Goal: Contribute content: Contribute content

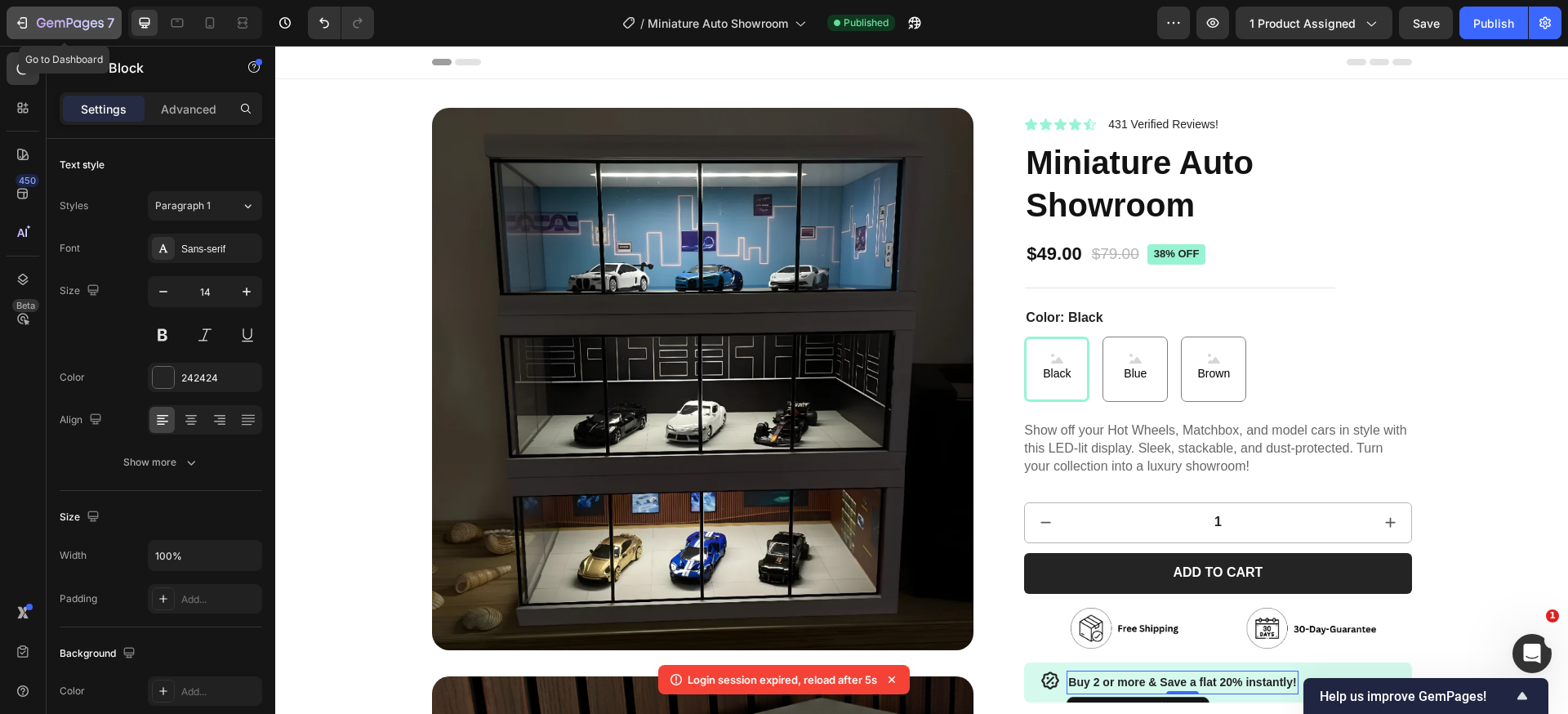
click at [52, 19] on icon "button" at bounding box center [70, 24] width 67 height 14
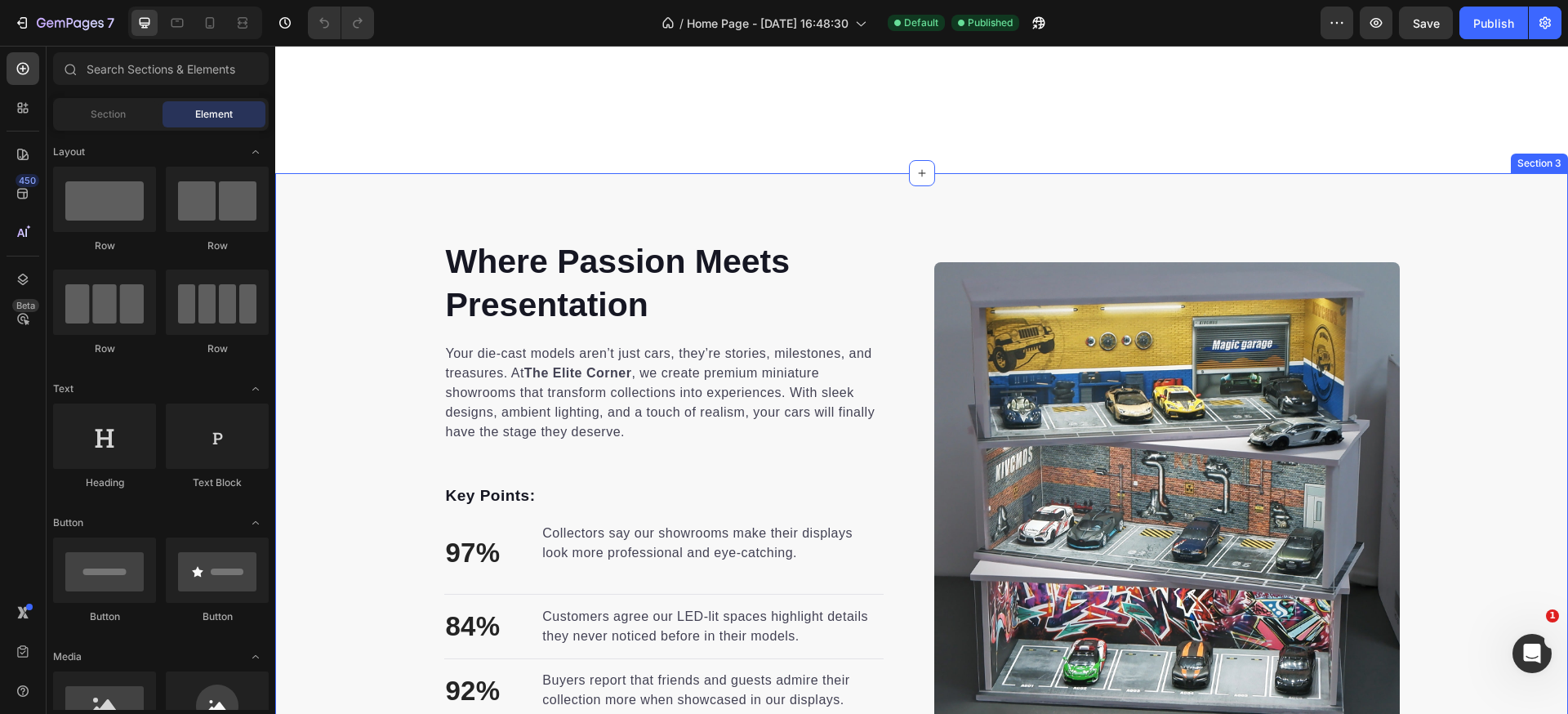
scroll to position [497, 0]
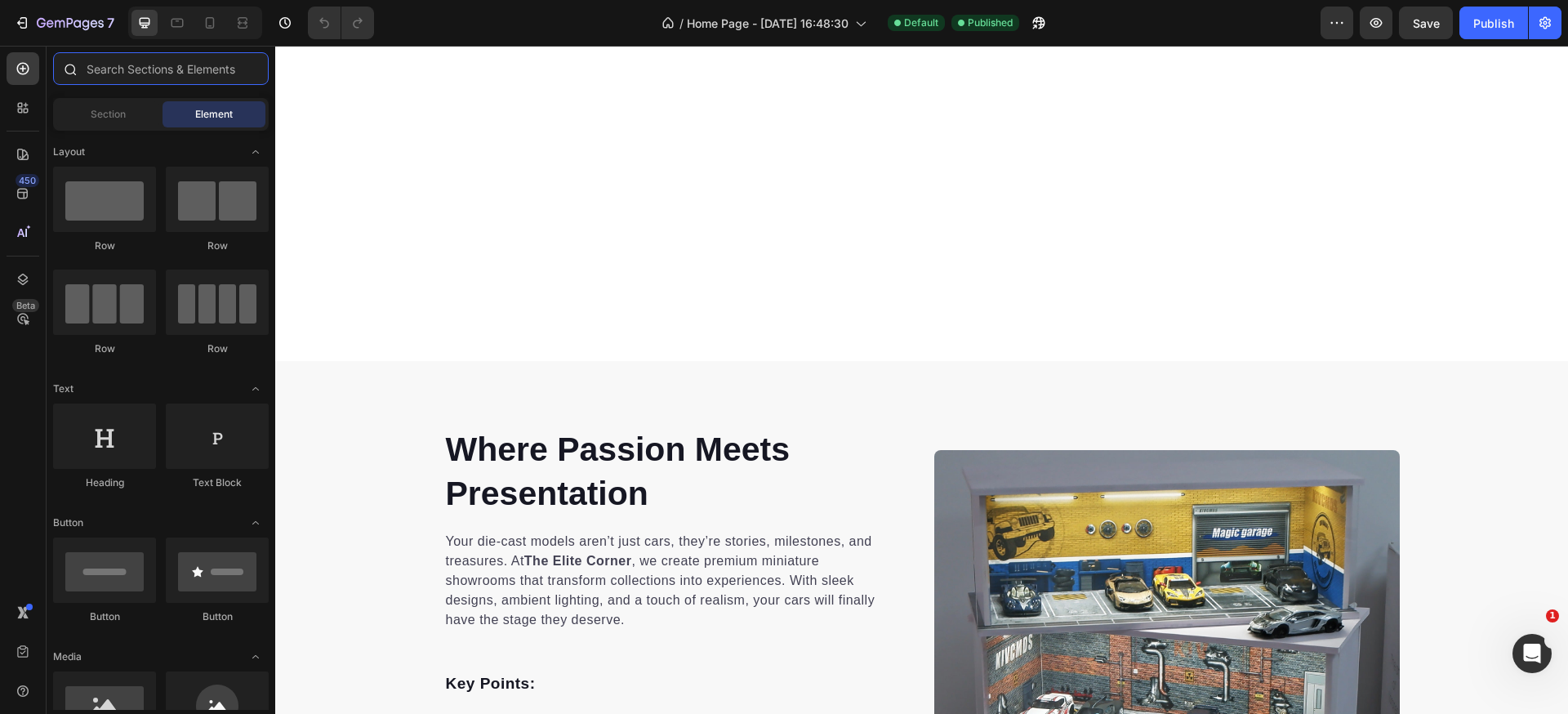
click at [165, 71] on input "text" at bounding box center [161, 68] width 215 height 33
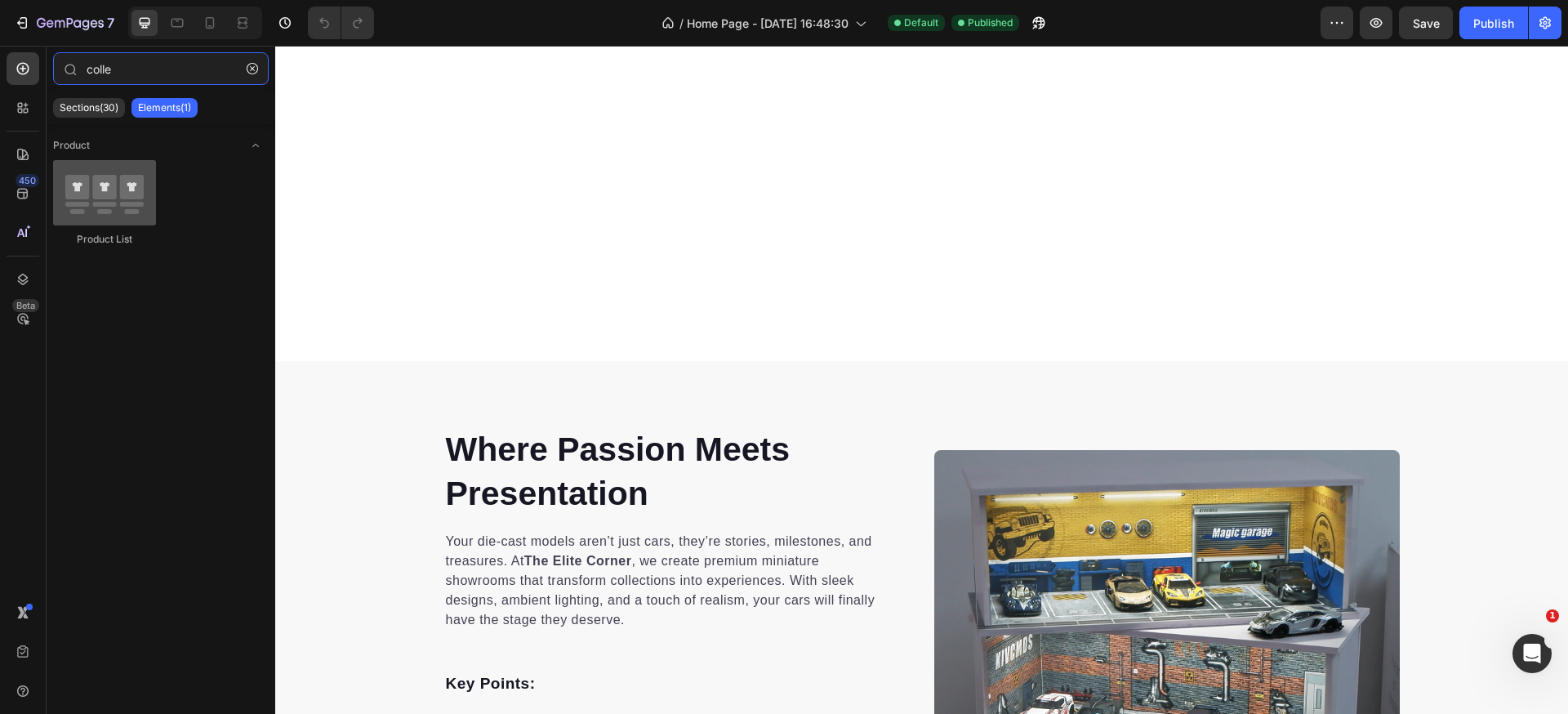
type input "colle"
click at [109, 176] on div at bounding box center [104, 192] width 103 height 65
drag, startPoint x: 103, startPoint y: 202, endPoint x: 67, endPoint y: 208, distance: 36.5
click at [66, 211] on div at bounding box center [104, 192] width 103 height 65
click at [251, 73] on icon "button" at bounding box center [252, 69] width 11 height 11
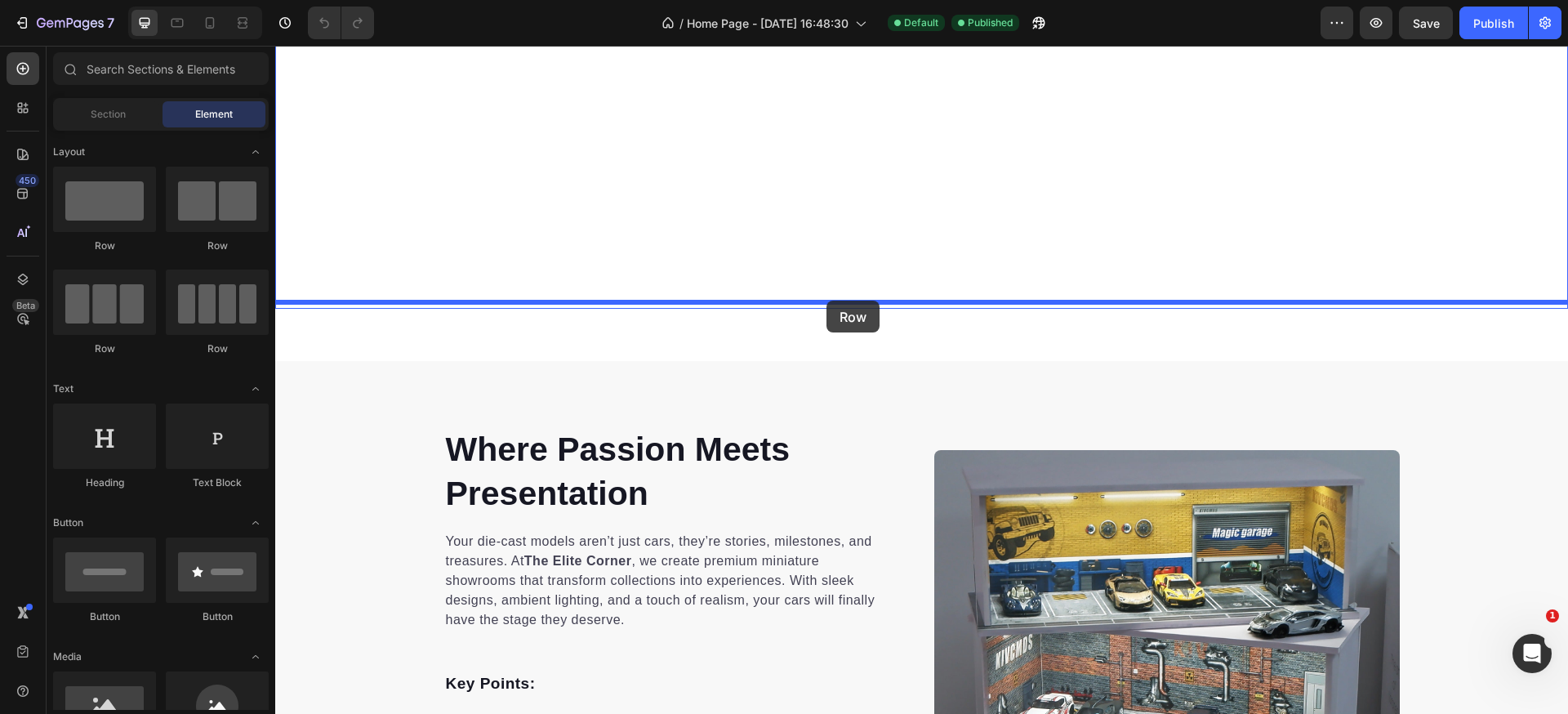
drag, startPoint x: 372, startPoint y: 252, endPoint x: 826, endPoint y: 299, distance: 456.4
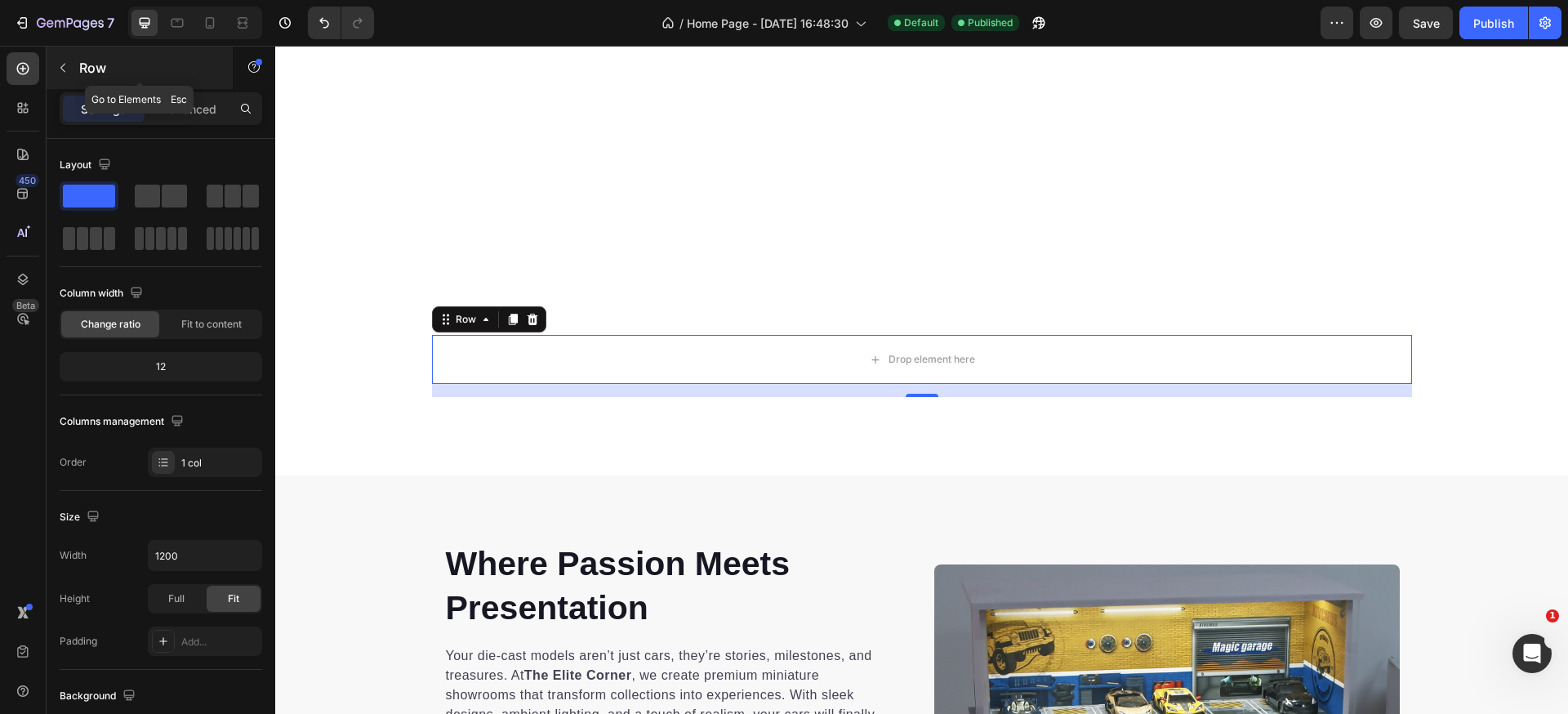
click at [67, 67] on icon "button" at bounding box center [63, 68] width 13 height 13
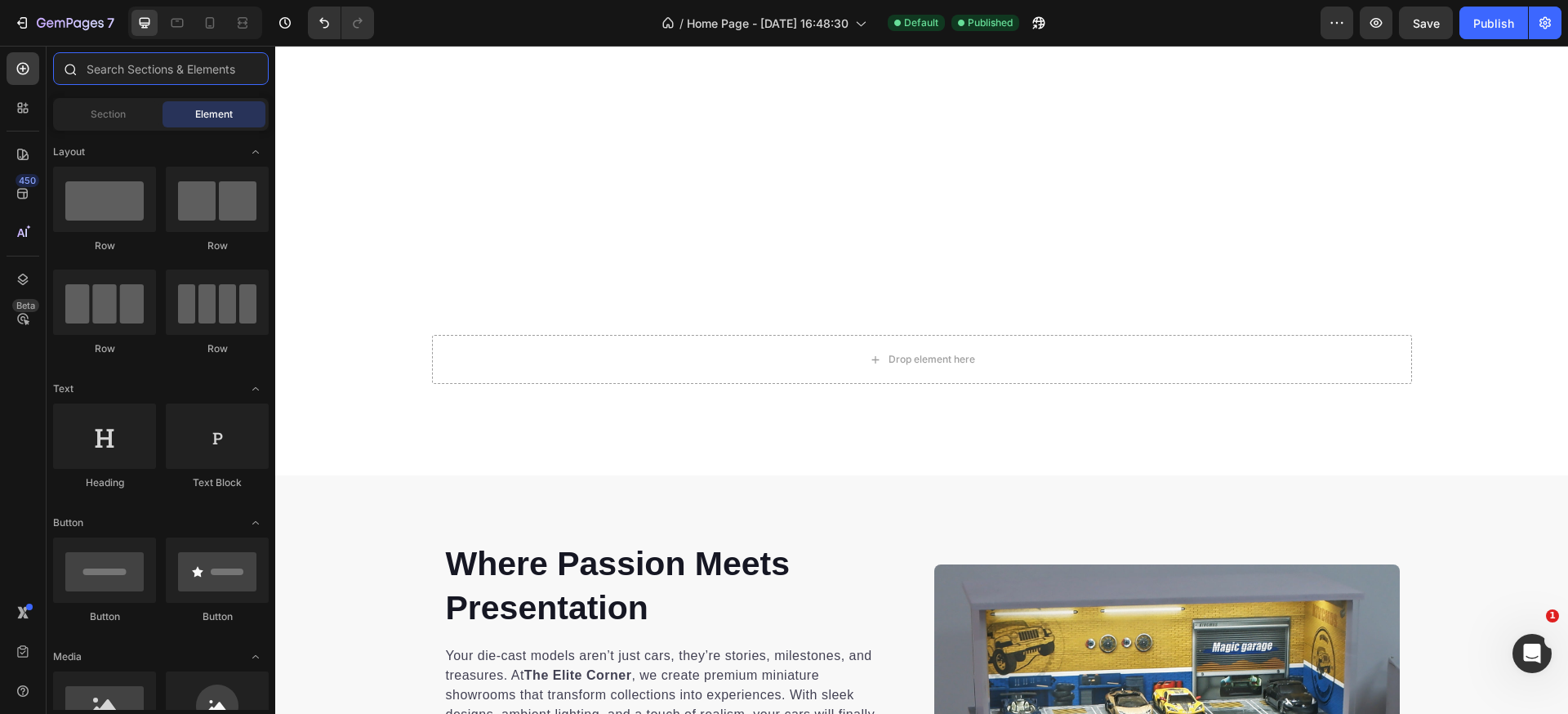
click at [172, 67] on input "text" at bounding box center [161, 68] width 215 height 33
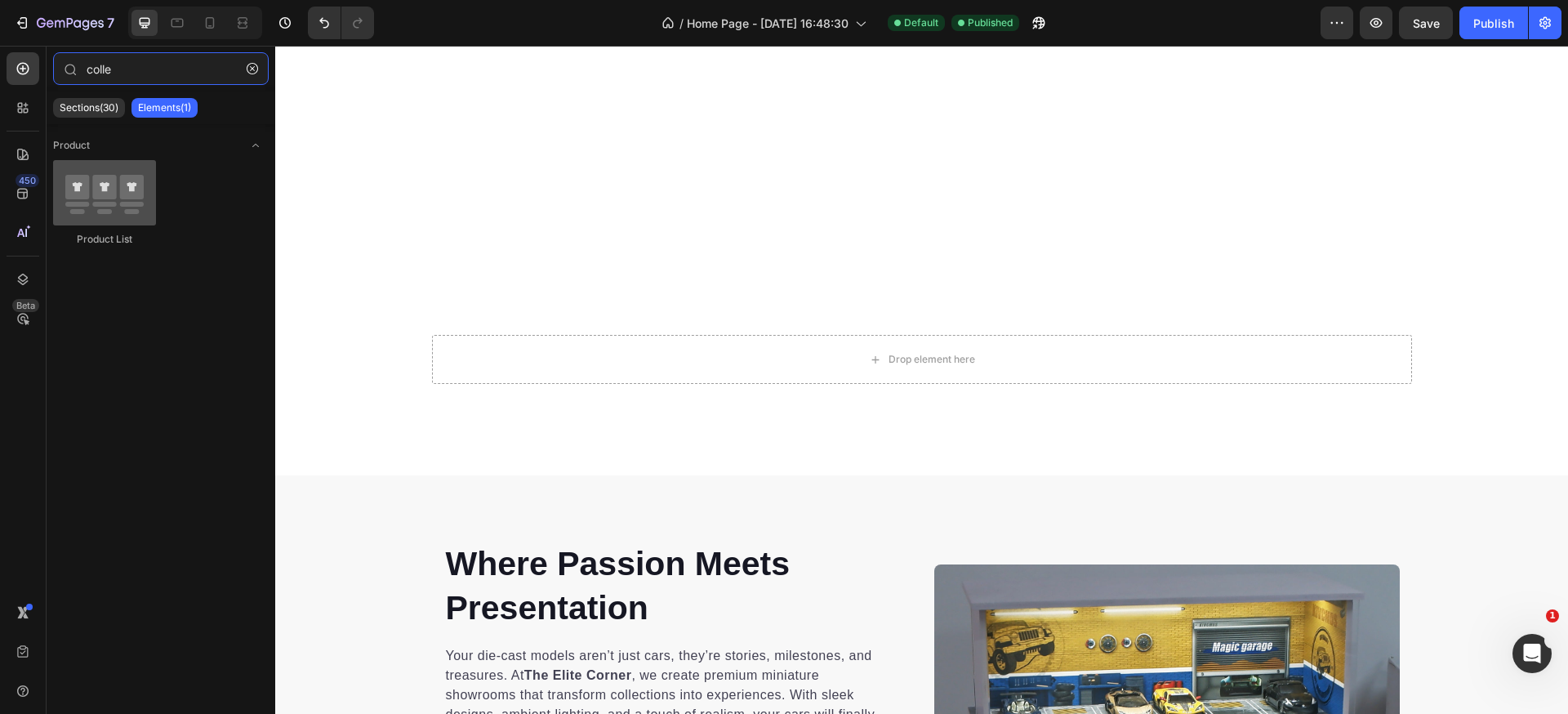
type input "colle"
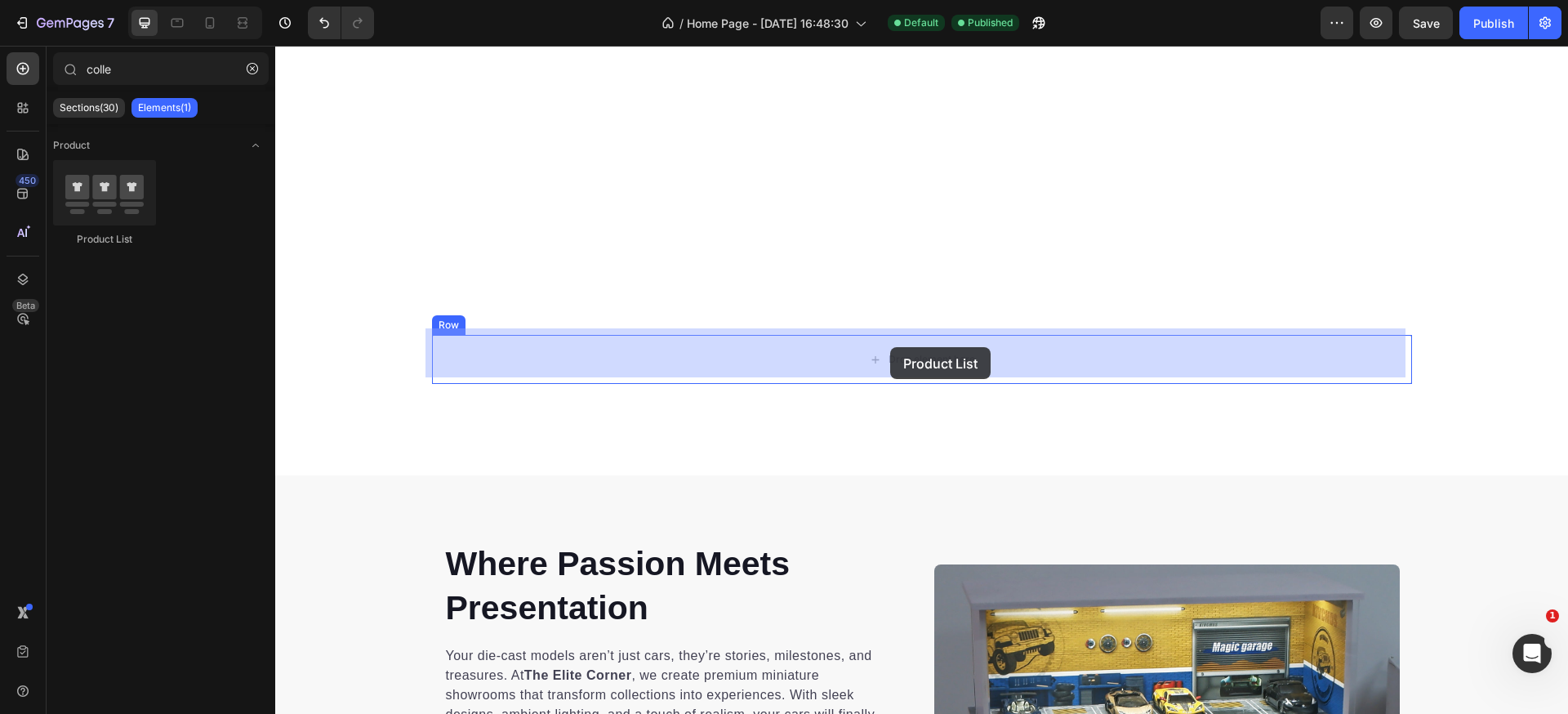
drag, startPoint x: 380, startPoint y: 251, endPoint x: 892, endPoint y: 347, distance: 520.9
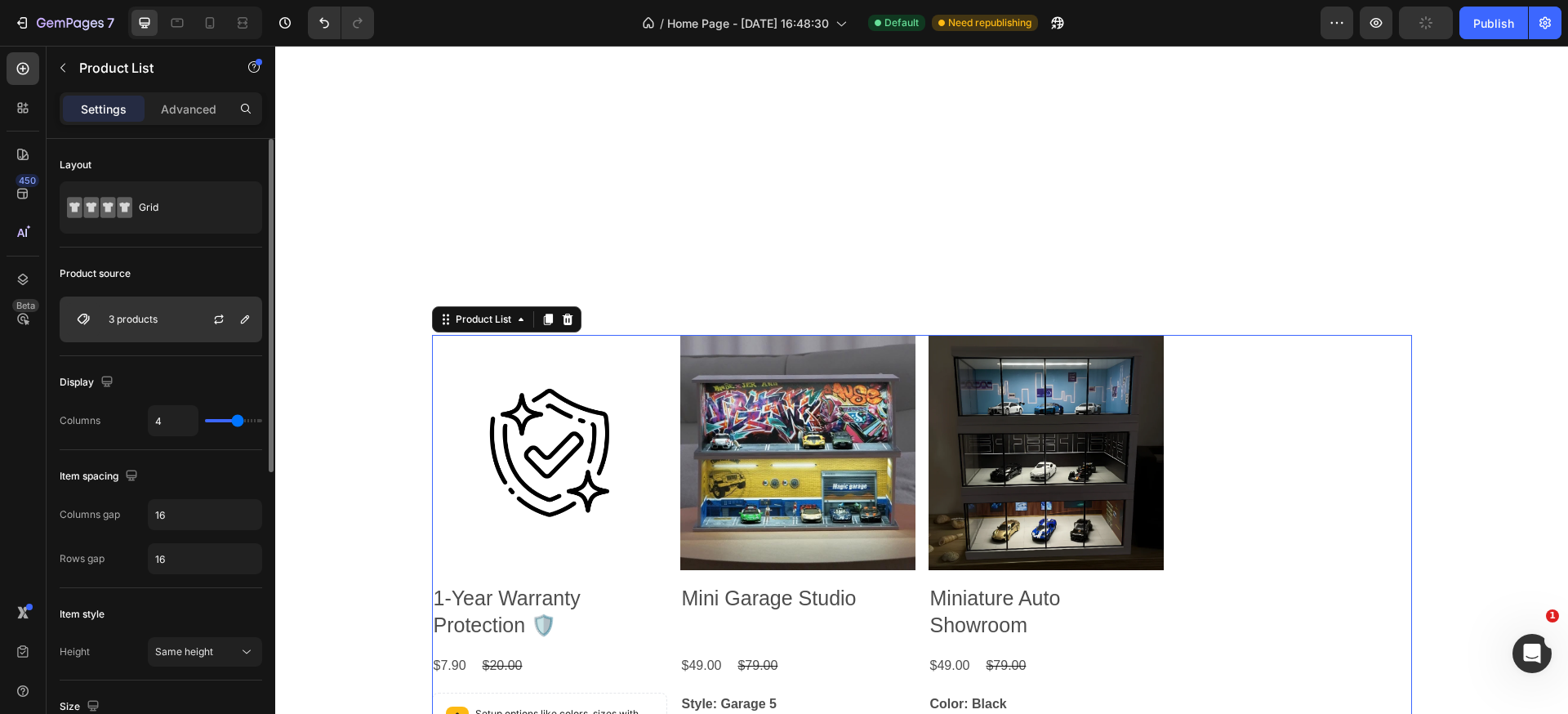
click at [170, 322] on div "3 products" at bounding box center [161, 320] width 202 height 45
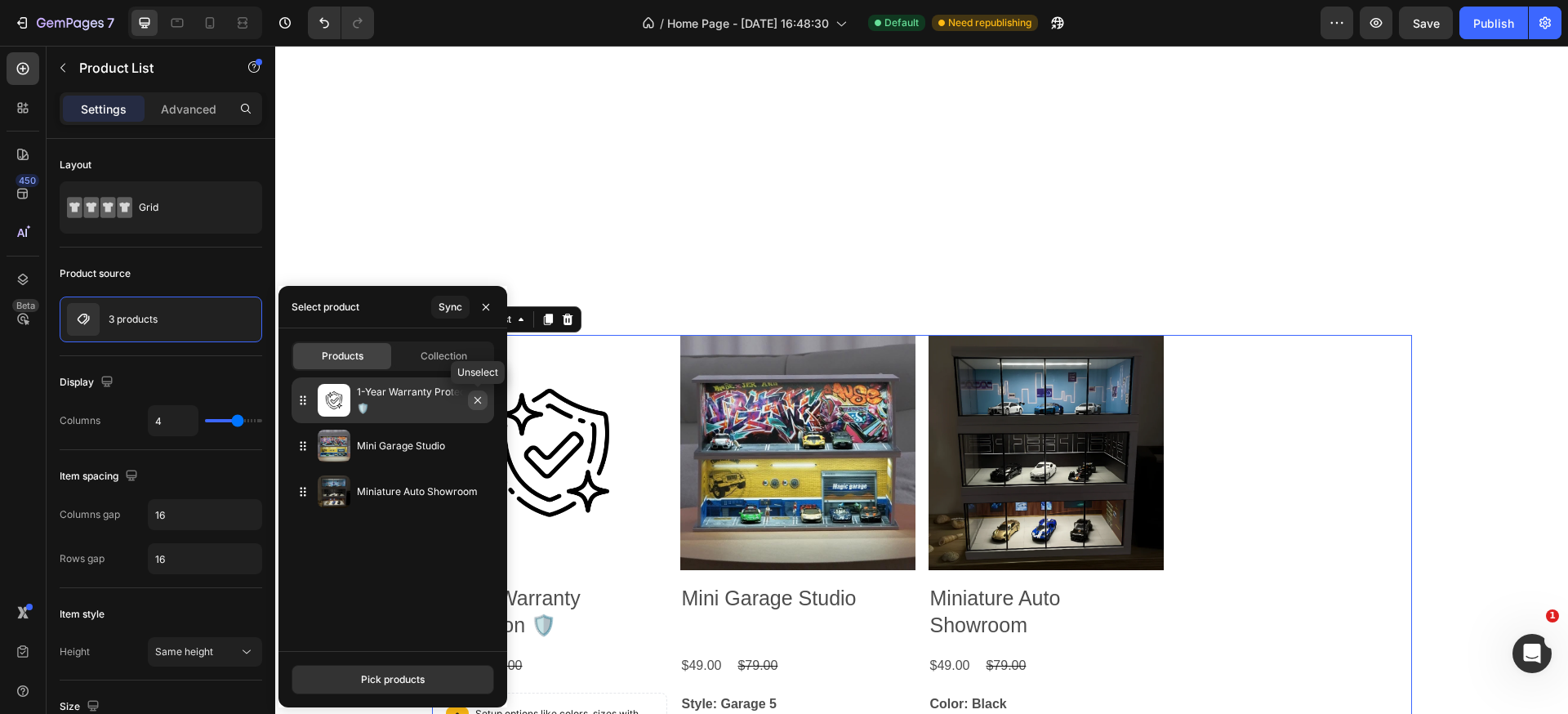
click at [476, 403] on icon "button" at bounding box center [477, 400] width 13 height 13
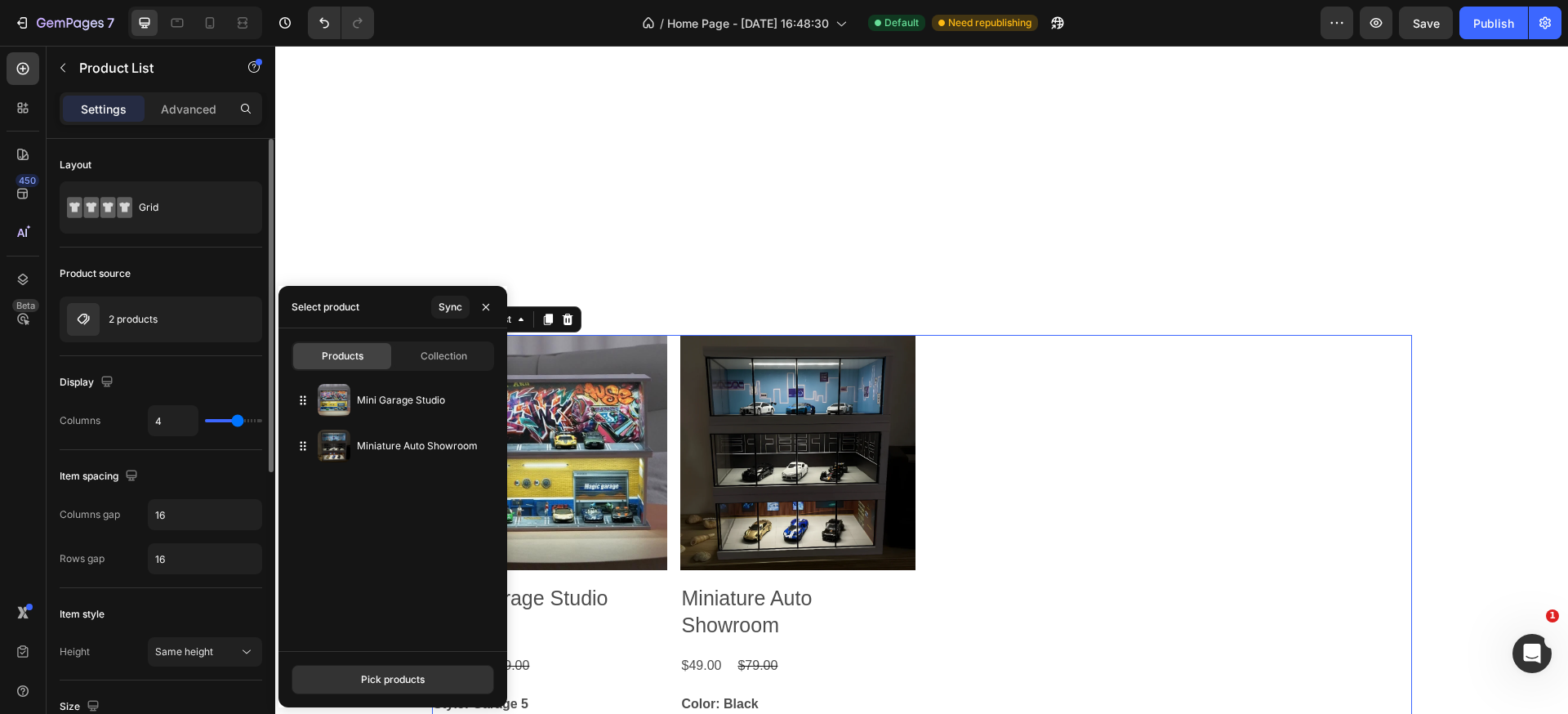
type input "3"
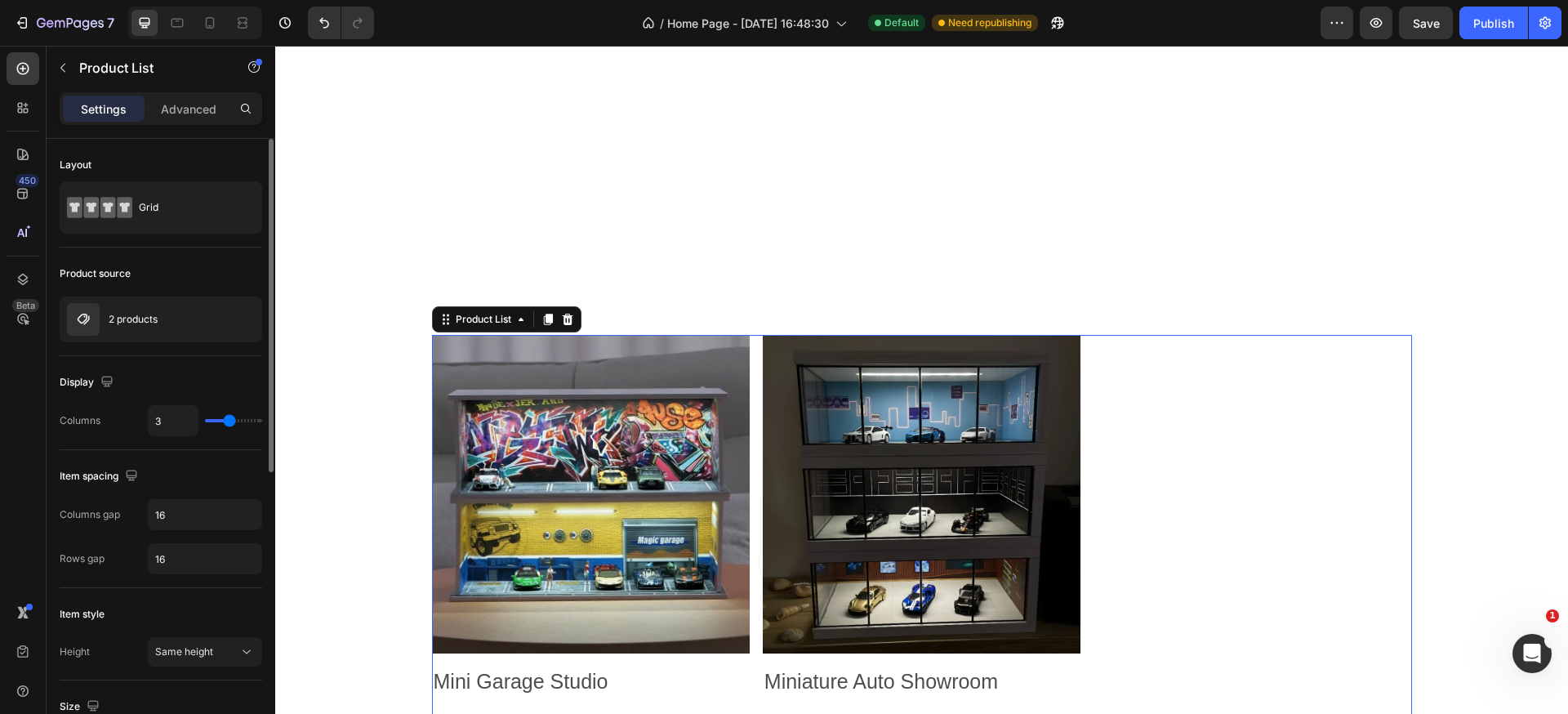
type input "2"
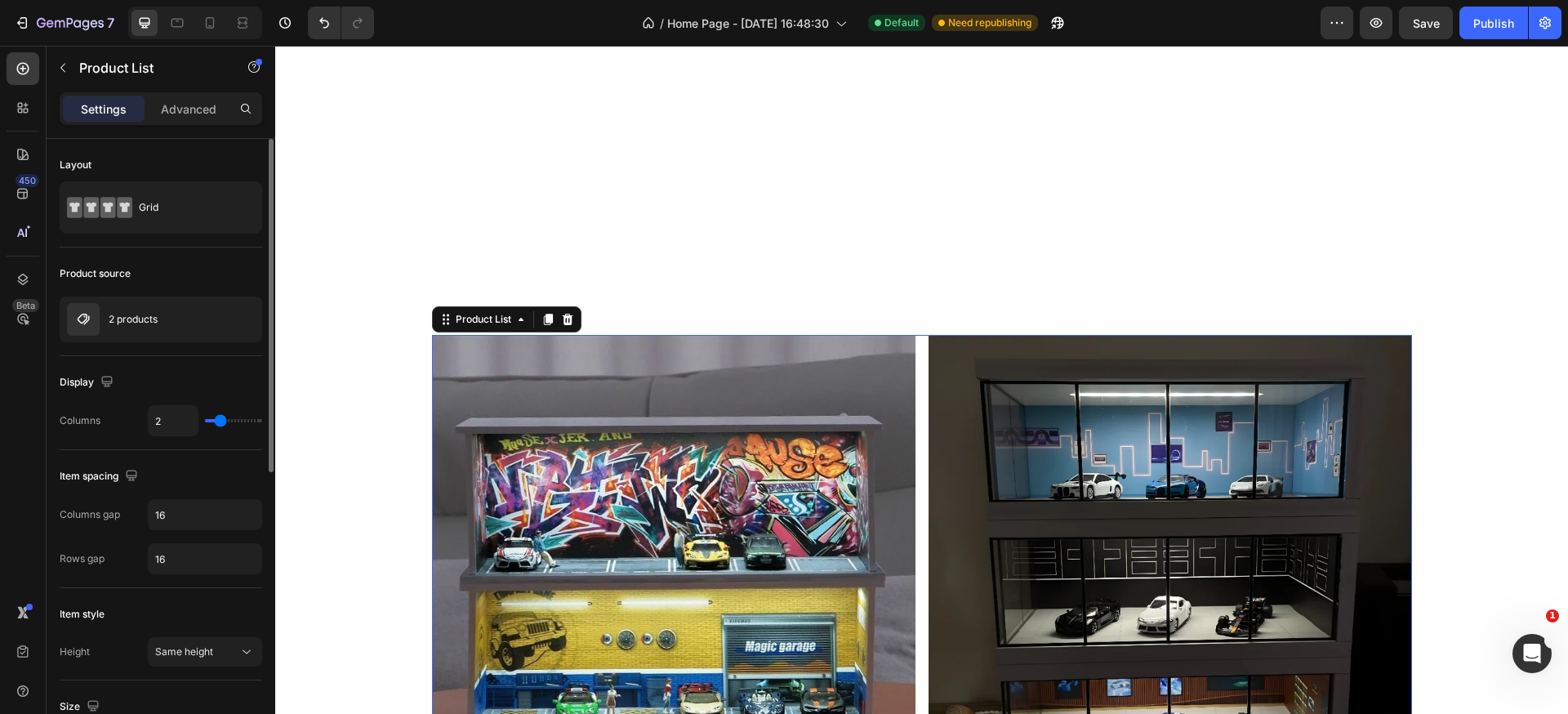
drag, startPoint x: 232, startPoint y: 421, endPoint x: 219, endPoint y: 422, distance: 13.0
type input "2"
click at [219, 422] on input "range" at bounding box center [233, 420] width 57 height 3
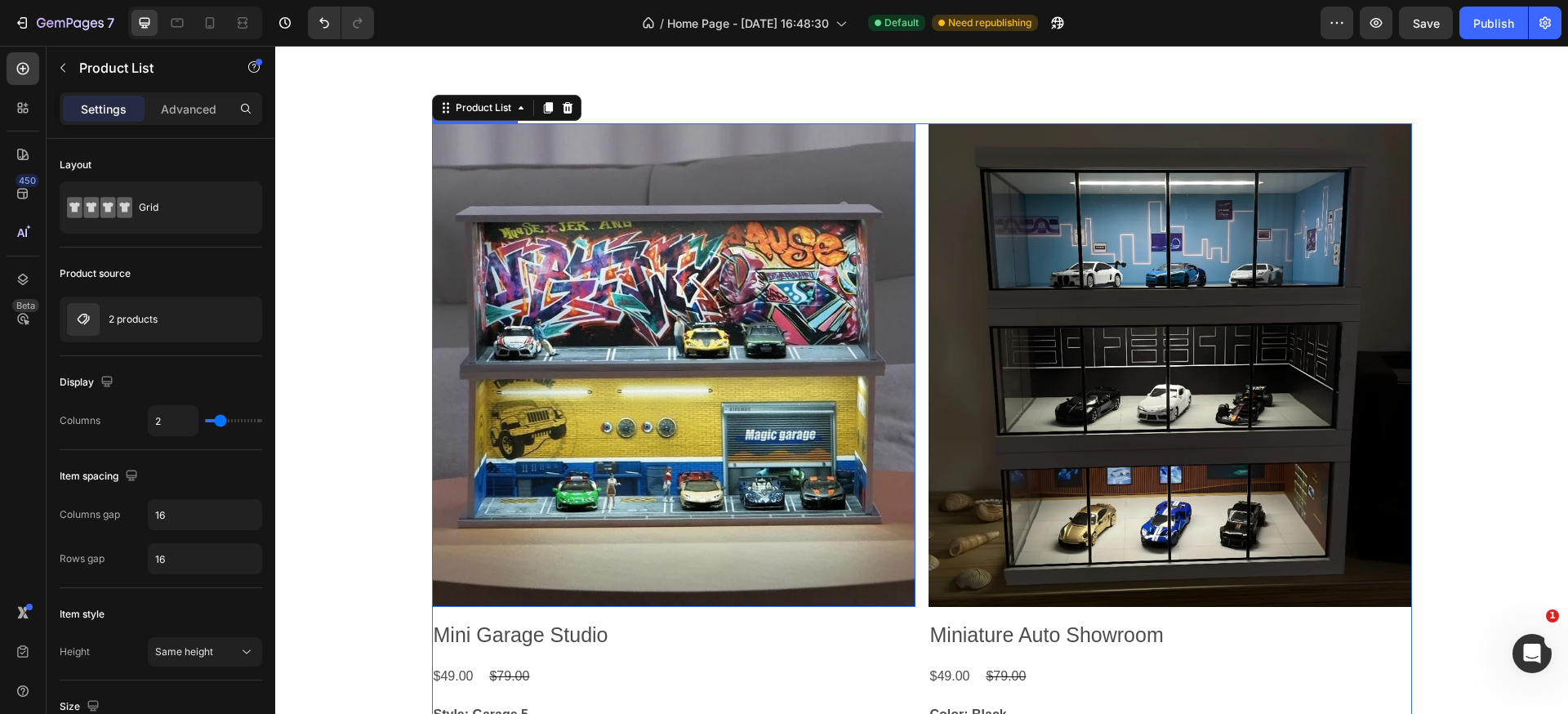
scroll to position [835, 0]
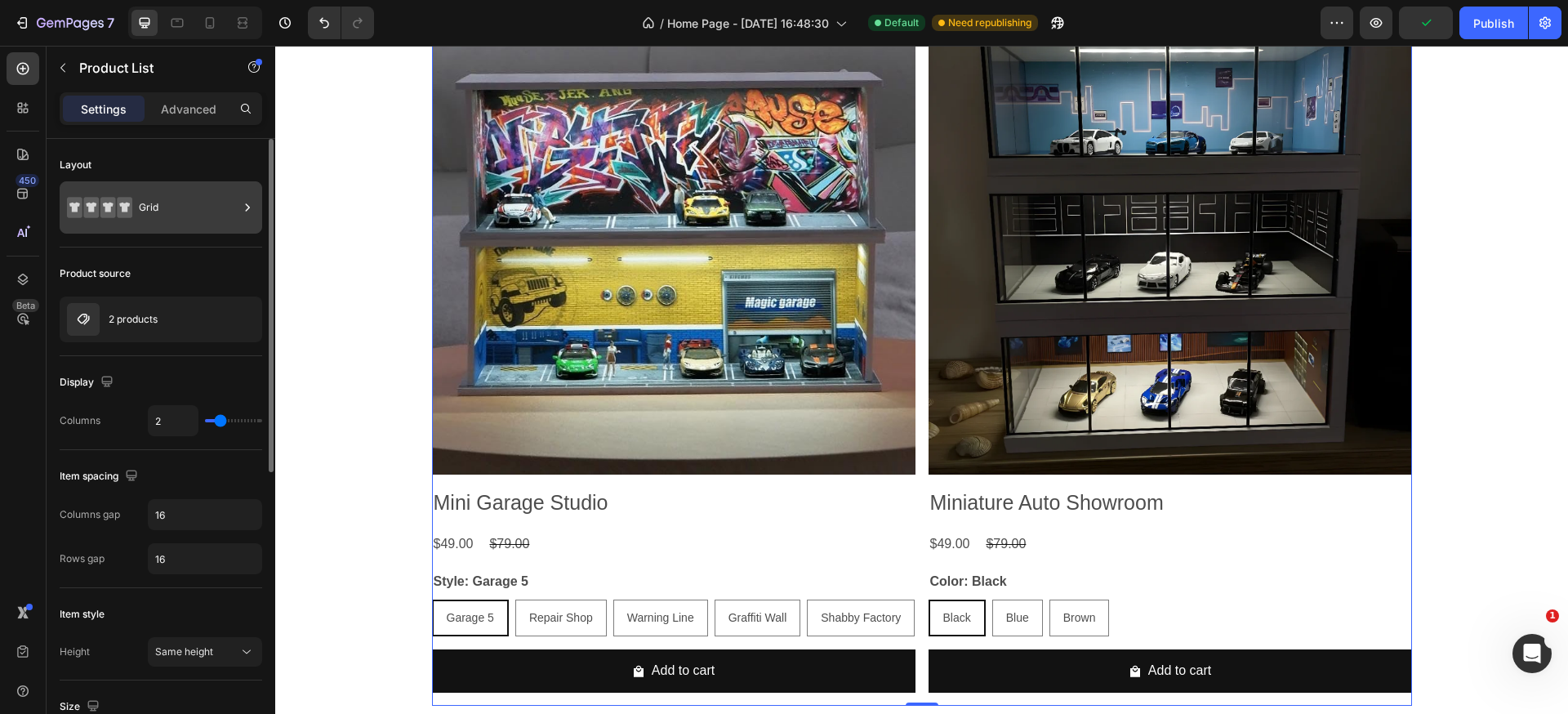
click at [153, 207] on div "Grid" at bounding box center [188, 208] width 99 height 38
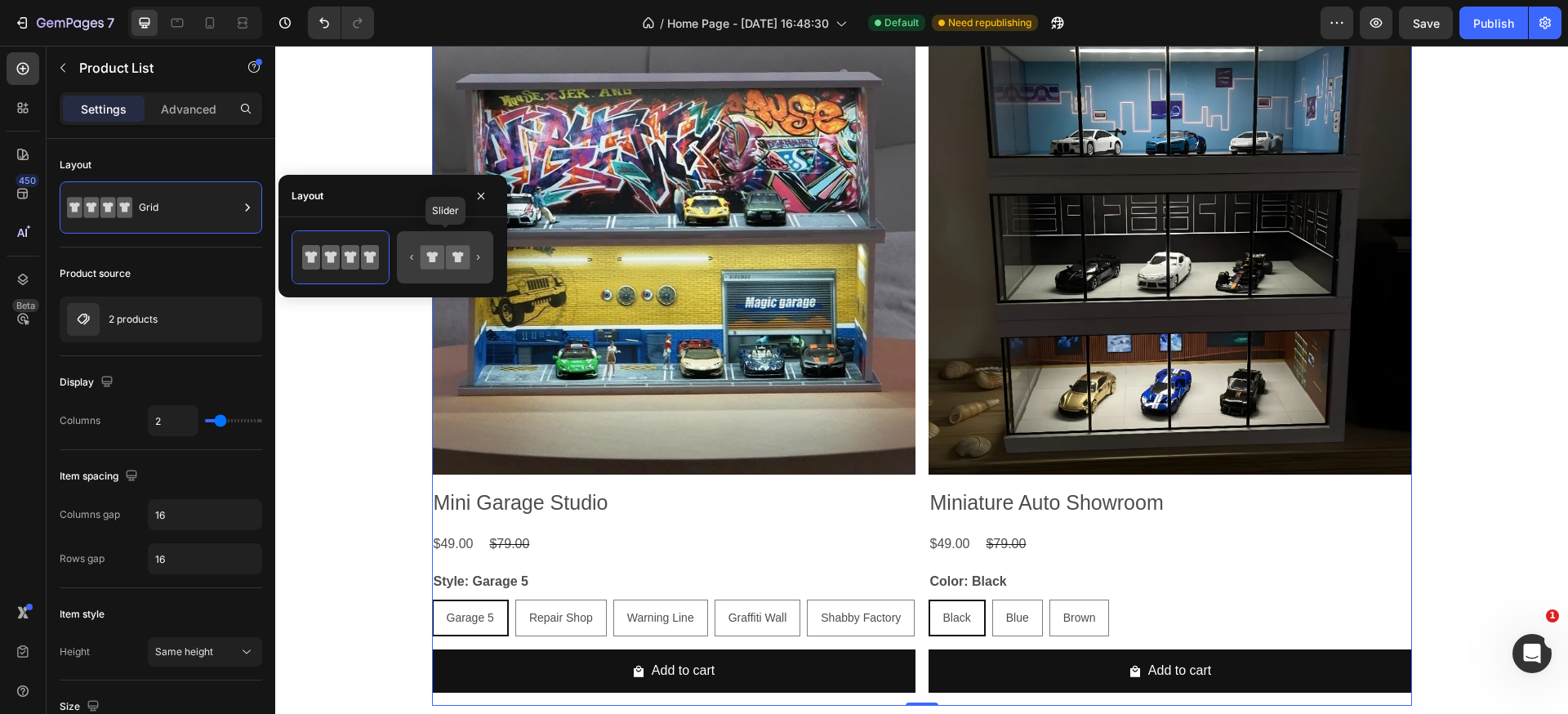
click at [443, 265] on icon at bounding box center [432, 256] width 24 height 24
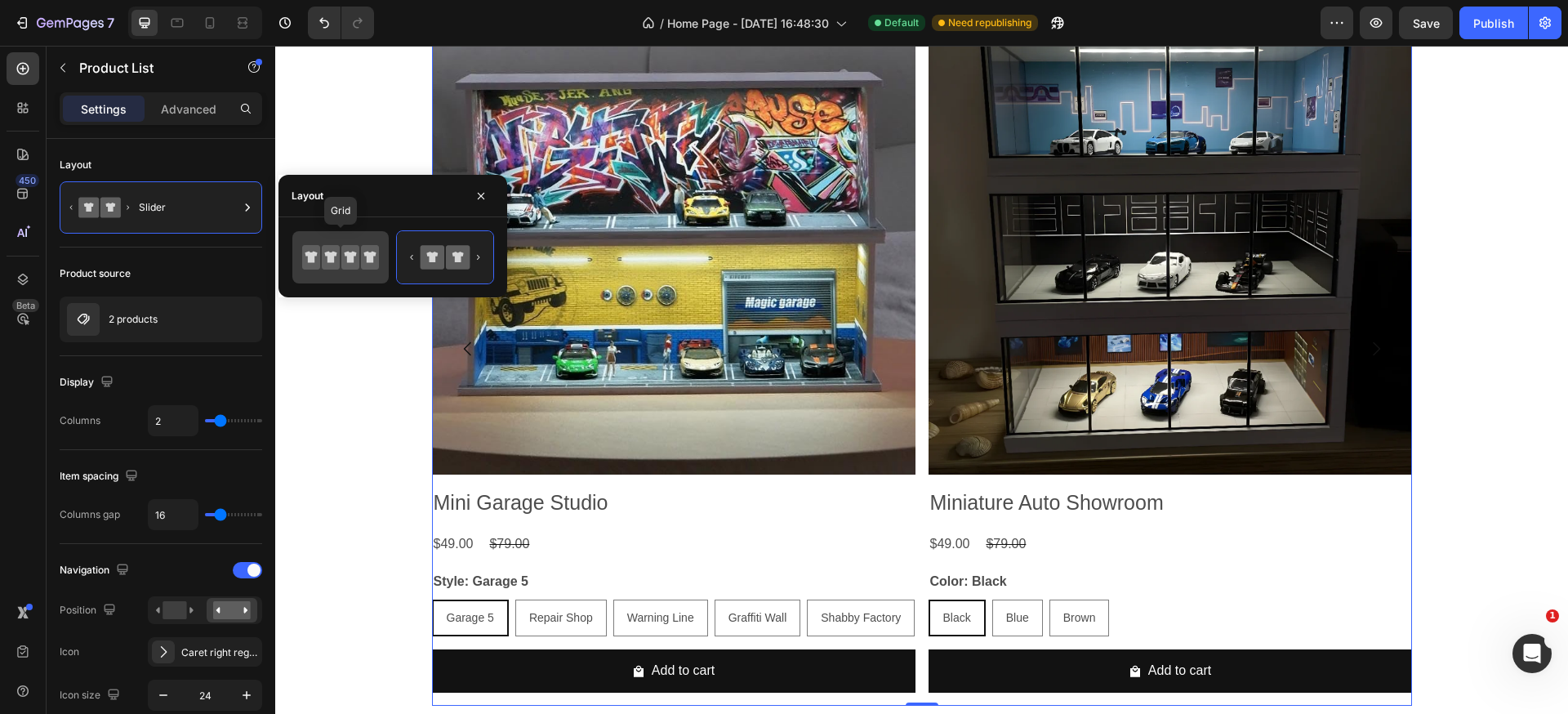
click at [353, 255] on icon at bounding box center [351, 257] width 12 height 11
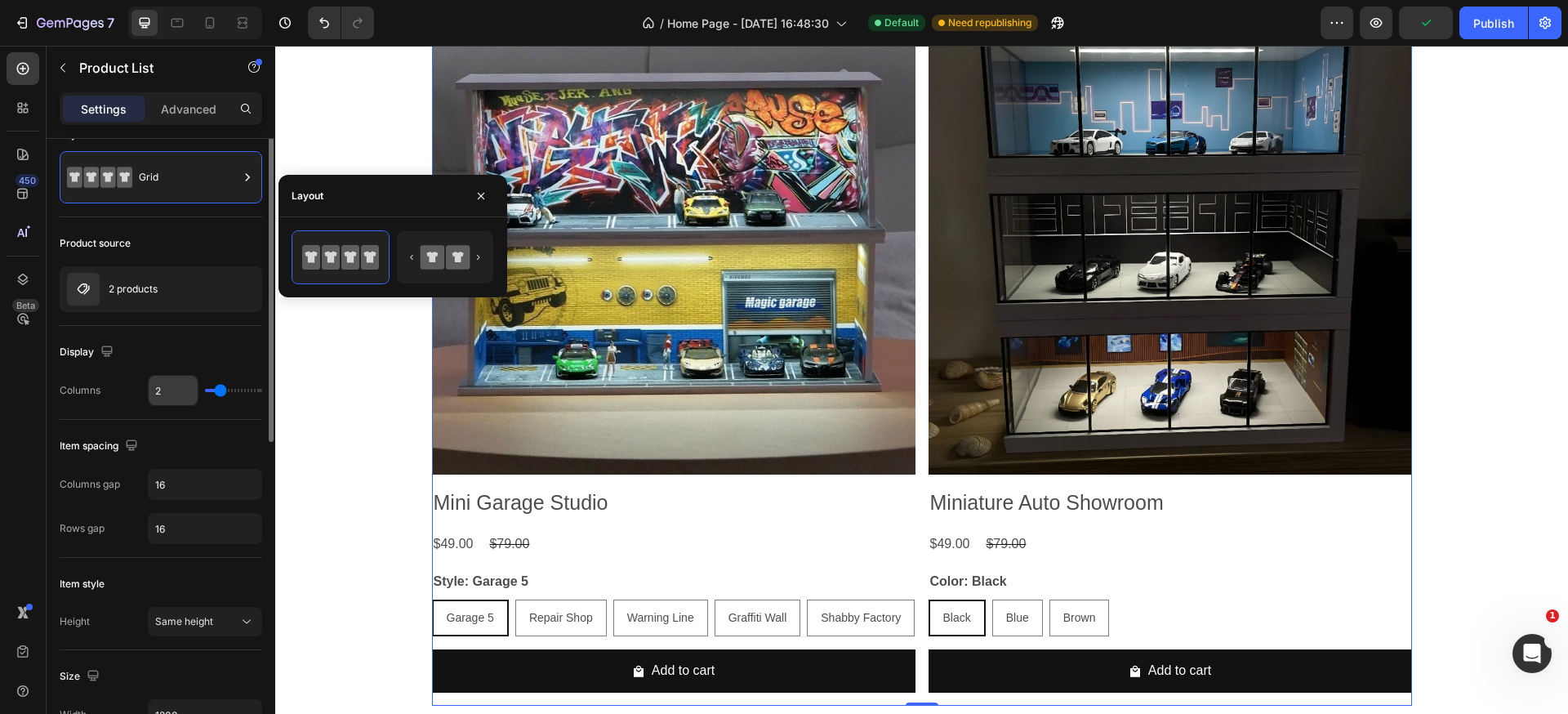
scroll to position [0, 0]
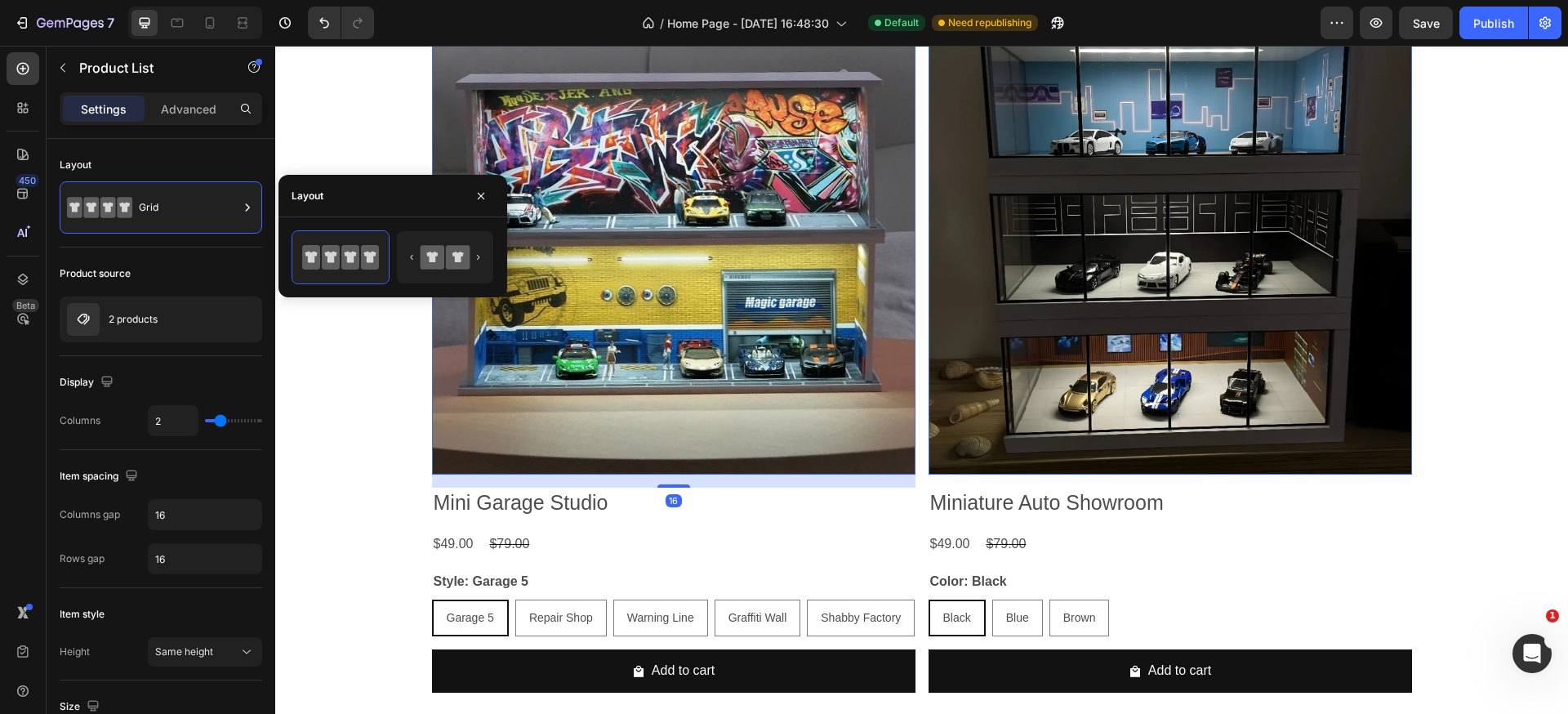
click at [821, 429] on img at bounding box center [673, 232] width 483 height 483
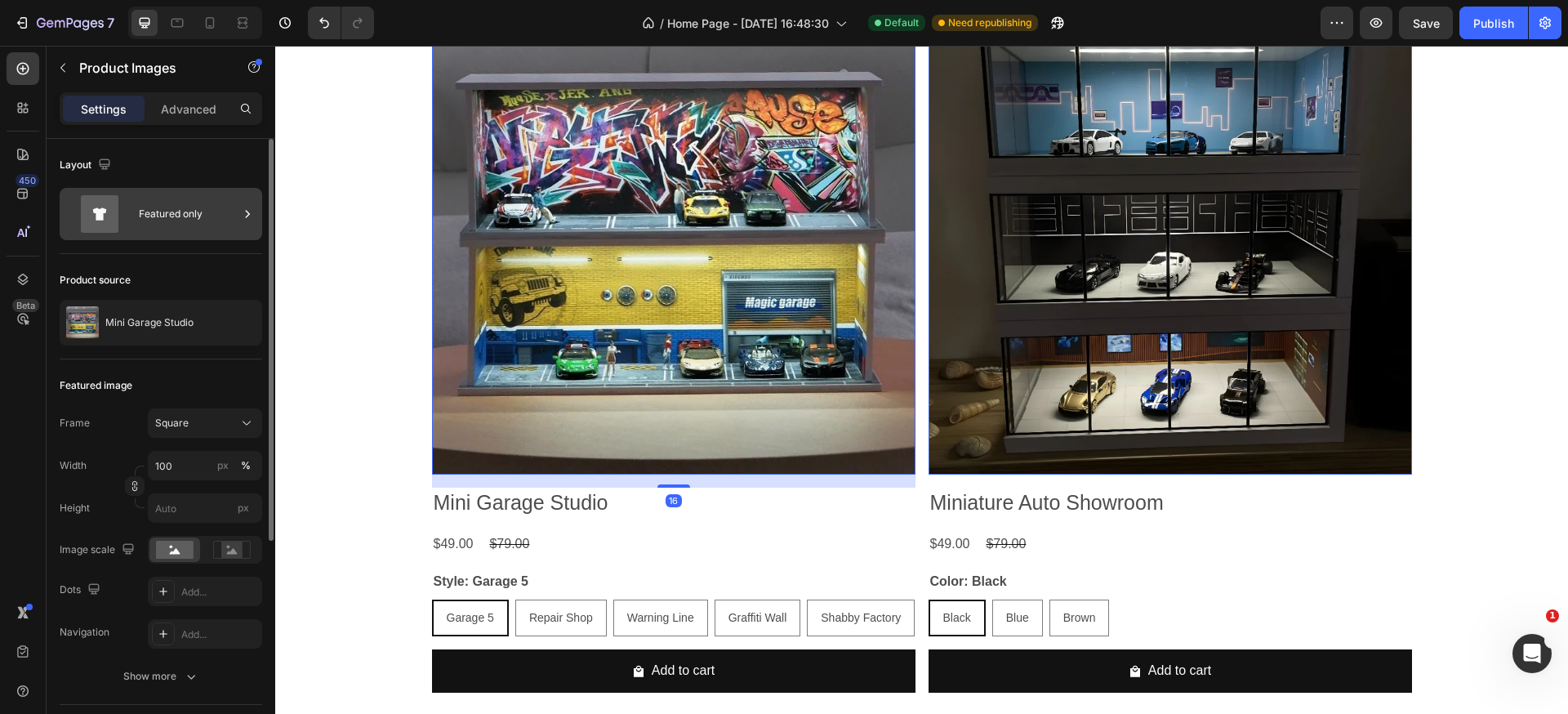
click at [171, 216] on div "Featured only" at bounding box center [188, 214] width 99 height 38
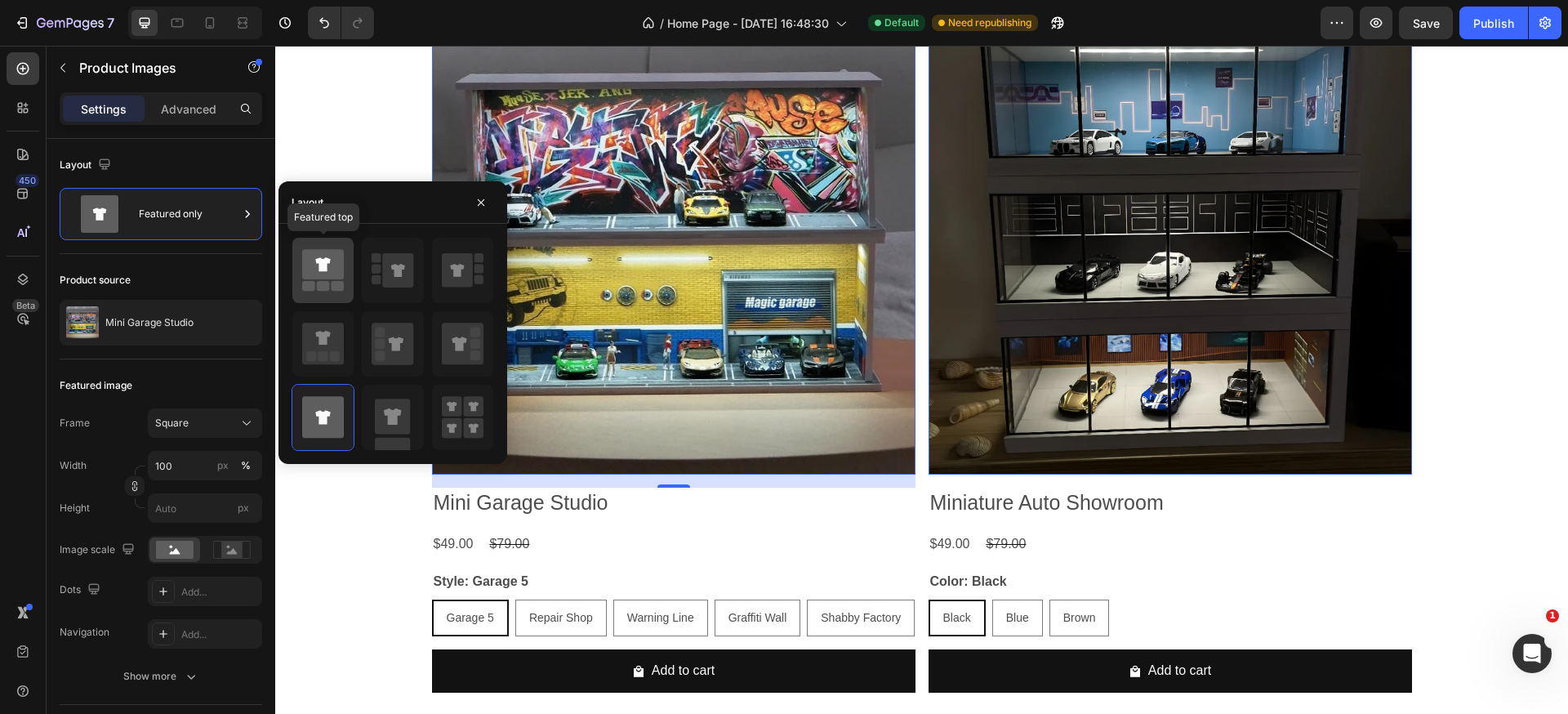
click at [329, 290] on icon at bounding box center [323, 270] width 42 height 45
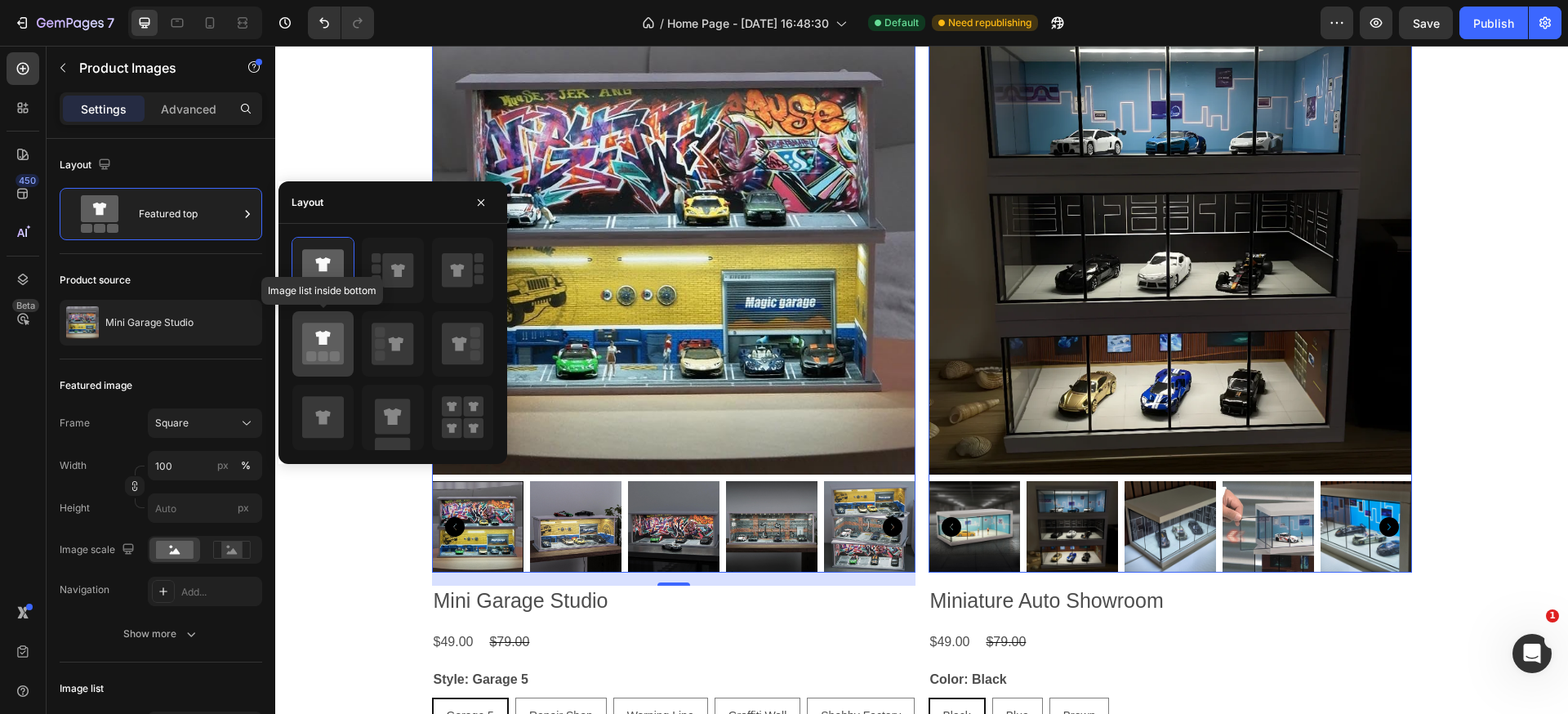
click at [339, 328] on icon at bounding box center [323, 343] width 42 height 42
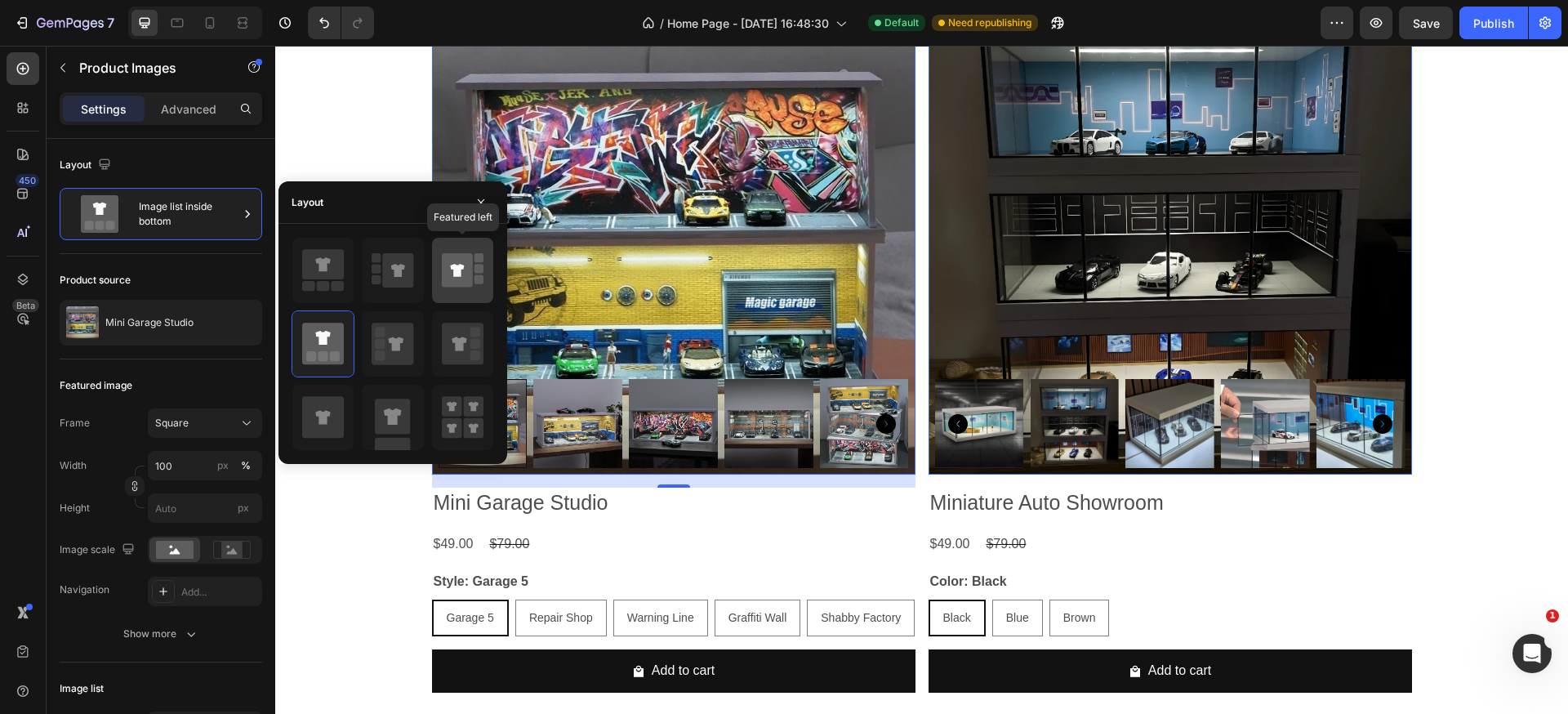
click at [441, 269] on icon at bounding box center [457, 270] width 31 height 34
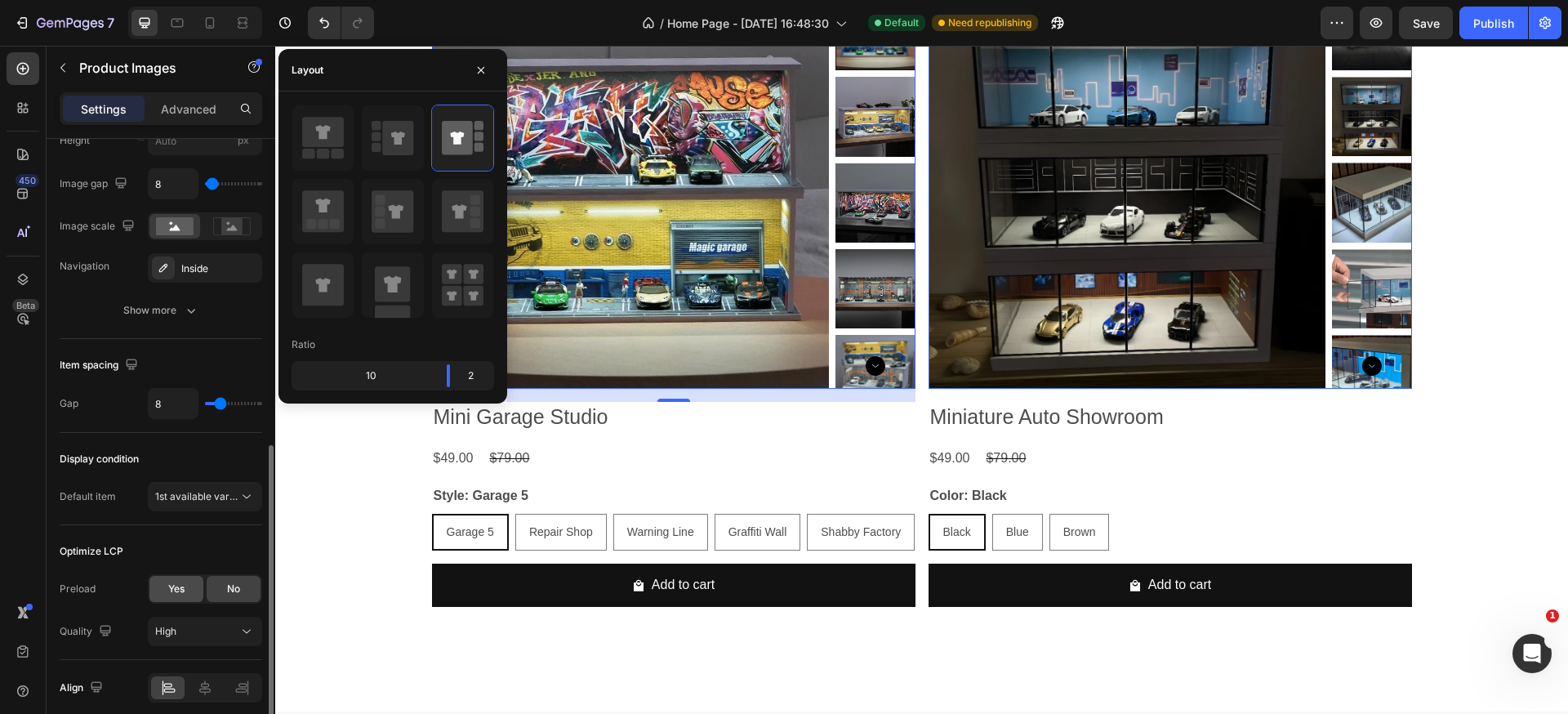
scroll to position [738, 0]
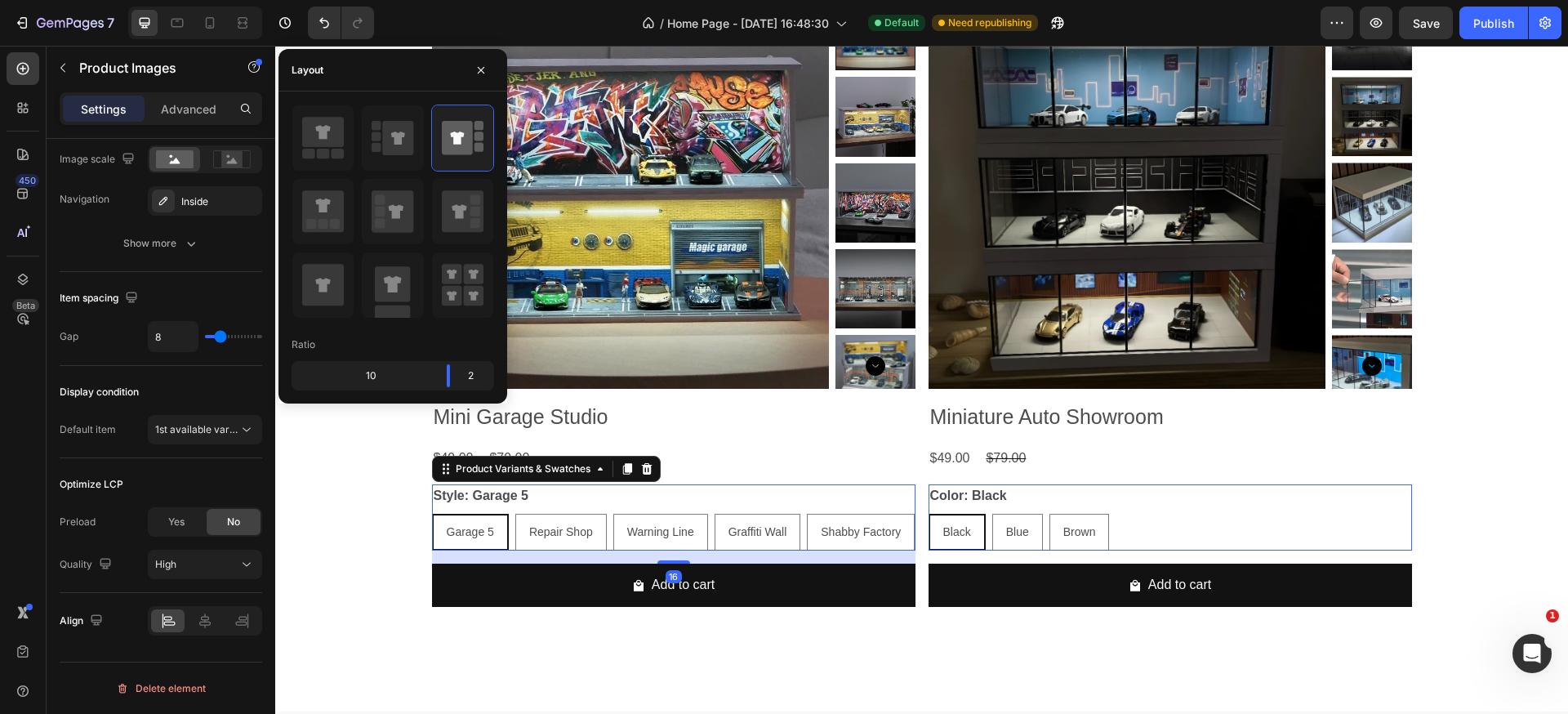
click at [717, 550] on div "Garage 5 Garage 5 Garage 5 Repair Shop Repair Shop Repair Shop Warning Line War…" at bounding box center [673, 531] width 483 height 37
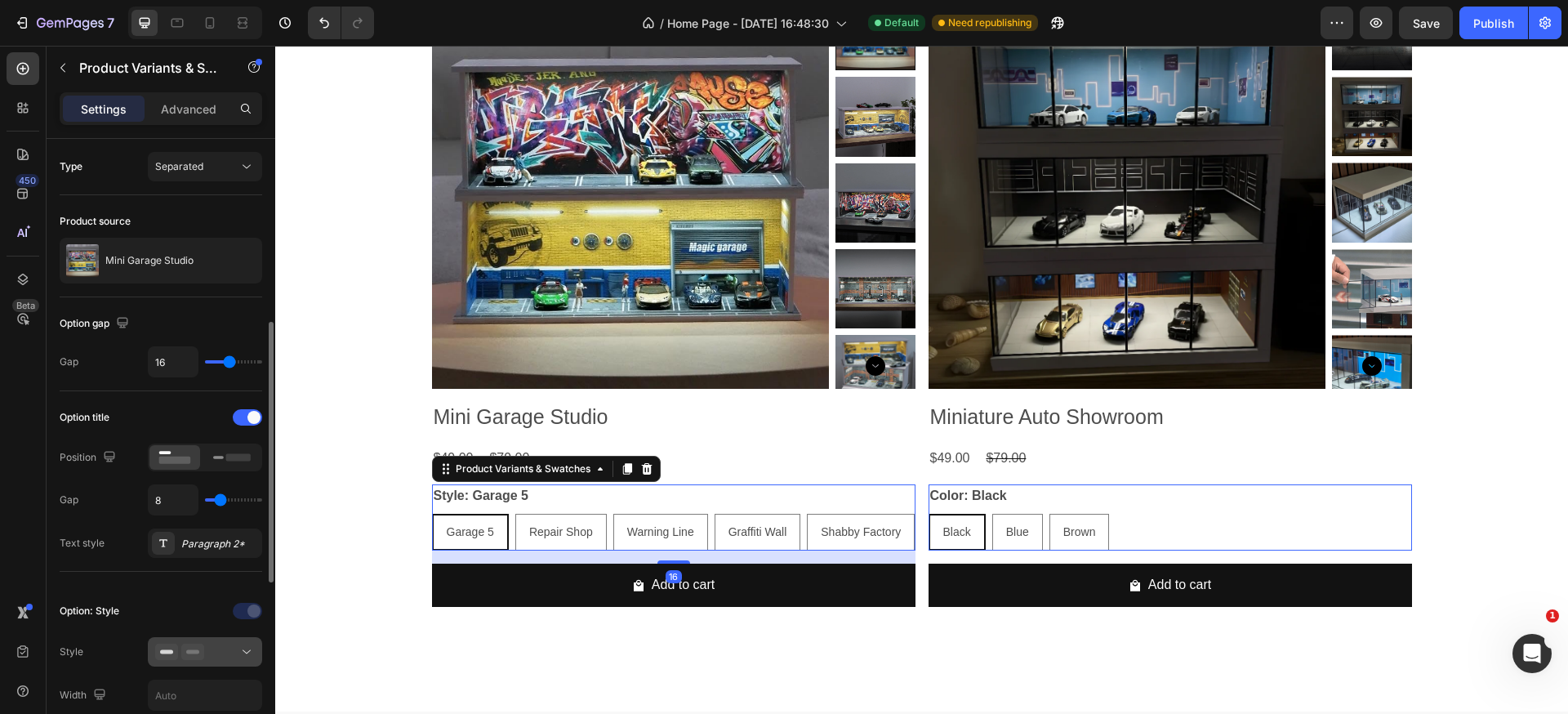
scroll to position [129, 0]
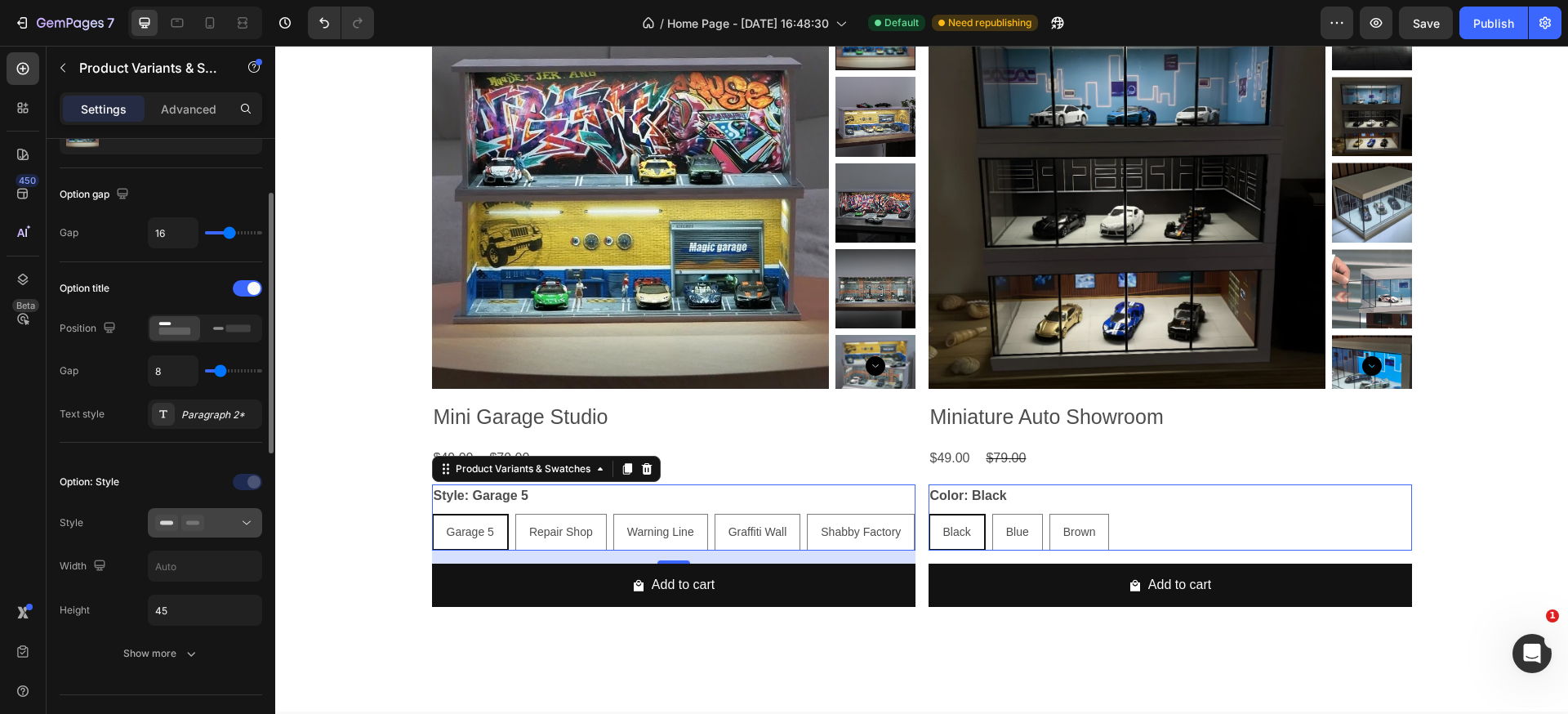
click at [225, 522] on div at bounding box center [204, 522] width 99 height 16
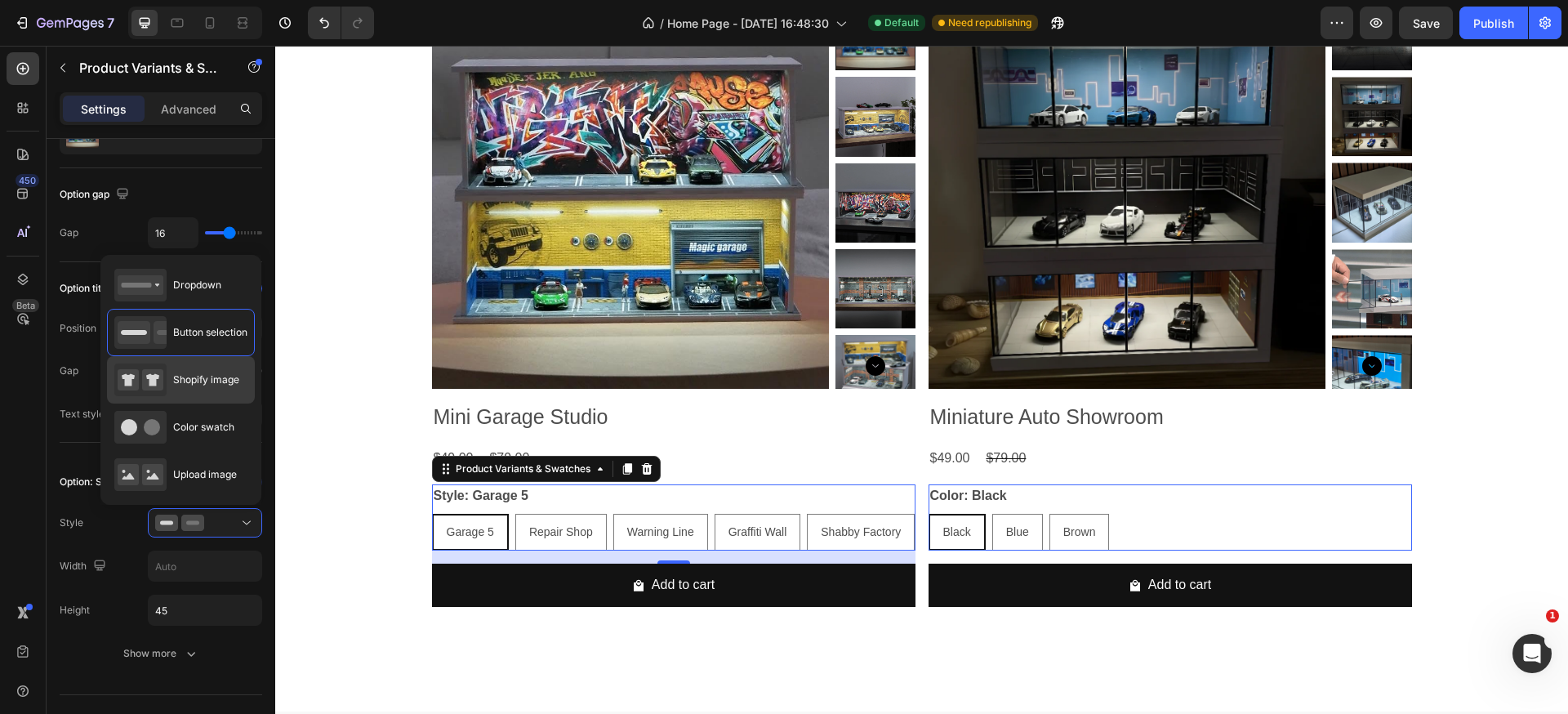
click at [187, 397] on div "Shopify image" at bounding box center [181, 380] width 147 height 47
type input "64"
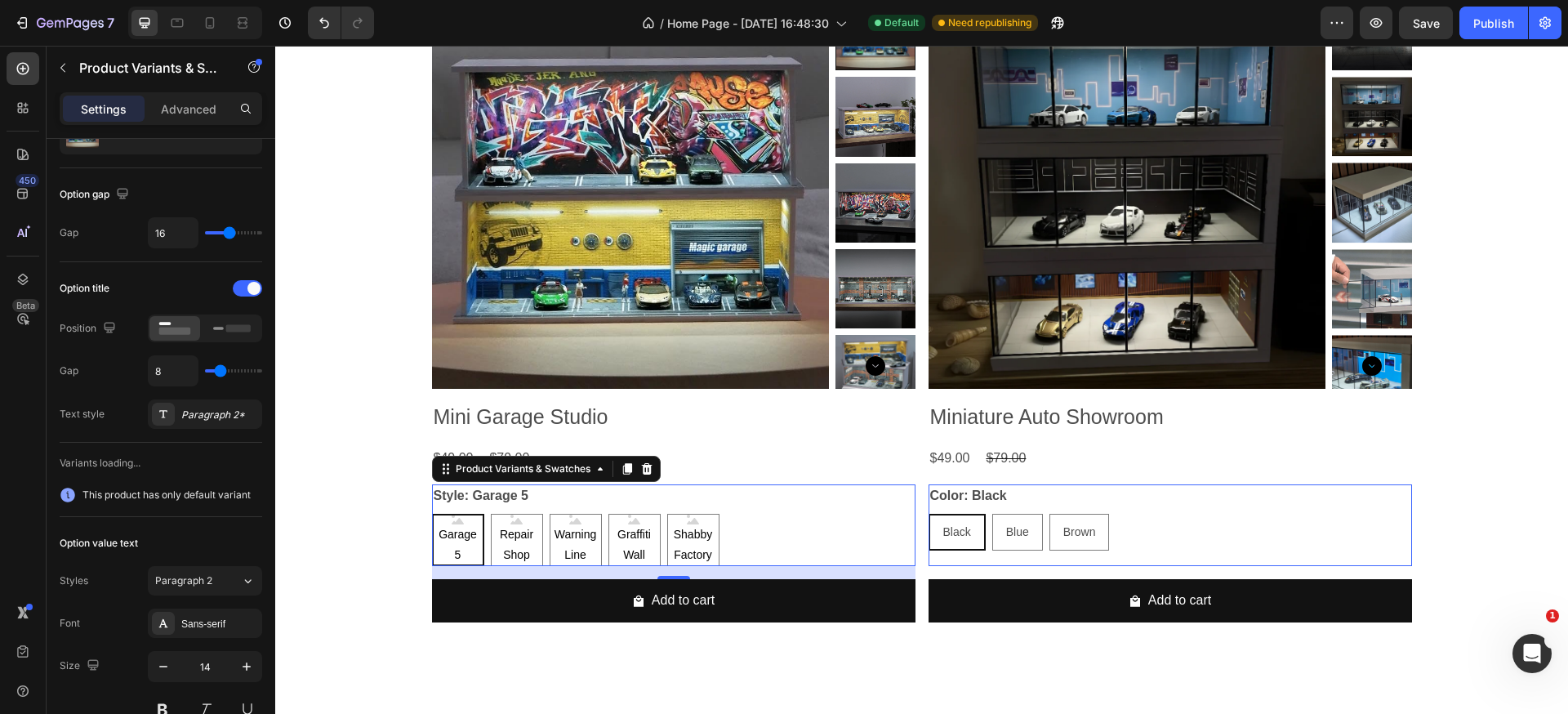
click at [1178, 531] on div "Black Black Black Blue Blue Blue Brown Brown Brown" at bounding box center [1169, 531] width 483 height 37
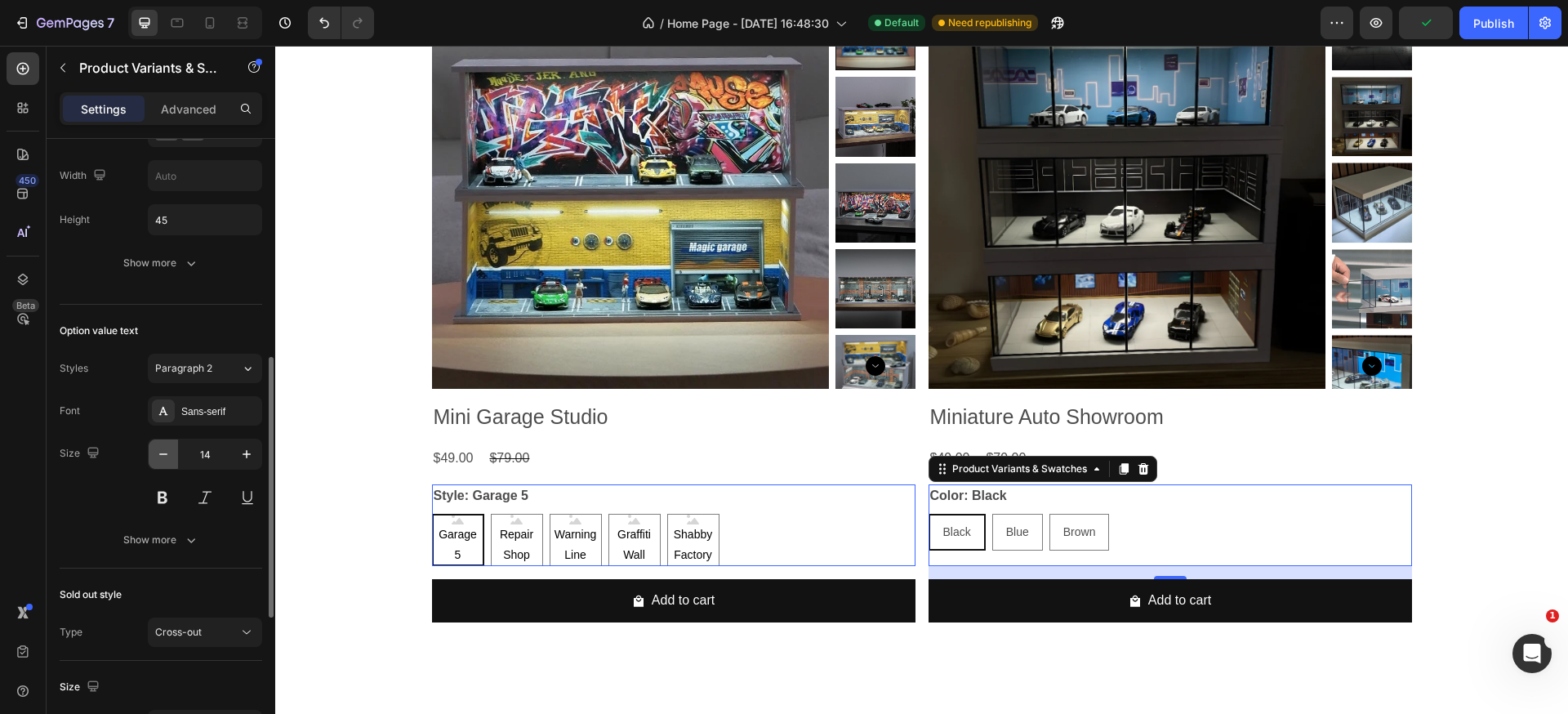
scroll to position [215, 0]
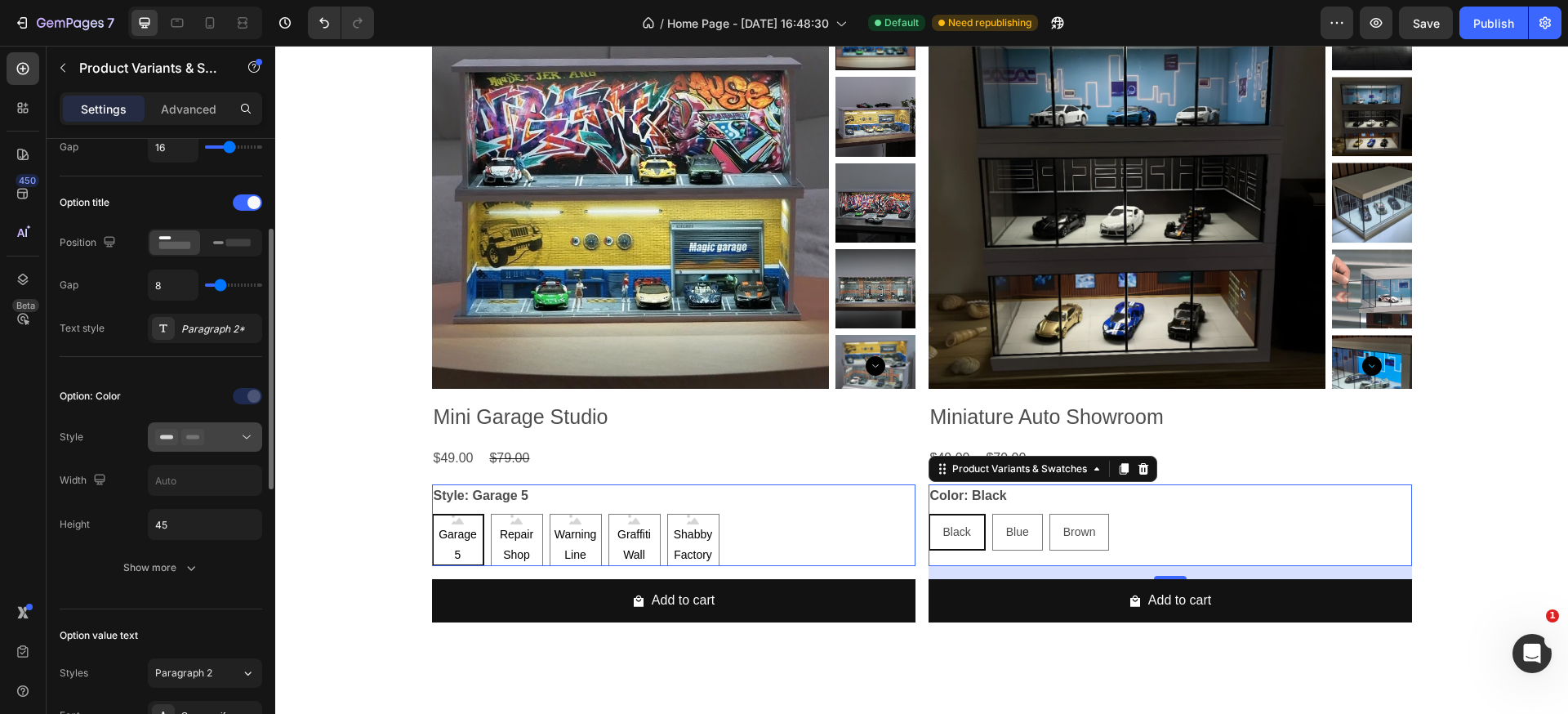
click at [177, 436] on icon at bounding box center [166, 437] width 23 height 16
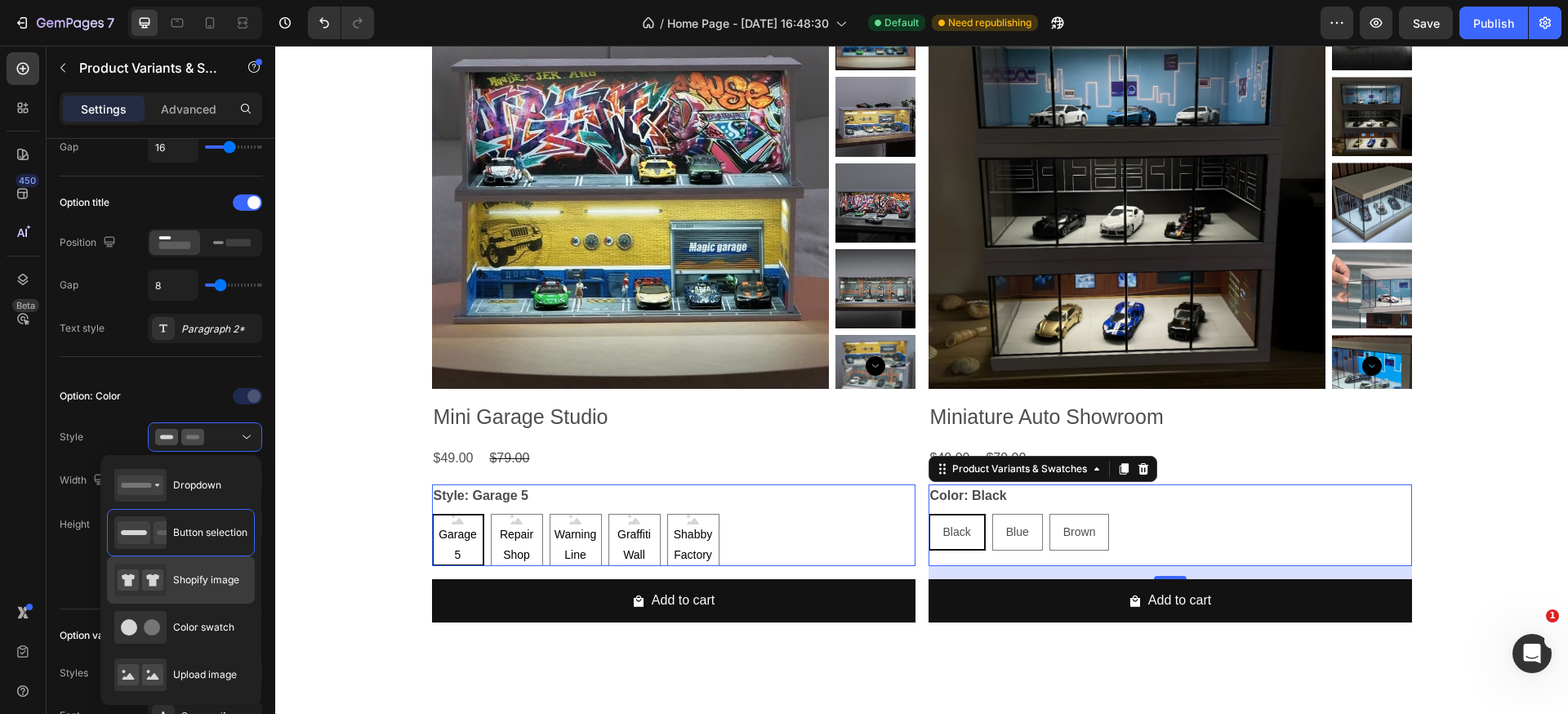
click at [189, 580] on span "Shopify image" at bounding box center [206, 581] width 66 height 15
type input "64"
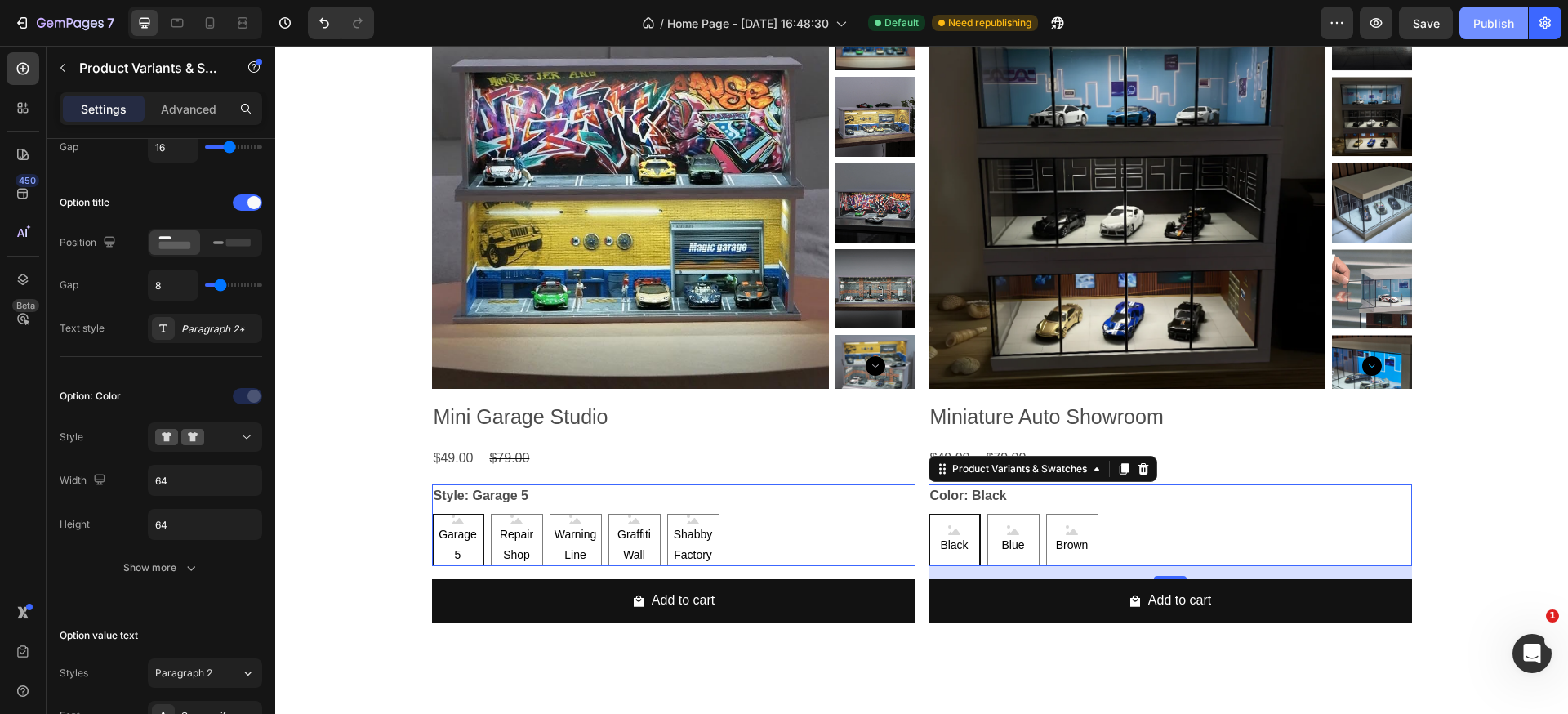
click at [1478, 33] on button "Publish" at bounding box center [1493, 23] width 69 height 33
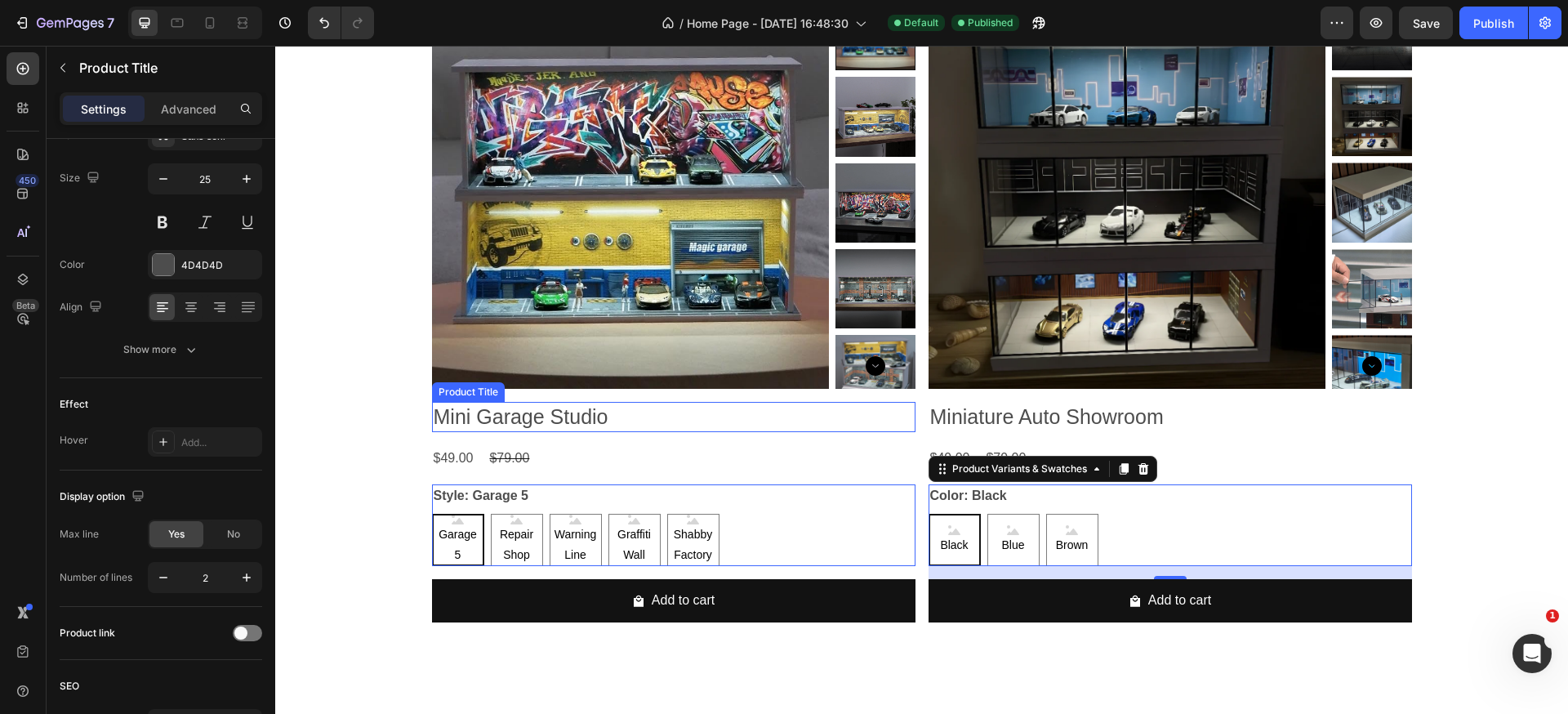
click at [766, 418] on h2 "Mini Garage Studio" at bounding box center [673, 417] width 483 height 30
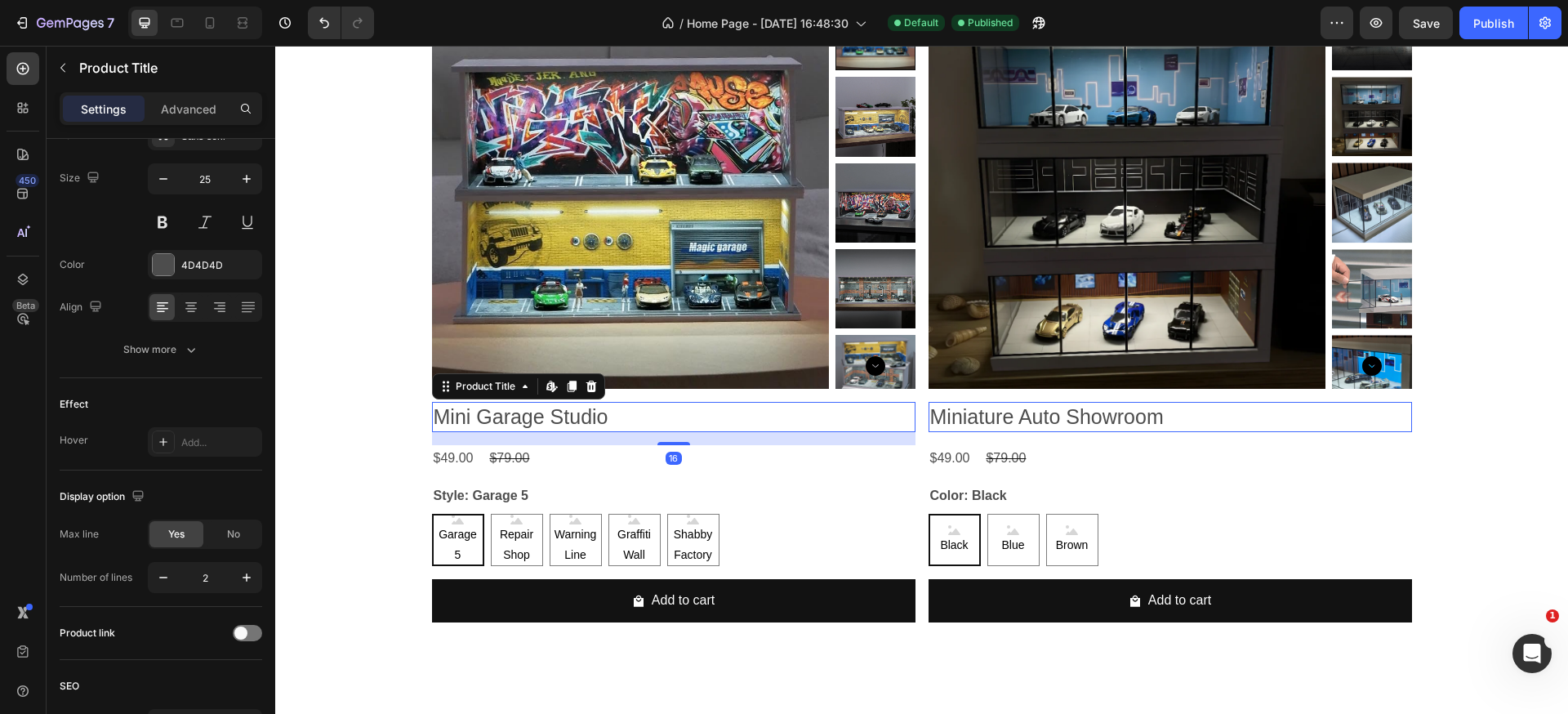
scroll to position [0, 0]
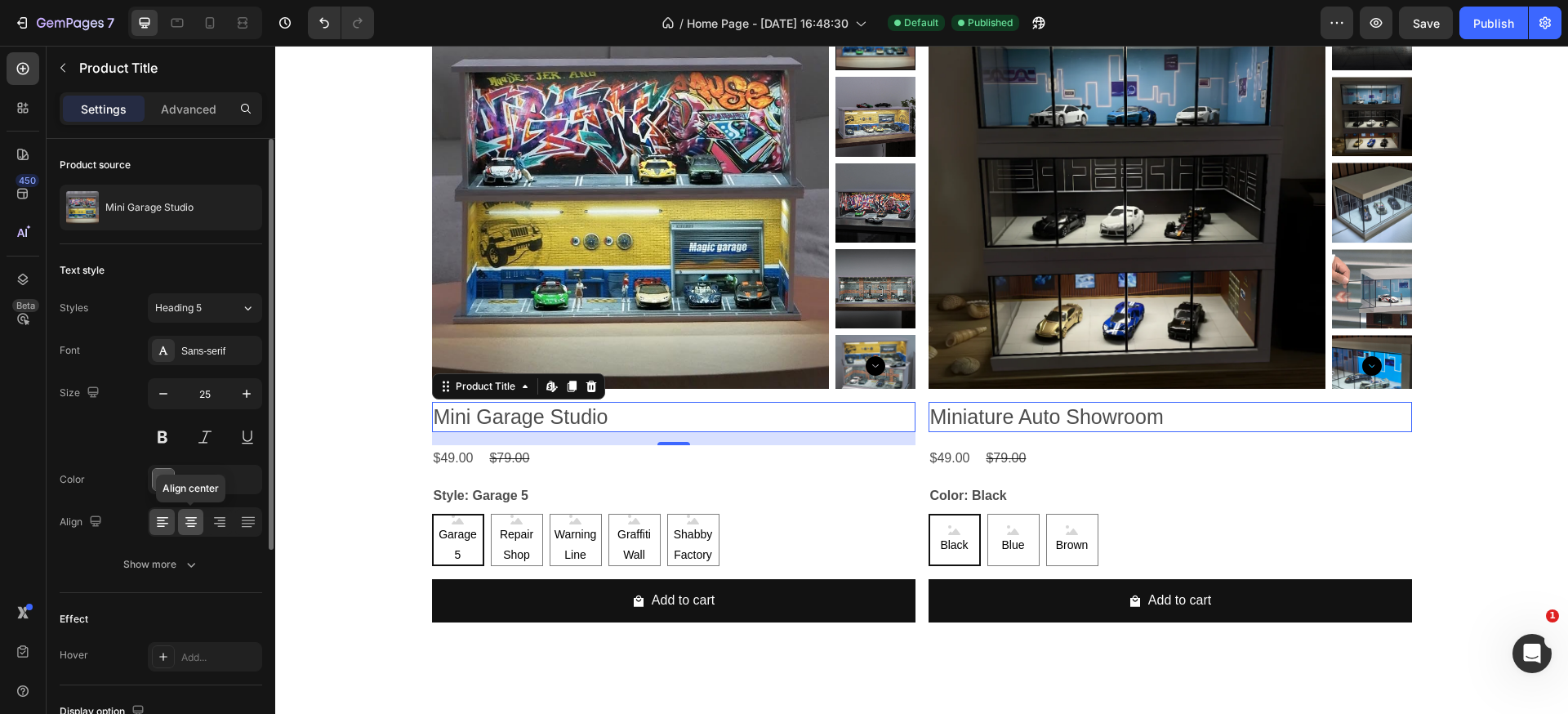
click at [183, 523] on icon at bounding box center [191, 521] width 16 height 16
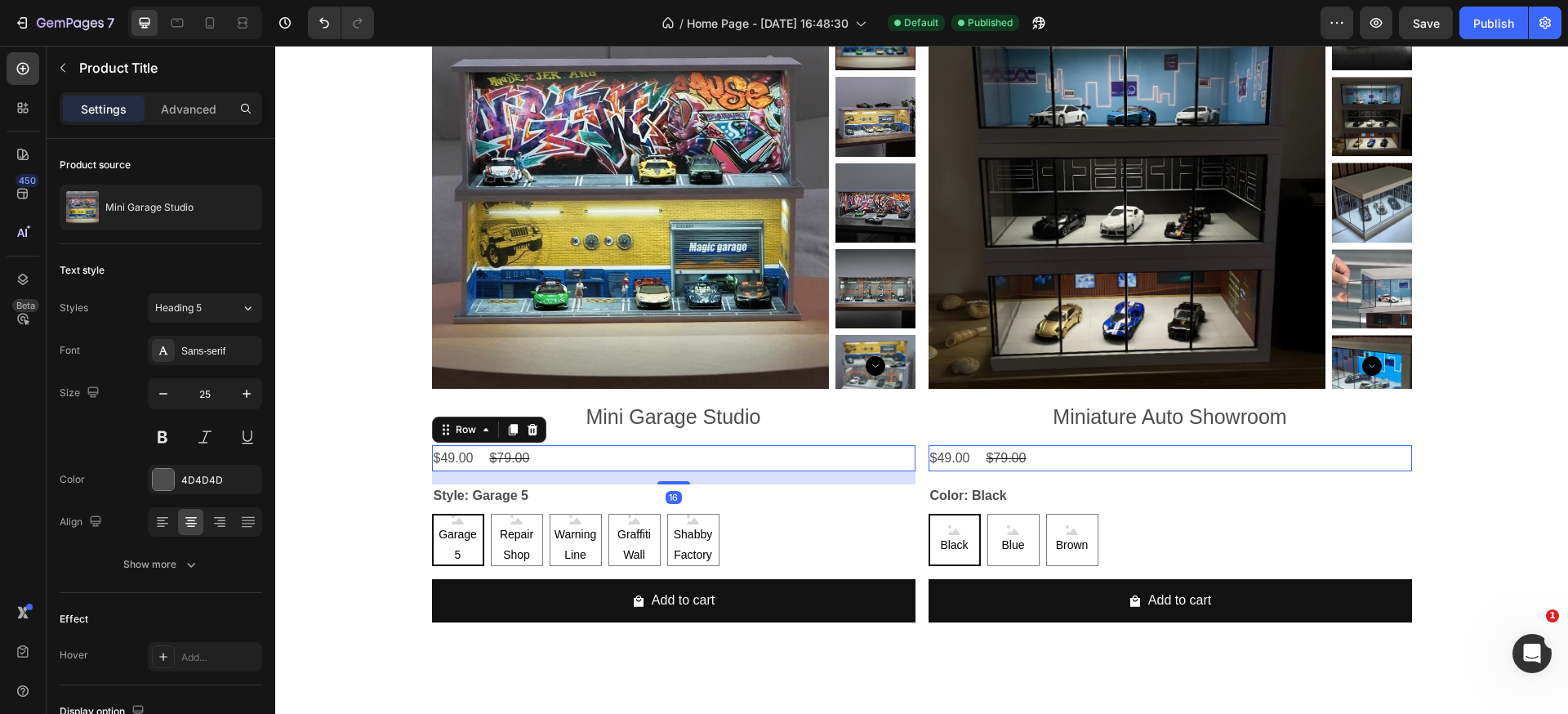
click at [556, 458] on div "$49.00 Product Price Product Price $79.00 Product Price Product Price Row 16" at bounding box center [673, 459] width 483 height 27
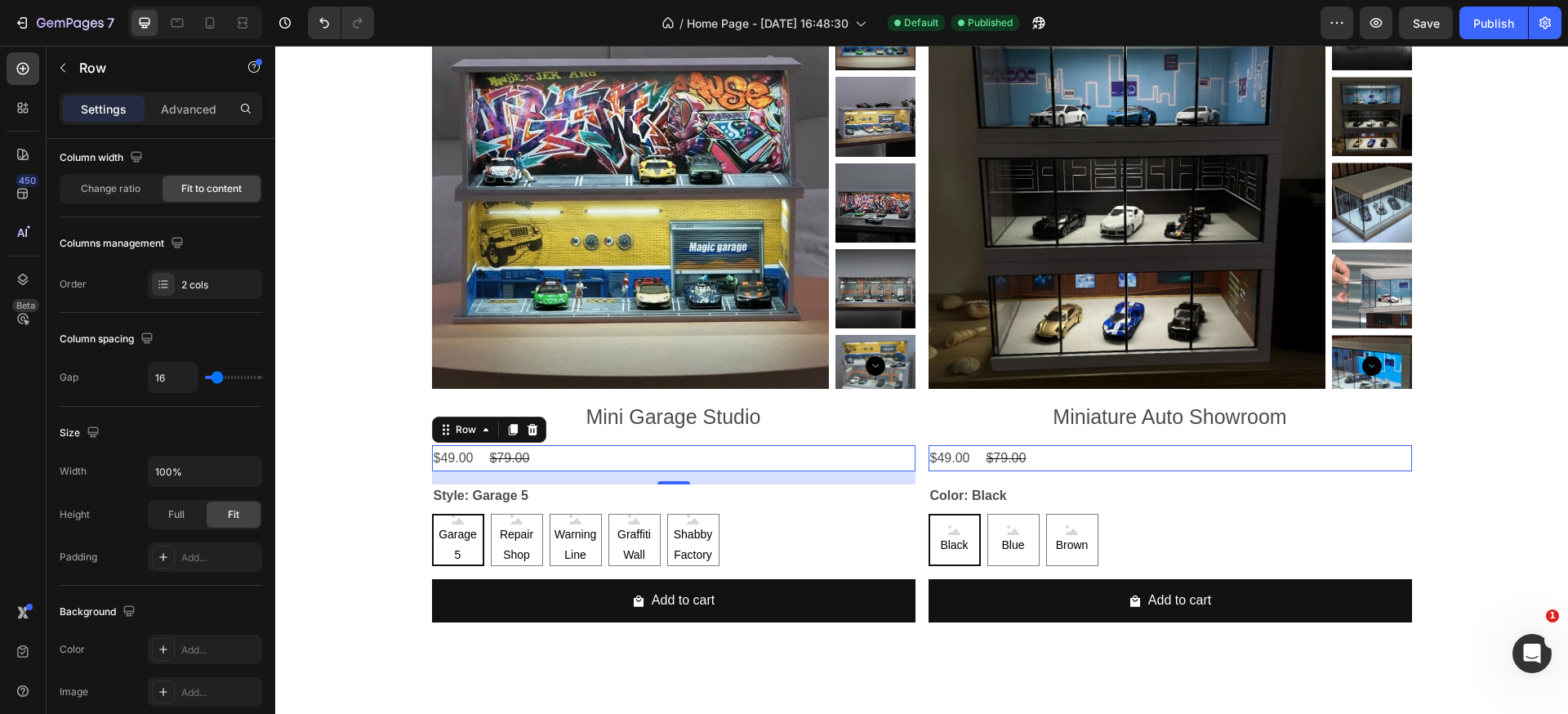
scroll to position [562, 0]
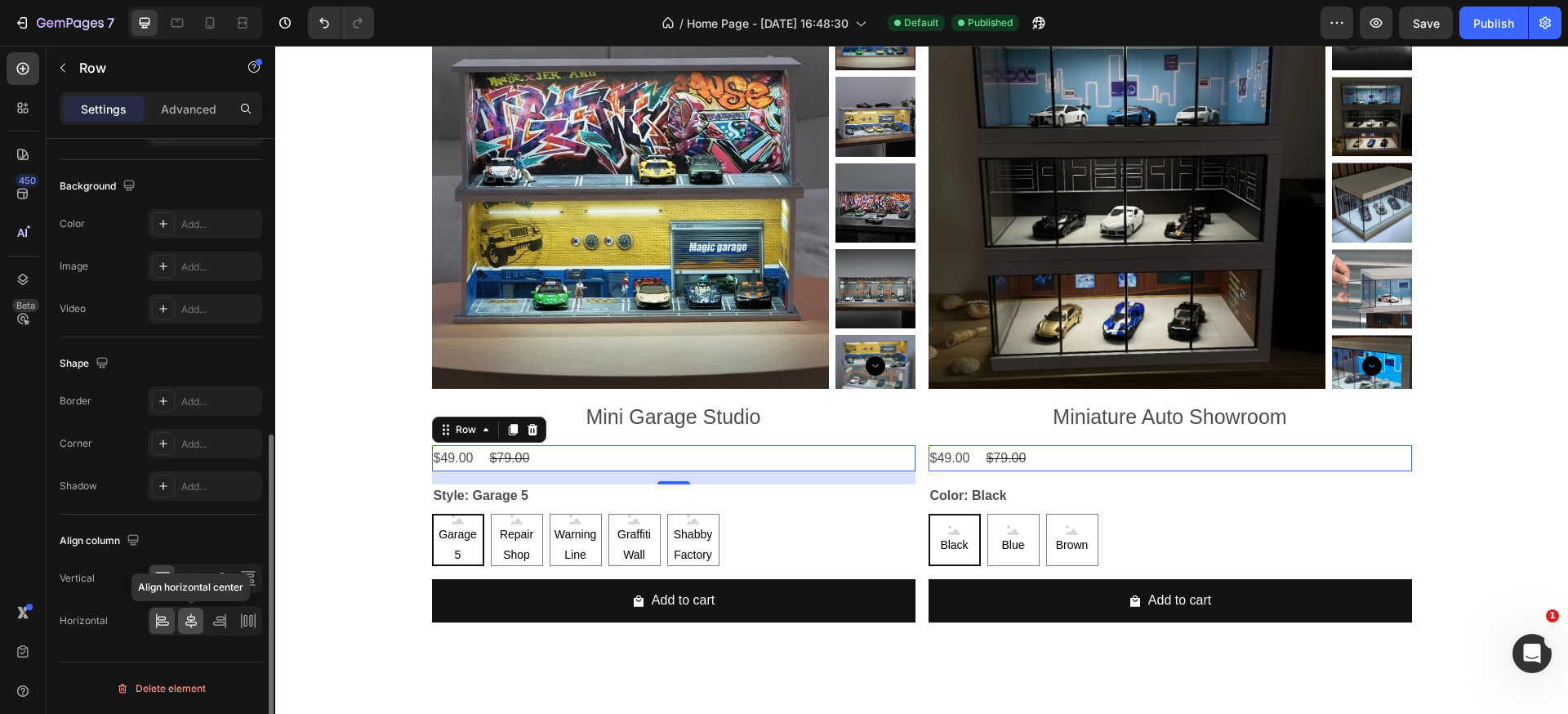
click at [189, 616] on icon at bounding box center [191, 621] width 11 height 15
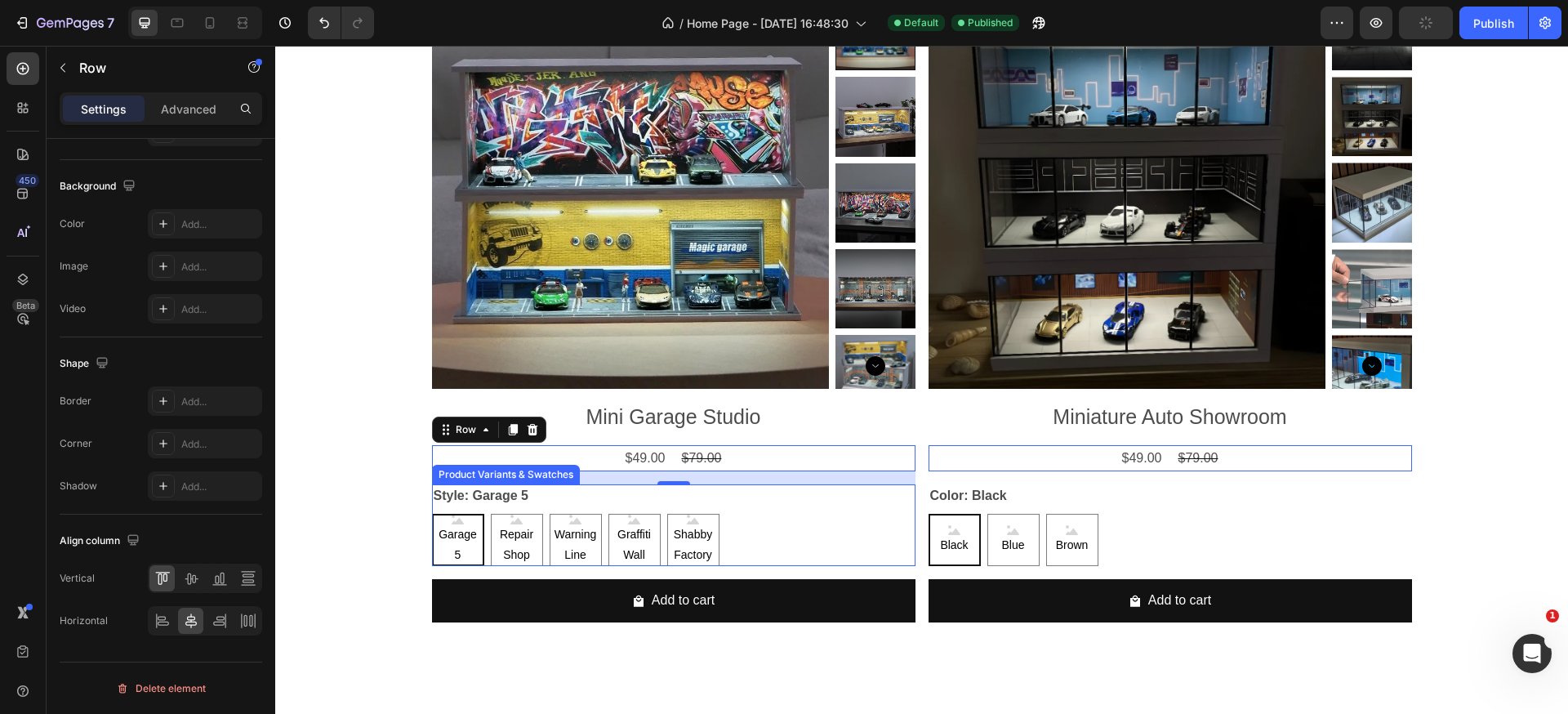
click at [789, 519] on div "Garage 5 Garage 5 Garage 5 Repair Shop Repair Shop Repair Shop Warning Line War…" at bounding box center [673, 539] width 483 height 52
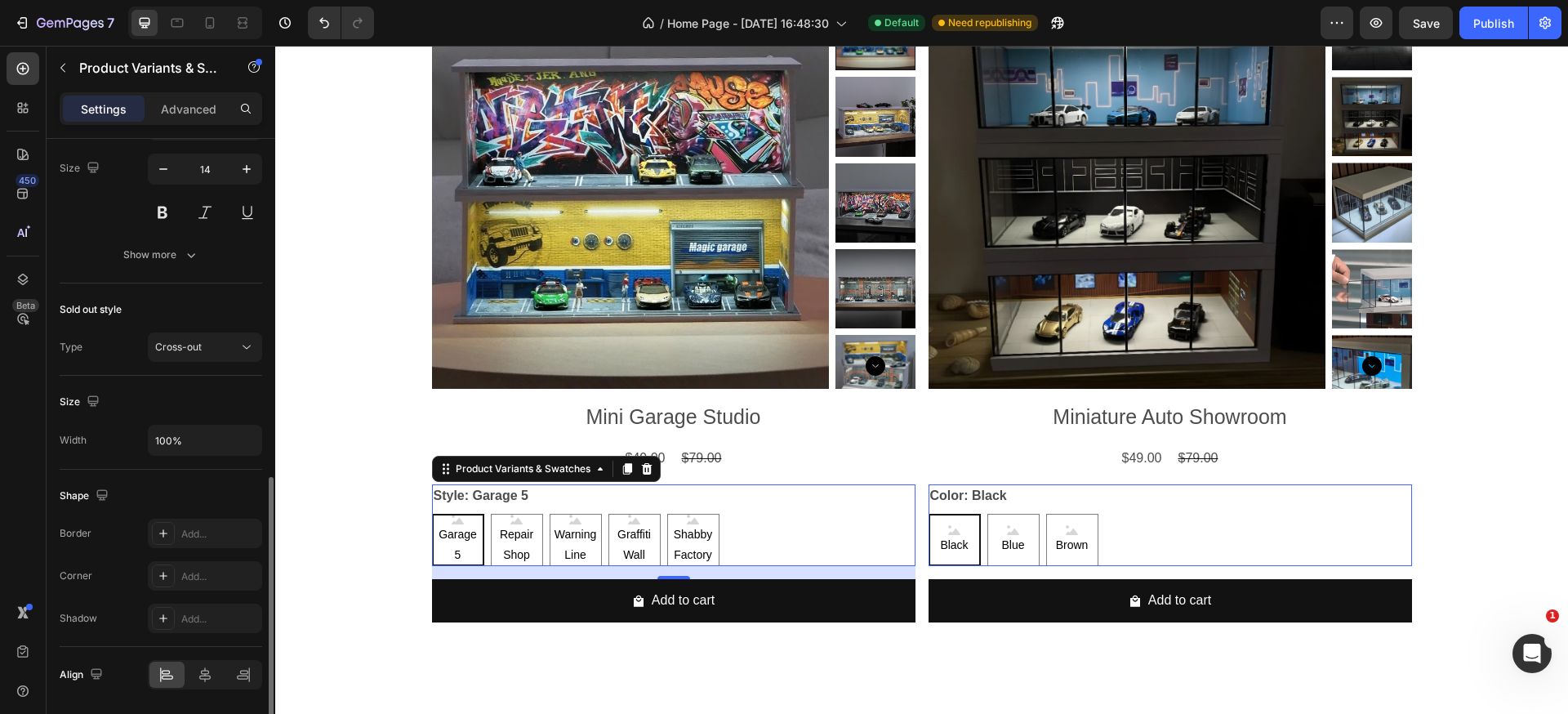
scroll to position [859, 0]
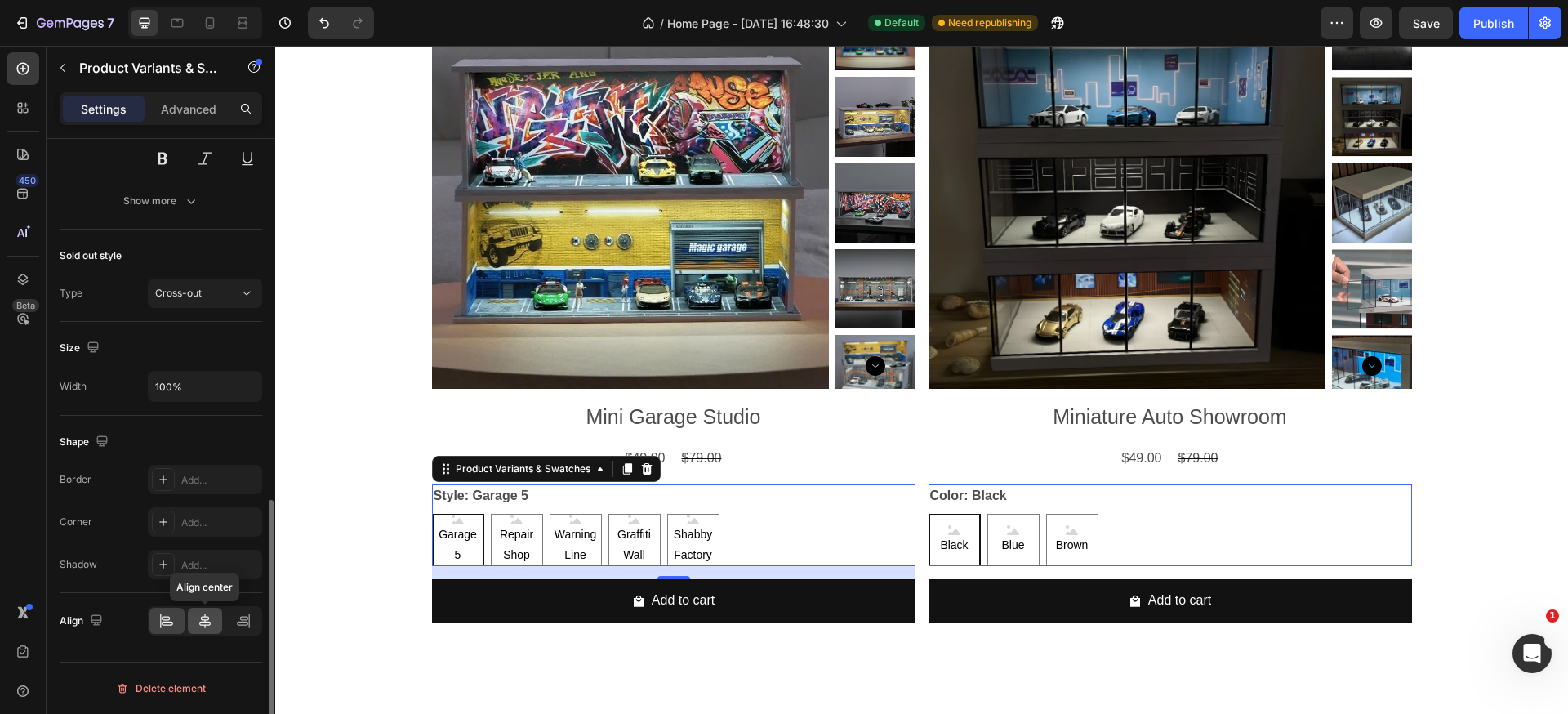
click at [212, 627] on icon at bounding box center [204, 620] width 16 height 16
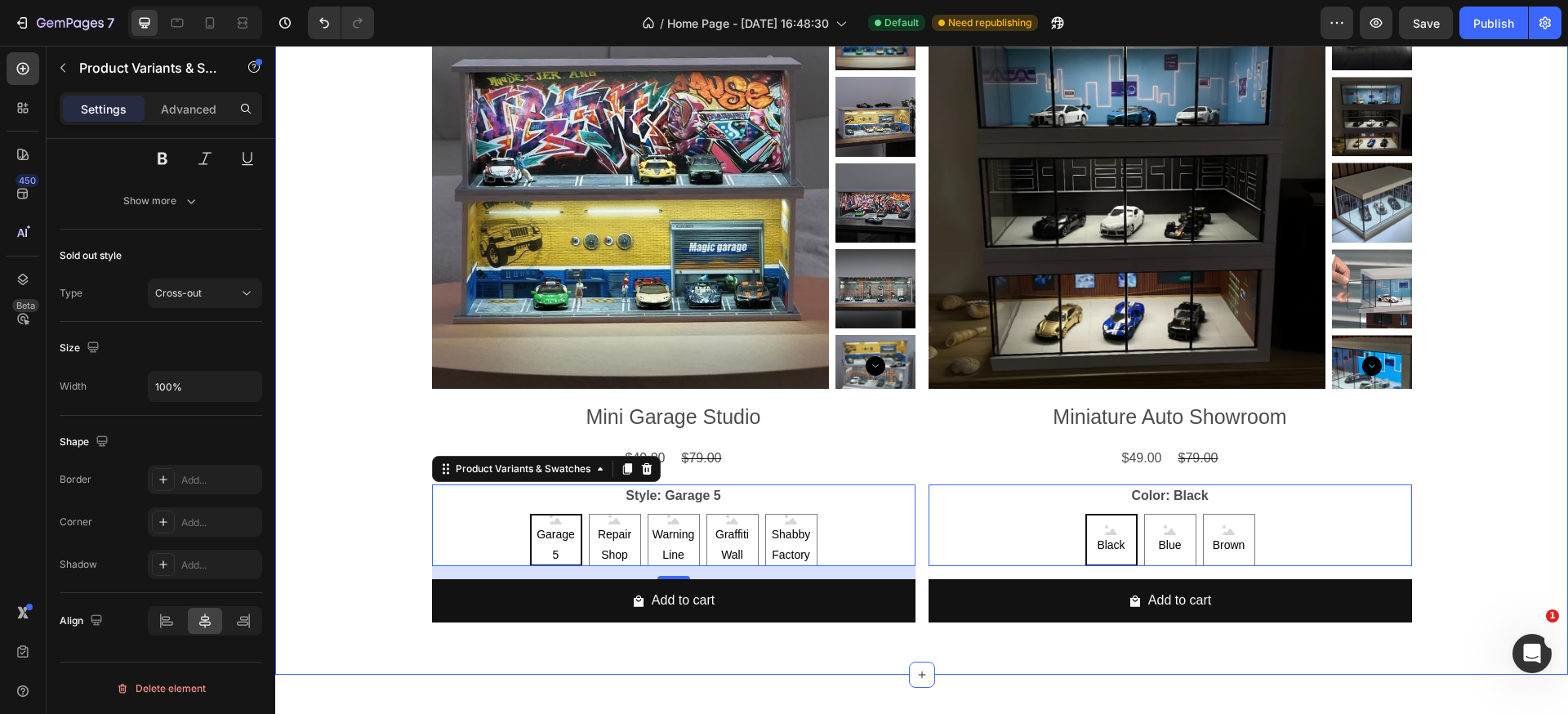
click at [1527, 444] on div "Product Images Mini Garage Studio Product Title $49.00 Product Price Product Pr…" at bounding box center [922, 319] width 1293 height 657
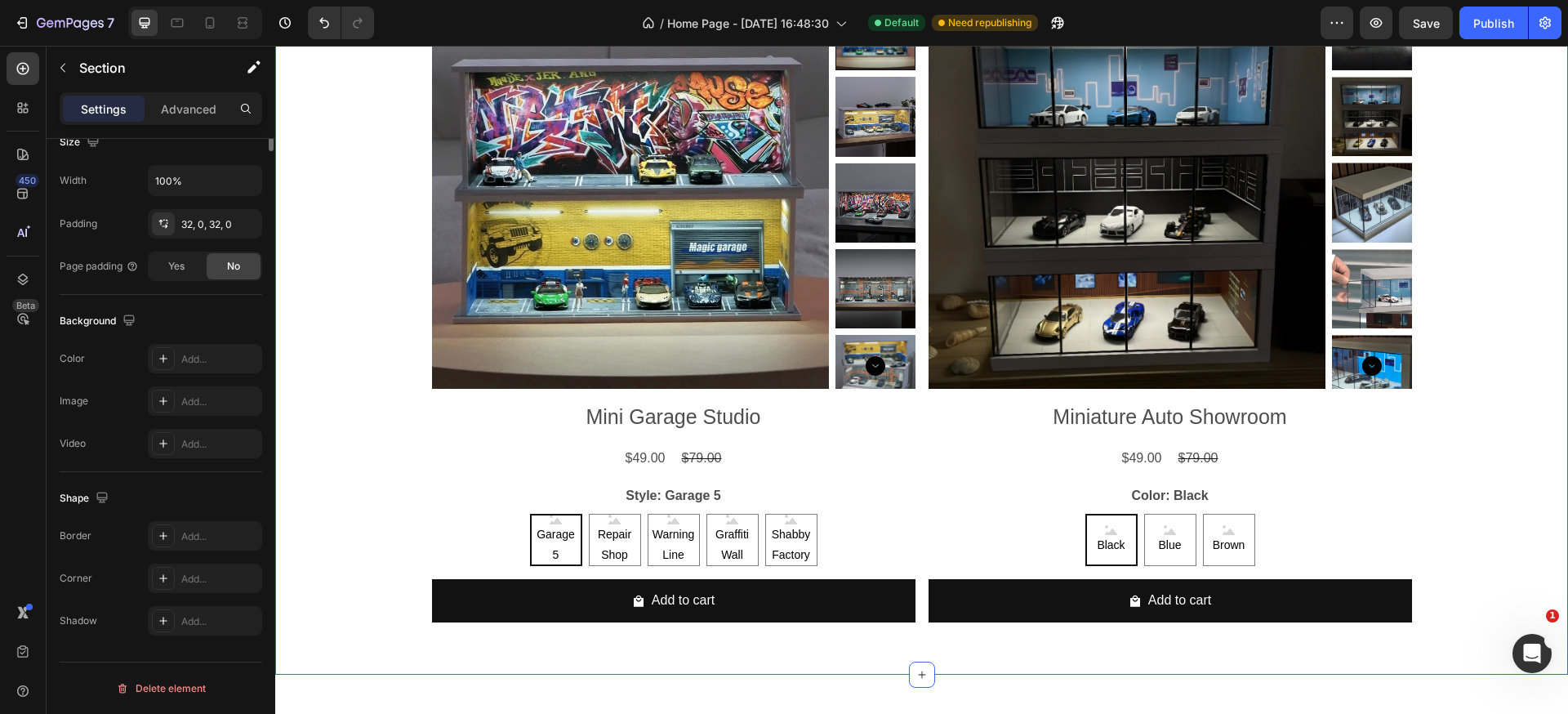
scroll to position [0, 0]
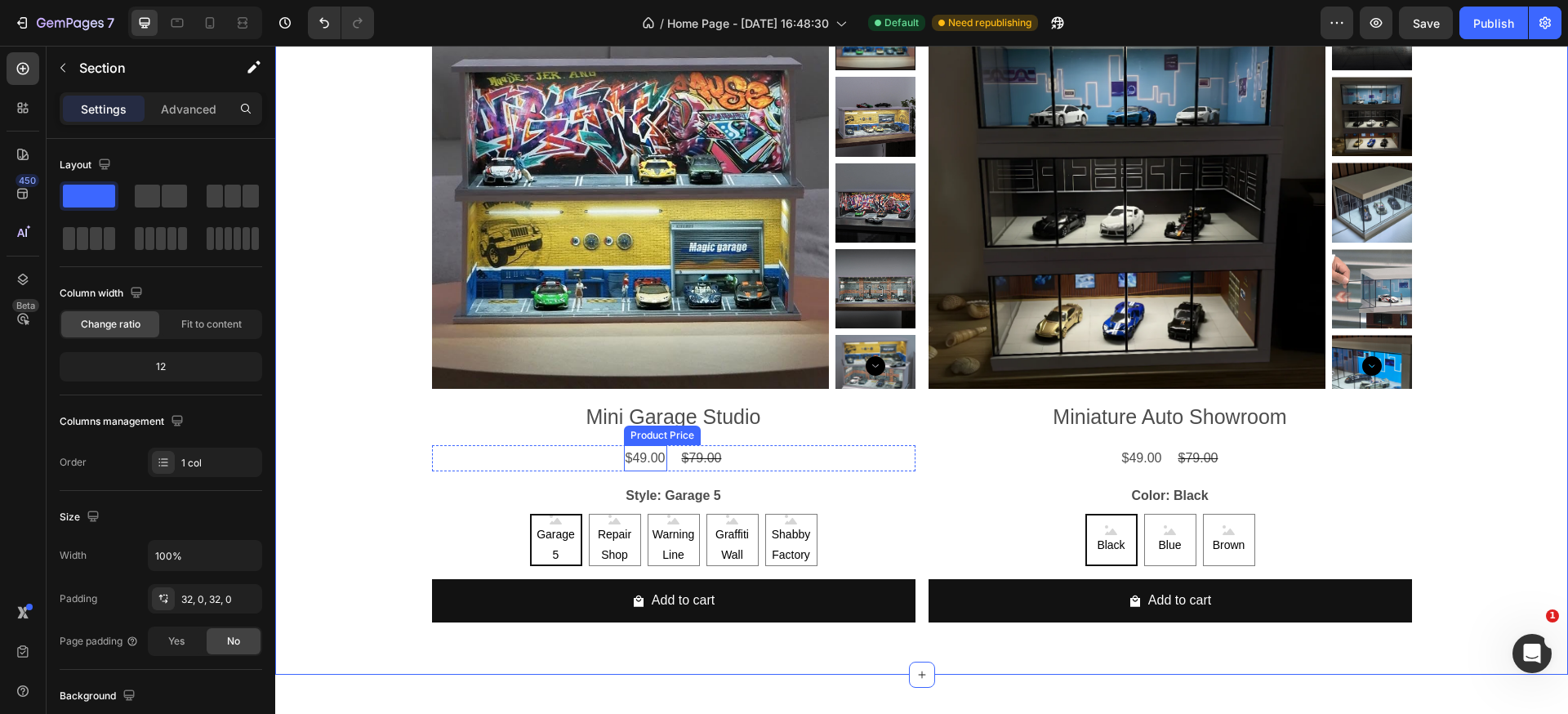
click at [651, 459] on div "$49.00" at bounding box center [646, 459] width 43 height 27
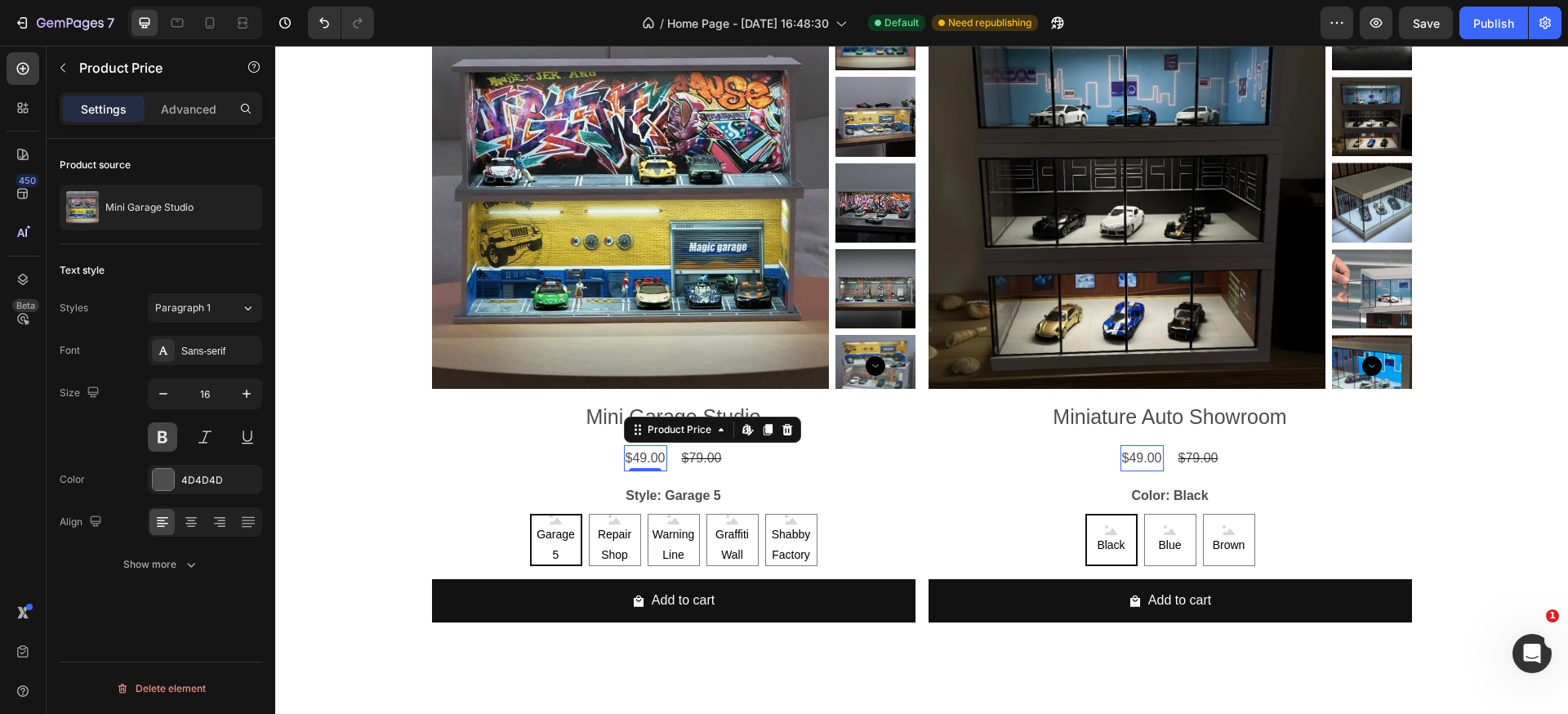
click at [159, 434] on button at bounding box center [162, 437] width 29 height 29
click at [1297, 453] on div "$49.00 Product Price Edit content in Shopify 0 Product Price Edit content in Sh…" at bounding box center [1169, 459] width 483 height 27
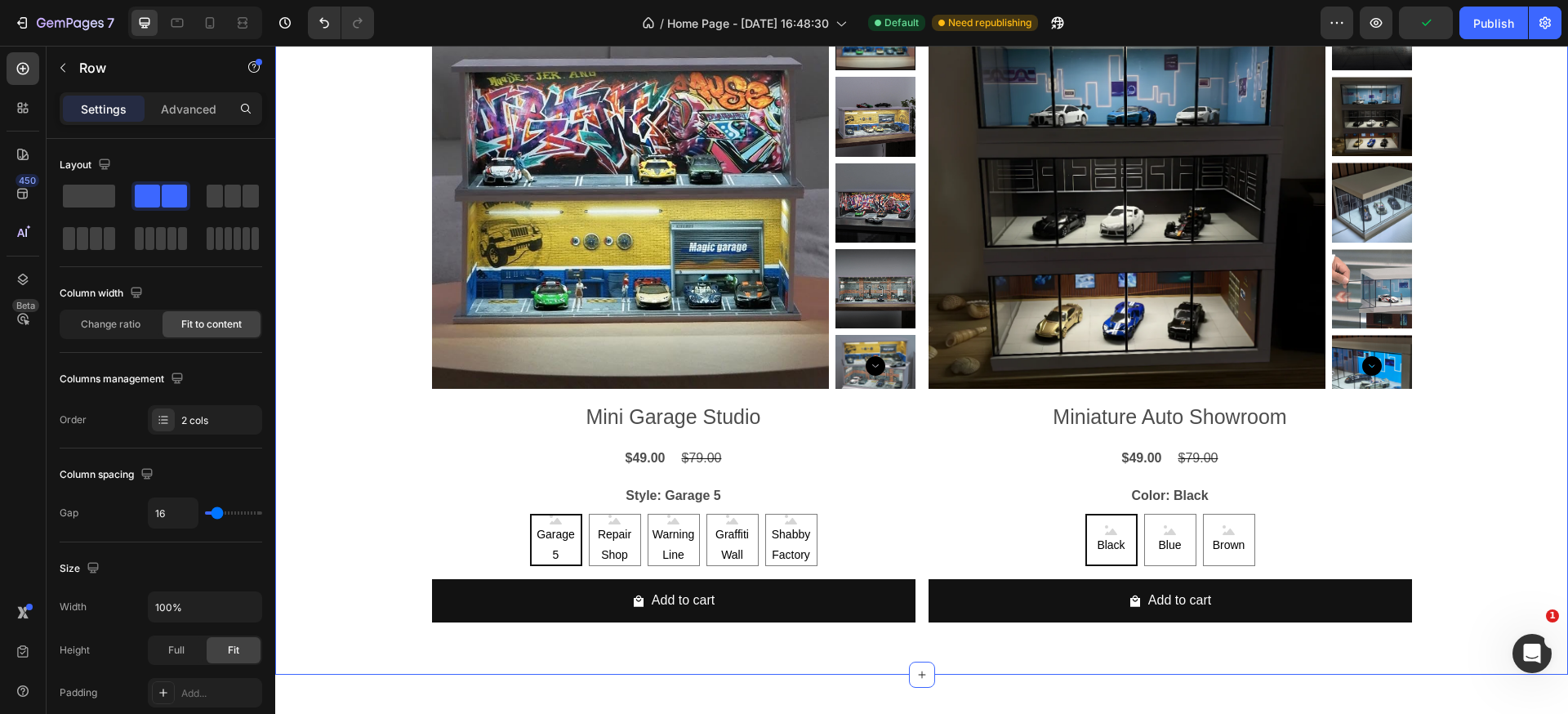
click at [1473, 453] on div "Product Images Mini Garage Studio Product Title $49.00 Product Price Product Pr…" at bounding box center [922, 319] width 1293 height 657
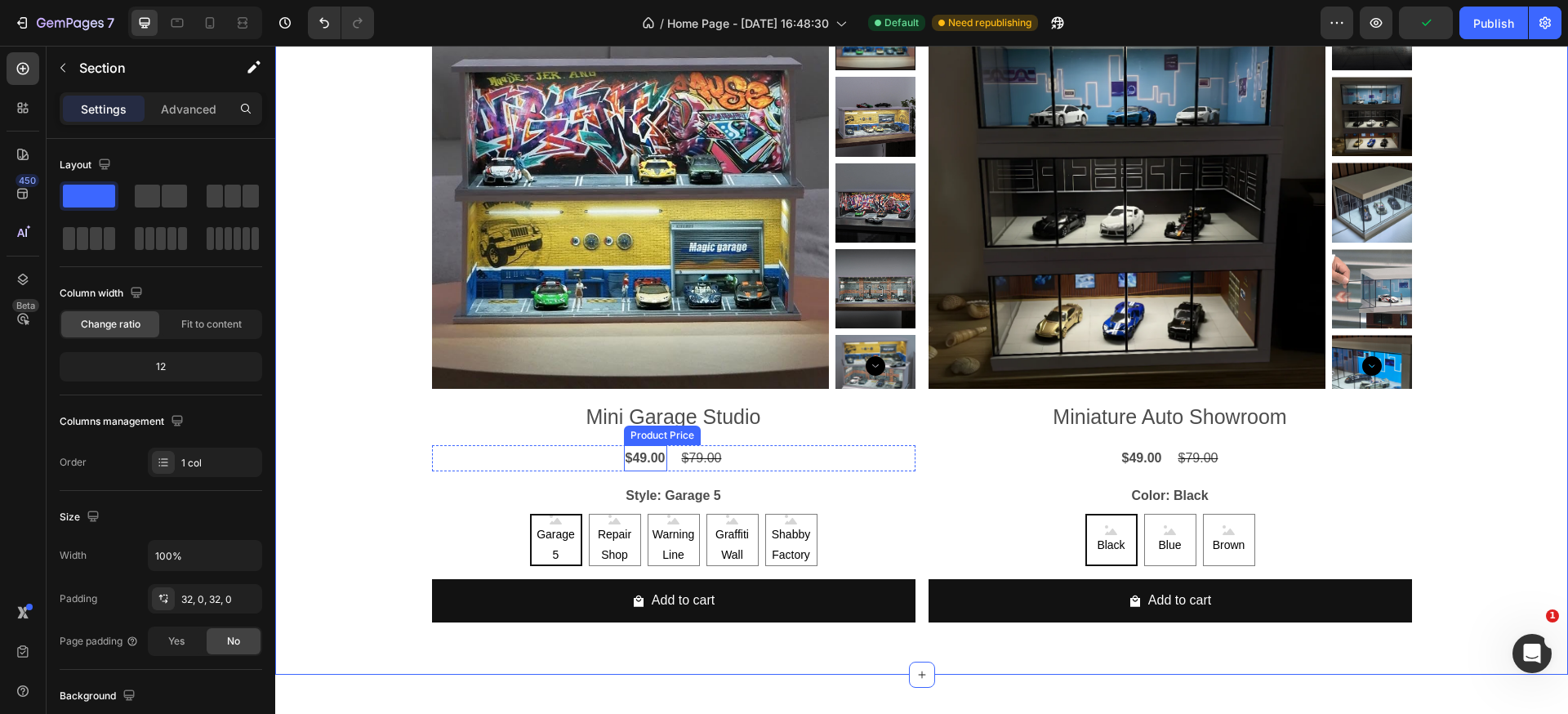
click at [635, 457] on div "$49.00" at bounding box center [646, 459] width 43 height 27
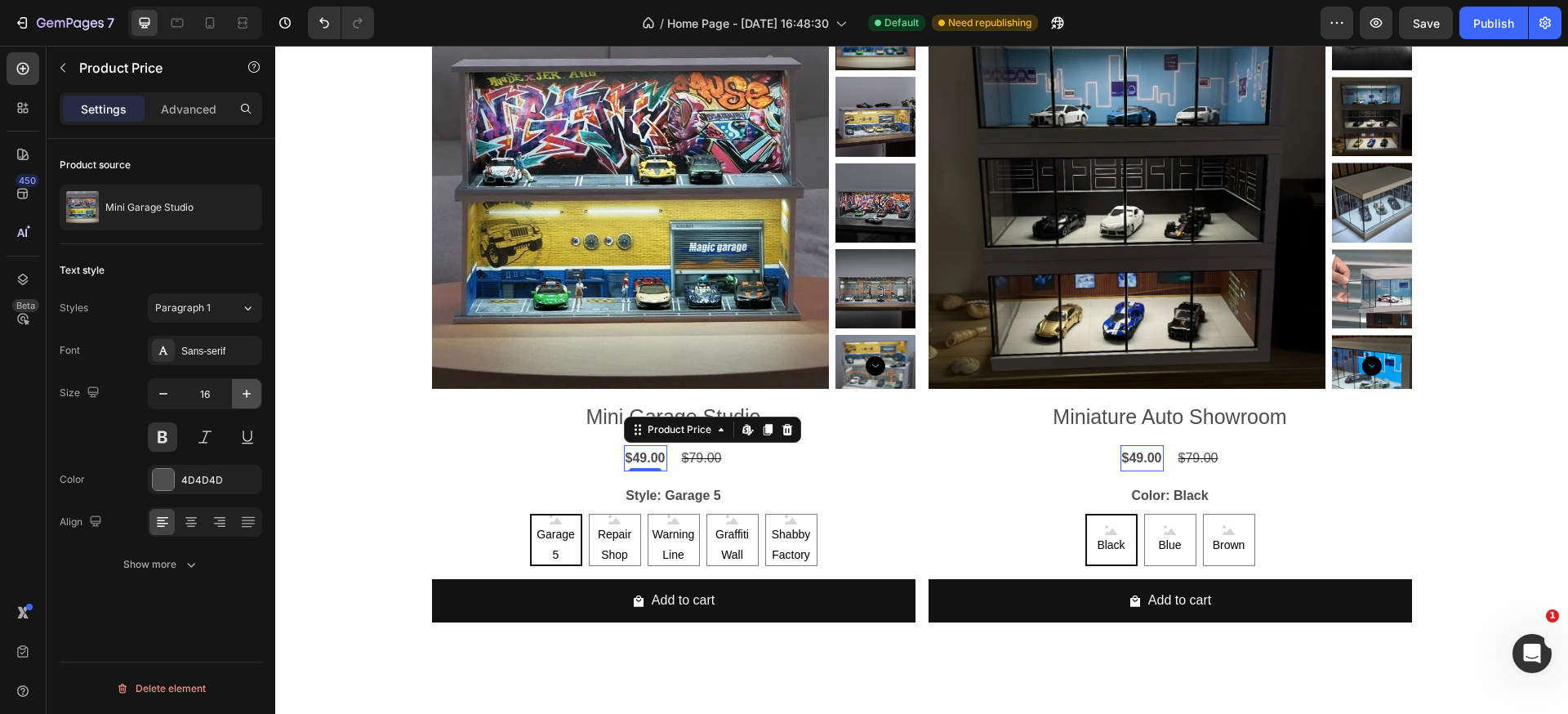
click at [250, 399] on icon "button" at bounding box center [246, 393] width 16 height 16
type input "17"
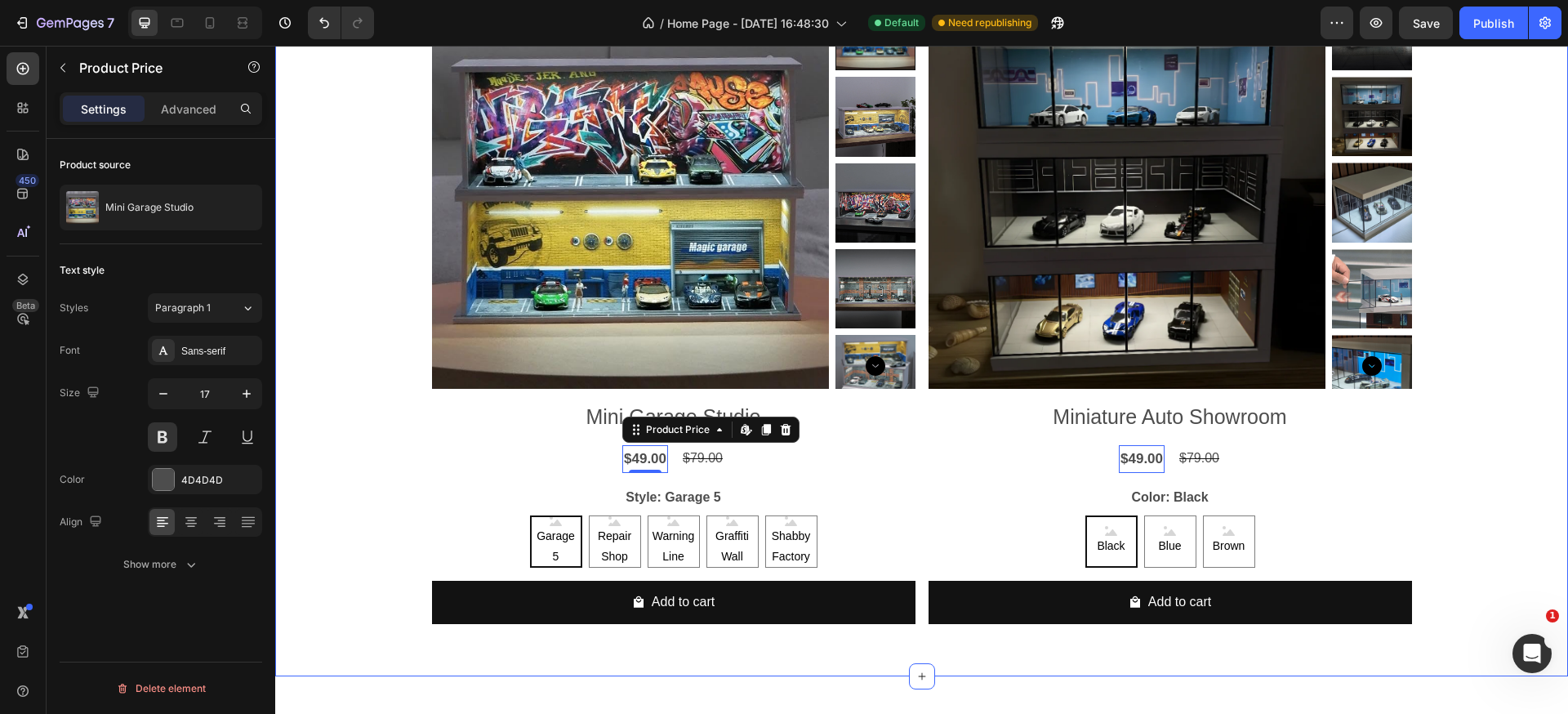
click at [1509, 466] on div "Product Images Mini Garage Studio Product Title $49.00 Product Price Edit conte…" at bounding box center [922, 320] width 1293 height 659
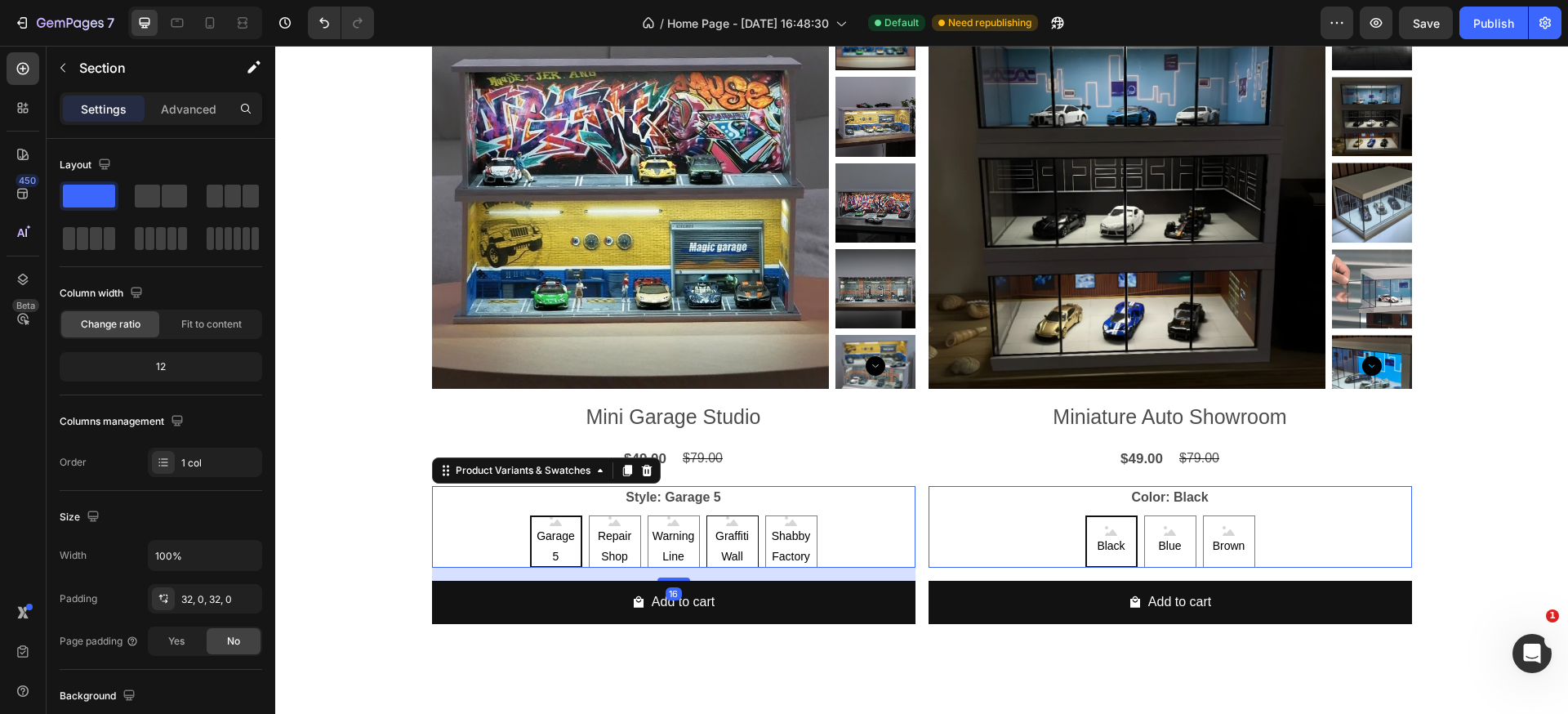
click at [720, 531] on span "Graffiti Wall" at bounding box center [732, 546] width 51 height 41
click at [732, 515] on input "Graffiti Wall Graffiti Wall Graffiti Wall" at bounding box center [732, 514] width 1 height 1
radio input "true"
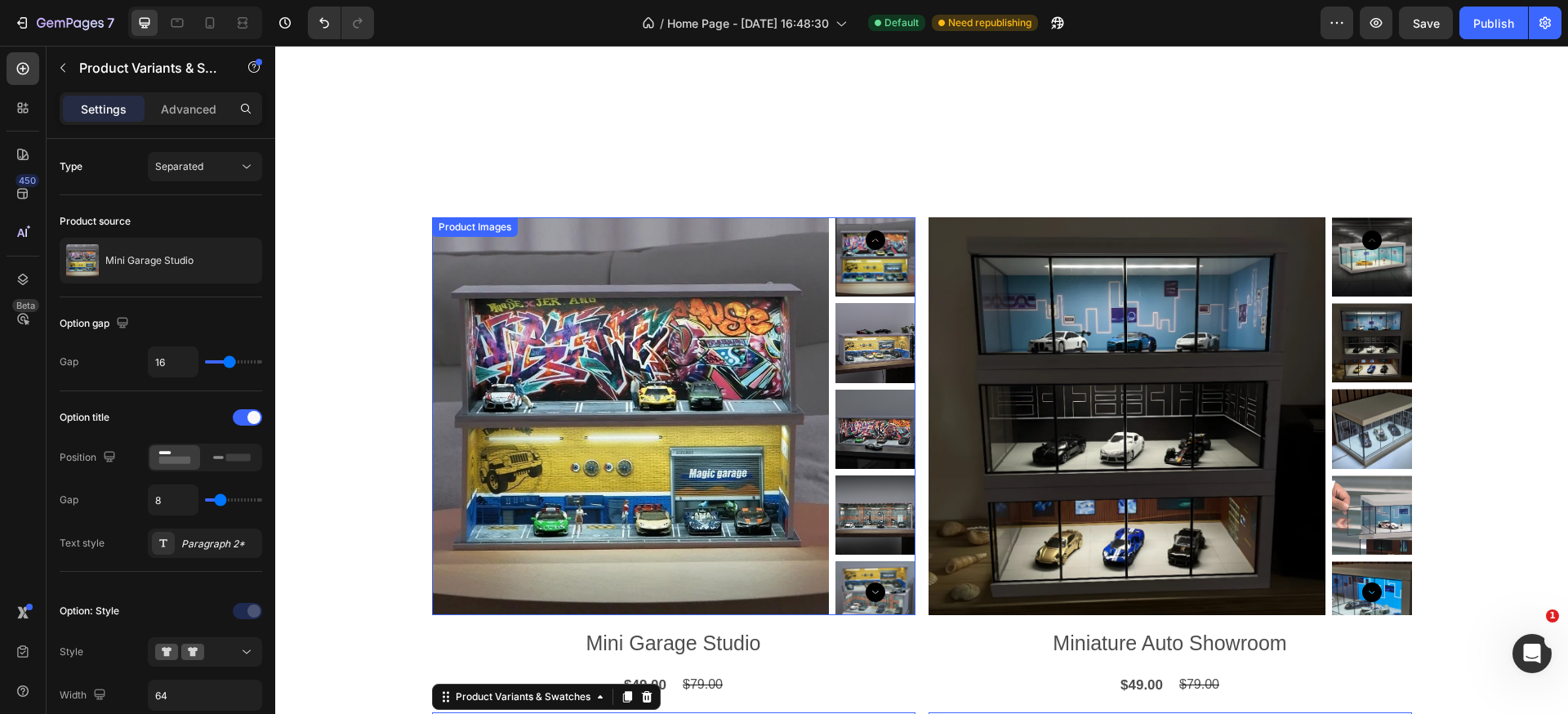
scroll to position [604, 0]
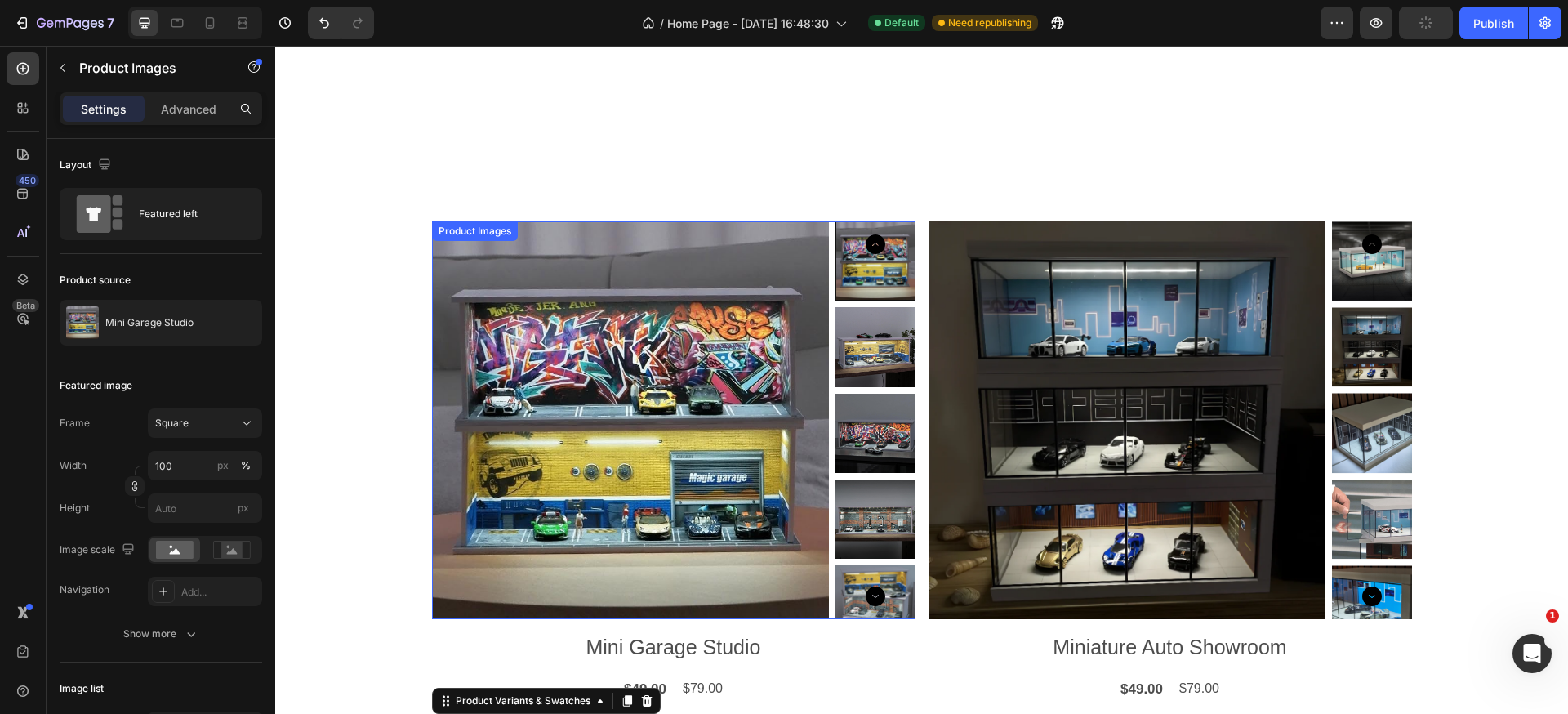
click at [573, 342] on img at bounding box center [630, 420] width 398 height 398
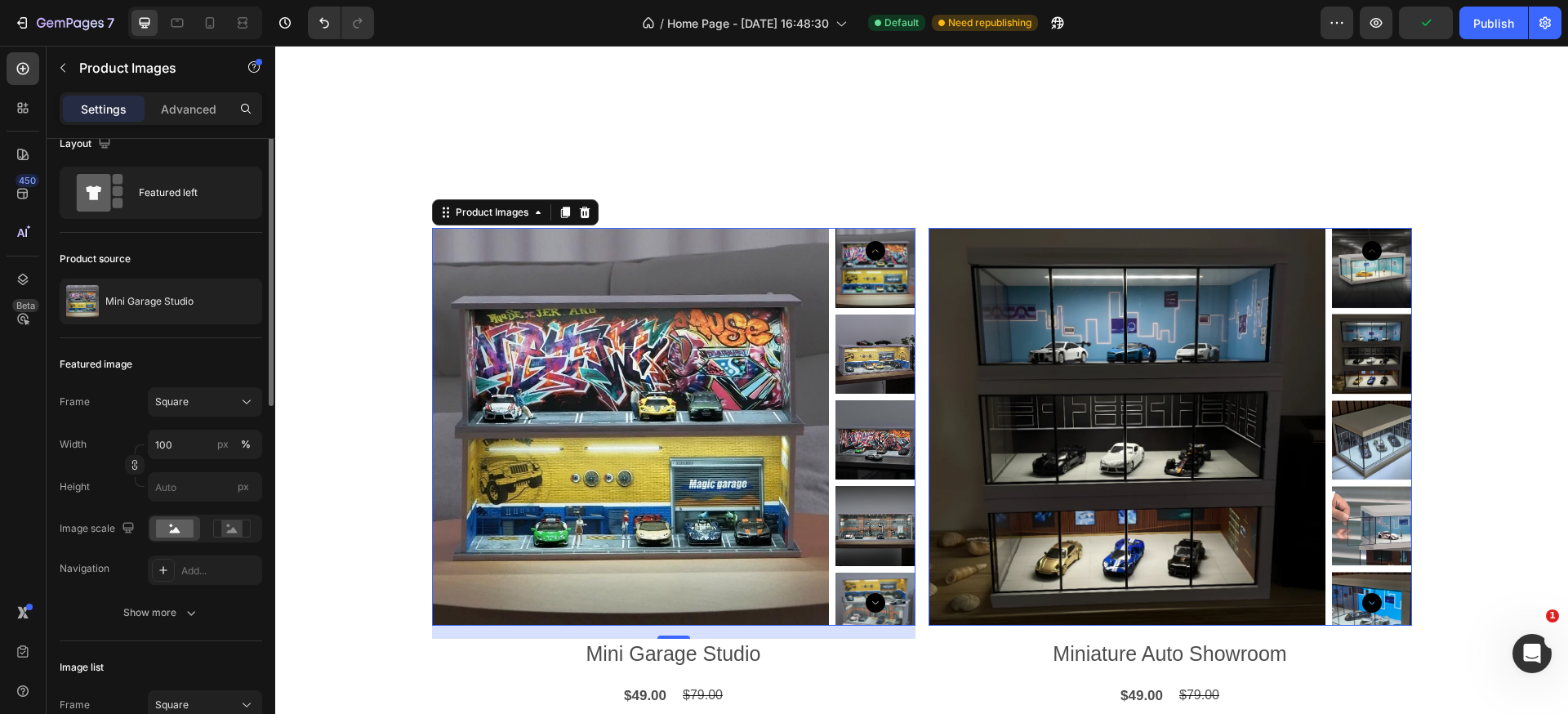
scroll to position [67, 0]
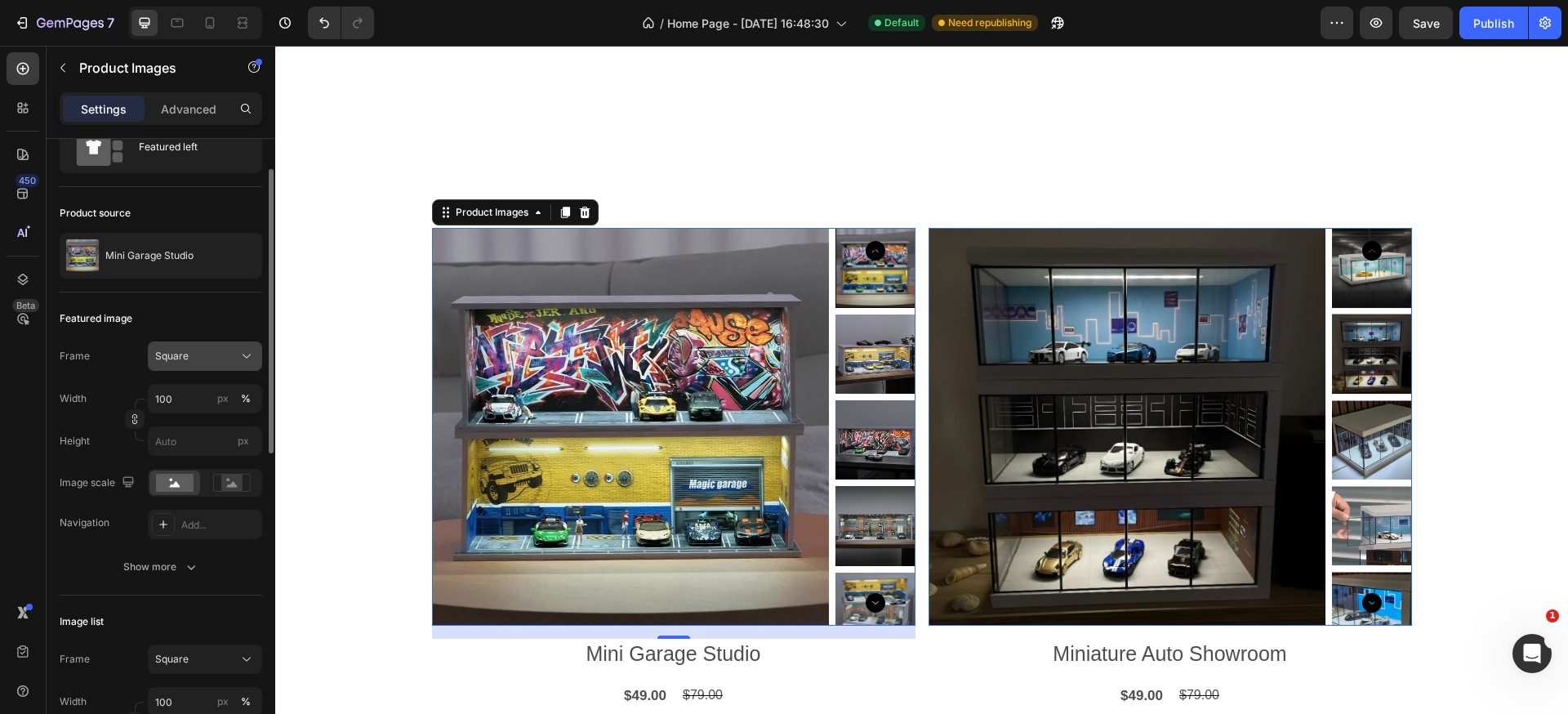
click at [165, 361] on span "Square" at bounding box center [171, 357] width 33 height 15
click at [163, 360] on span "Square" at bounding box center [171, 357] width 33 height 15
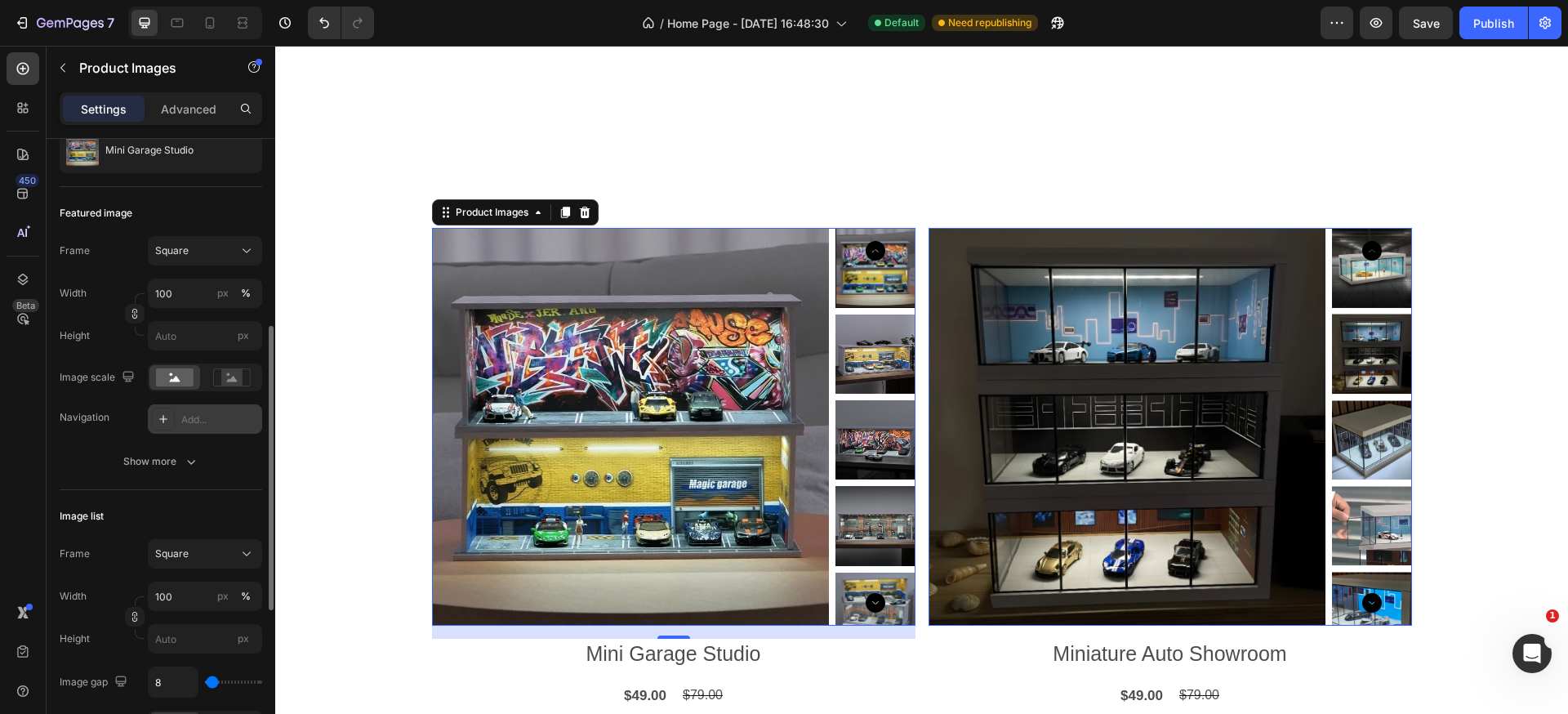
scroll to position [332, 0]
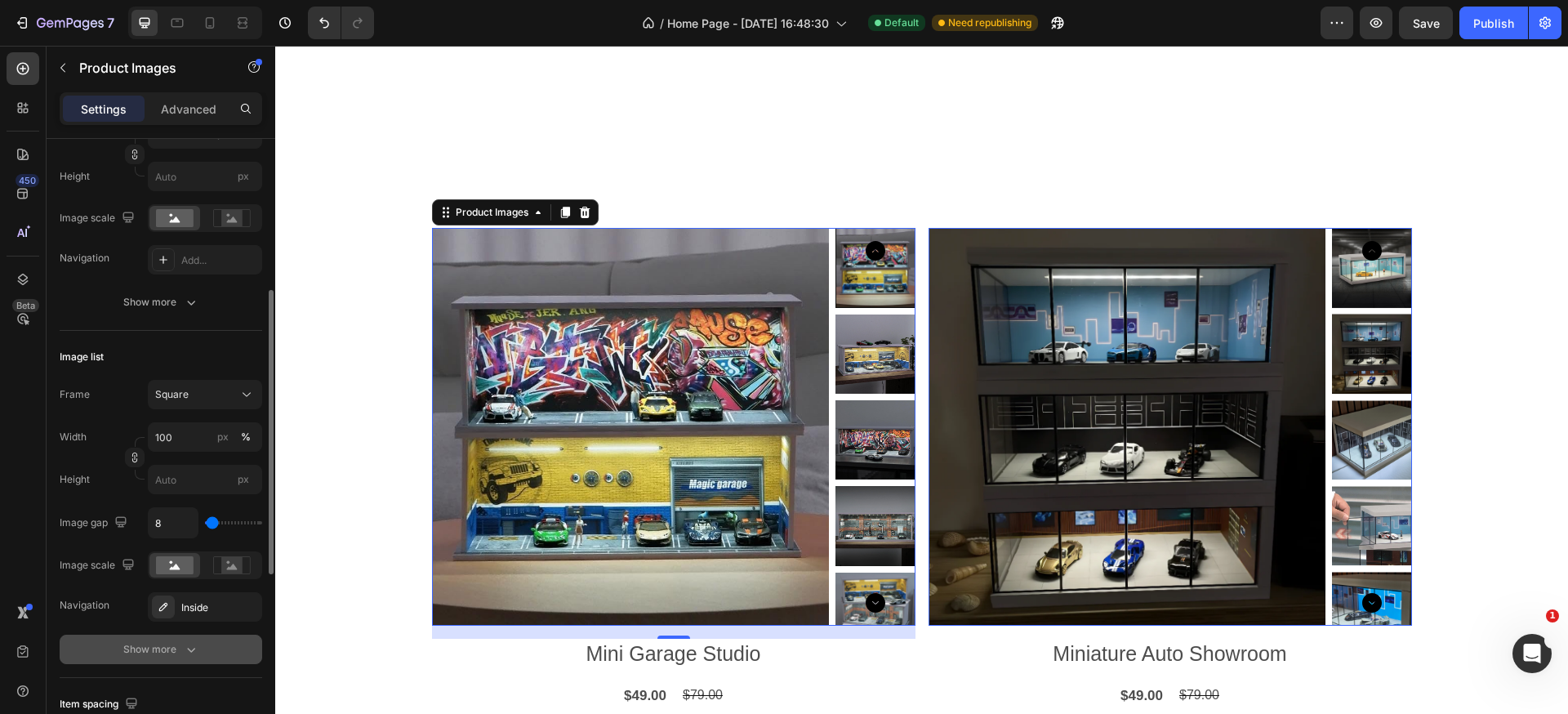
click at [171, 650] on div "Show more" at bounding box center [161, 649] width 76 height 16
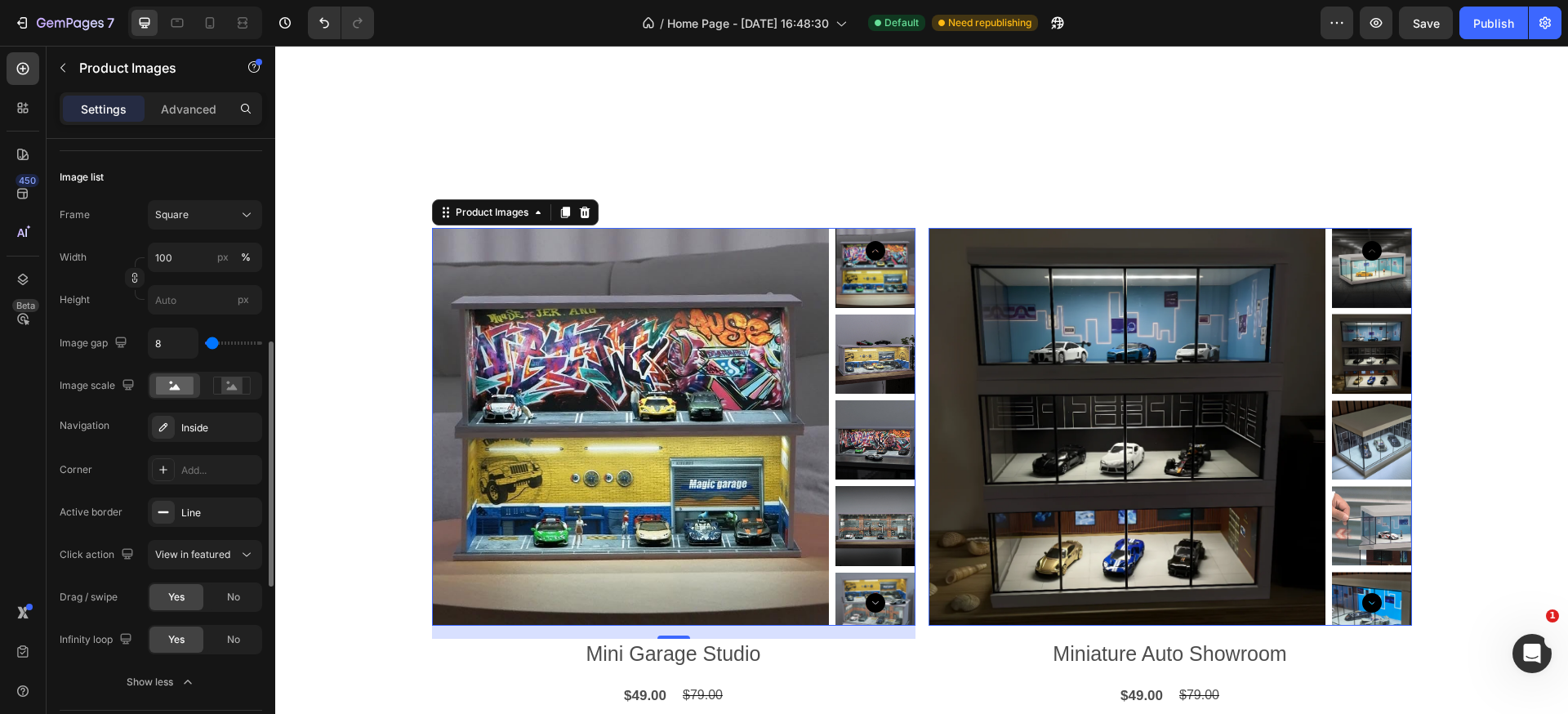
scroll to position [567, 0]
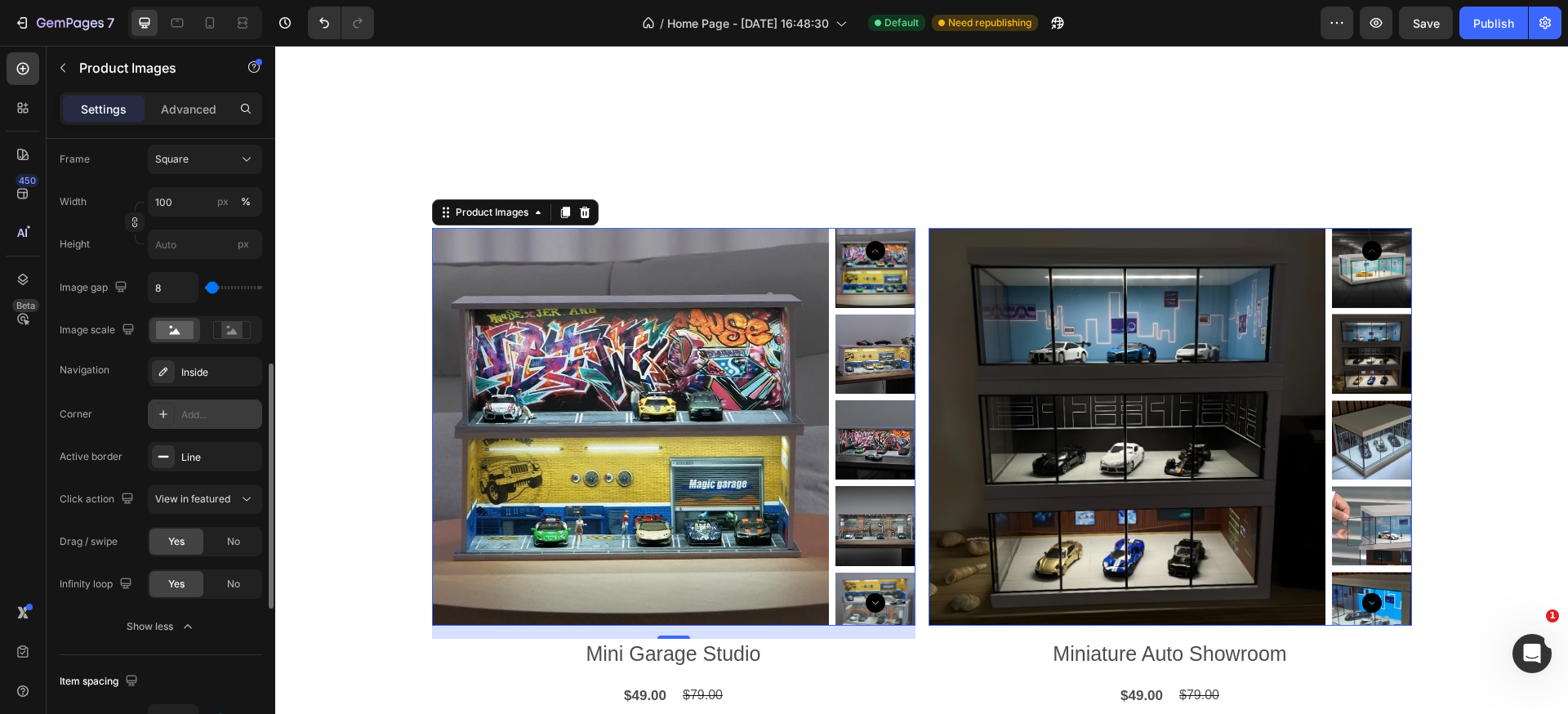
click at [162, 420] on icon at bounding box center [164, 414] width 13 height 13
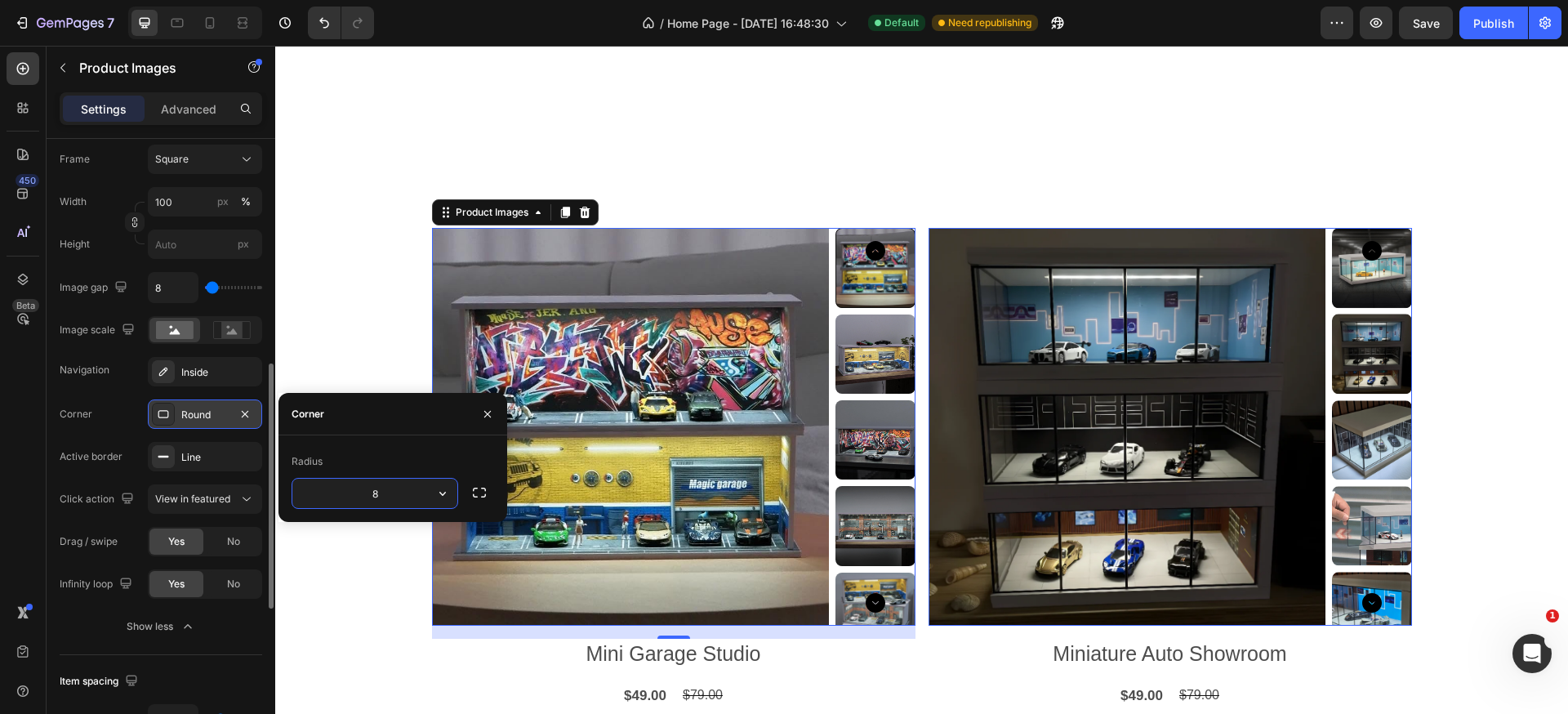
type input "7"
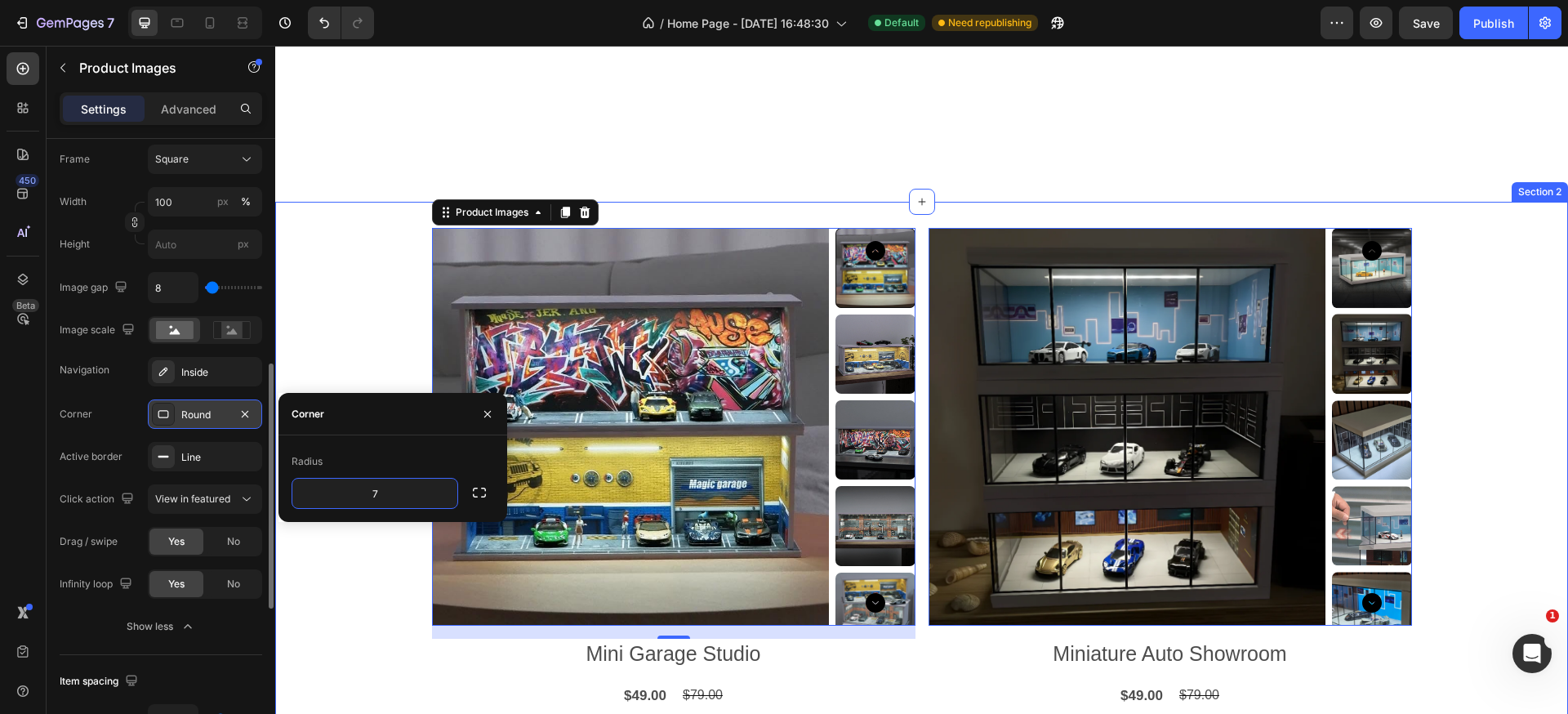
click at [328, 346] on div "Product Images 16 Mini Garage Studio Product Title $49.00 Product Price Product…" at bounding box center [922, 557] width 1293 height 659
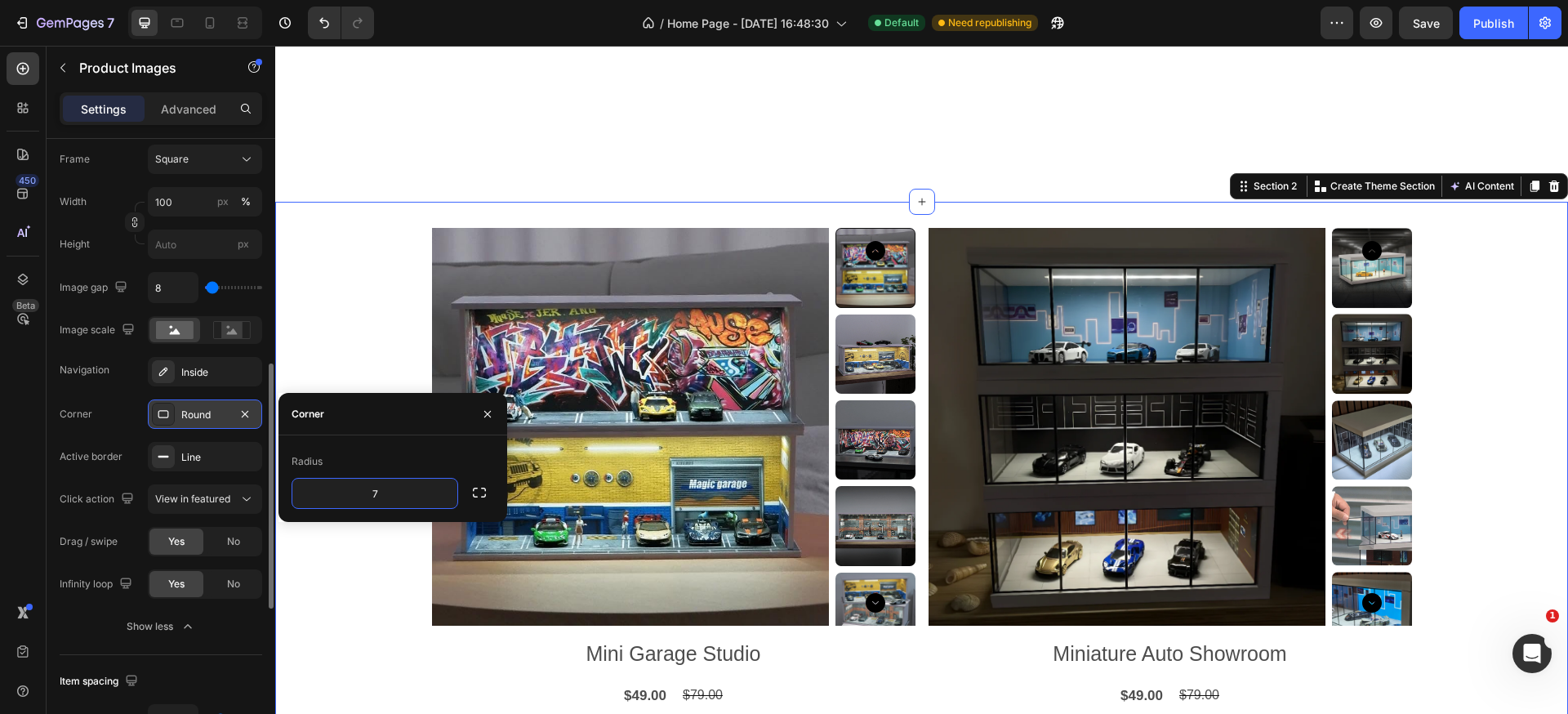
scroll to position [0, 0]
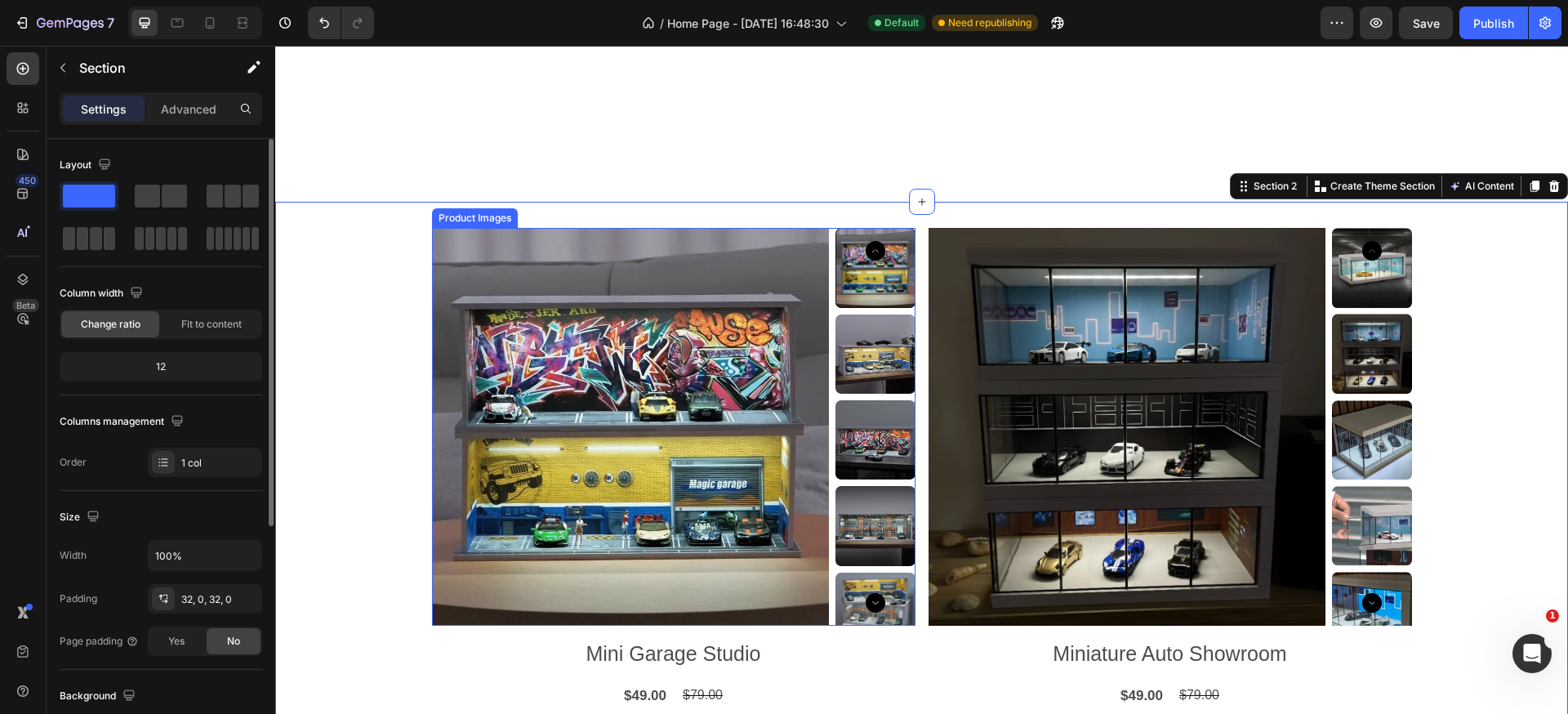
click at [679, 322] on img at bounding box center [630, 427] width 398 height 398
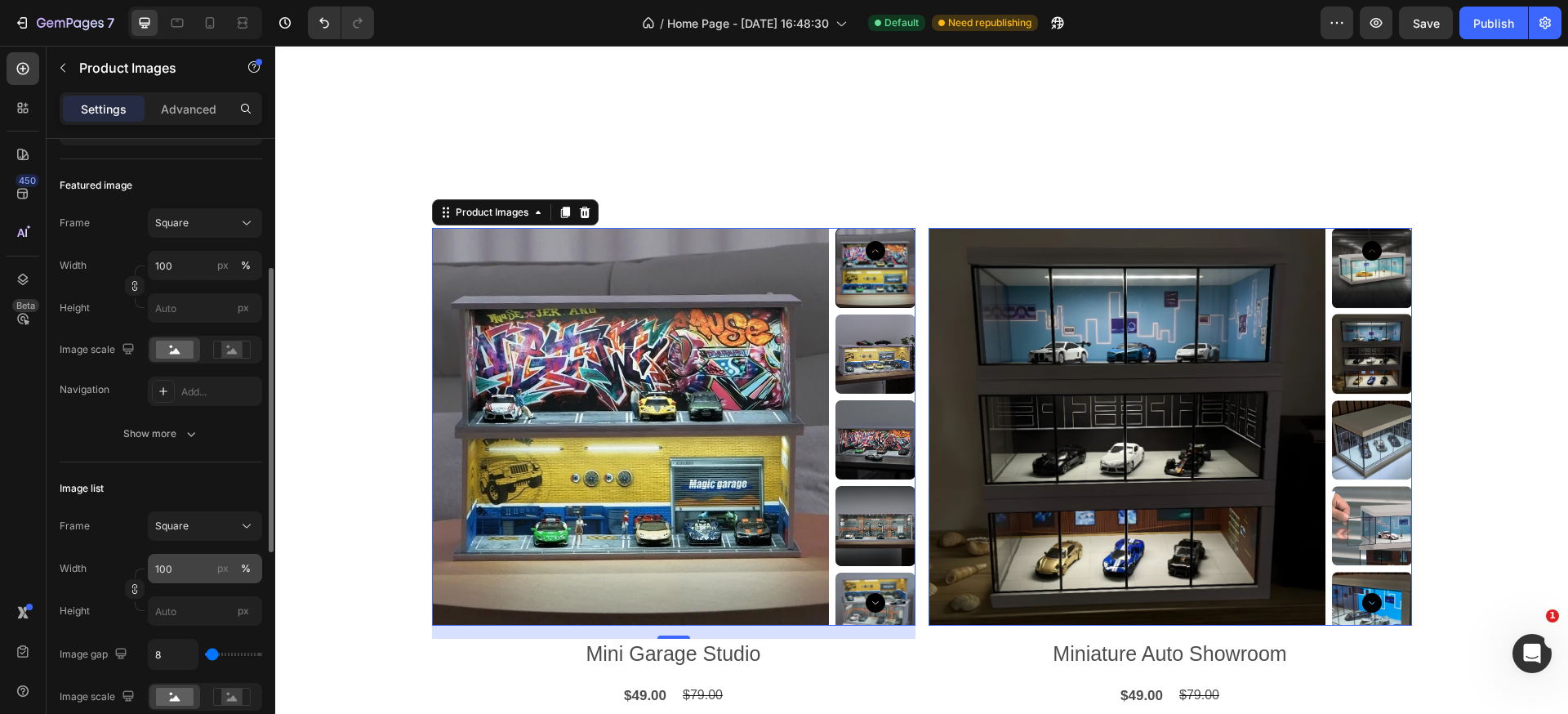
scroll to position [305, 0]
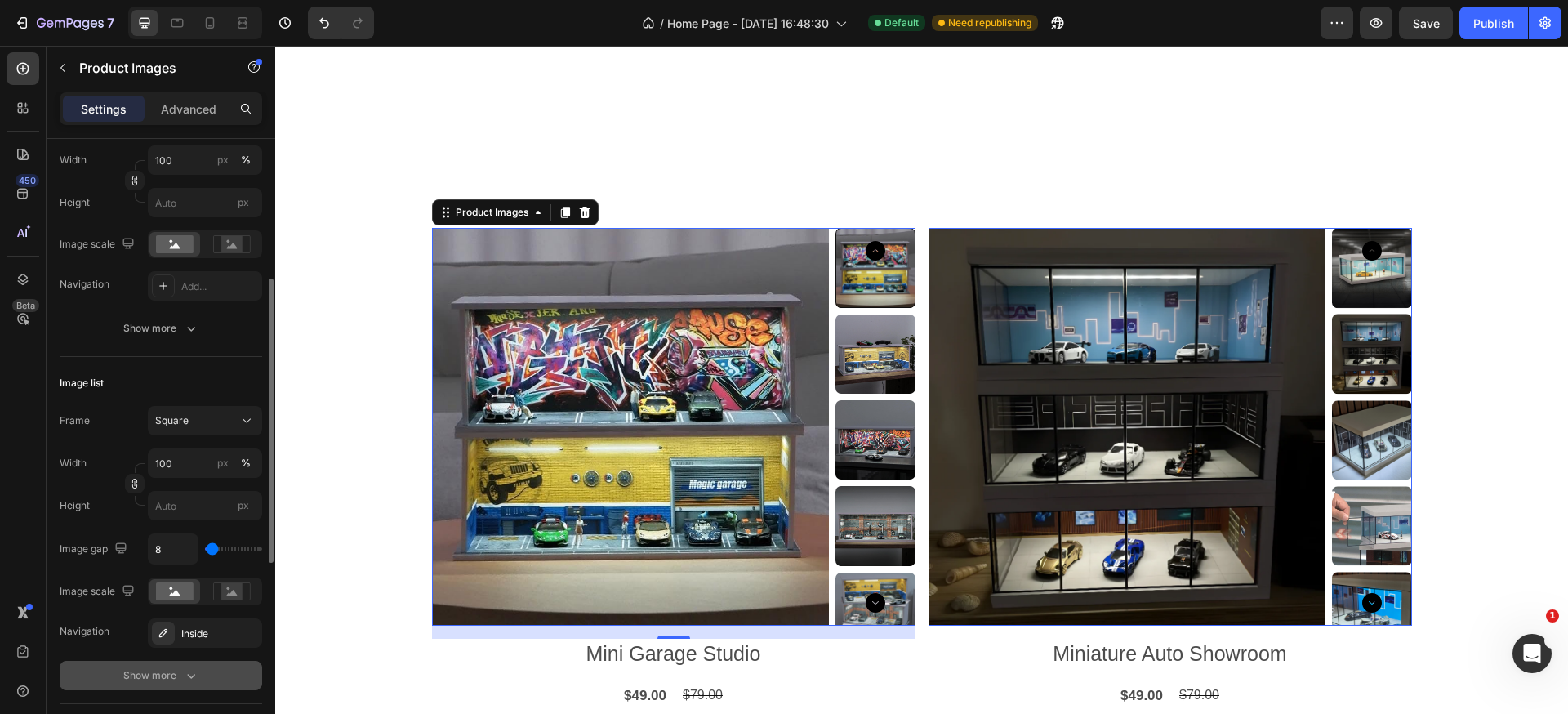
click at [171, 677] on div "Show more" at bounding box center [161, 675] width 76 height 16
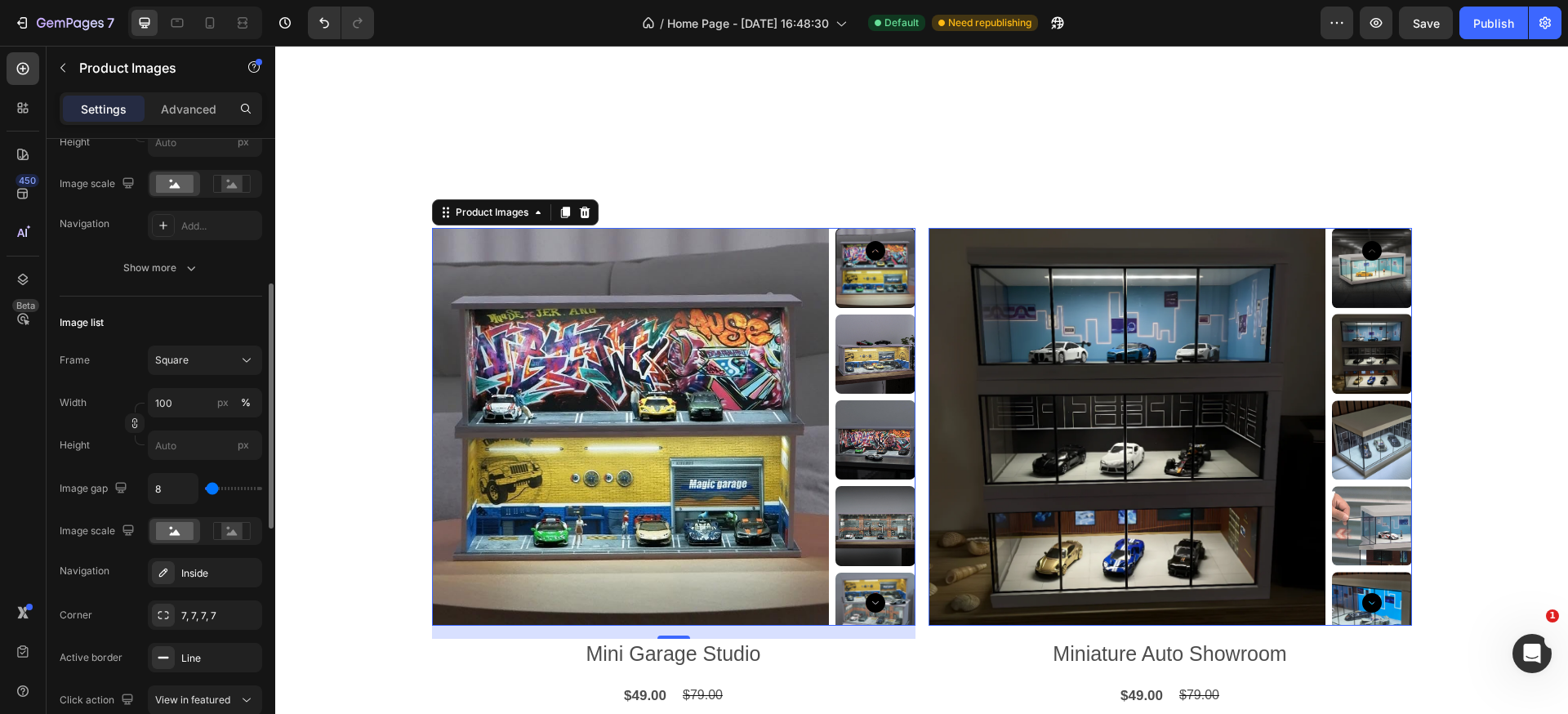
scroll to position [239, 0]
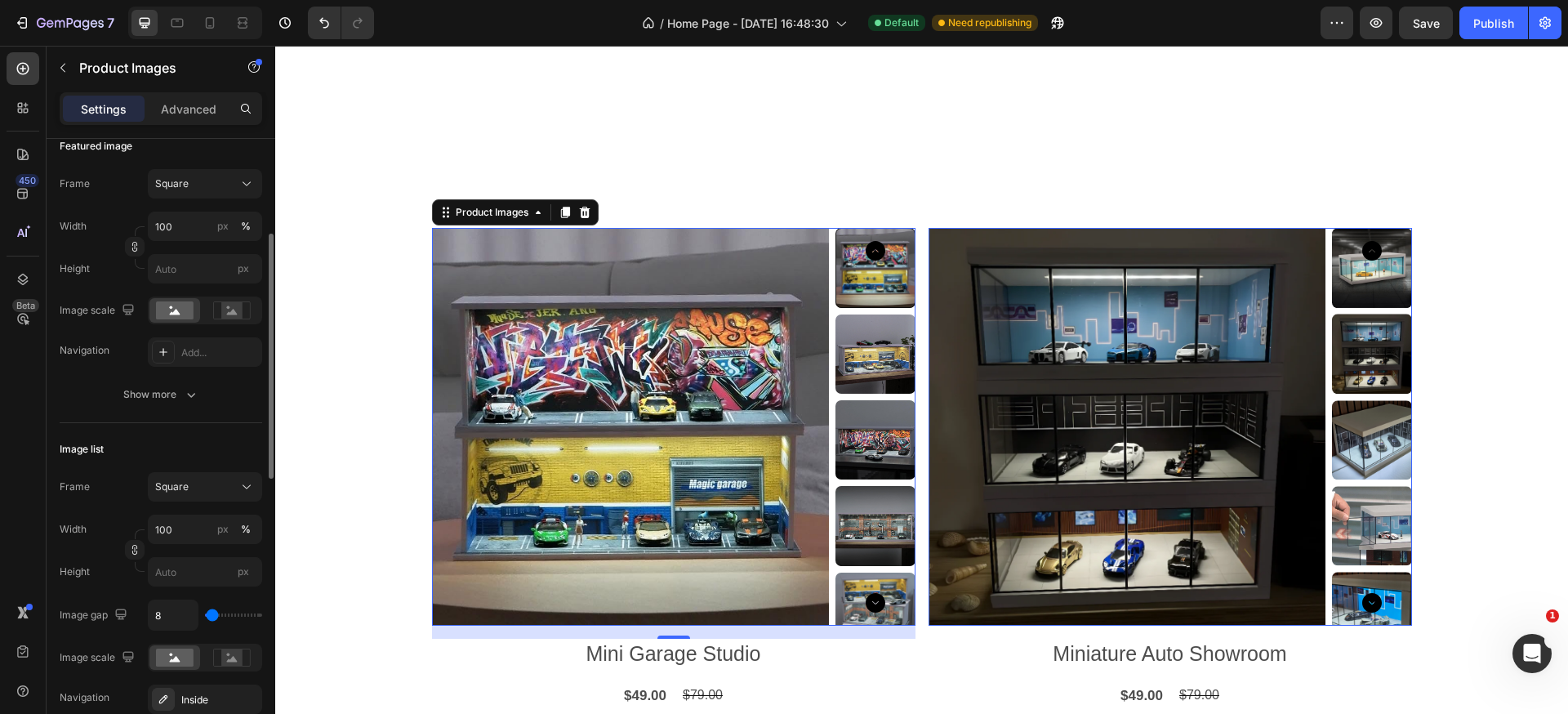
click at [165, 381] on button "Show more" at bounding box center [161, 394] width 202 height 29
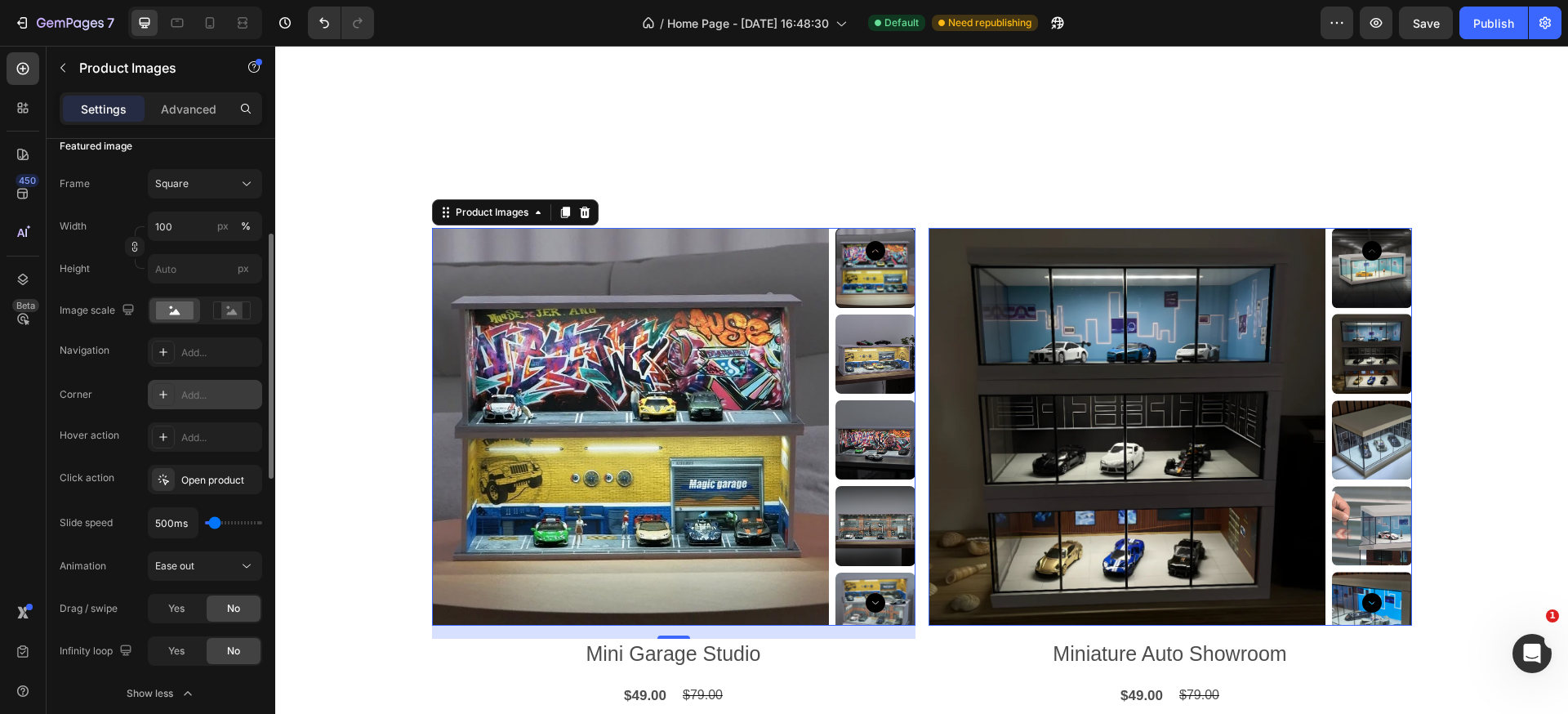
click at [171, 396] on div at bounding box center [164, 394] width 23 height 23
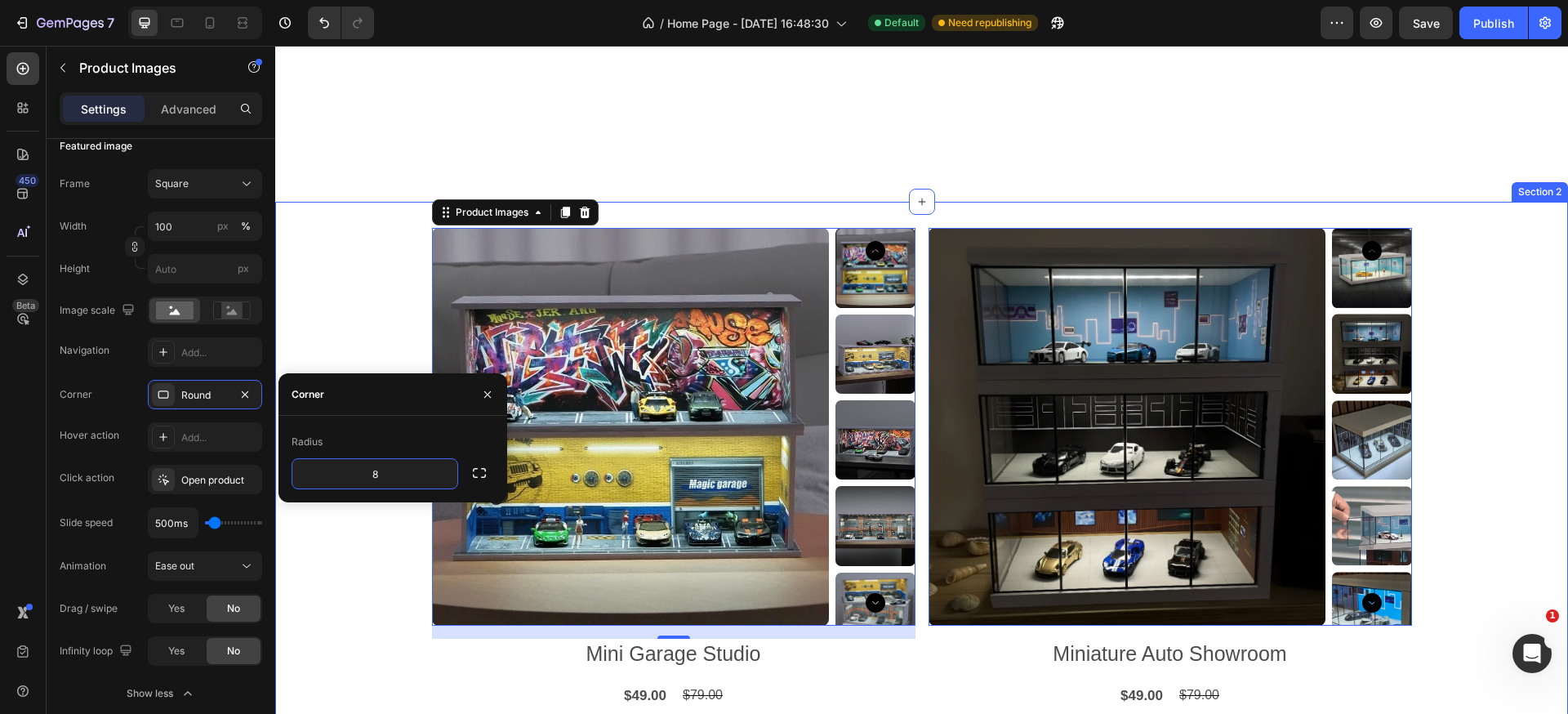
click at [364, 303] on div "Product Images 16 Mini Garage Studio Product Title $49.00 Product Price Product…" at bounding box center [922, 557] width 1293 height 659
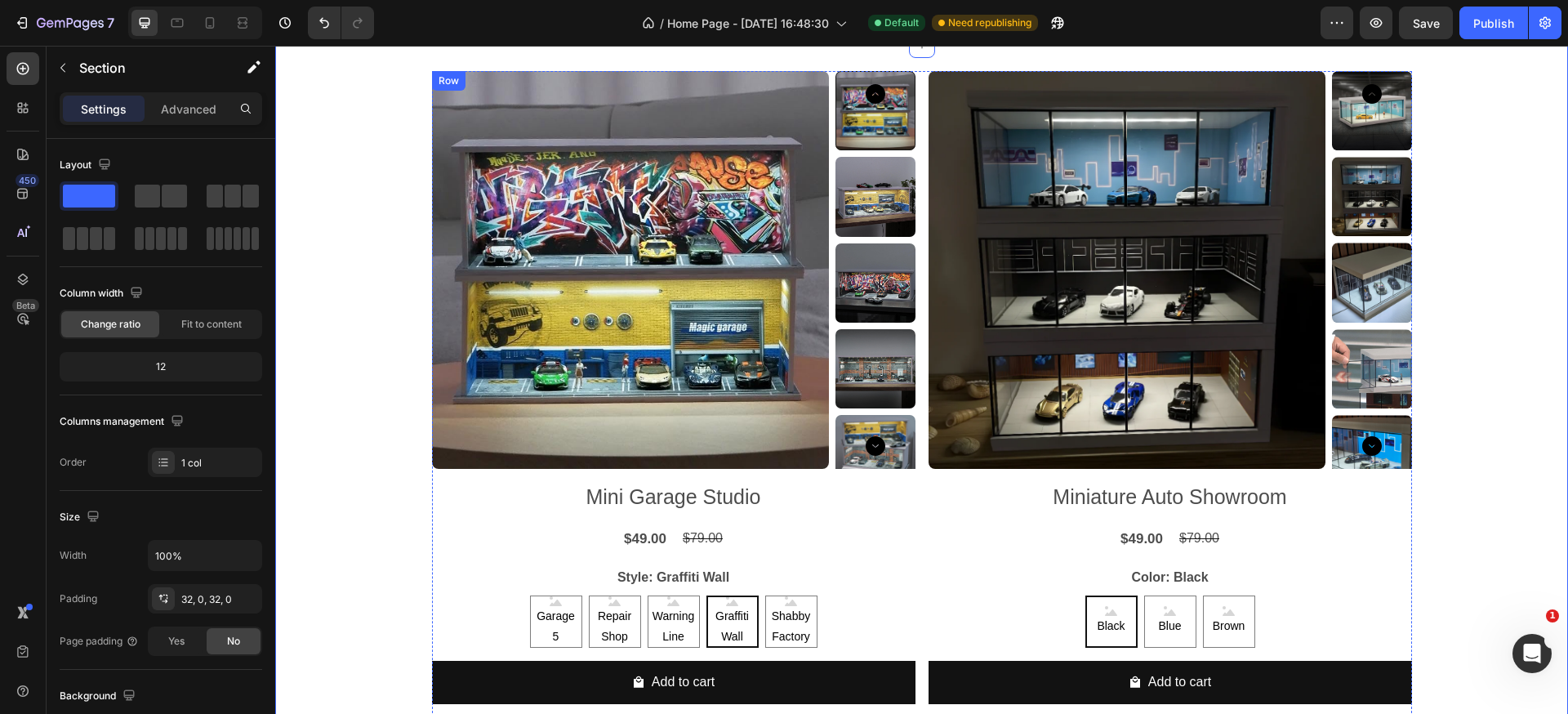
scroll to position [804, 0]
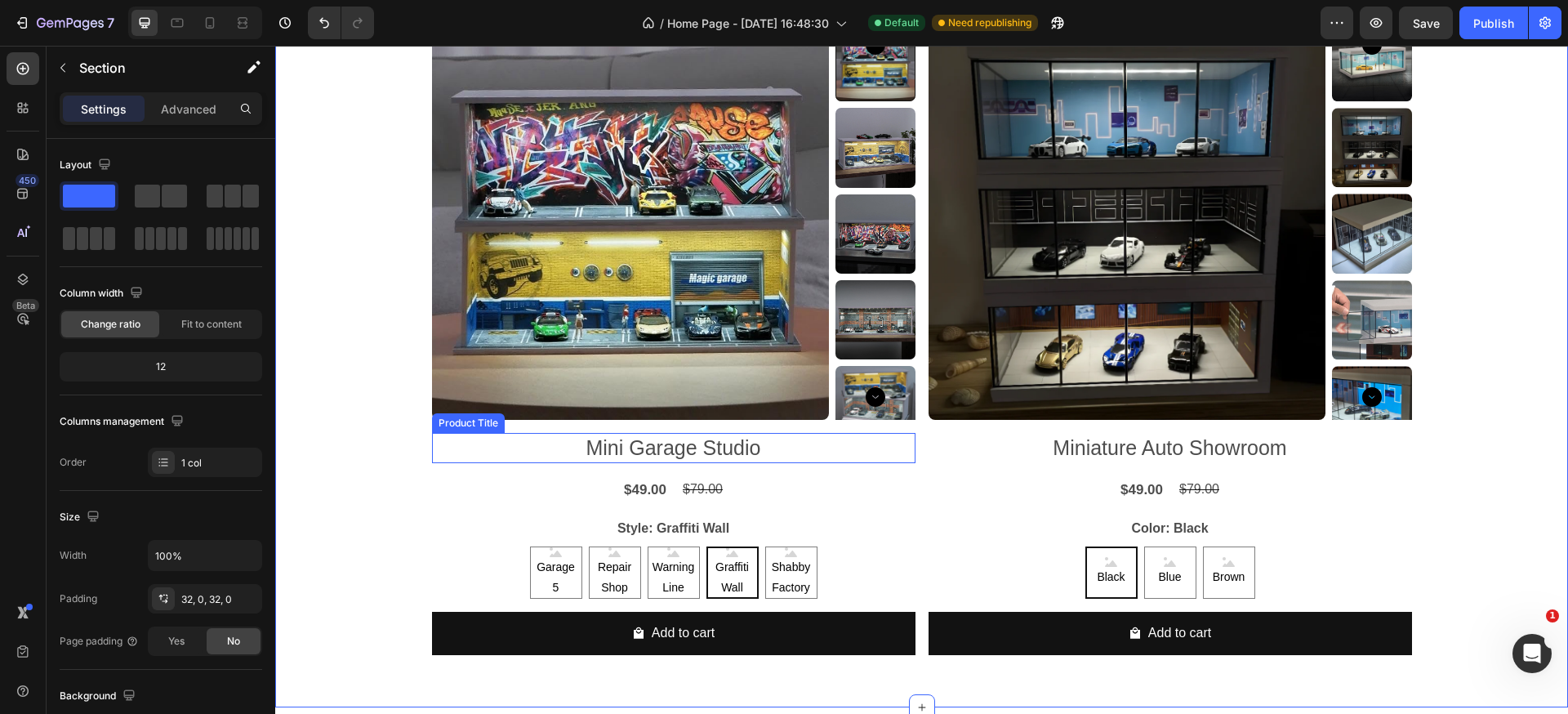
click at [704, 454] on h2 "Mini Garage Studio" at bounding box center [673, 448] width 483 height 30
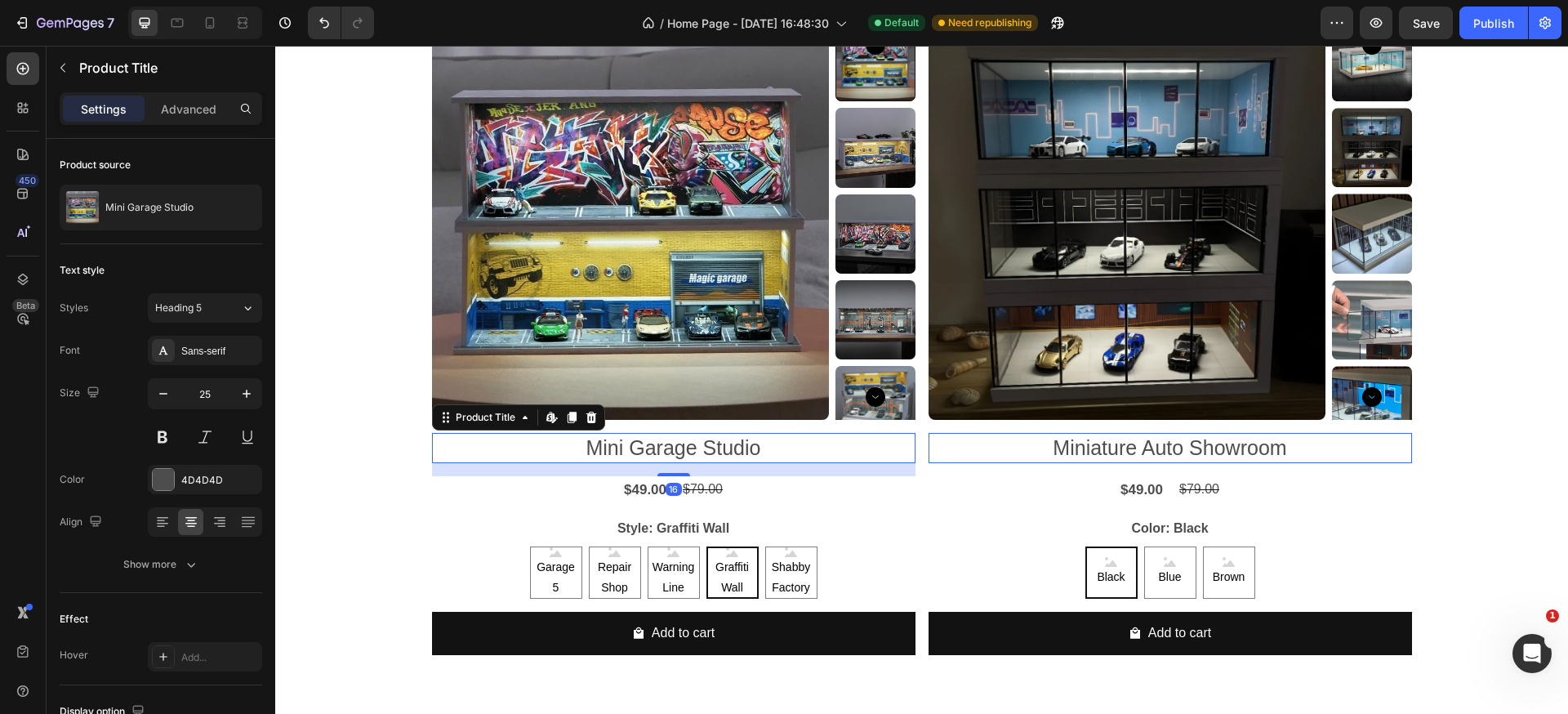
click at [704, 454] on h2 "Mini Garage Studio" at bounding box center [673, 448] width 483 height 30
click at [156, 443] on button at bounding box center [162, 437] width 29 height 29
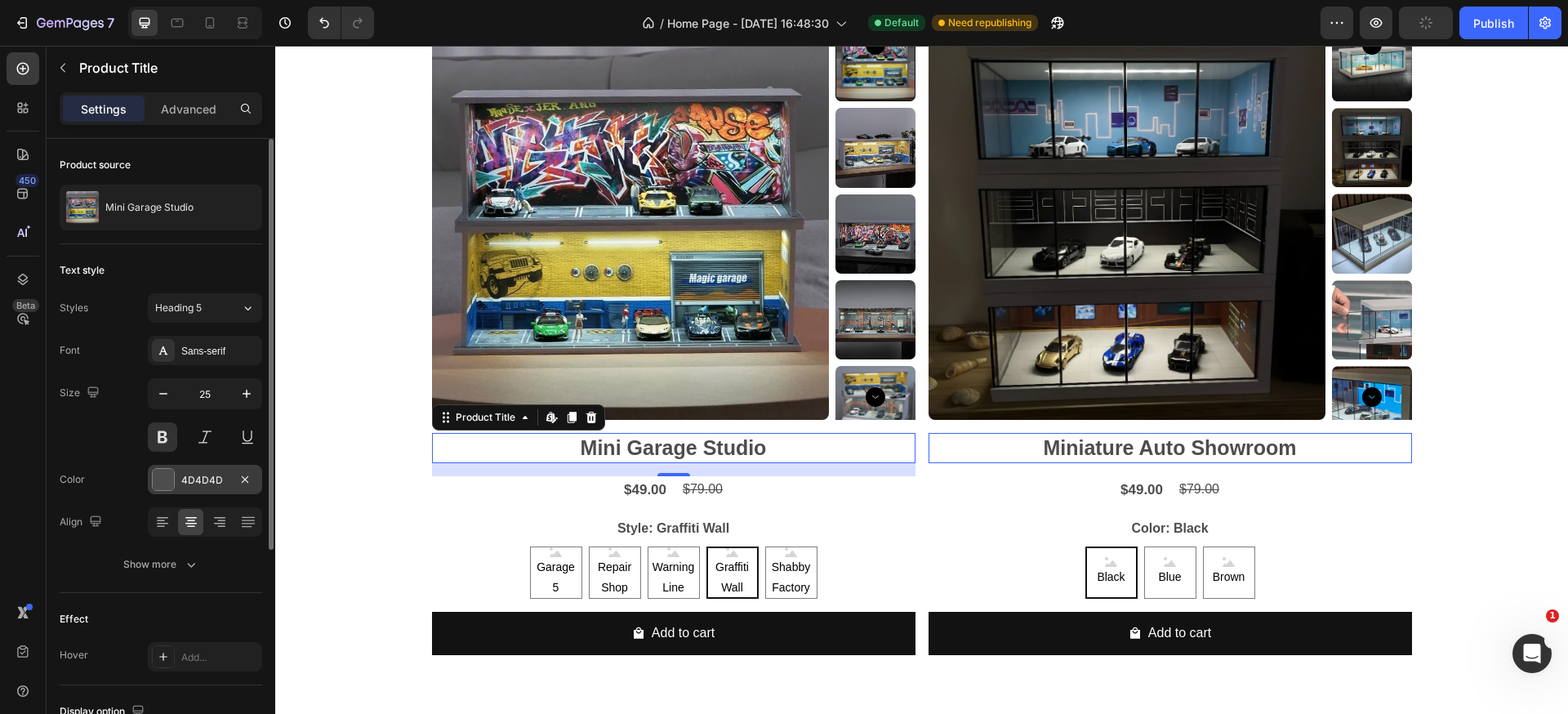
click at [201, 478] on div "4D4D4D" at bounding box center [205, 480] width 47 height 15
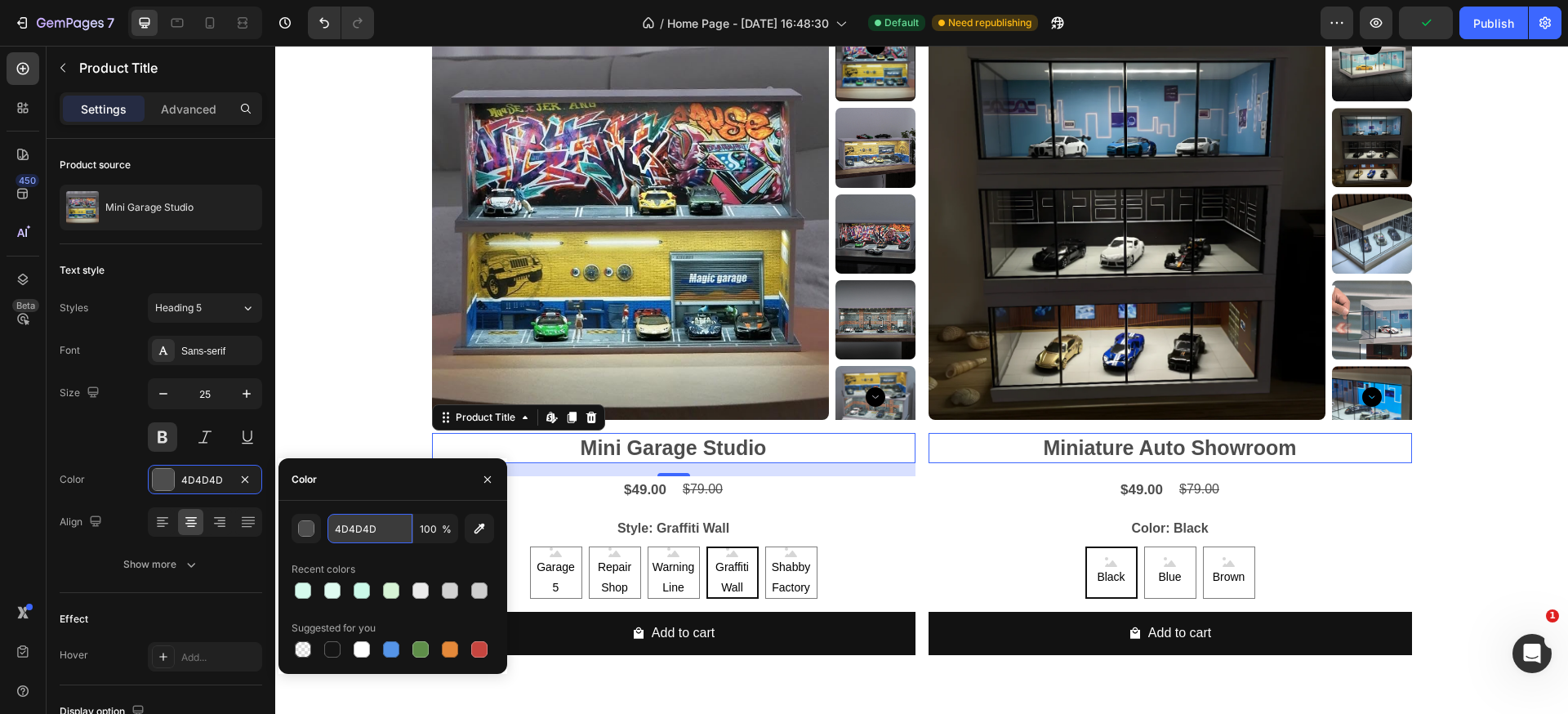
click at [368, 532] on input "4D4D4D" at bounding box center [370, 528] width 85 height 29
type input "242424"
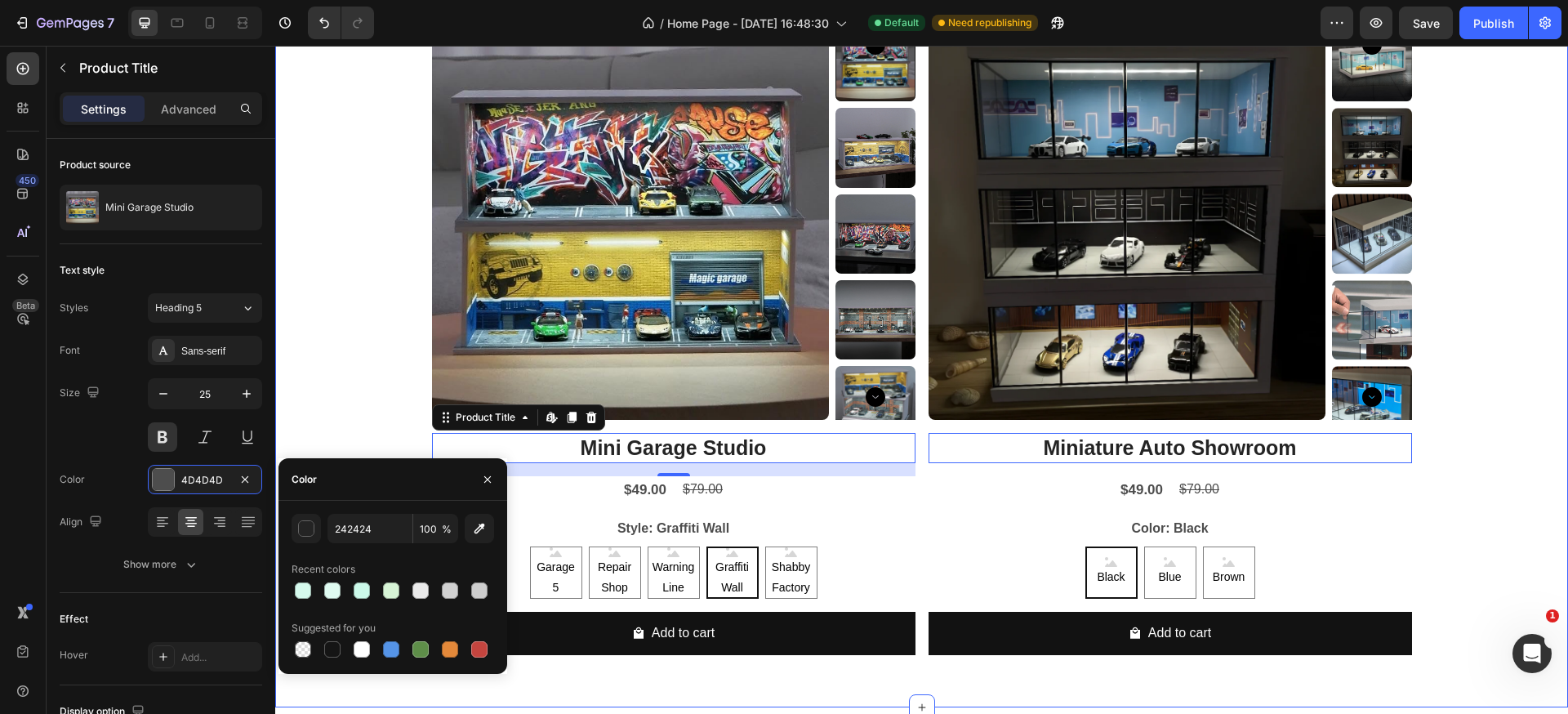
click at [1471, 461] on div "Product Images Mini Garage Studio Product Title Edit content in Shopify 16 $49.…" at bounding box center [922, 351] width 1293 height 659
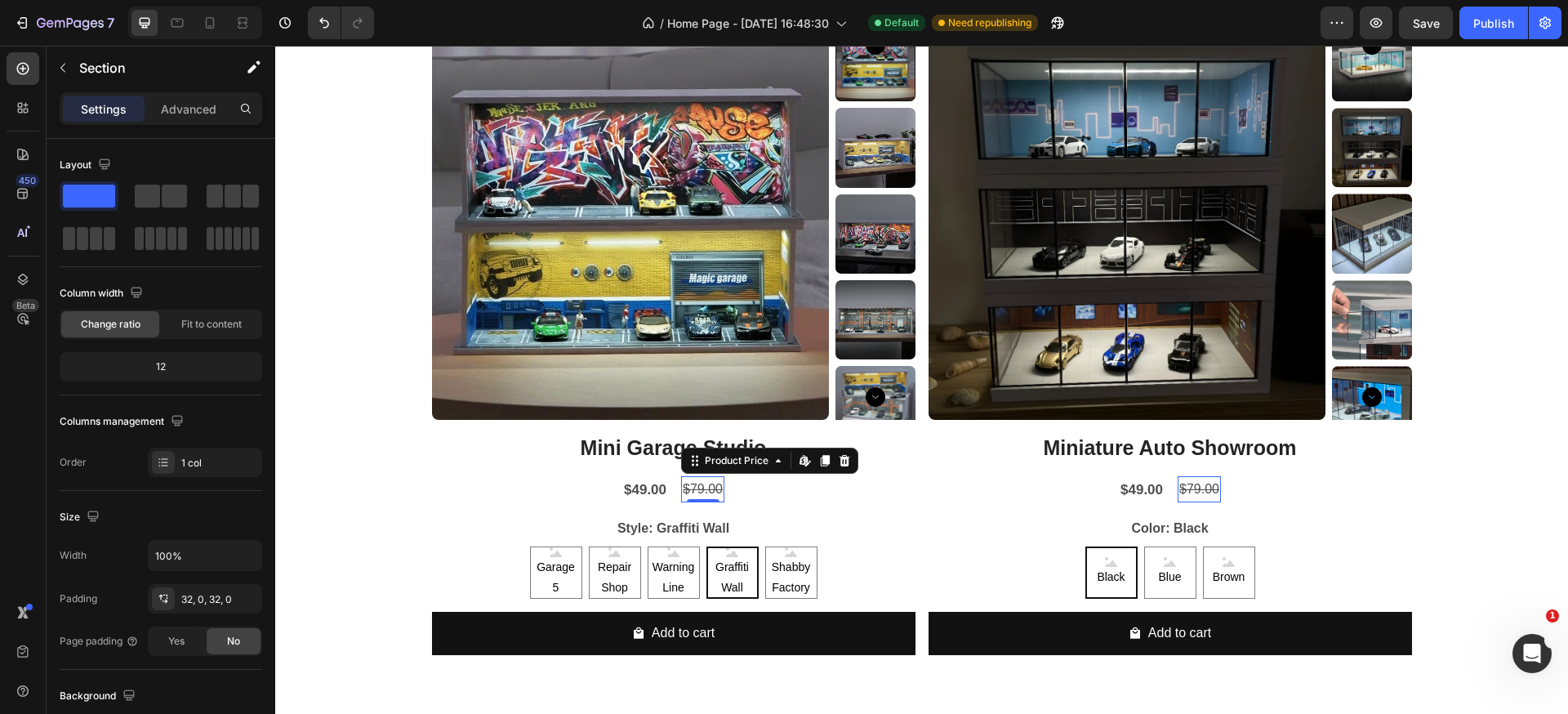
click at [686, 489] on div "$79.00" at bounding box center [702, 490] width 43 height 27
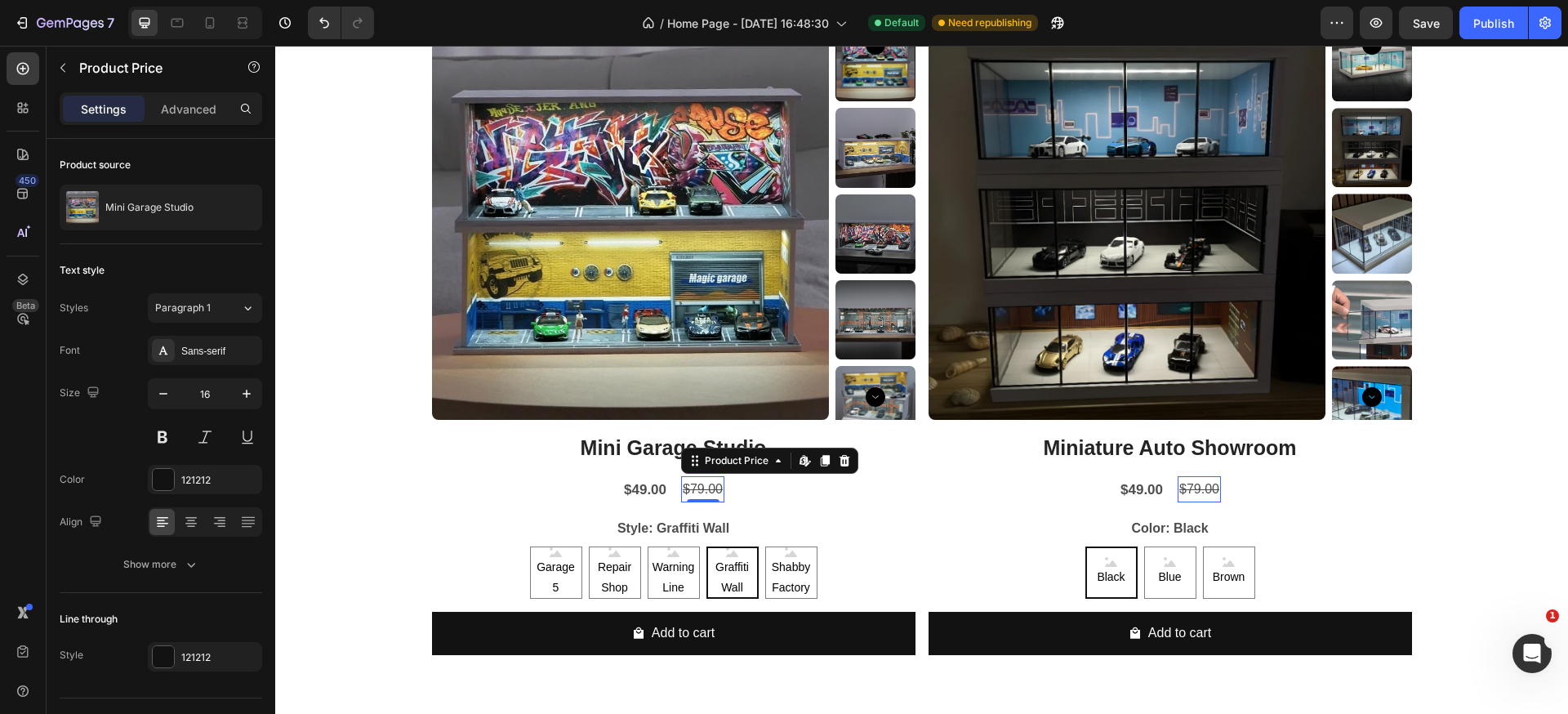
click at [686, 488] on div "$79.00" at bounding box center [702, 490] width 43 height 27
click at [162, 481] on div at bounding box center [164, 479] width 21 height 21
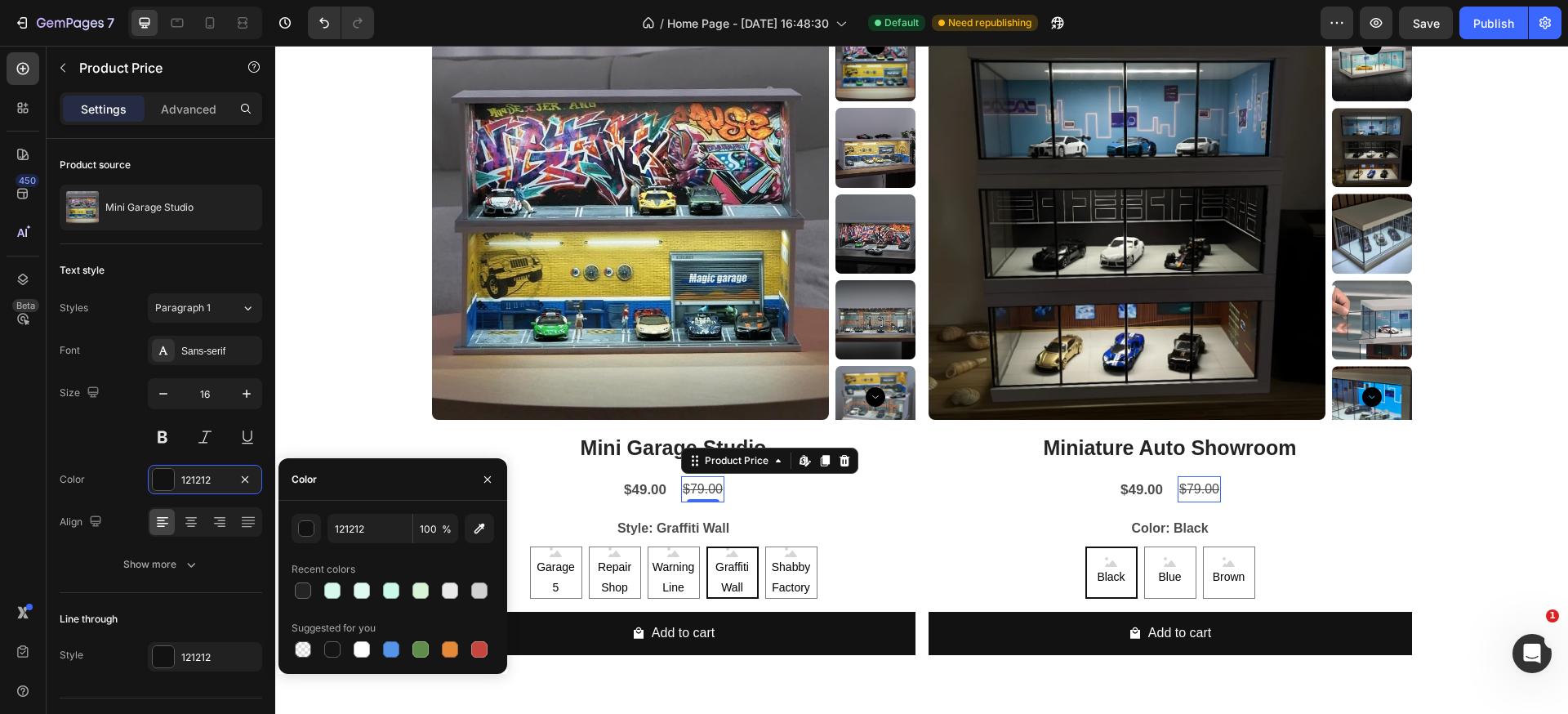
click at [373, 591] on div at bounding box center [392, 591] width 202 height 23
click at [390, 592] on div at bounding box center [390, 590] width 16 height 16
click at [483, 656] on div at bounding box center [478, 649] width 16 height 16
type input "121212"
click at [1471, 453] on div "Product Images Mini Garage Studio Product Title $49.00 Product Price Product Pr…" at bounding box center [922, 351] width 1293 height 659
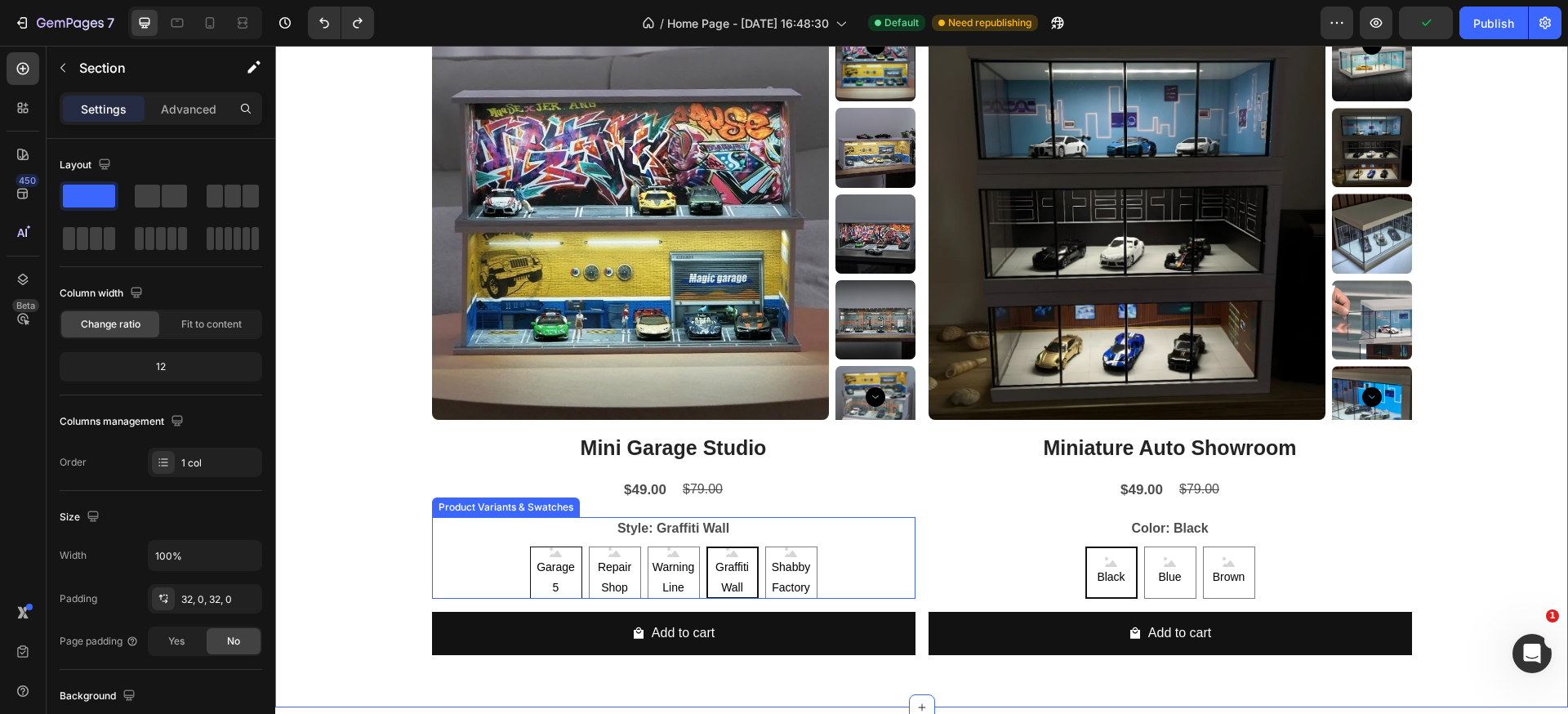
click at [538, 570] on span "Garage 5" at bounding box center [557, 577] width 51 height 41
click at [555, 547] on input "Garage 5 Garage 5 Garage 5" at bounding box center [555, 546] width 1 height 1
radio input "true"
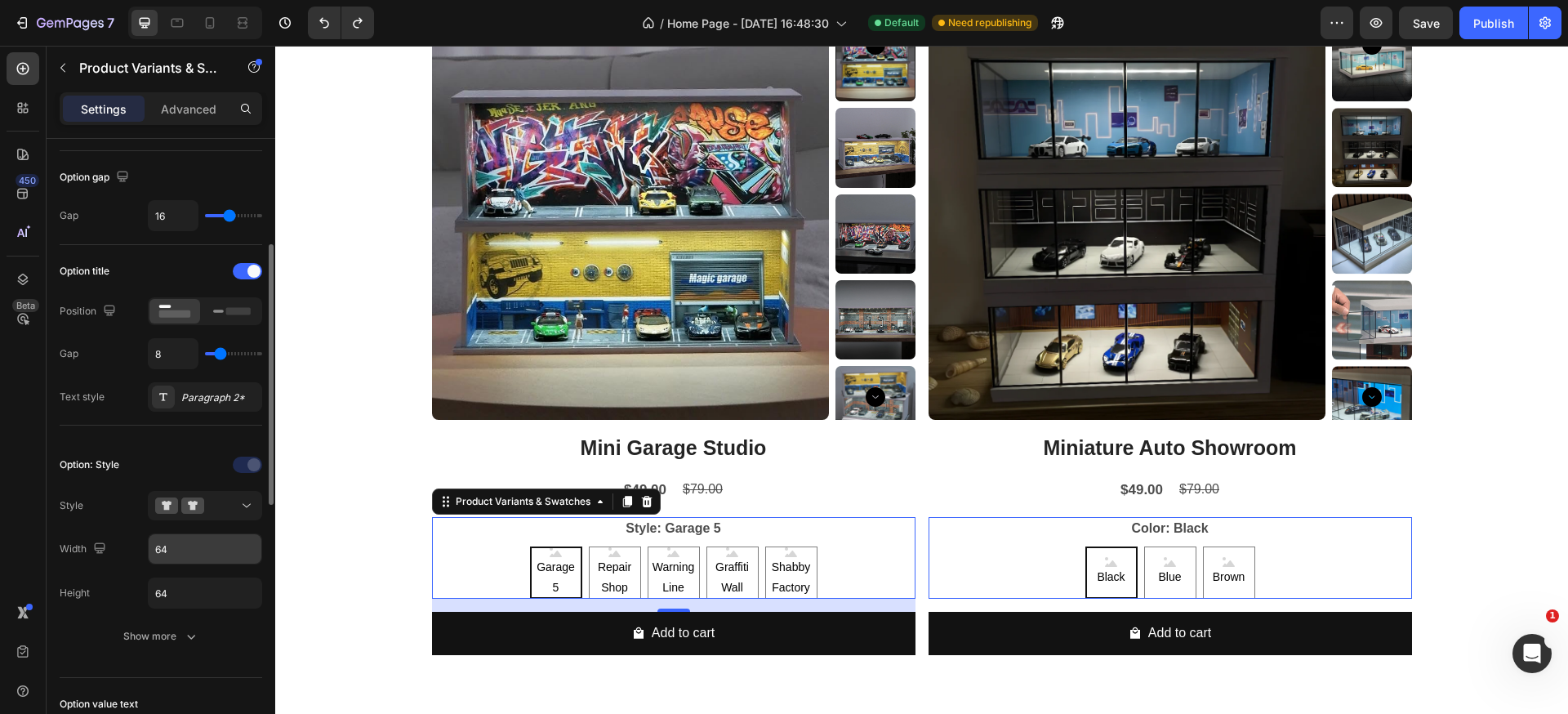
scroll to position [269, 0]
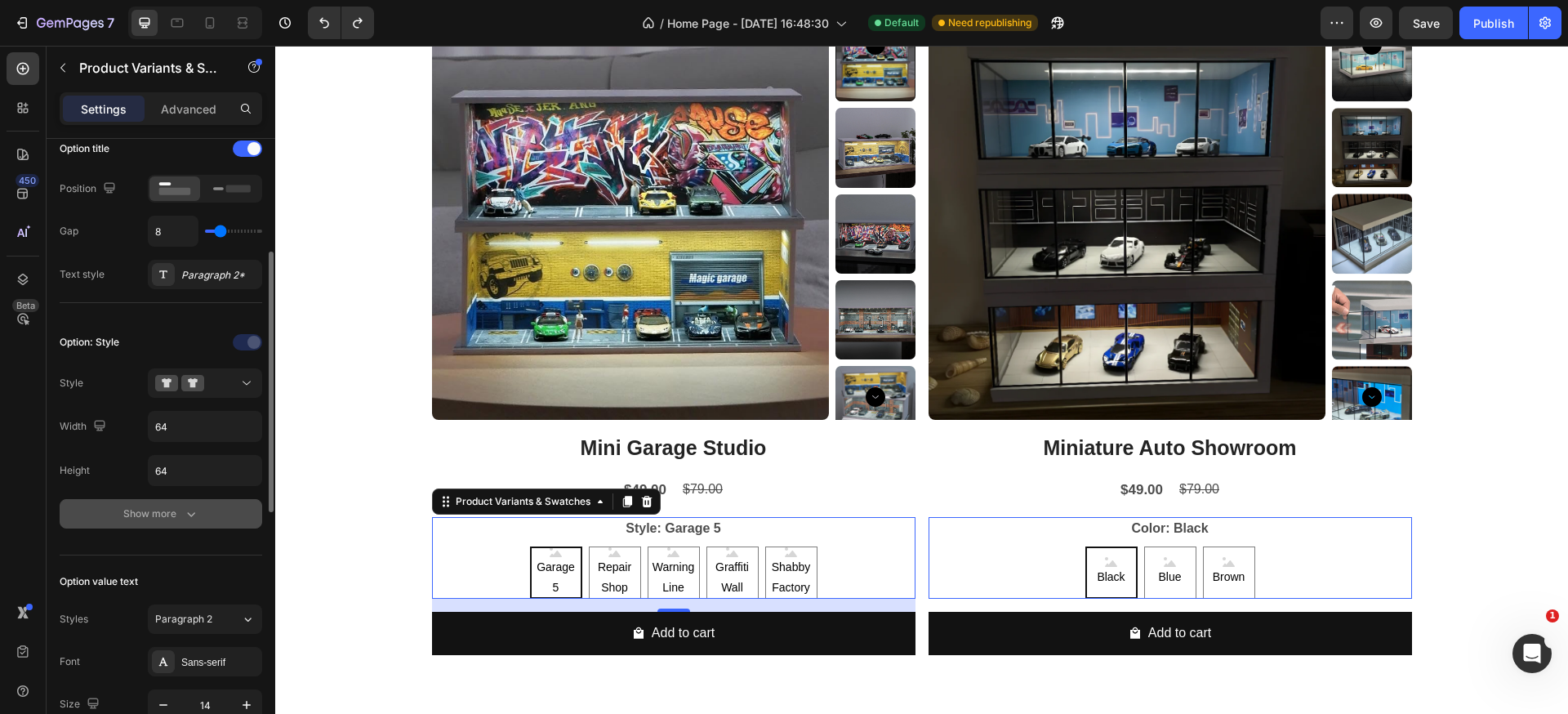
click at [168, 519] on div "Show more" at bounding box center [161, 514] width 76 height 16
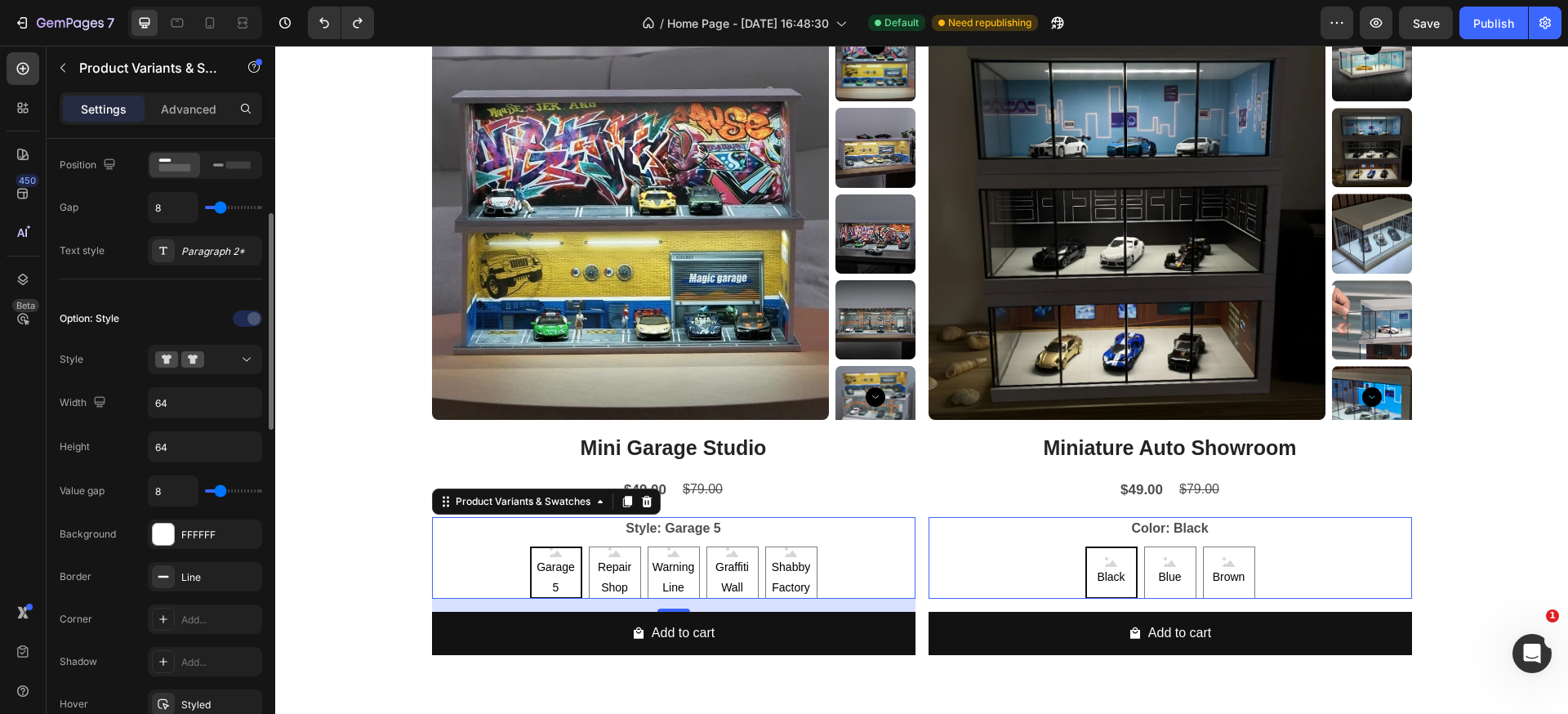
scroll to position [477, 0]
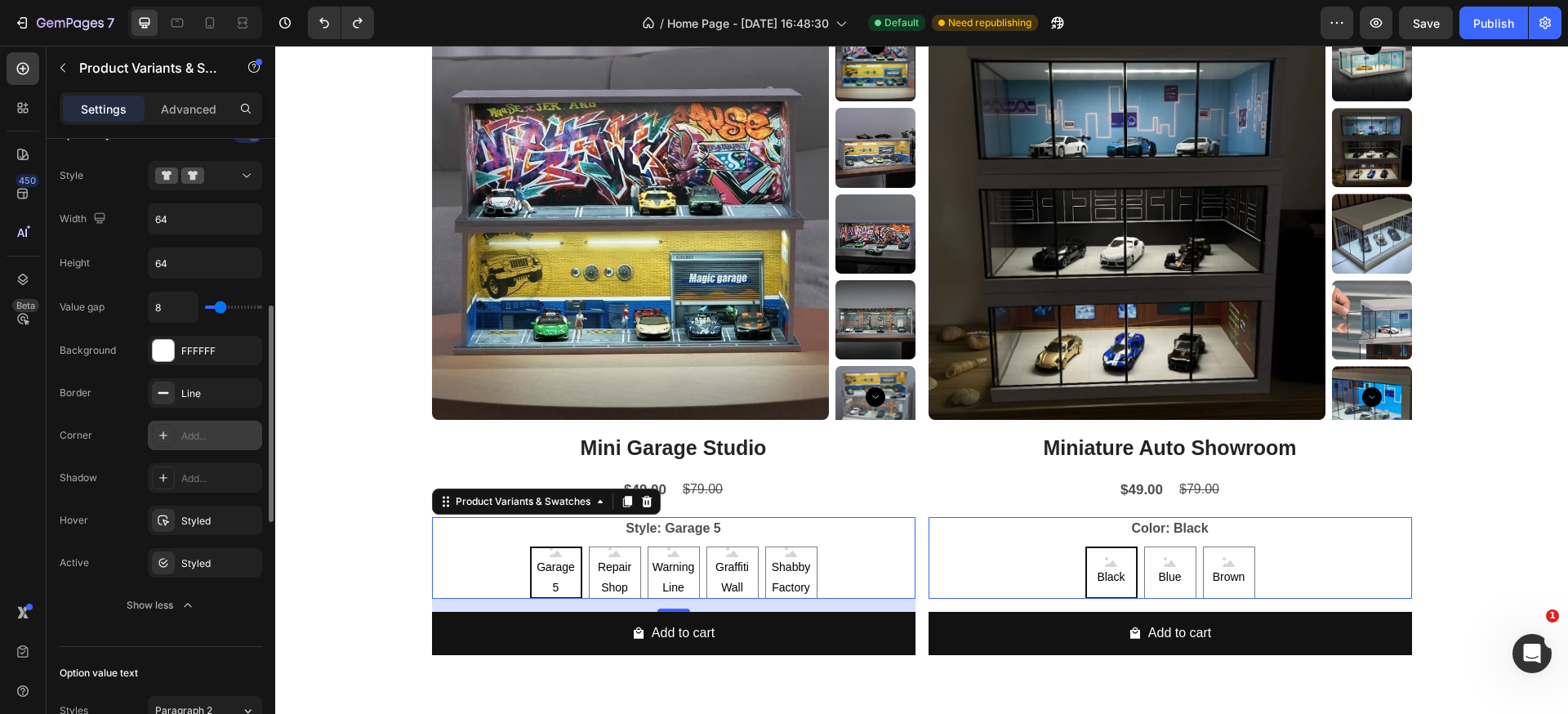
click at [192, 433] on div "Add..." at bounding box center [219, 437] width 77 height 15
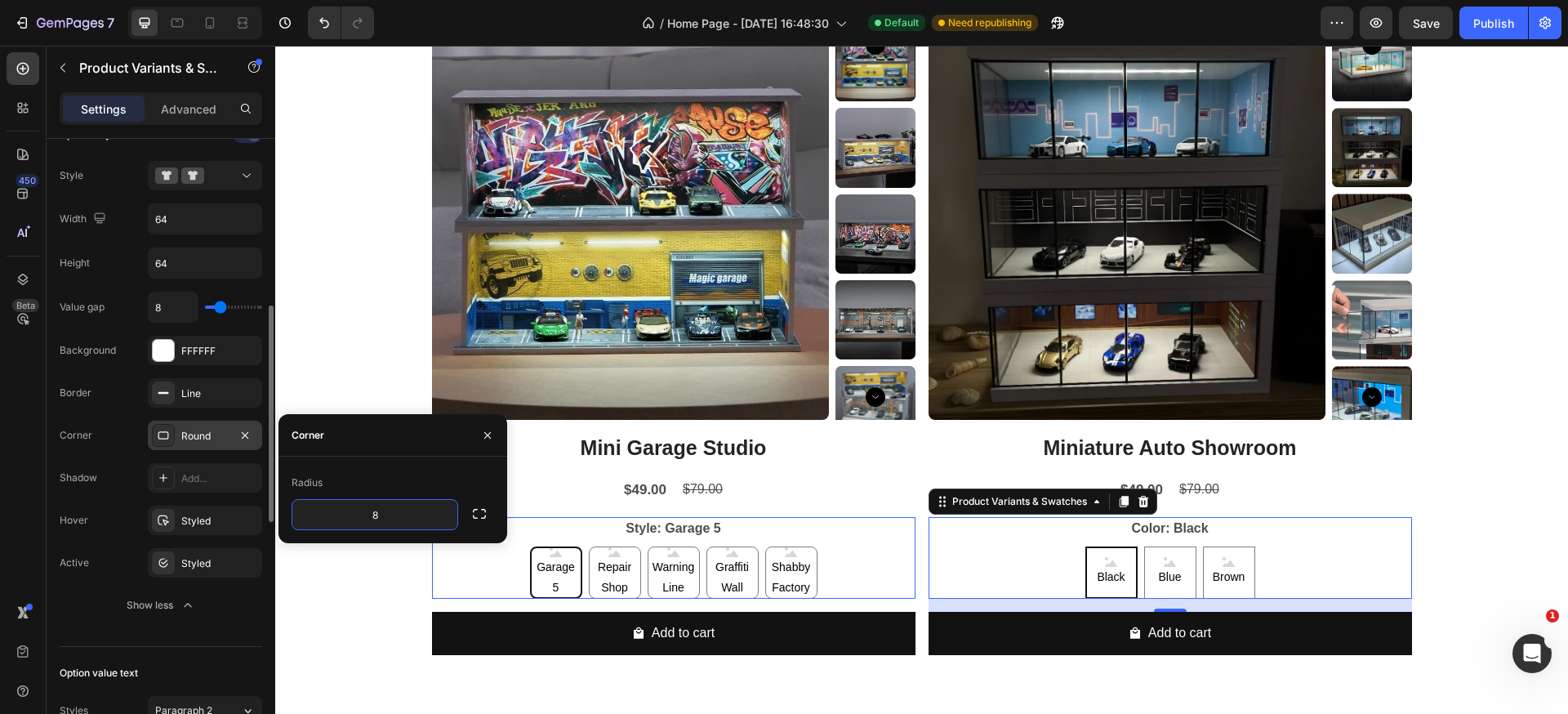
click at [1299, 550] on div "Black Black Black Blue Blue Blue Brown Brown Brown" at bounding box center [1169, 572] width 483 height 52
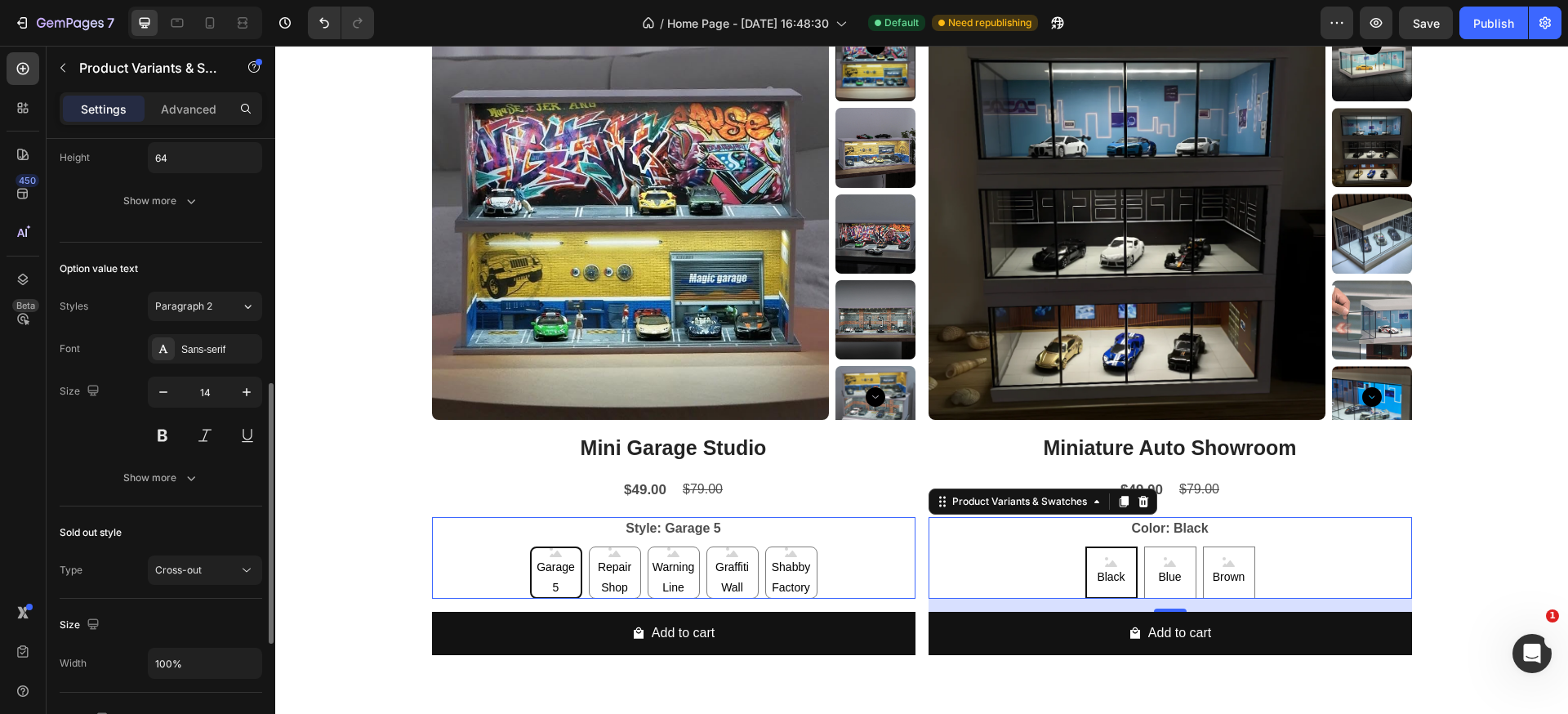
scroll to position [422, 0]
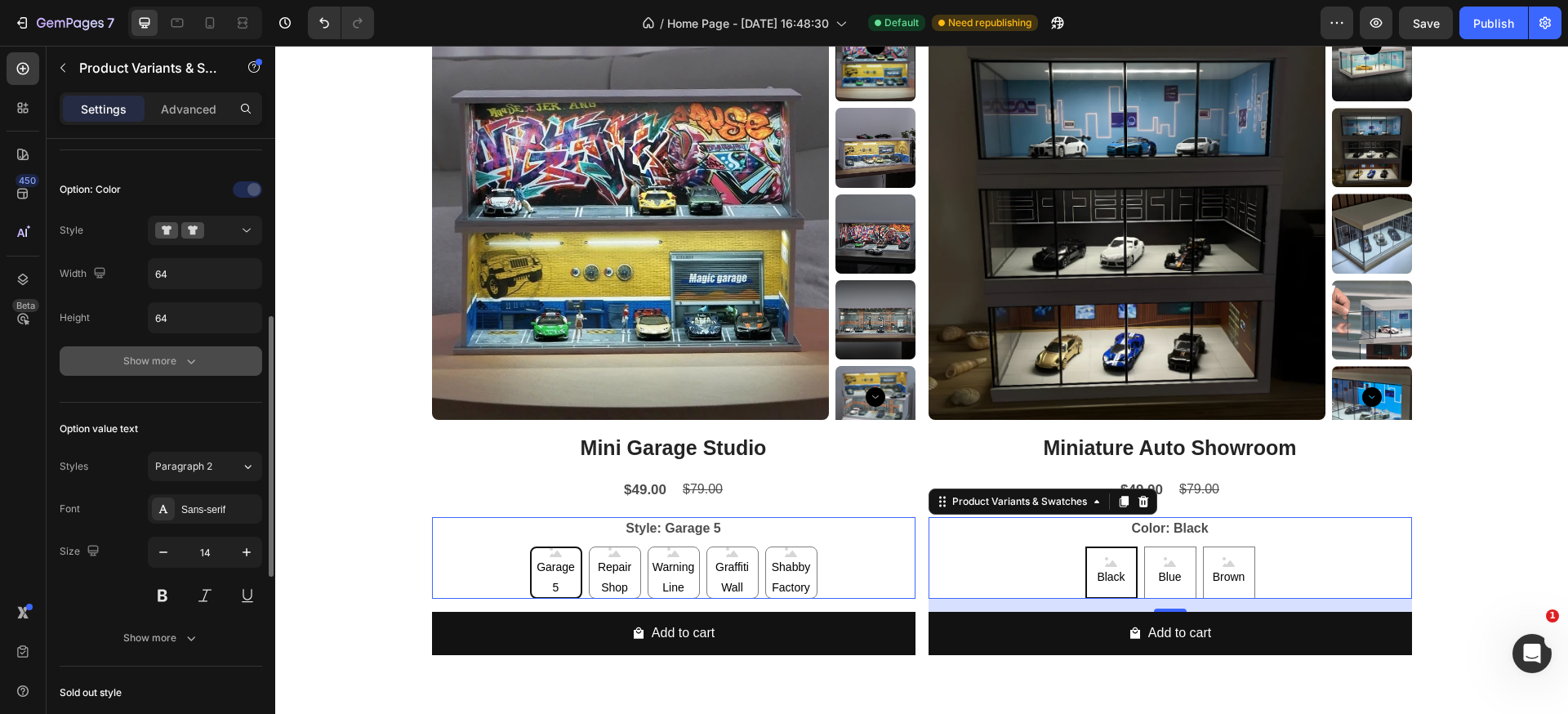
click at [185, 369] on icon "button" at bounding box center [191, 360] width 16 height 16
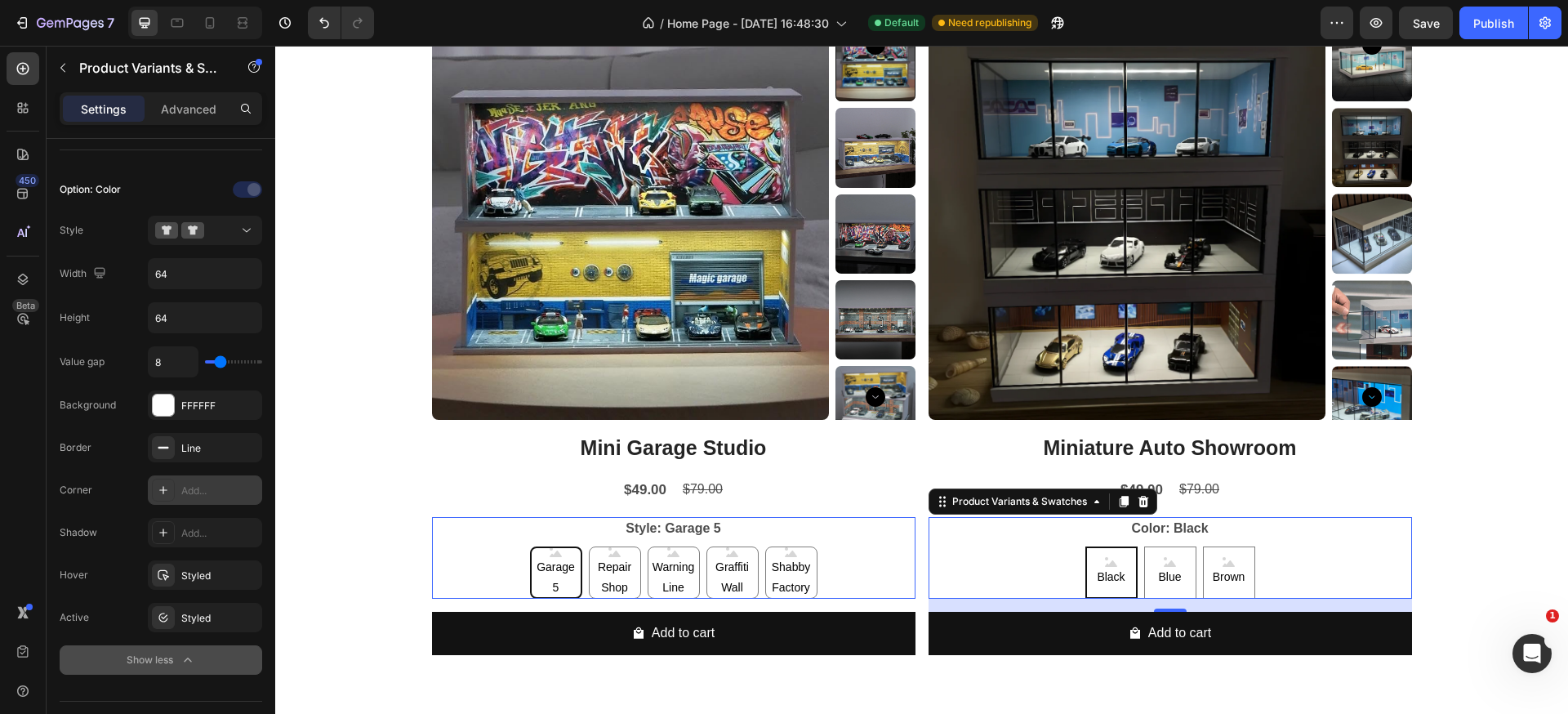
click at [159, 489] on icon at bounding box center [164, 490] width 13 height 13
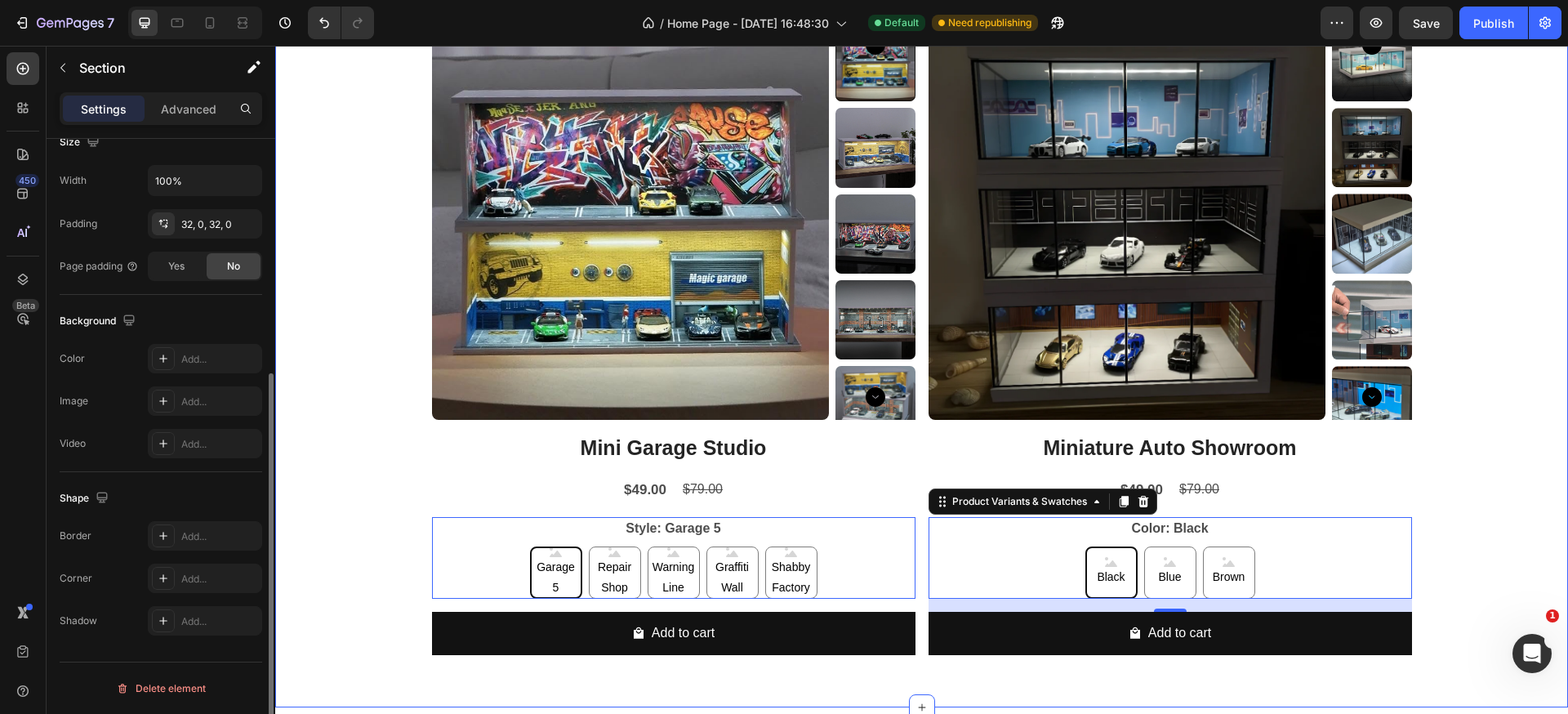
click at [357, 432] on div "Product Images Mini Garage Studio Product Title $49.00 Product Price Product Pr…" at bounding box center [922, 351] width 1293 height 659
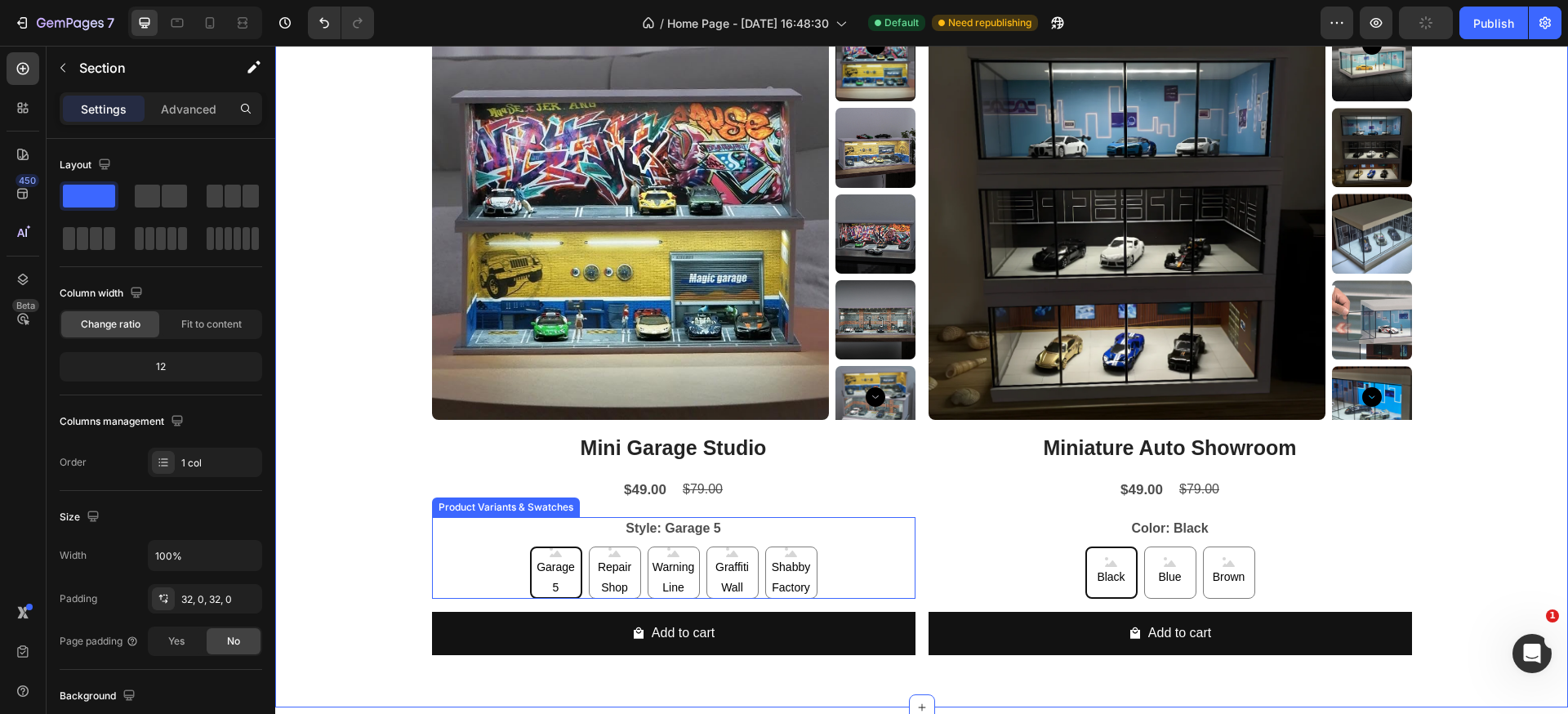
click at [858, 567] on div "Garage 5 Garage 5 Garage 5 Repair Shop Repair Shop Repair Shop Warning Line War…" at bounding box center [673, 572] width 483 height 52
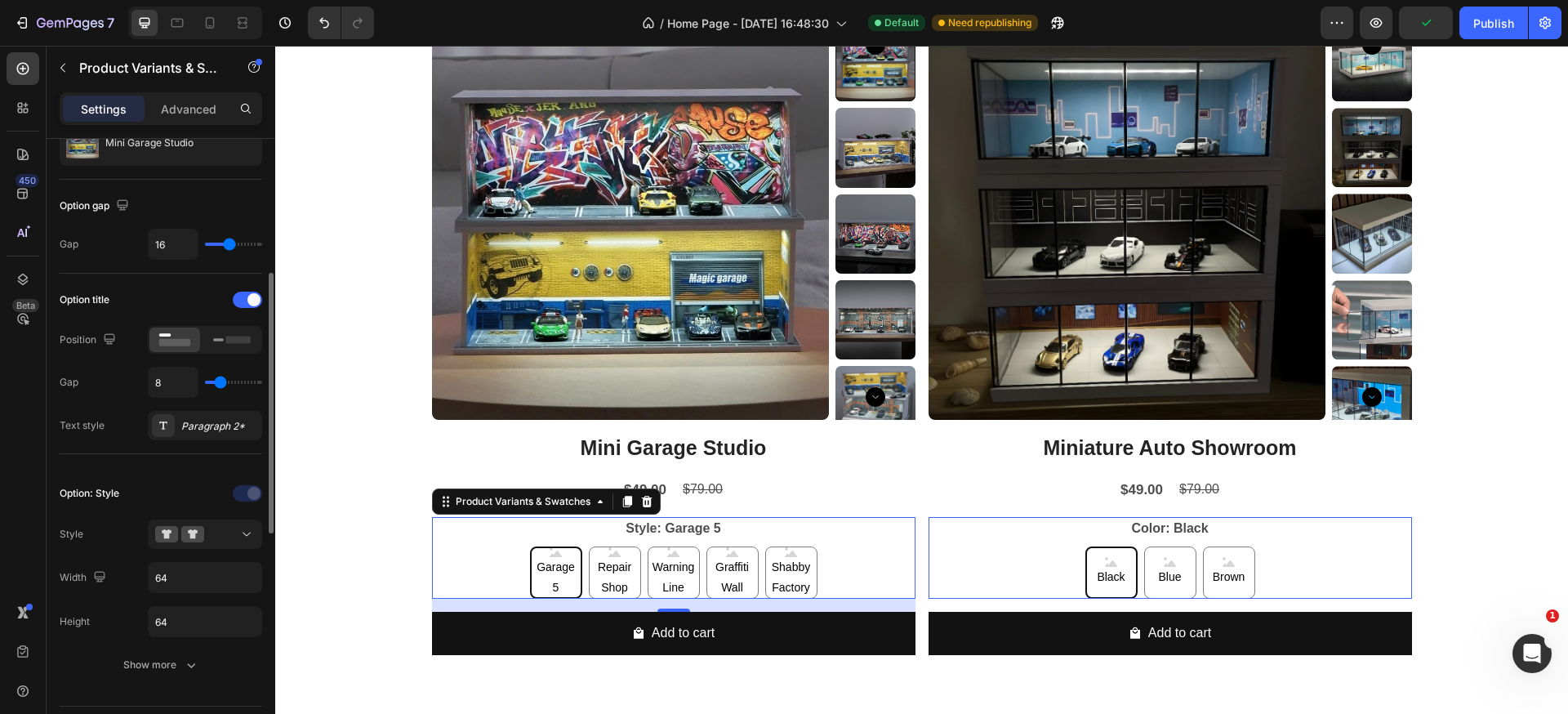
scroll to position [258, 0]
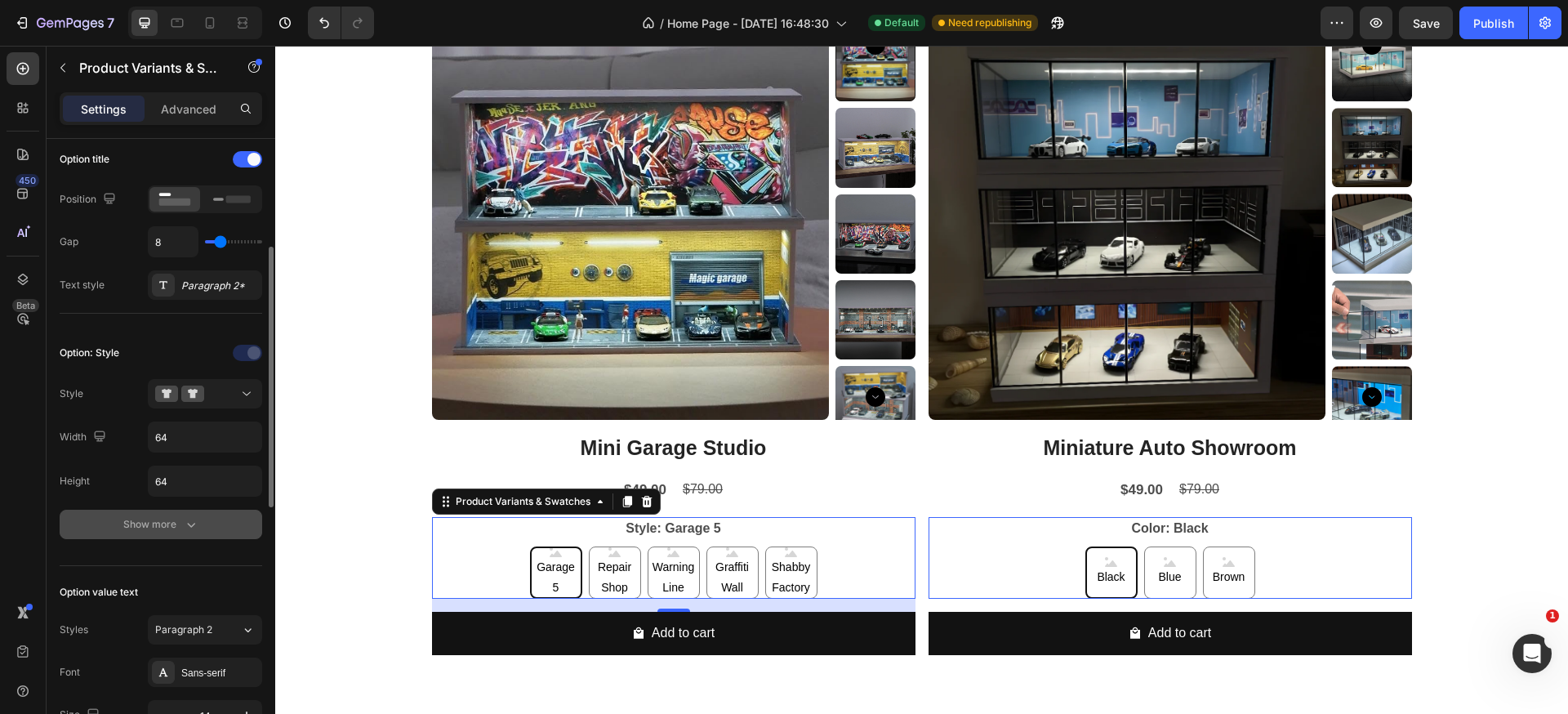
click at [152, 531] on div "Show more" at bounding box center [161, 524] width 76 height 16
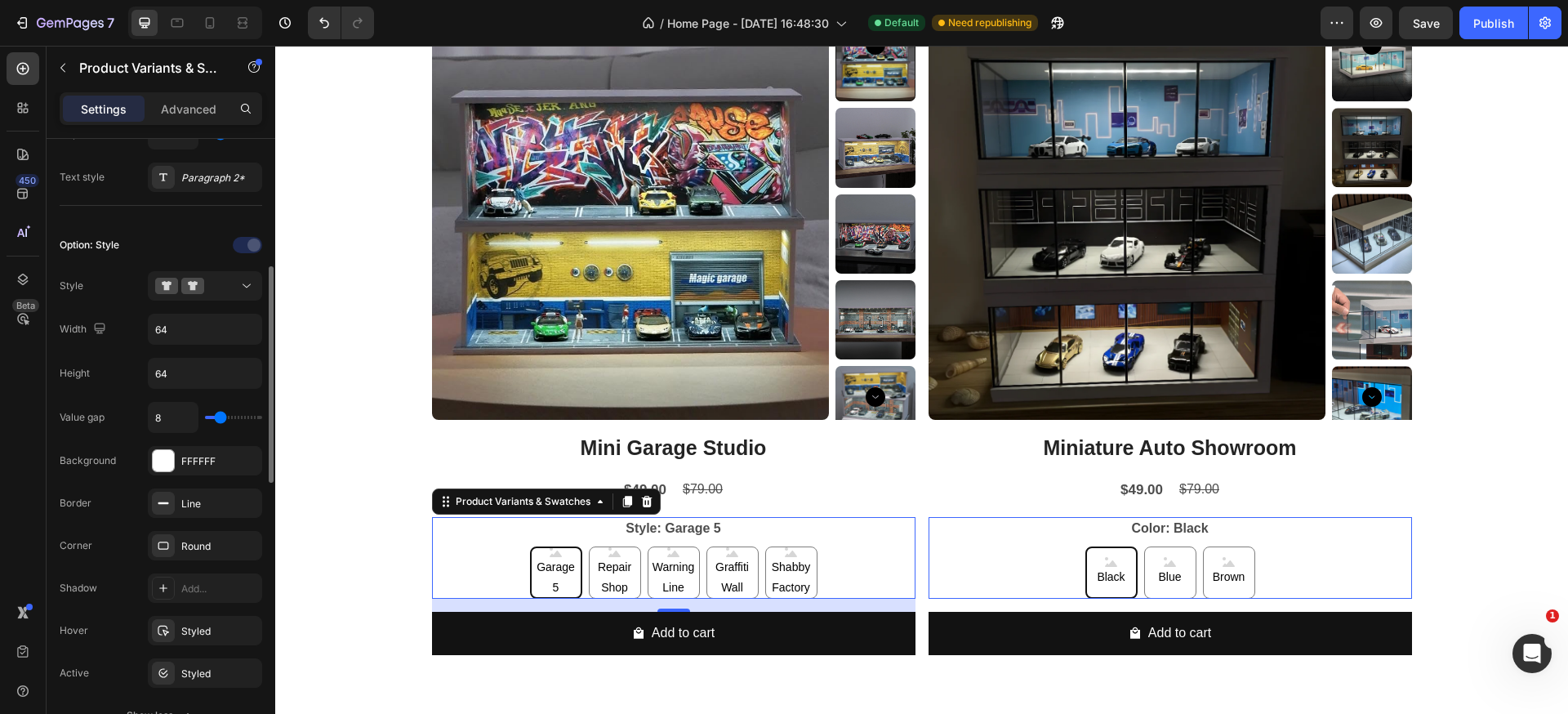
scroll to position [455, 0]
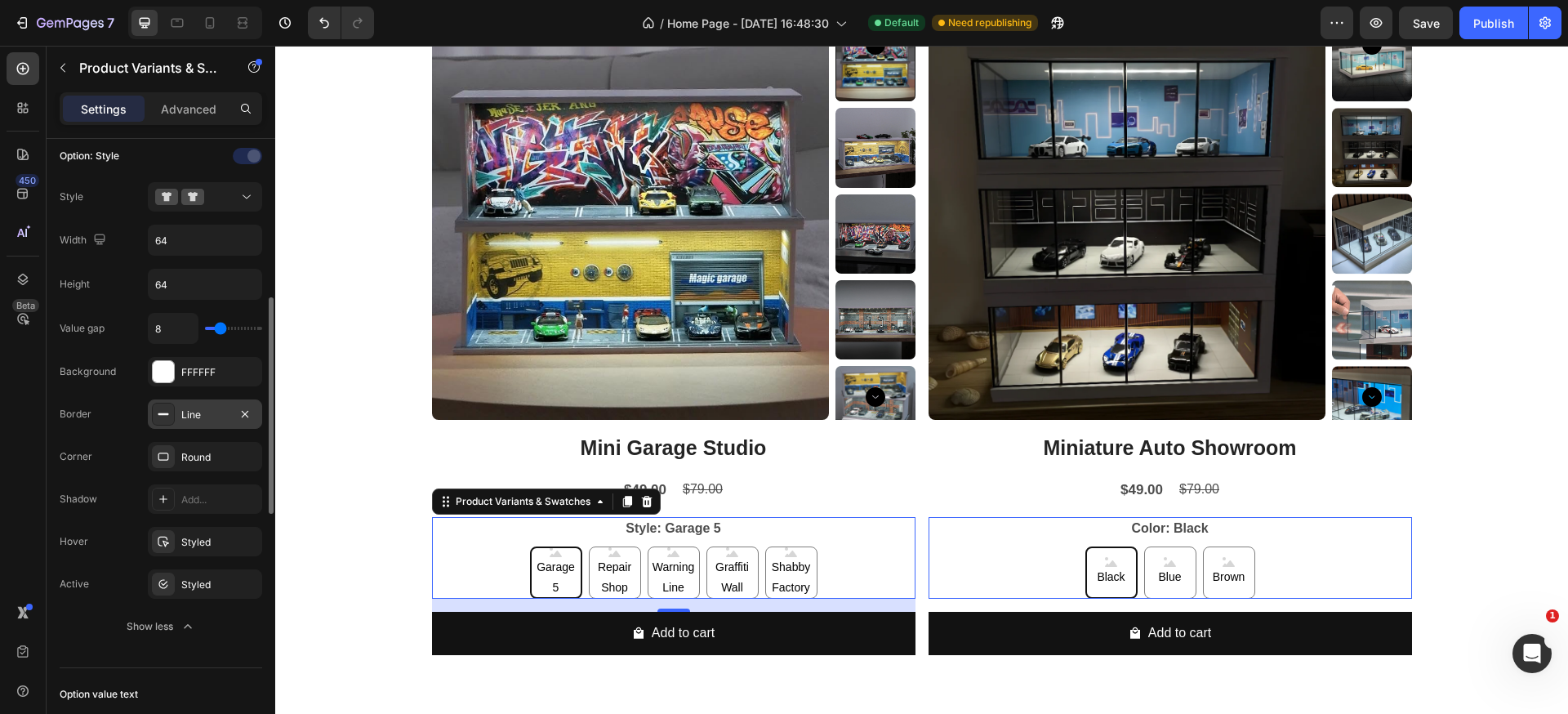
click at [195, 414] on div "Line" at bounding box center [205, 415] width 47 height 15
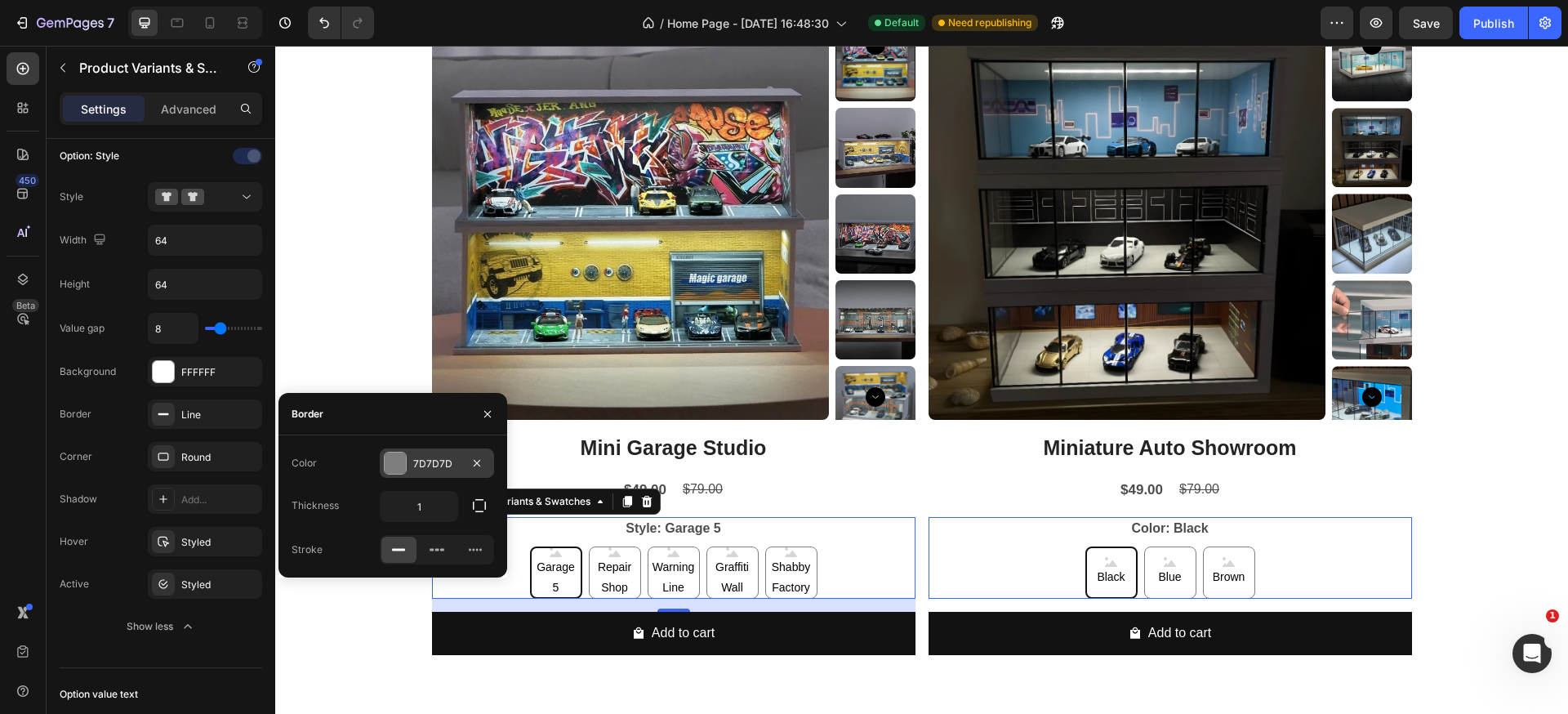
click at [442, 461] on div "7D7D7D" at bounding box center [437, 464] width 47 height 15
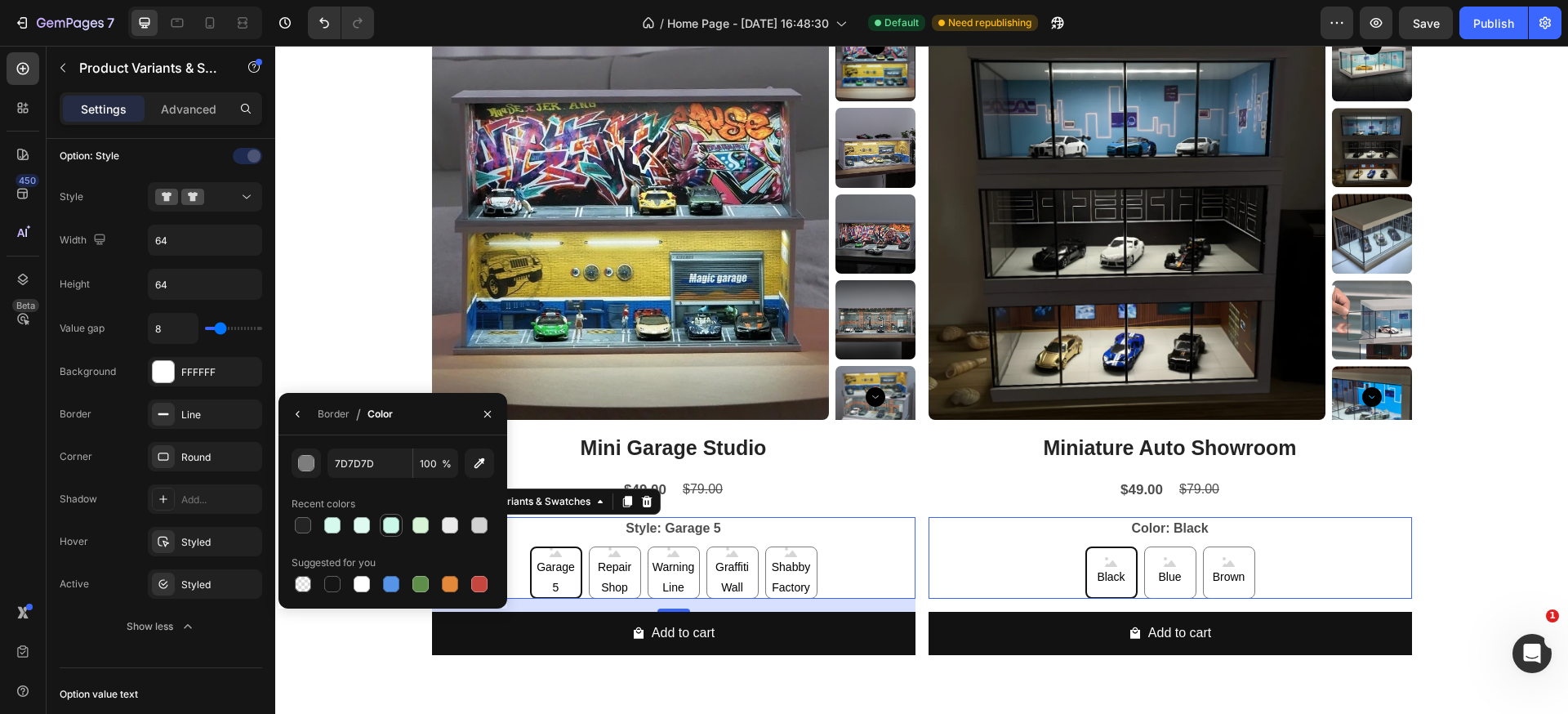
click at [388, 529] on div at bounding box center [390, 525] width 16 height 16
type input "CBF9E9"
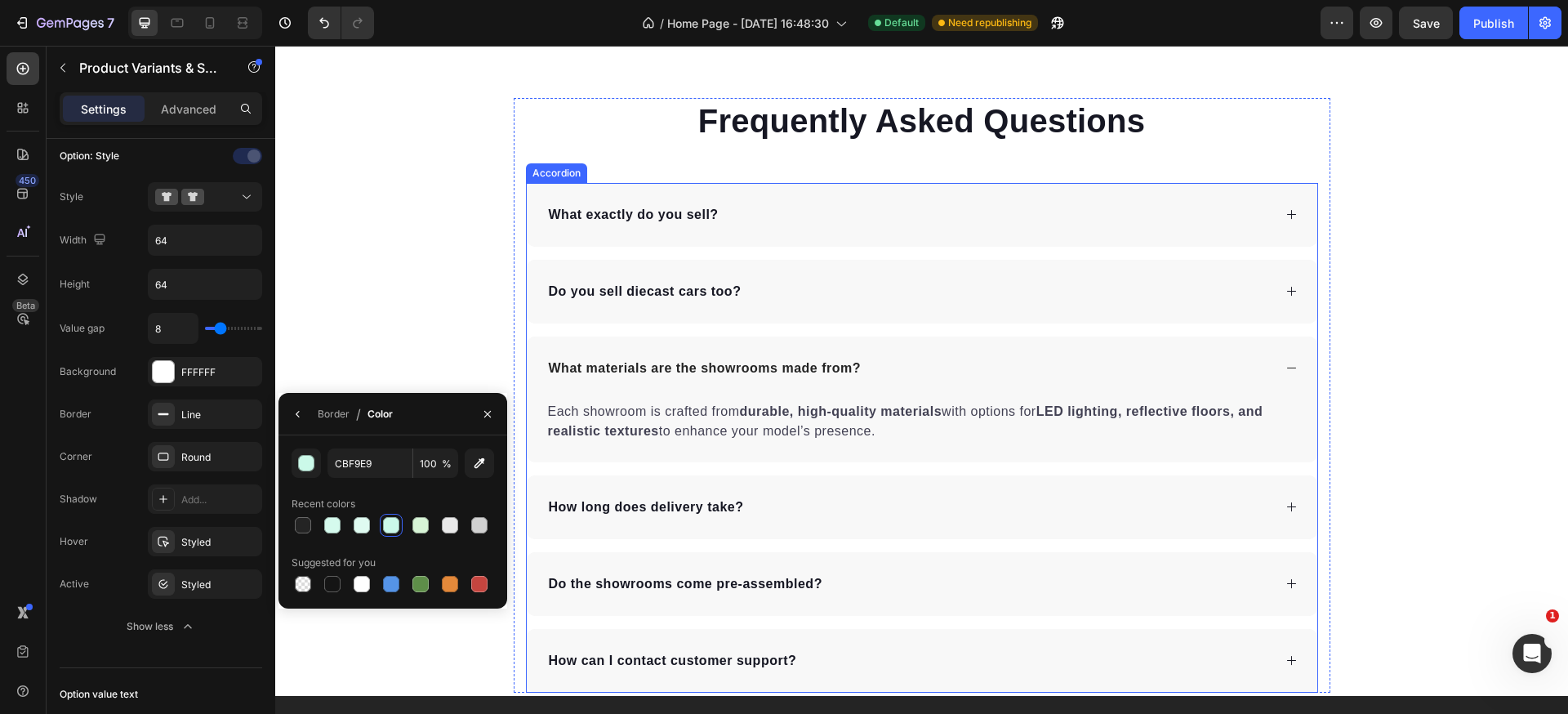
scroll to position [3024, 0]
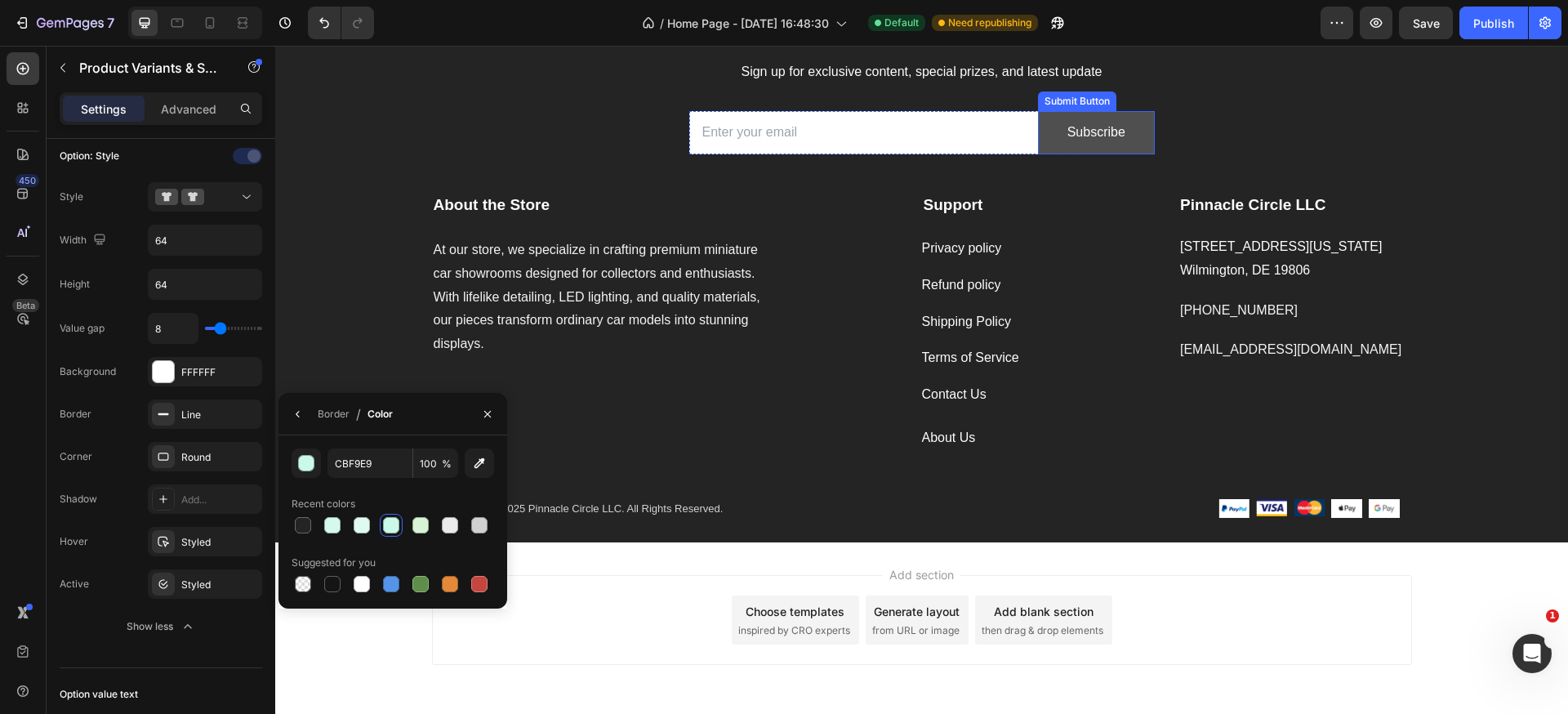
click at [1137, 148] on button "Subscribe" at bounding box center [1096, 132] width 117 height 44
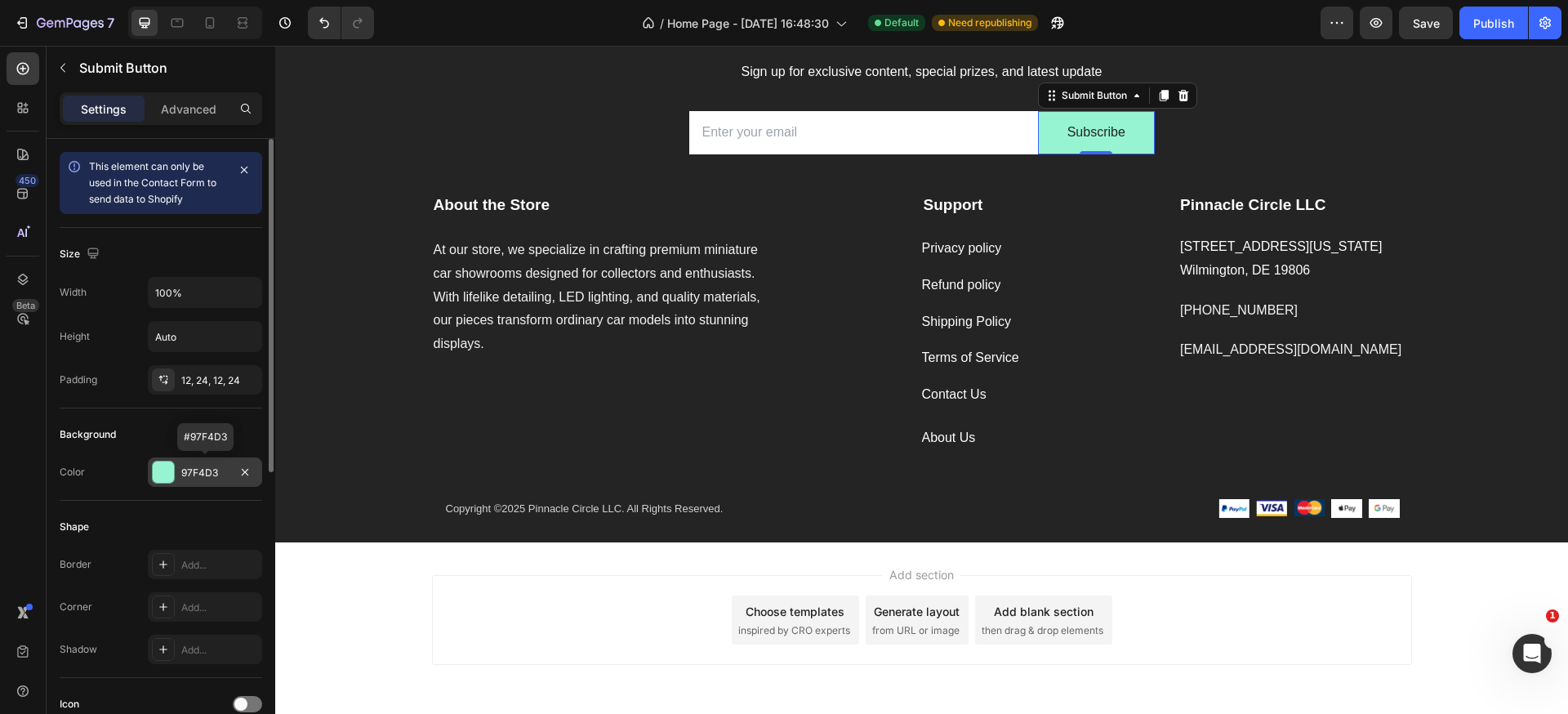
click at [186, 475] on div "97F4D3" at bounding box center [205, 473] width 47 height 15
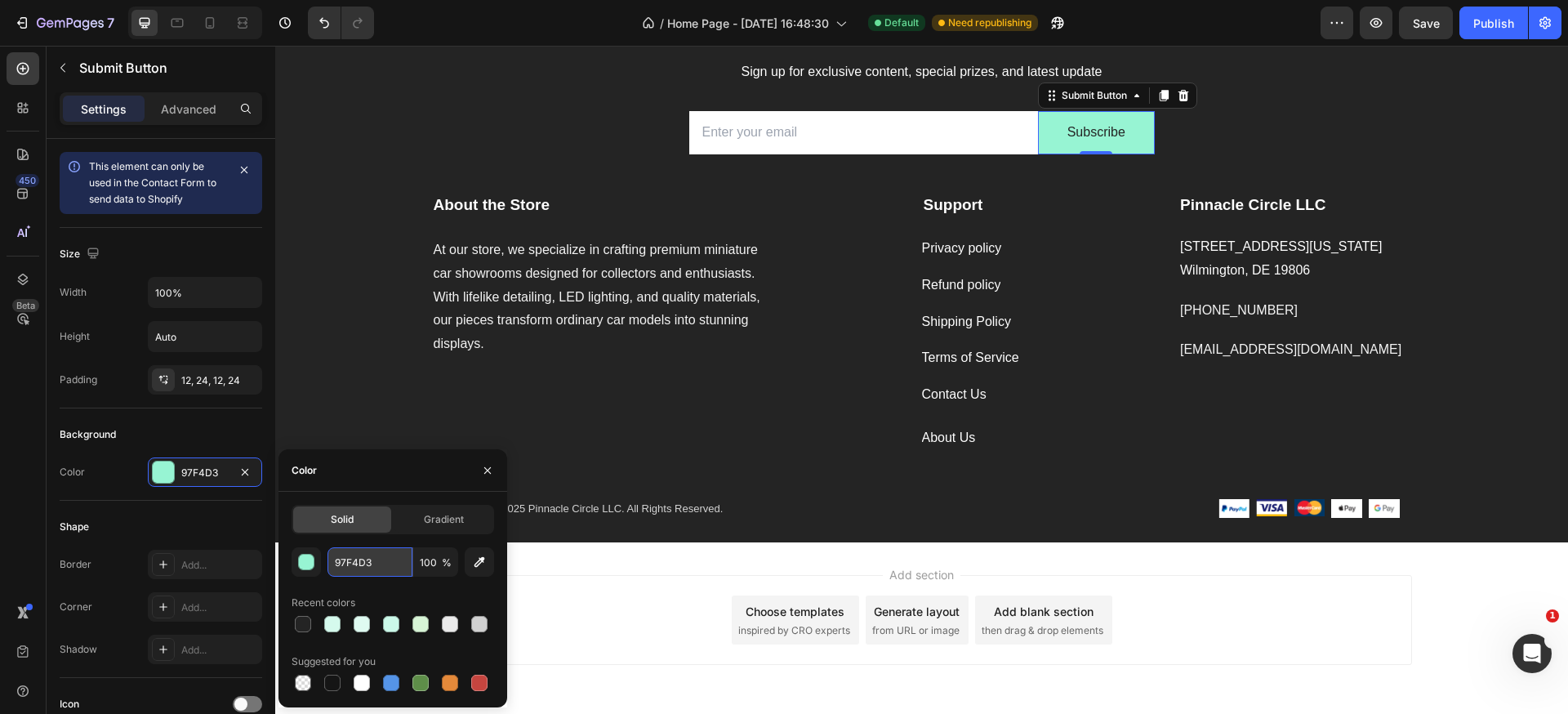
click at [354, 562] on input "97F4D3" at bounding box center [370, 562] width 85 height 29
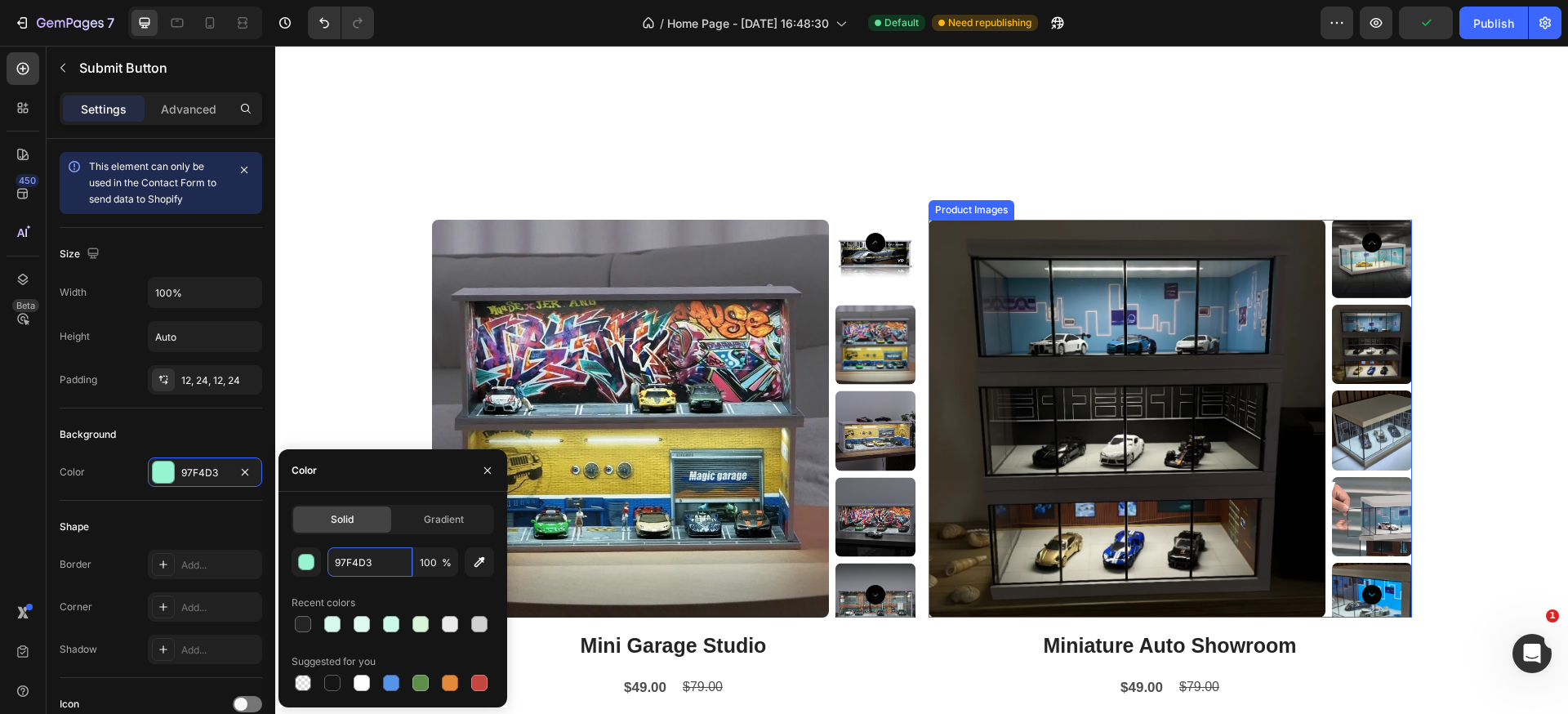
scroll to position [911, 0]
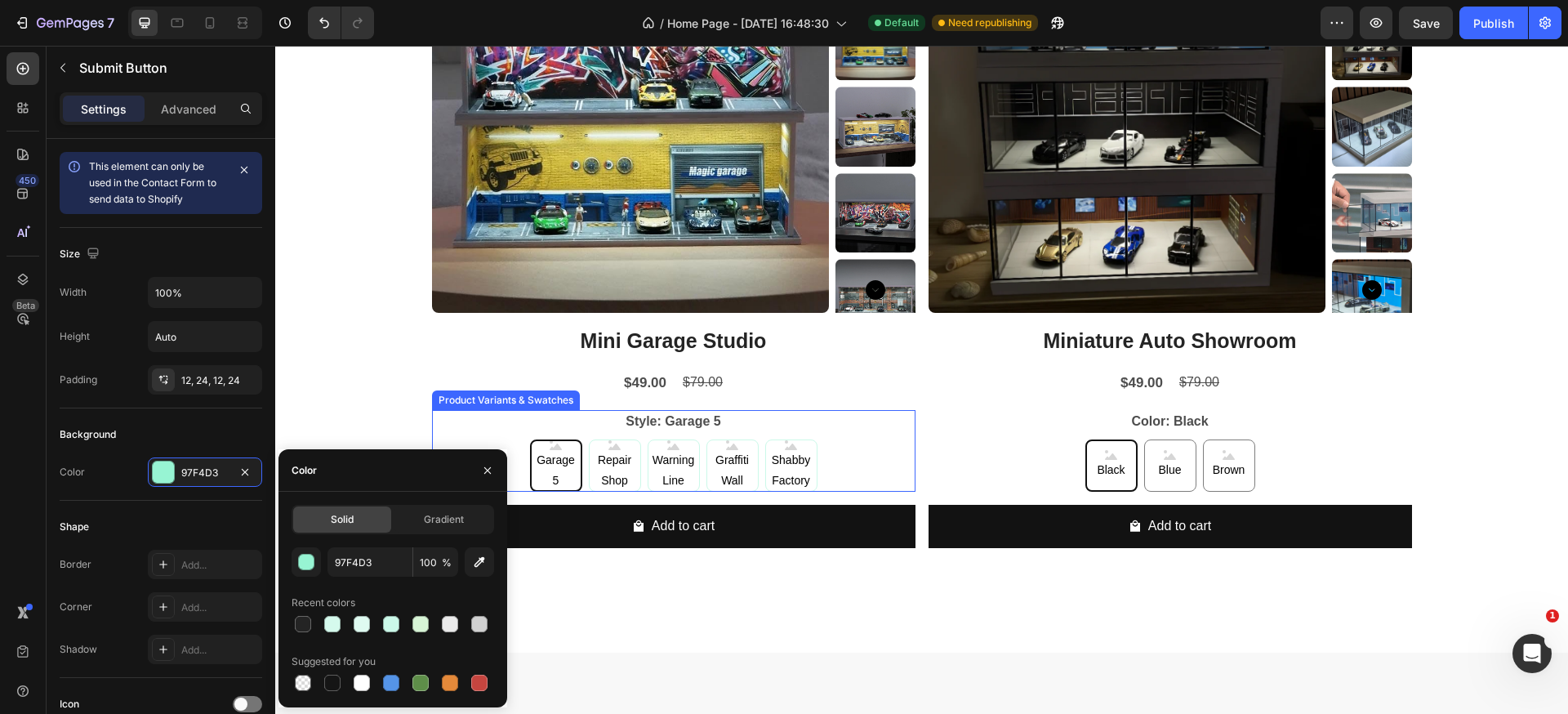
click at [837, 447] on div "Garage 5 Garage 5 Garage 5 Repair Shop Repair Shop Repair Shop Warning Line War…" at bounding box center [673, 465] width 483 height 52
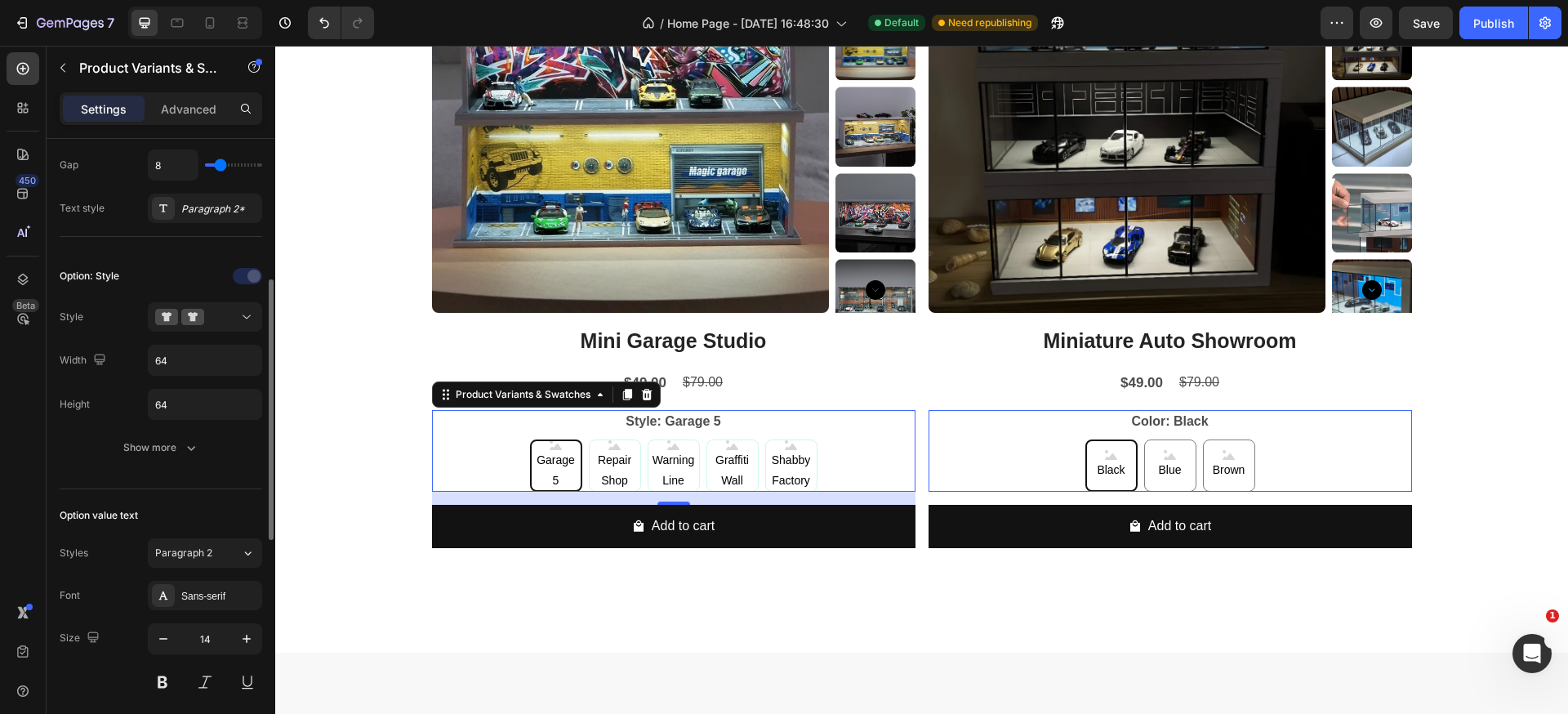
scroll to position [420, 0]
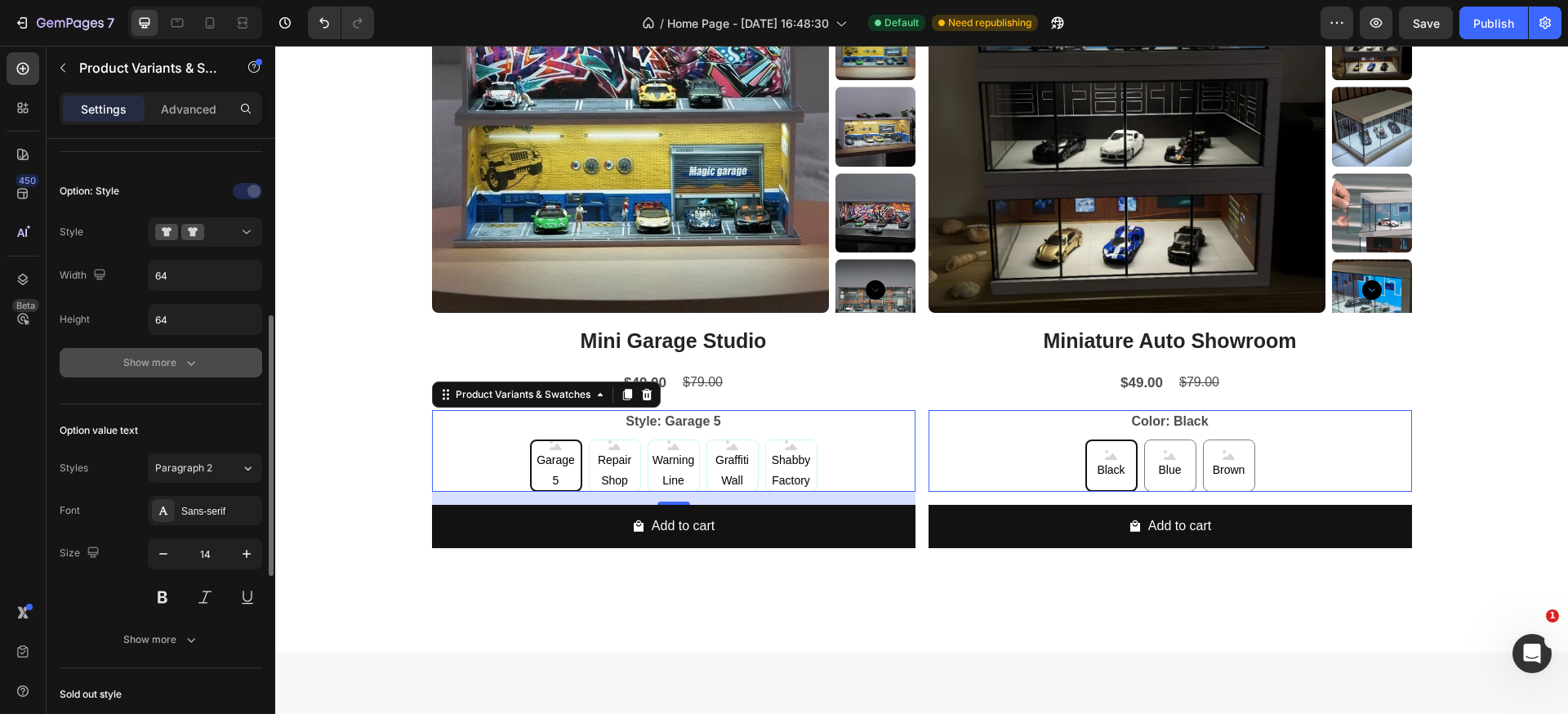
click at [175, 372] on button "Show more" at bounding box center [161, 362] width 202 height 29
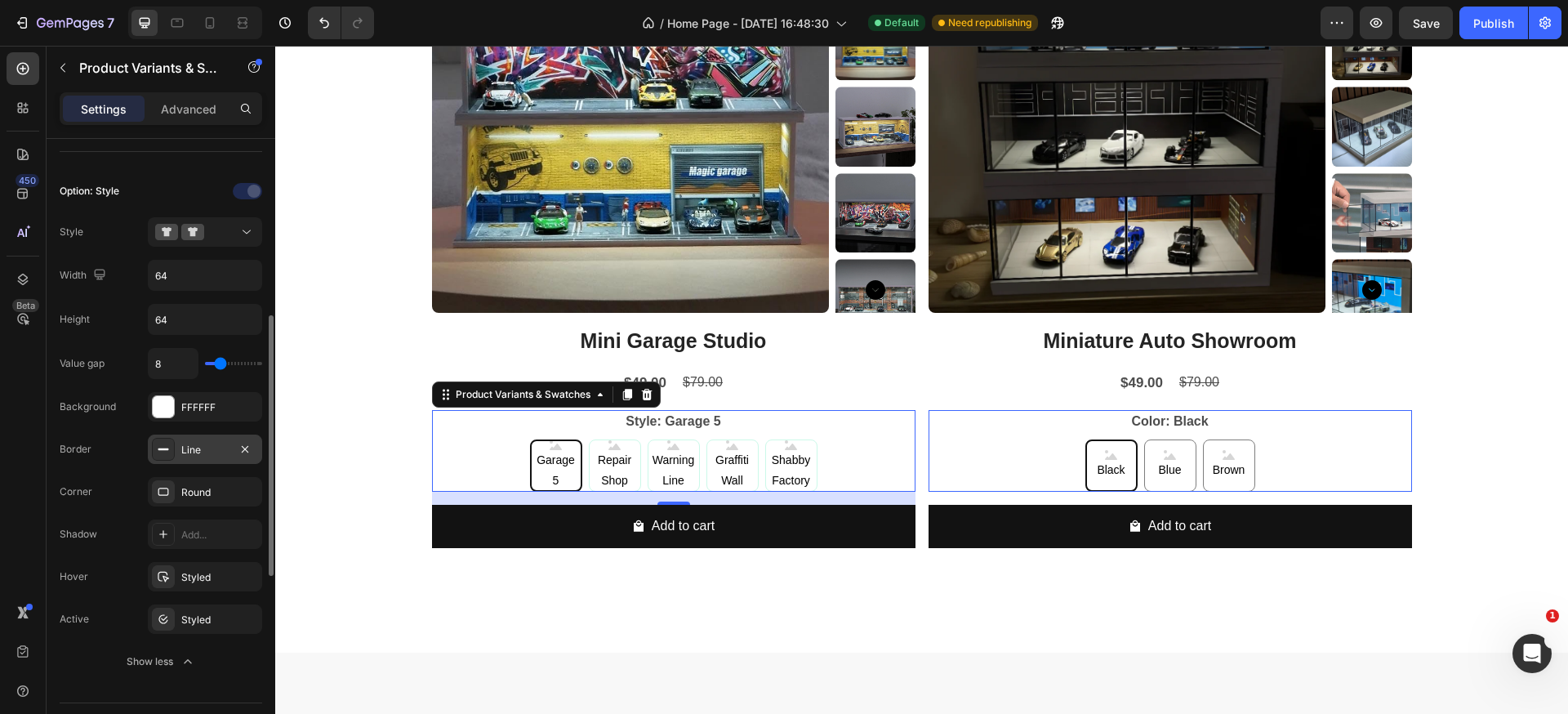
click at [195, 450] on div "Line" at bounding box center [205, 450] width 47 height 15
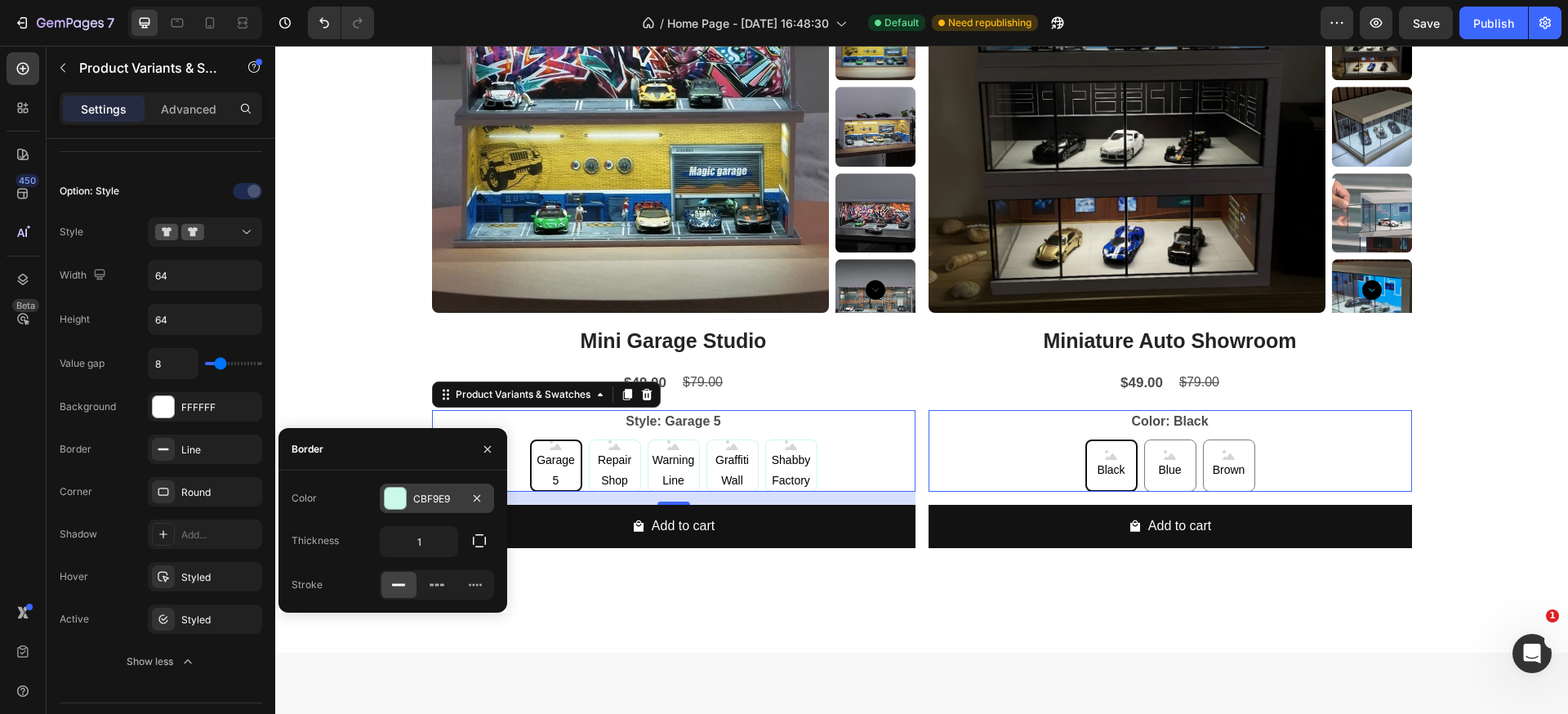
click at [422, 501] on div "CBF9E9" at bounding box center [437, 499] width 47 height 15
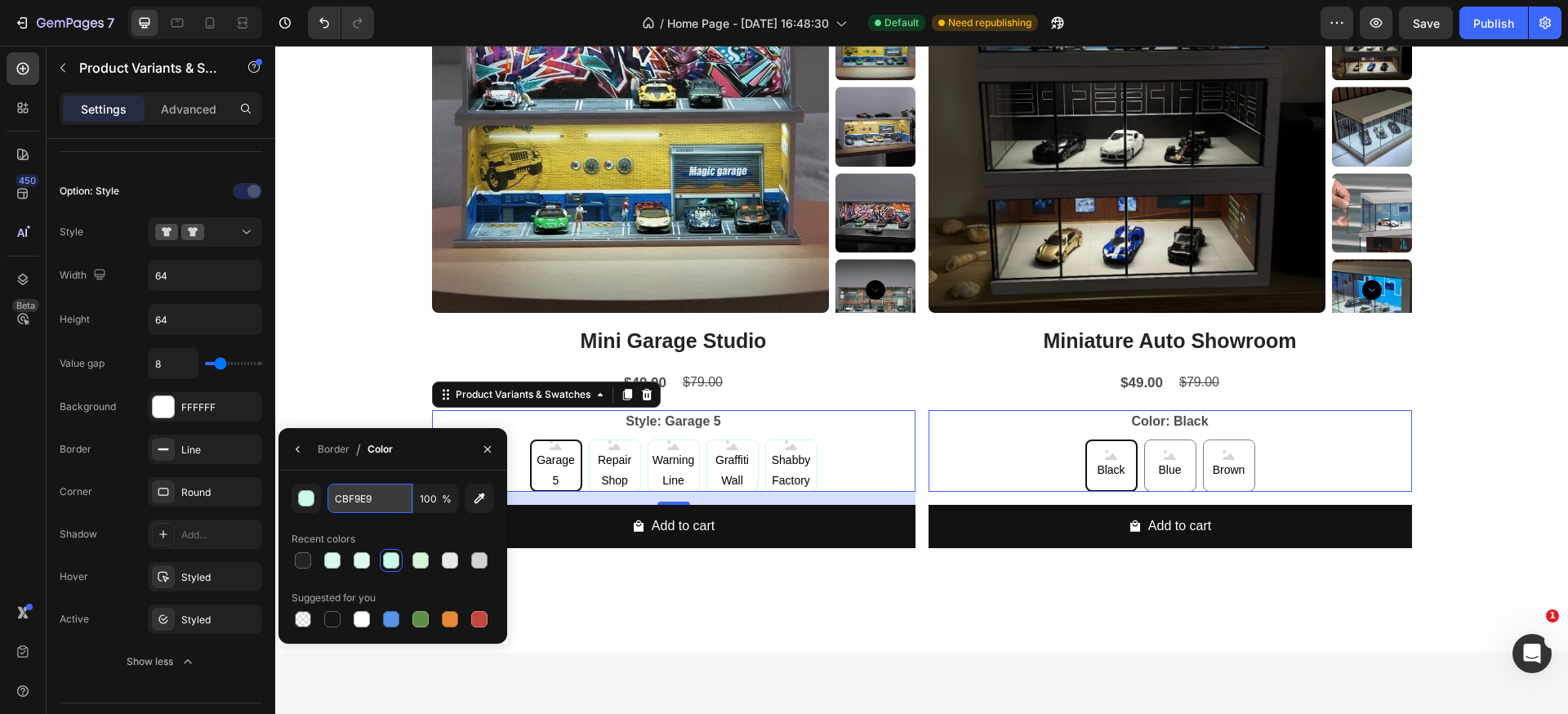
click at [362, 504] on input "CBF9E9" at bounding box center [370, 497] width 85 height 29
paste input "97F4D3"
type input "97F4D3"
click at [600, 577] on div "Product Images Mini Garage Studio Product Title $49.00 Product Price Product Pr…" at bounding box center [922, 245] width 1293 height 711
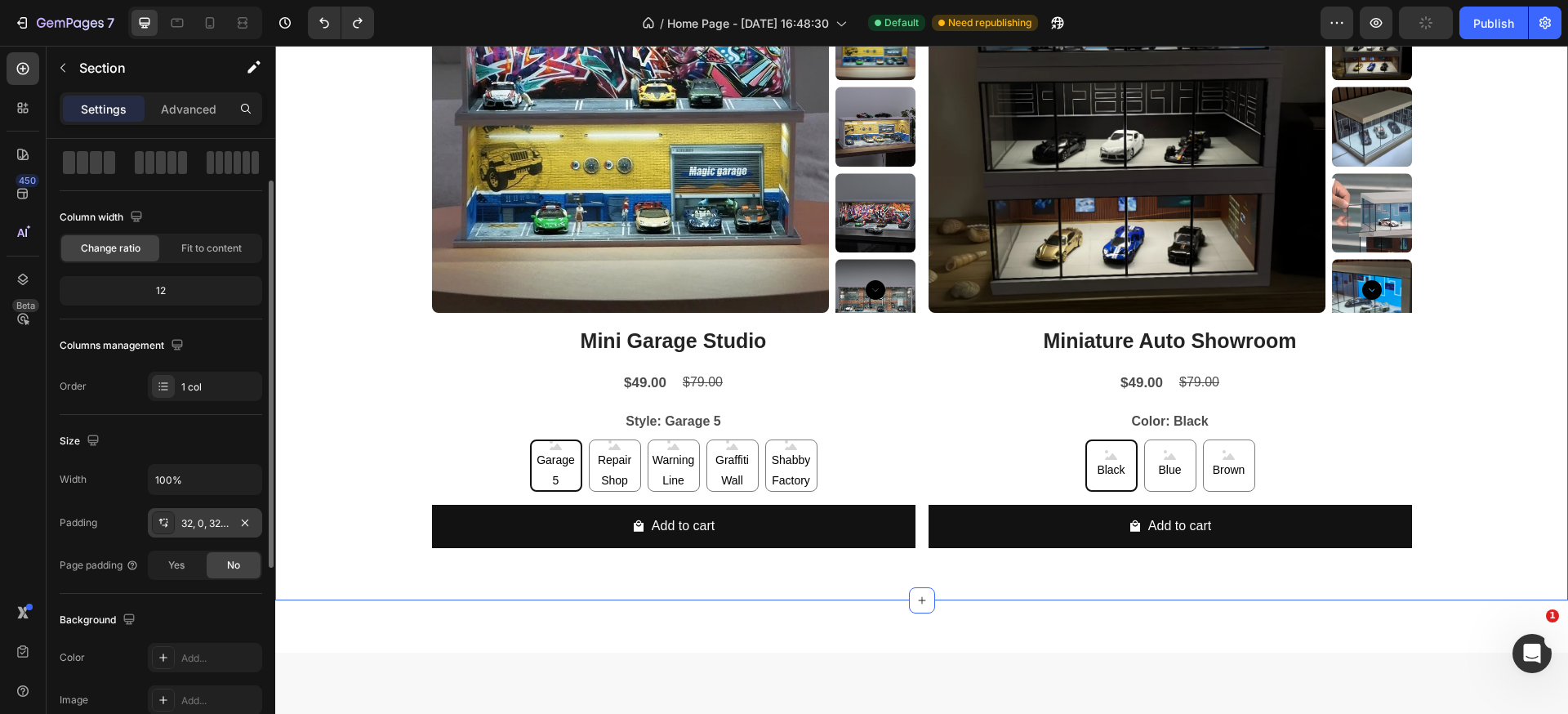
scroll to position [0, 0]
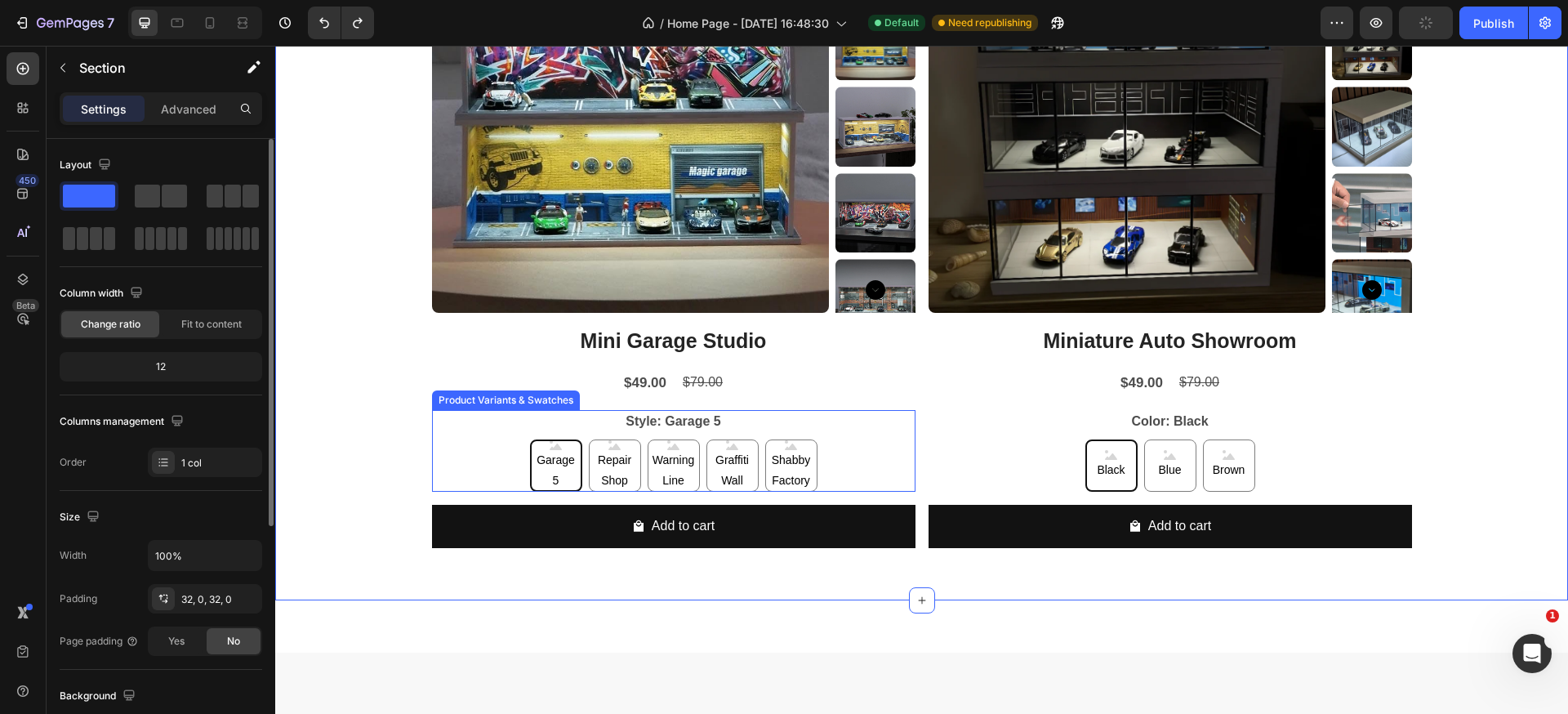
click at [530, 440] on 5 "Garage 5" at bounding box center [556, 465] width 52 height 52
click at [555, 440] on input "Garage 5 Garage 5 Garage 5" at bounding box center [555, 439] width 1 height 1
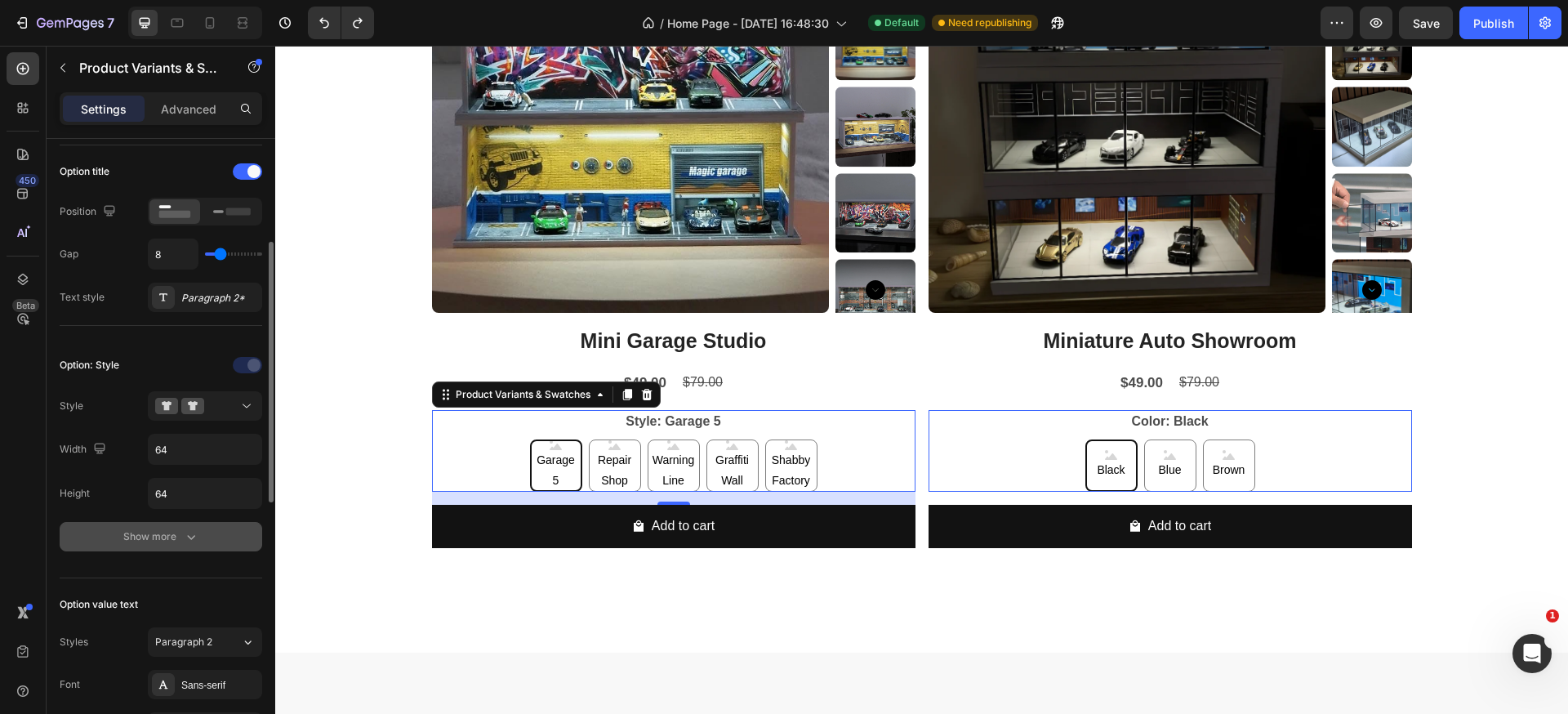
click at [147, 529] on div "Show more" at bounding box center [161, 536] width 76 height 16
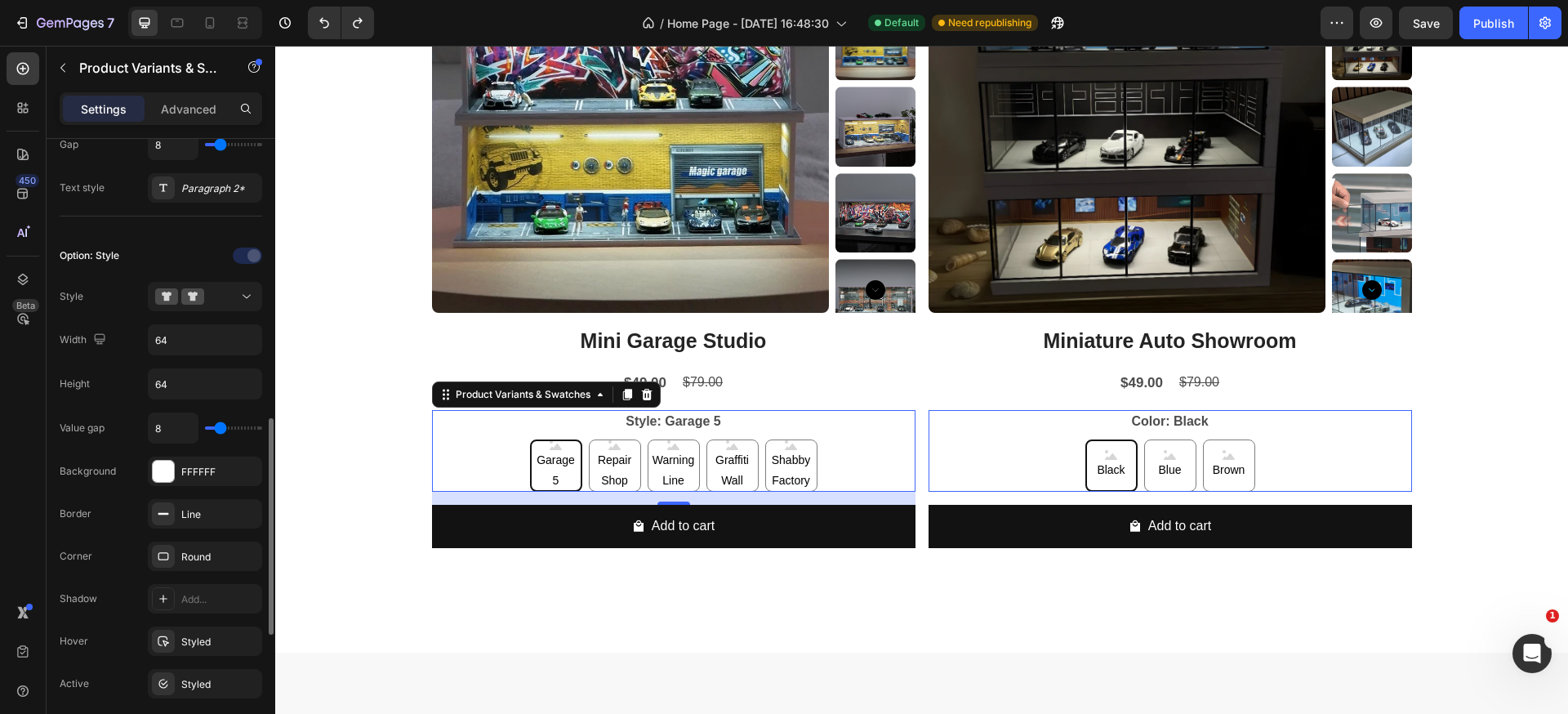
scroll to position [471, 0]
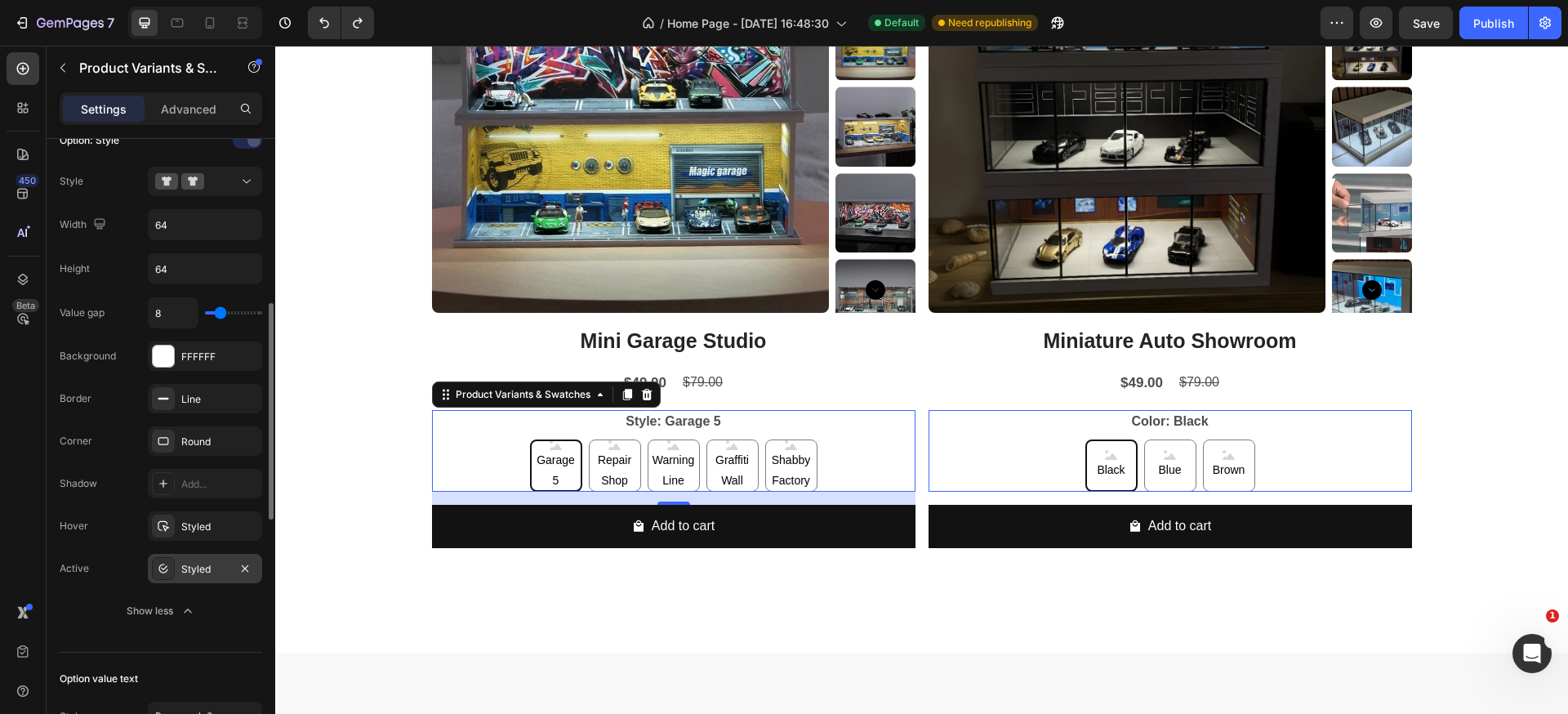
click at [215, 569] on div "Styled" at bounding box center [205, 569] width 47 height 15
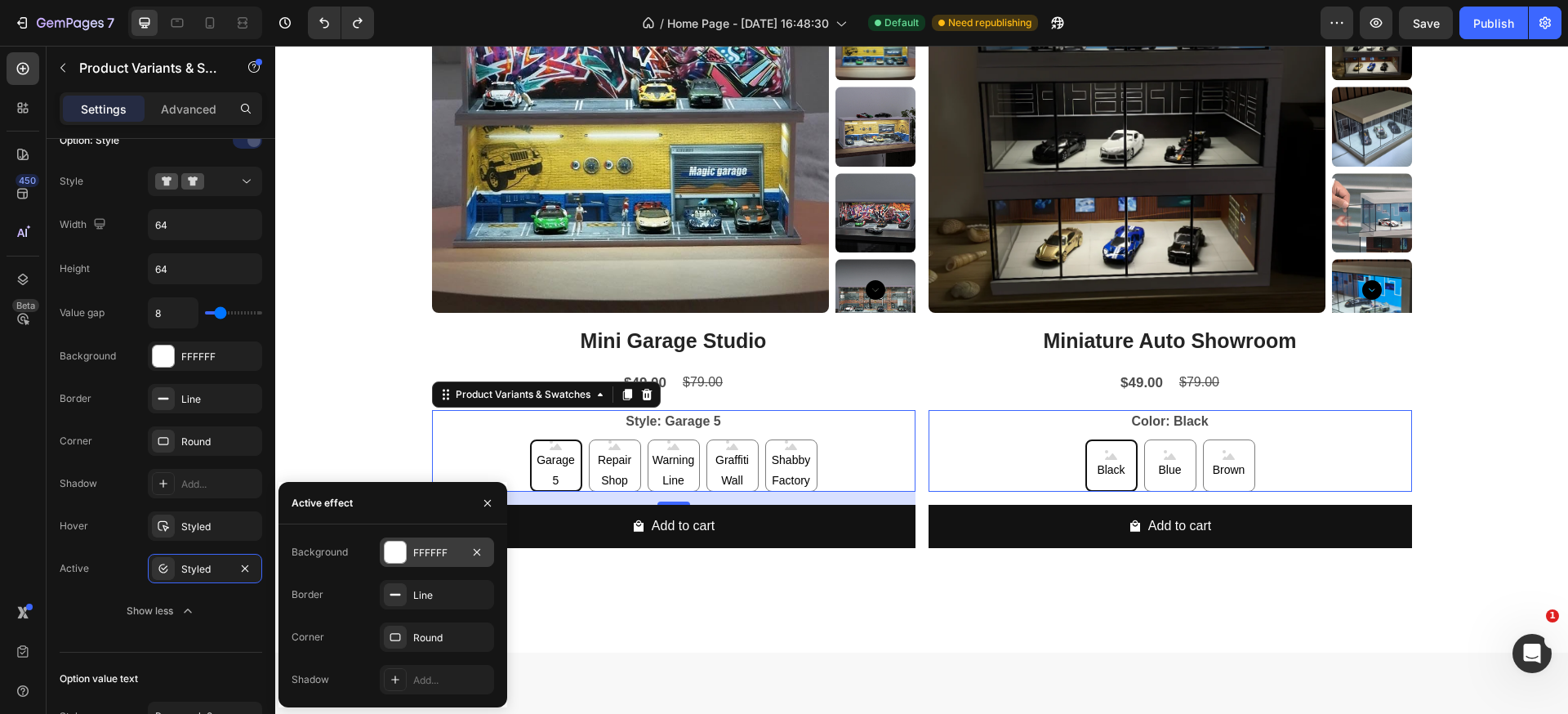
click at [425, 549] on div "FFFFFF" at bounding box center [437, 553] width 47 height 15
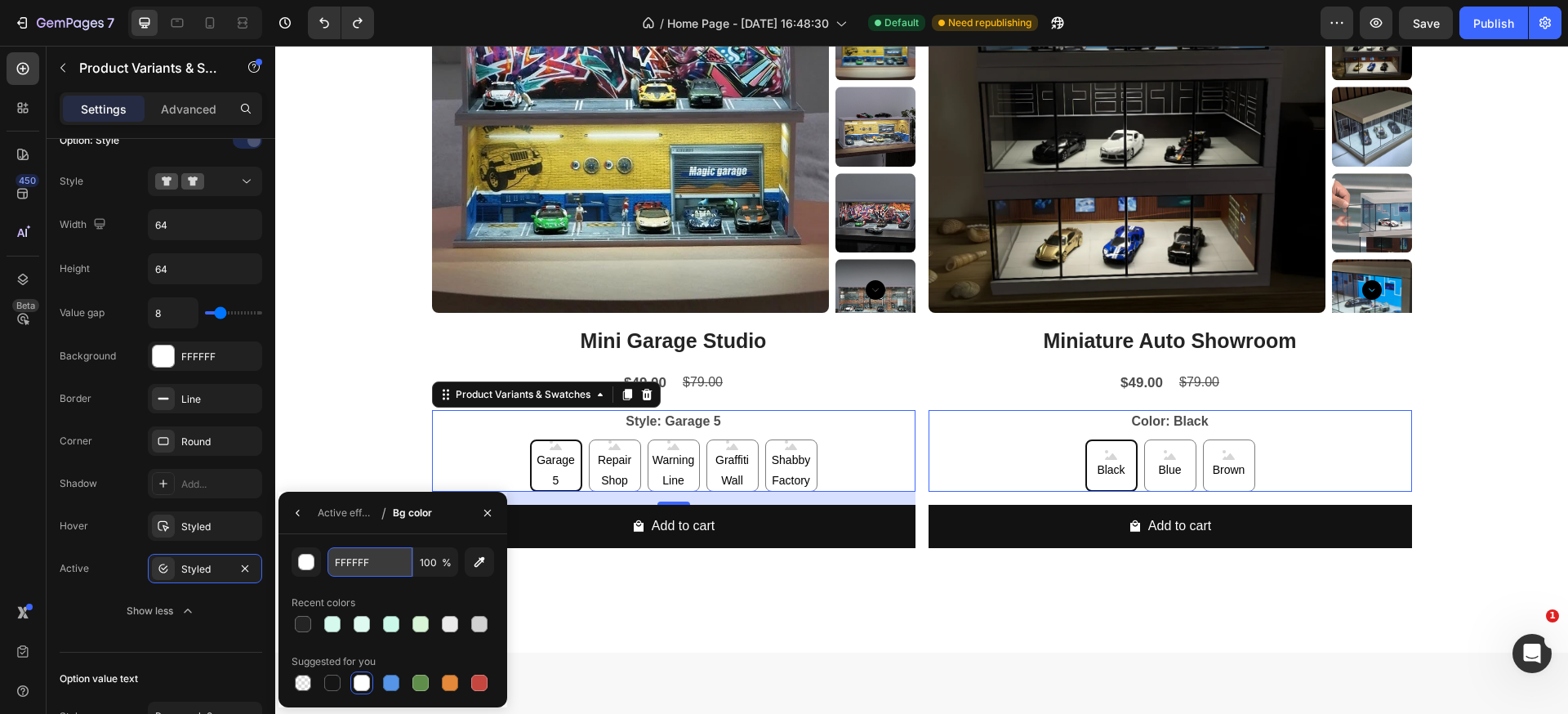
click at [353, 569] on input "FFFFFF" at bounding box center [370, 562] width 85 height 29
click at [162, 570] on icon at bounding box center [164, 568] width 13 height 13
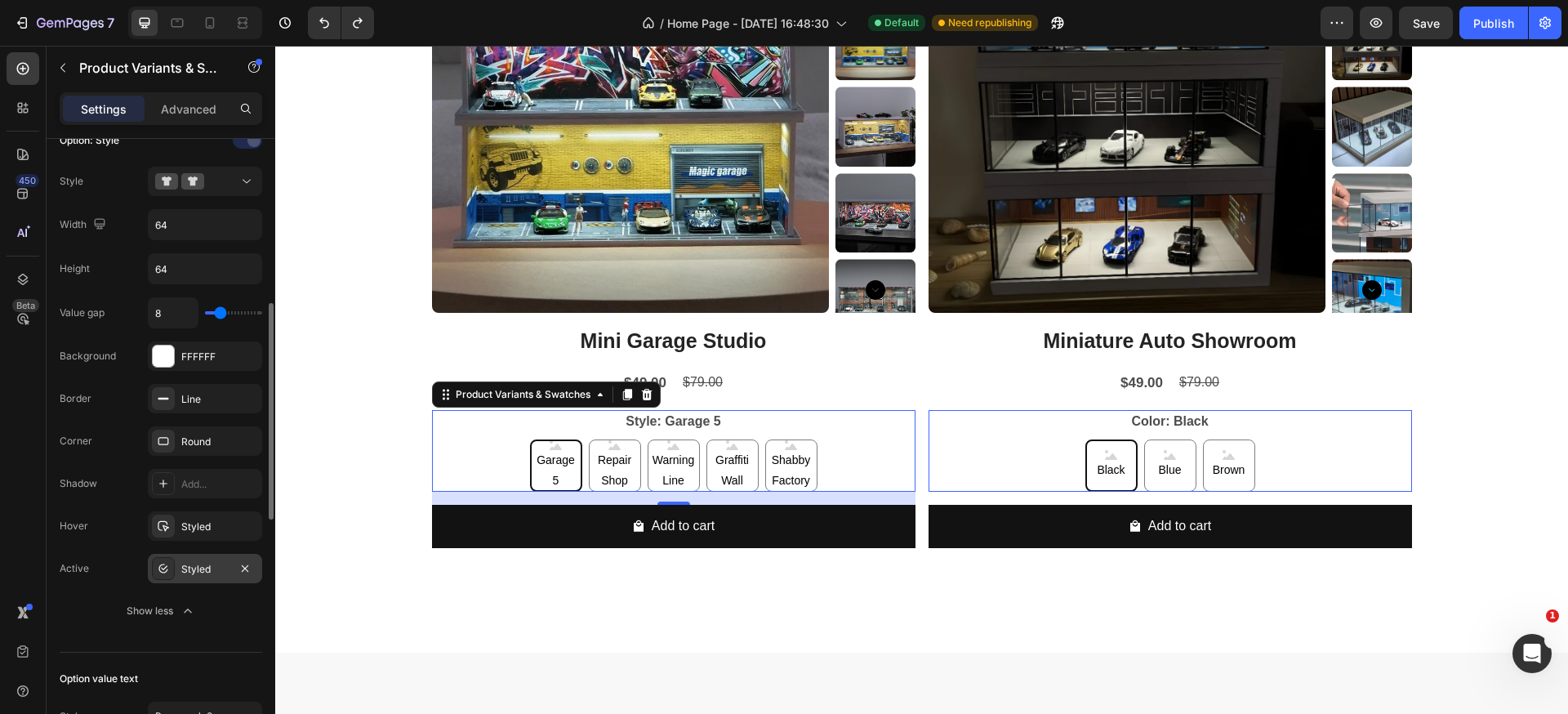
click at [163, 570] on icon at bounding box center [164, 568] width 13 height 13
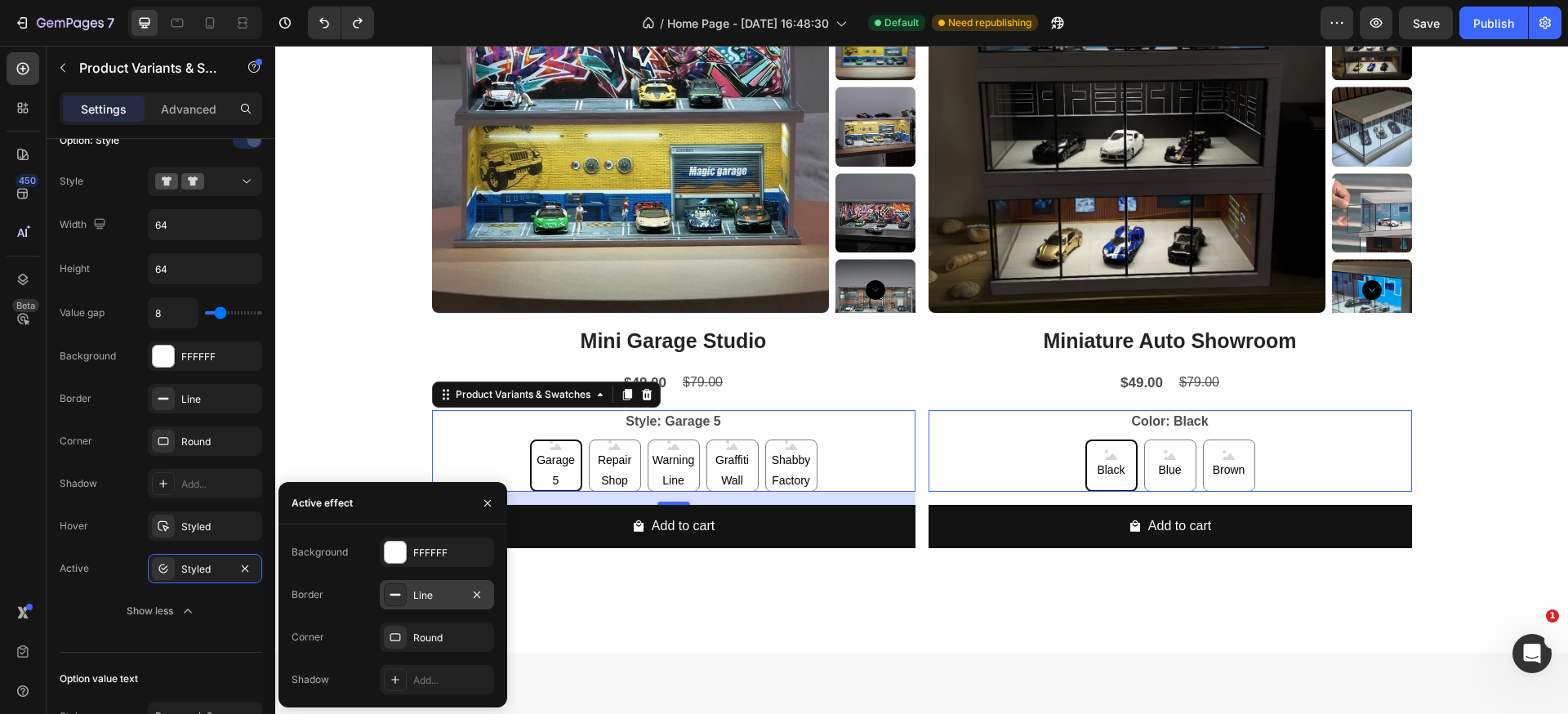
click at [431, 598] on div "Line" at bounding box center [437, 596] width 47 height 15
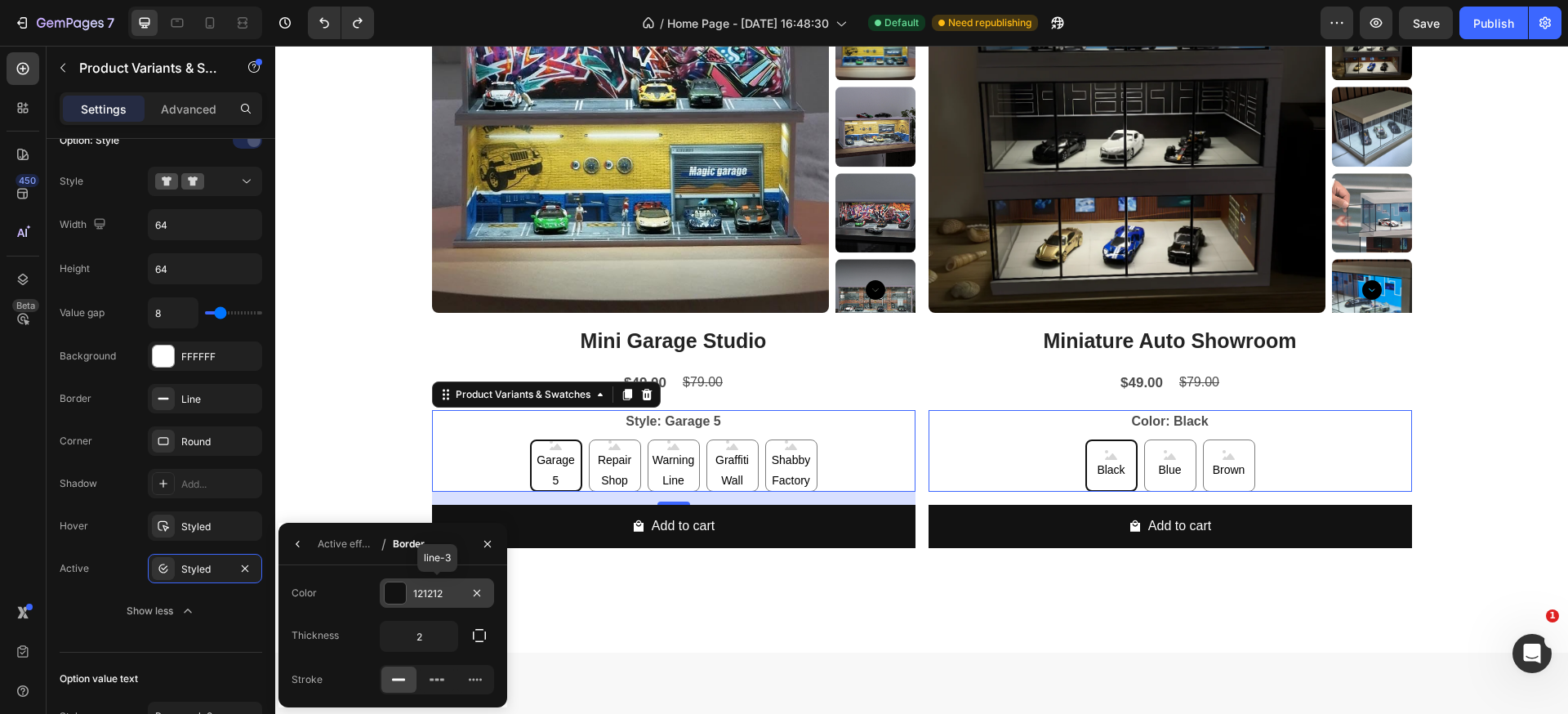
click at [431, 593] on div "121212" at bounding box center [437, 594] width 47 height 15
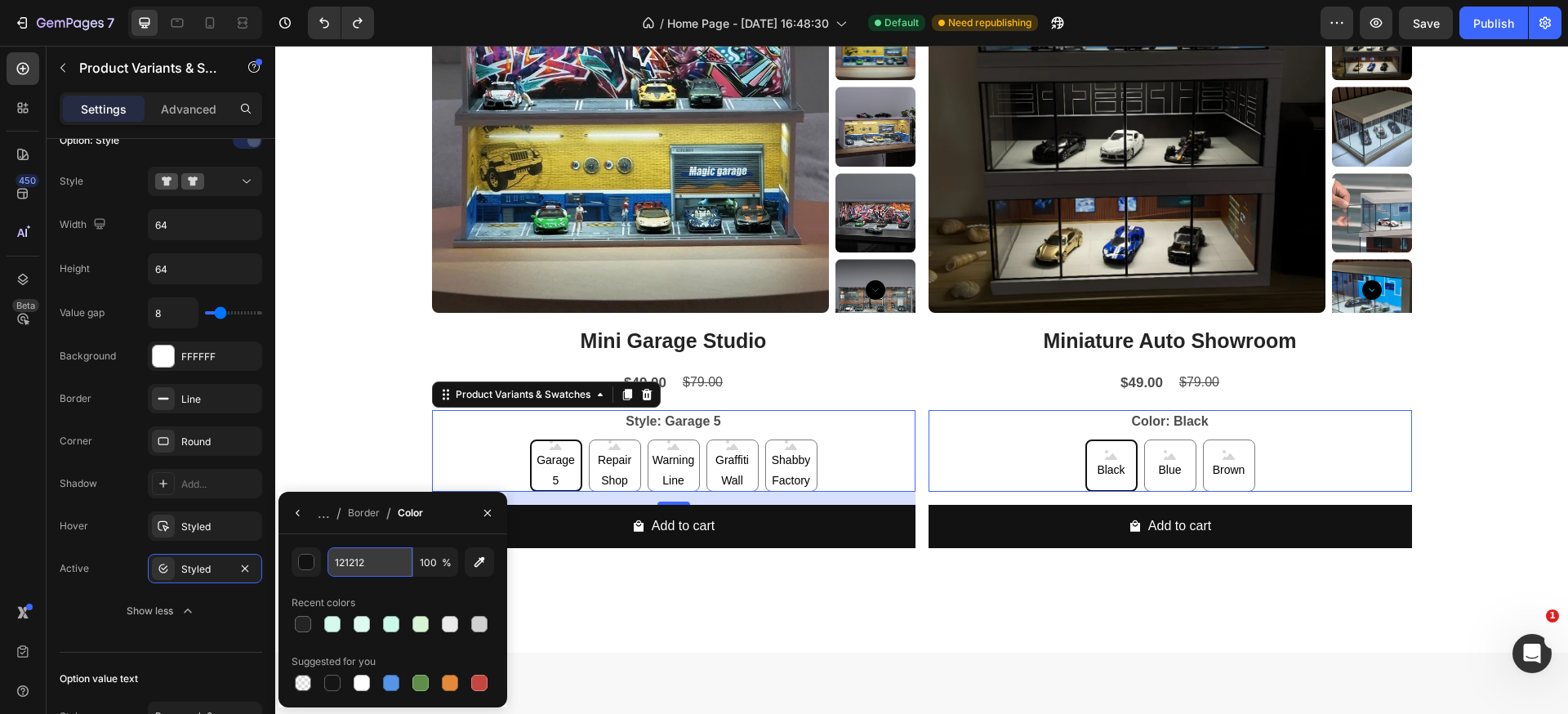
click at [356, 566] on input "121212" at bounding box center [370, 562] width 85 height 29
paste input "97F4D3"
type input "97F4D3"
click at [299, 518] on icon "button" at bounding box center [298, 514] width 13 height 13
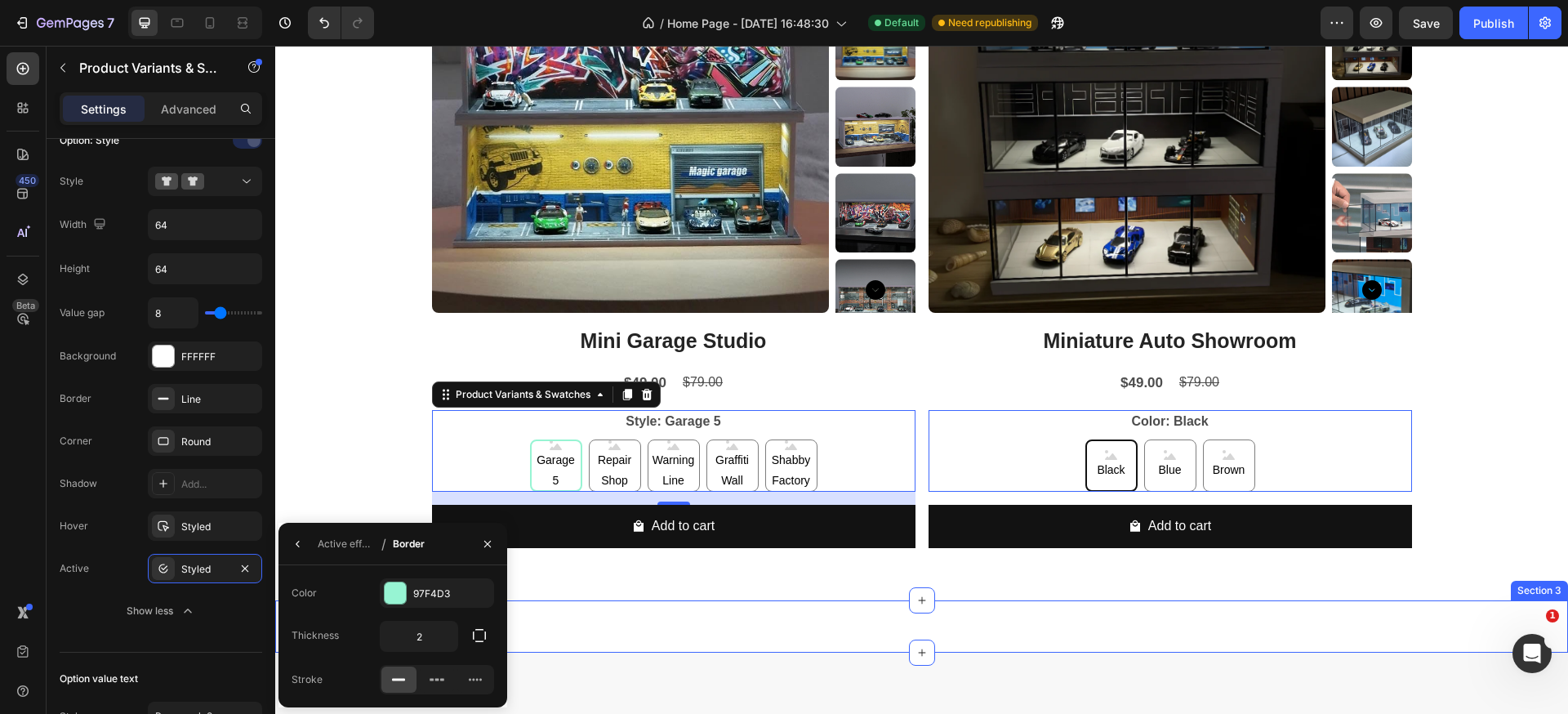
click at [632, 615] on div "Video Showcase Your Collection Like Never Before! Heading Premium miniature sho…" at bounding box center [922, 626] width 1293 height 52
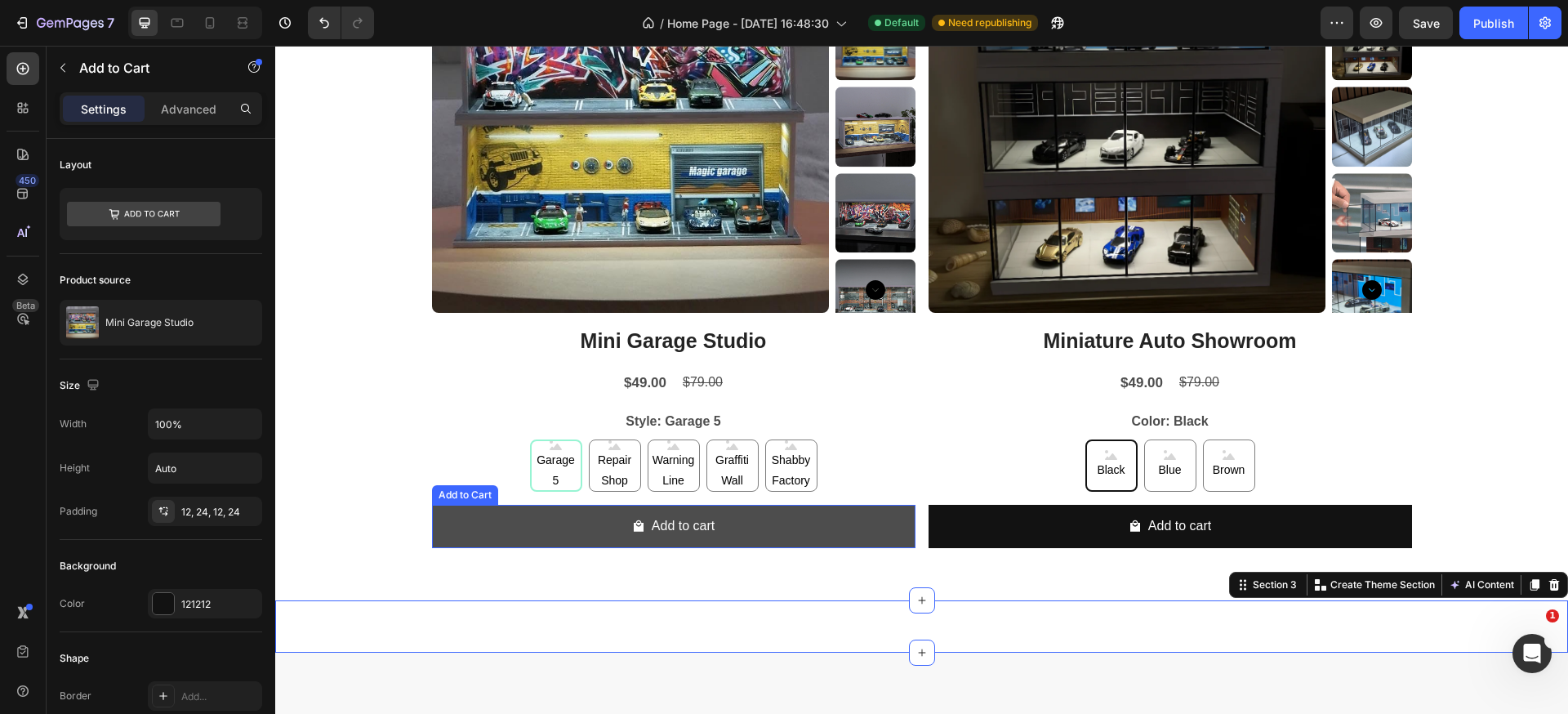
click at [785, 524] on button "Add to cart" at bounding box center [673, 527] width 483 height 44
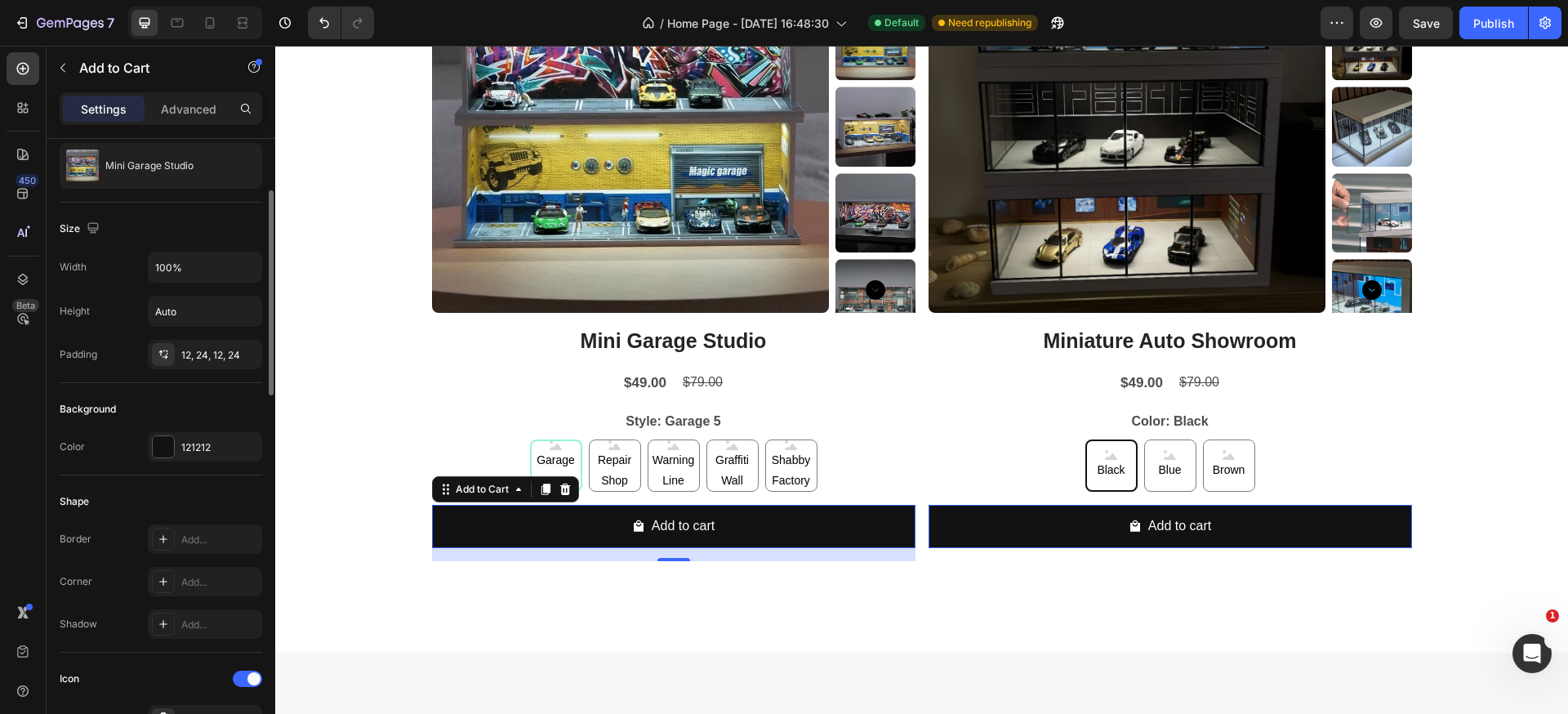
scroll to position [165, 0]
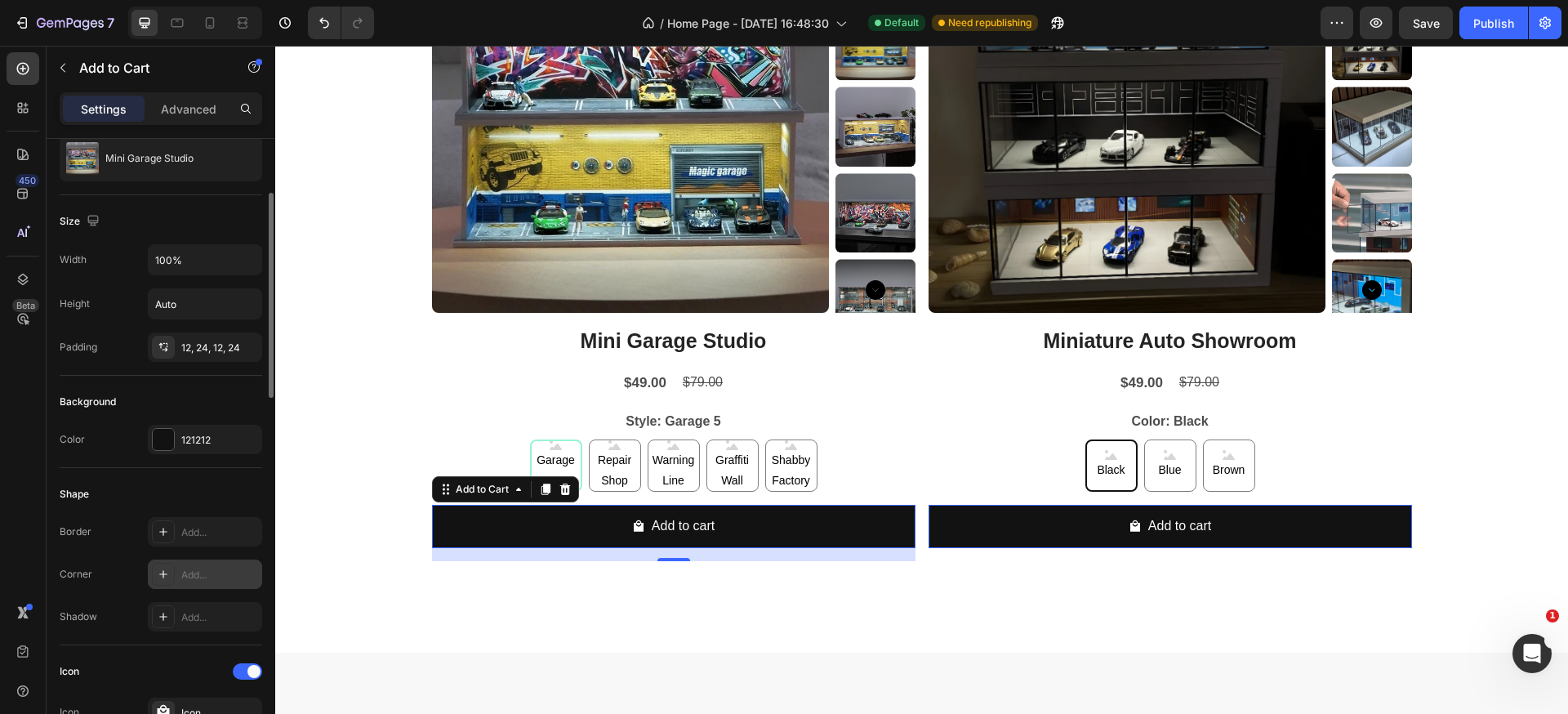
click at [171, 566] on div at bounding box center [164, 574] width 23 height 23
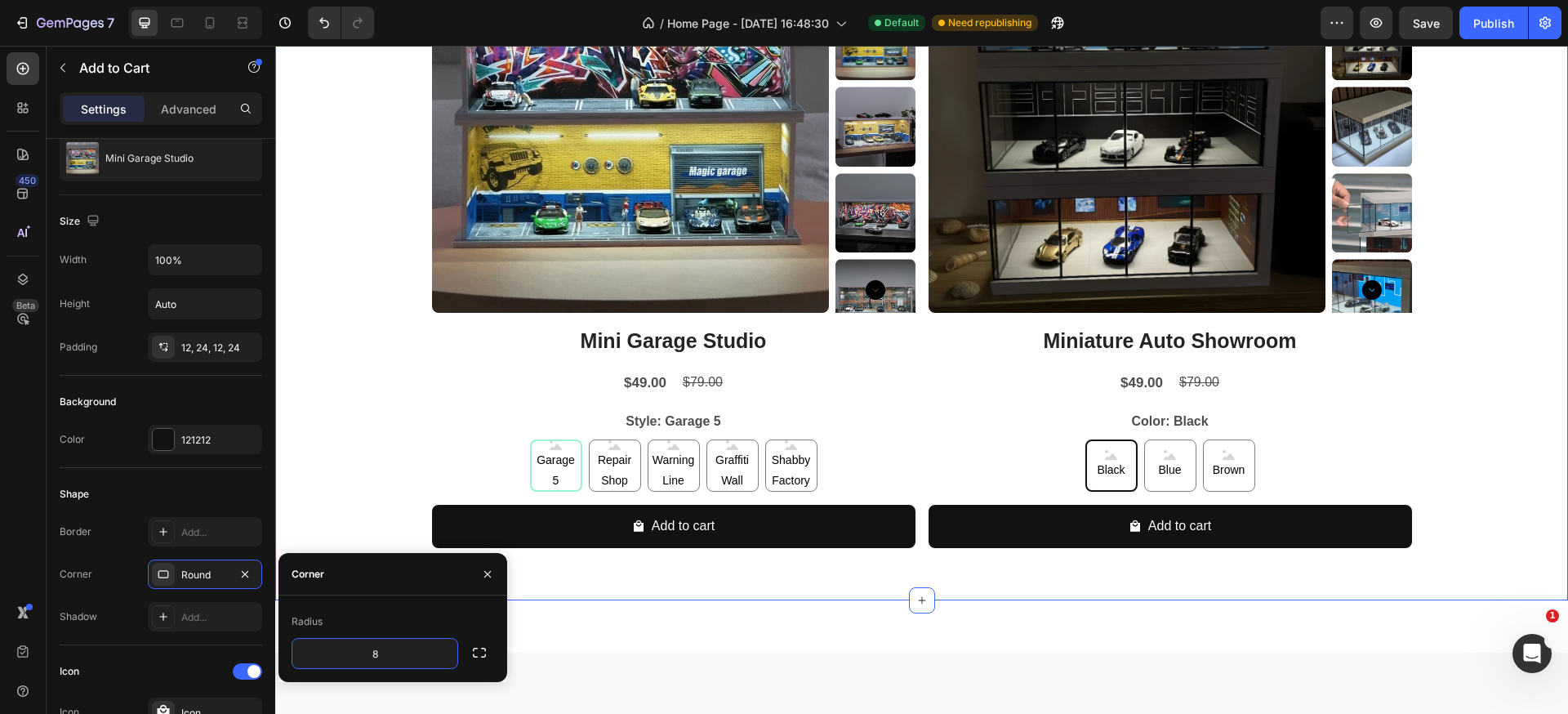
click at [315, 512] on div "Product Images Mini Garage Studio Product Title $49.00 Product Price Product Pr…" at bounding box center [922, 244] width 1293 height 659
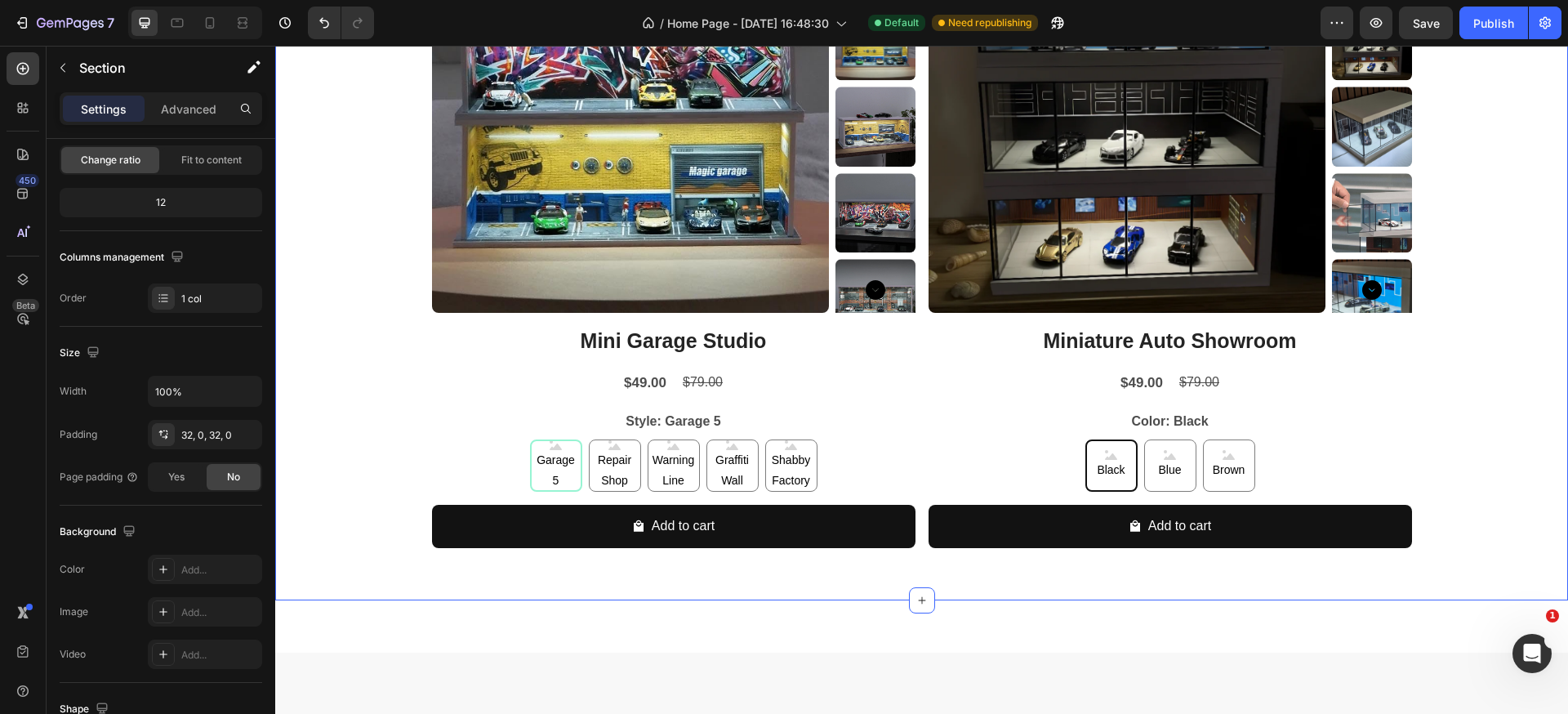
scroll to position [0, 0]
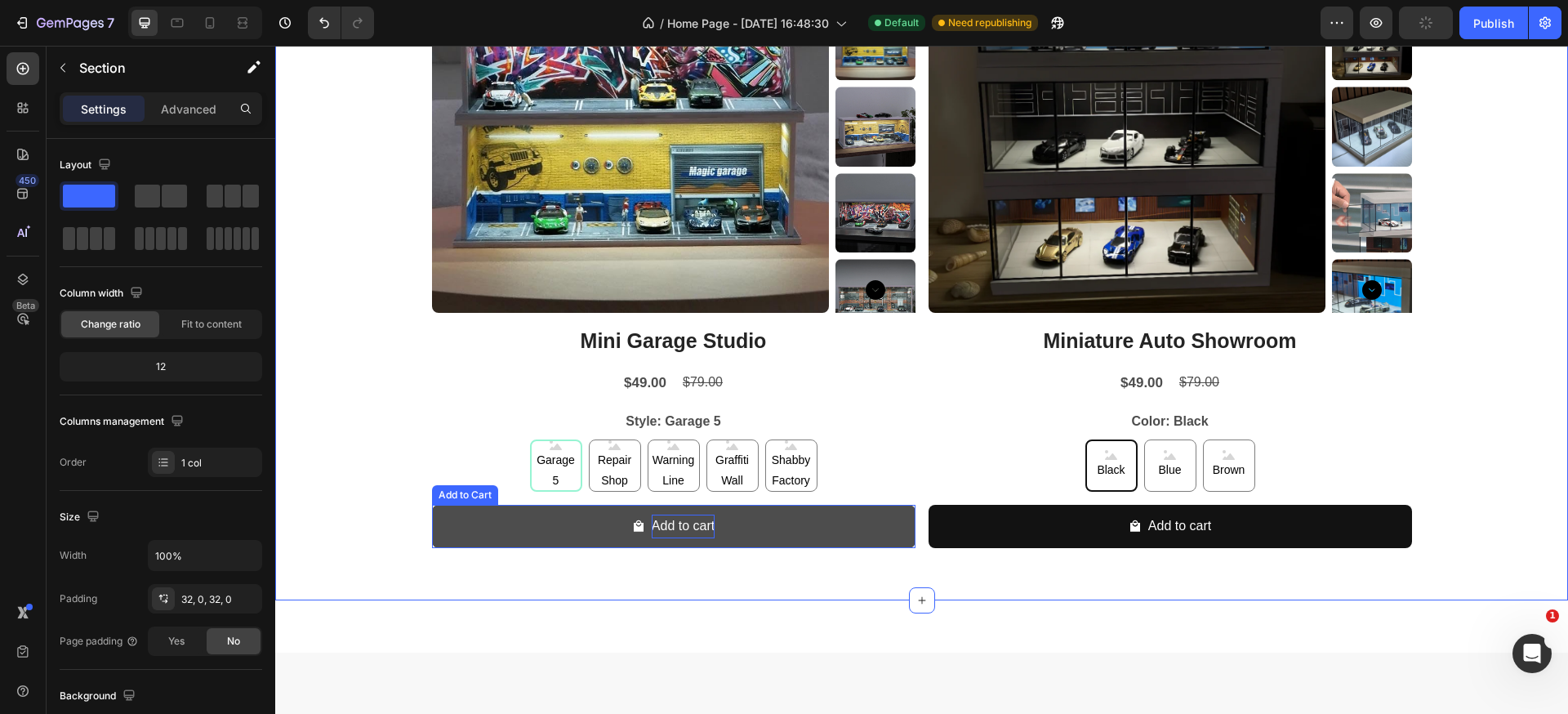
click at [651, 531] on div "Add to cart" at bounding box center [682, 526] width 63 height 24
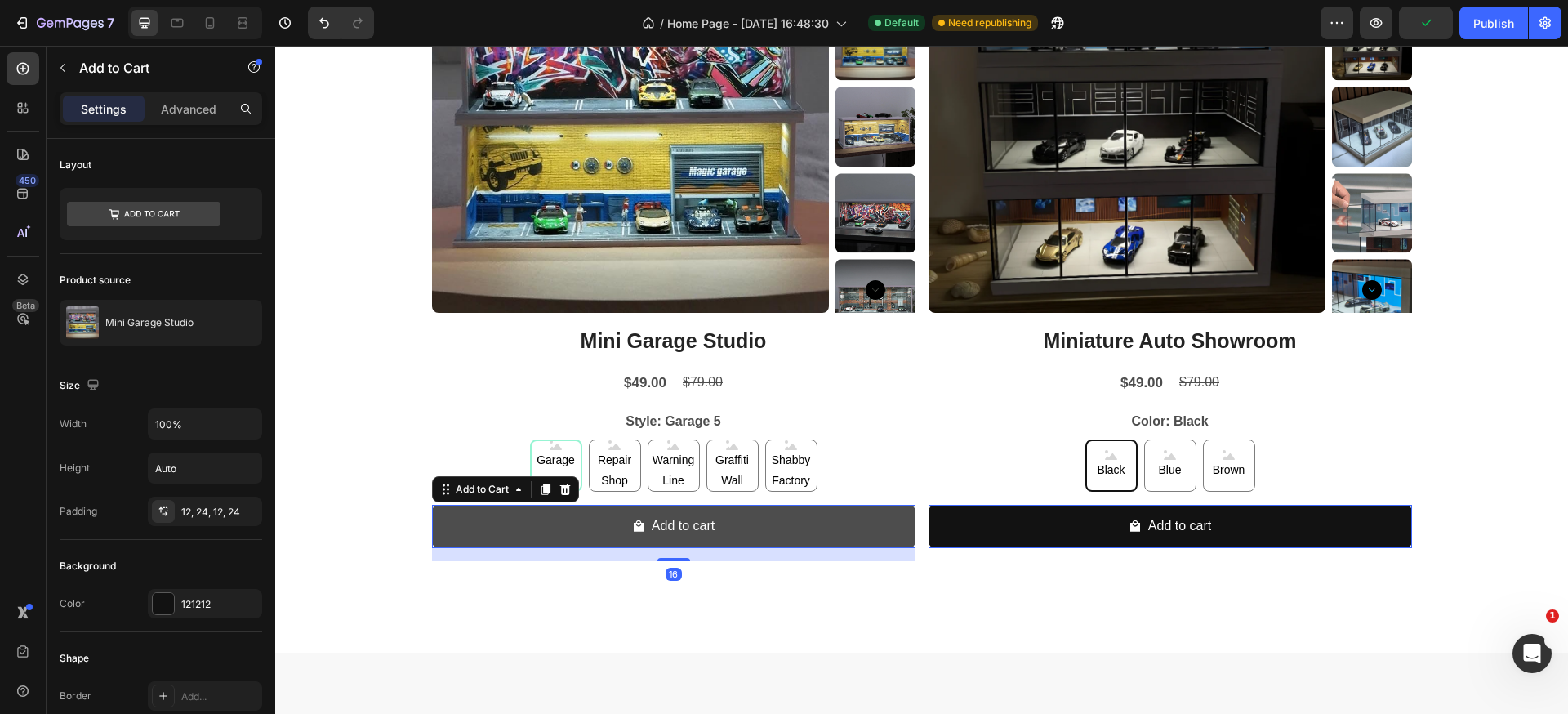
click at [633, 528] on icon "Add to cart" at bounding box center [638, 526] width 9 height 11
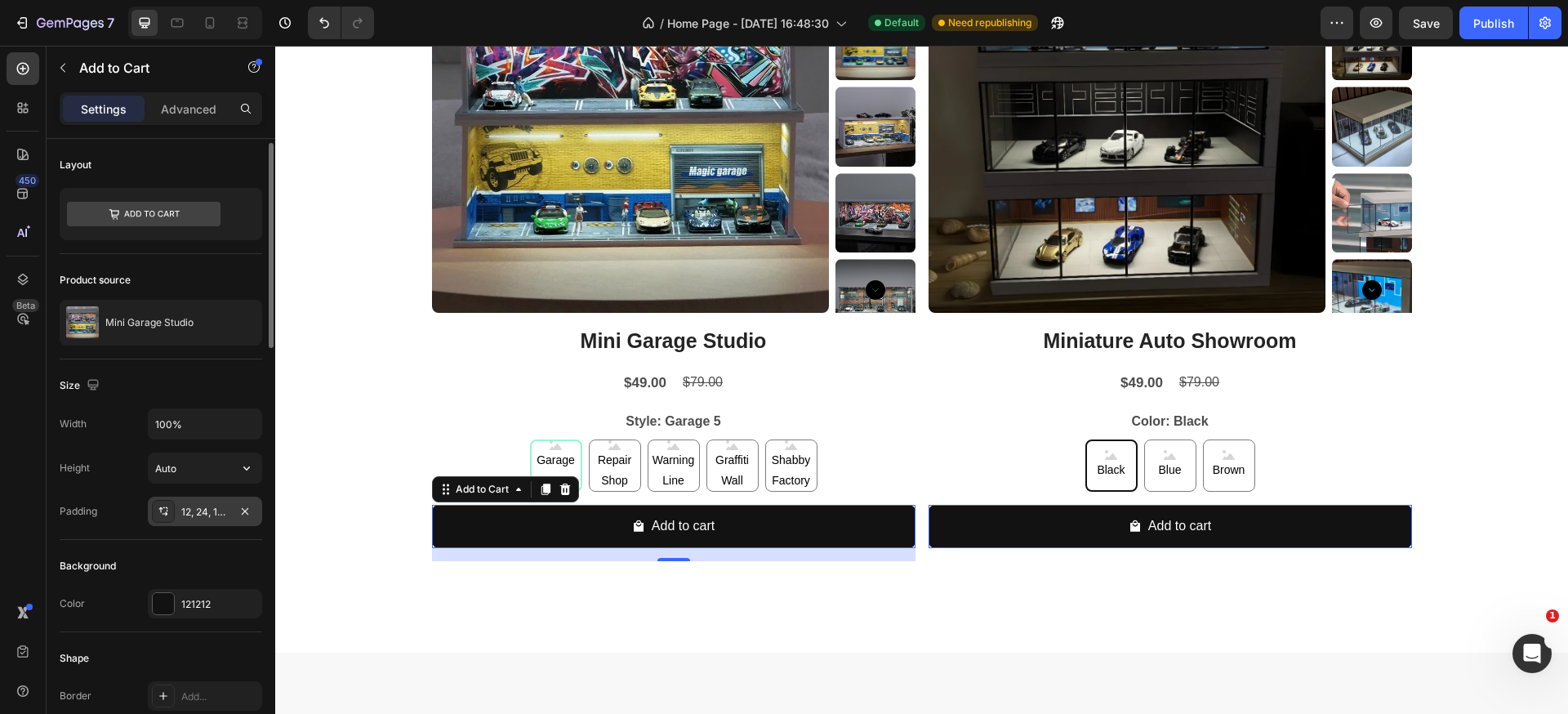
scroll to position [26, 0]
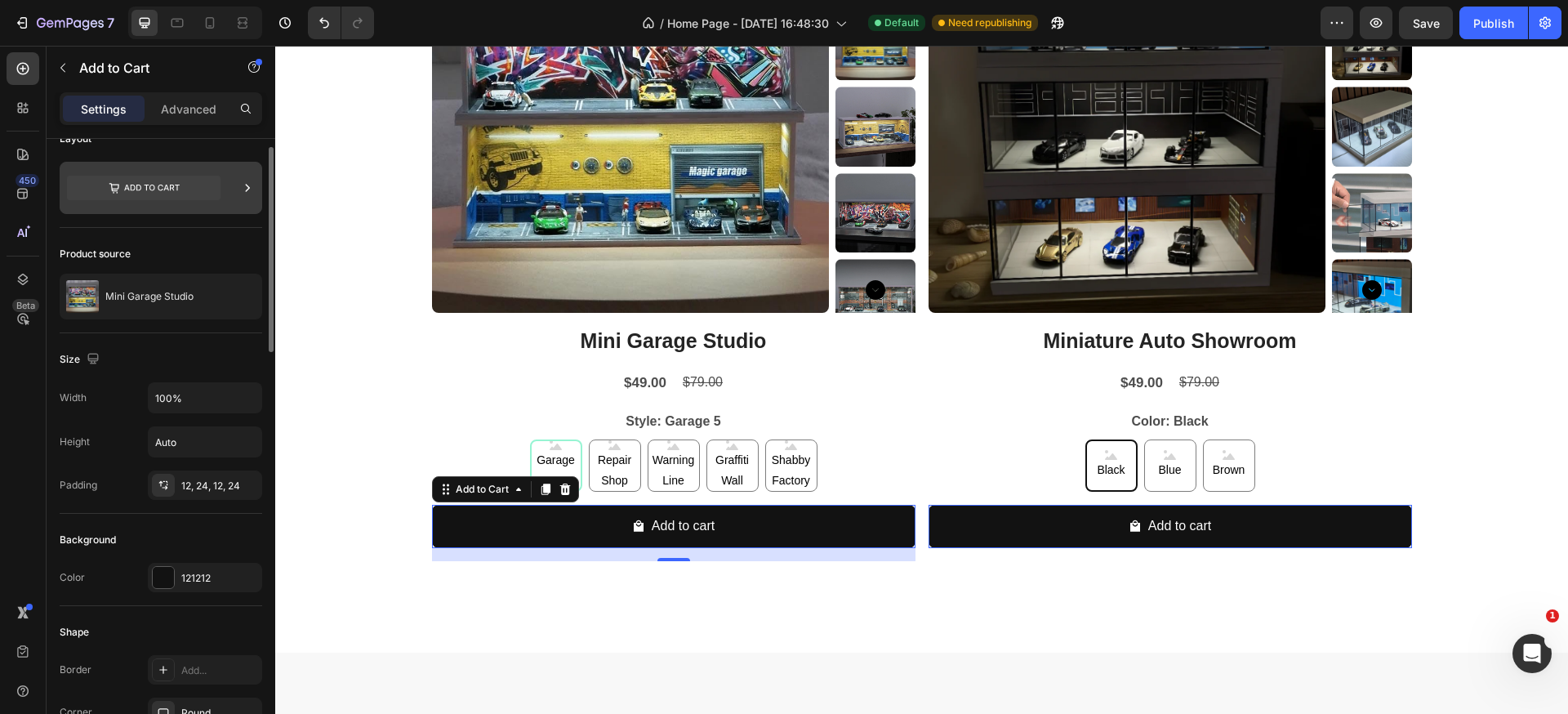
click at [147, 203] on icon at bounding box center [144, 188] width 153 height 38
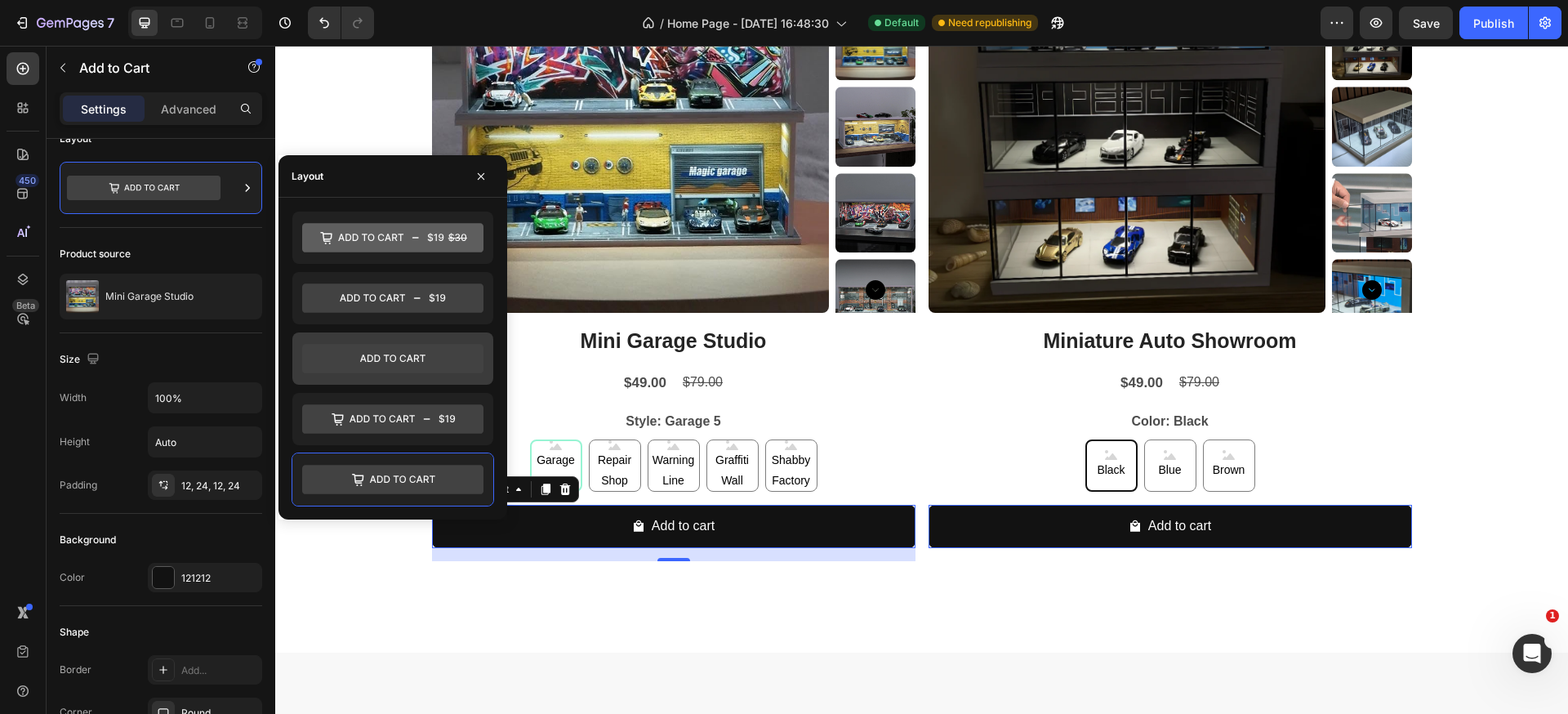
click at [404, 362] on icon at bounding box center [393, 358] width 181 height 29
click at [384, 364] on icon at bounding box center [393, 358] width 181 height 29
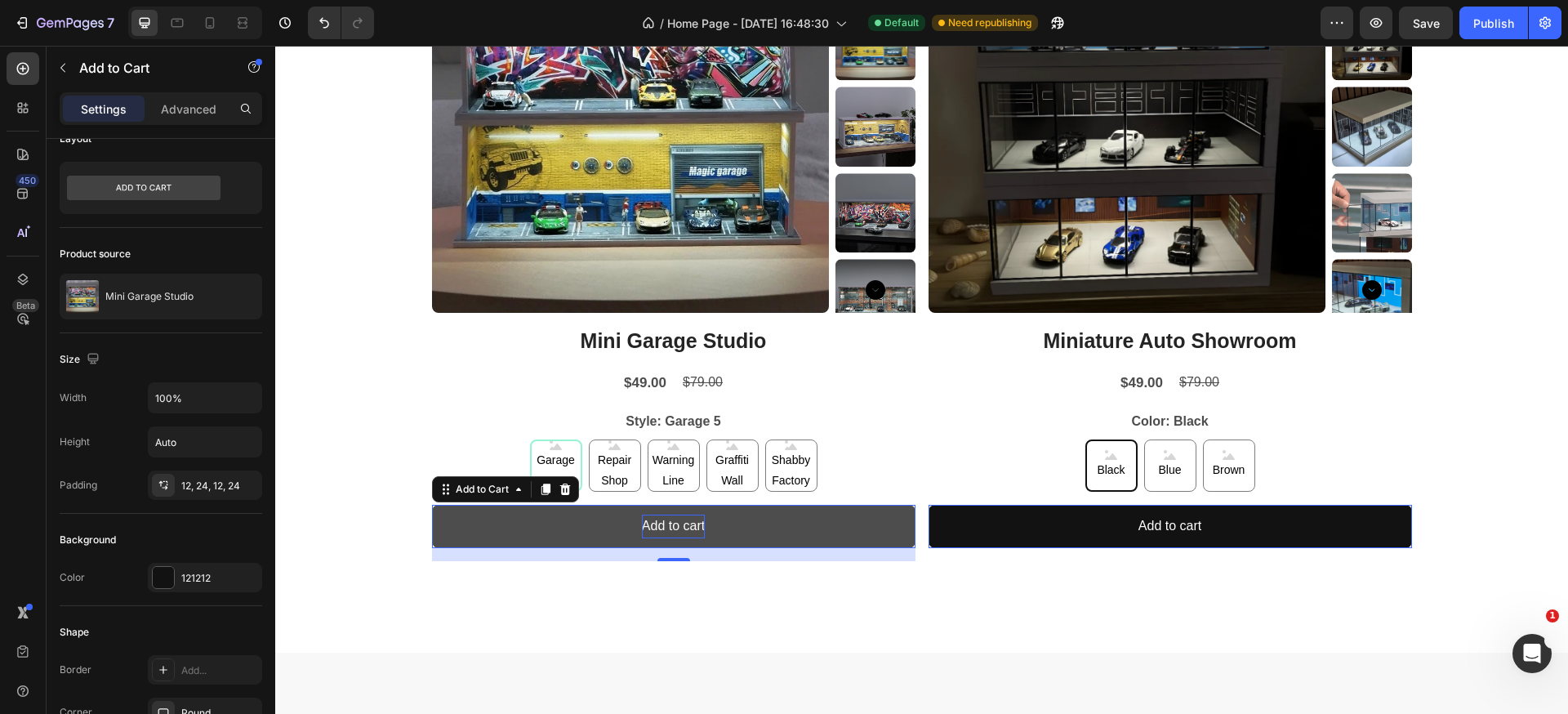
click at [645, 516] on div "Add to cart" at bounding box center [673, 526] width 63 height 24
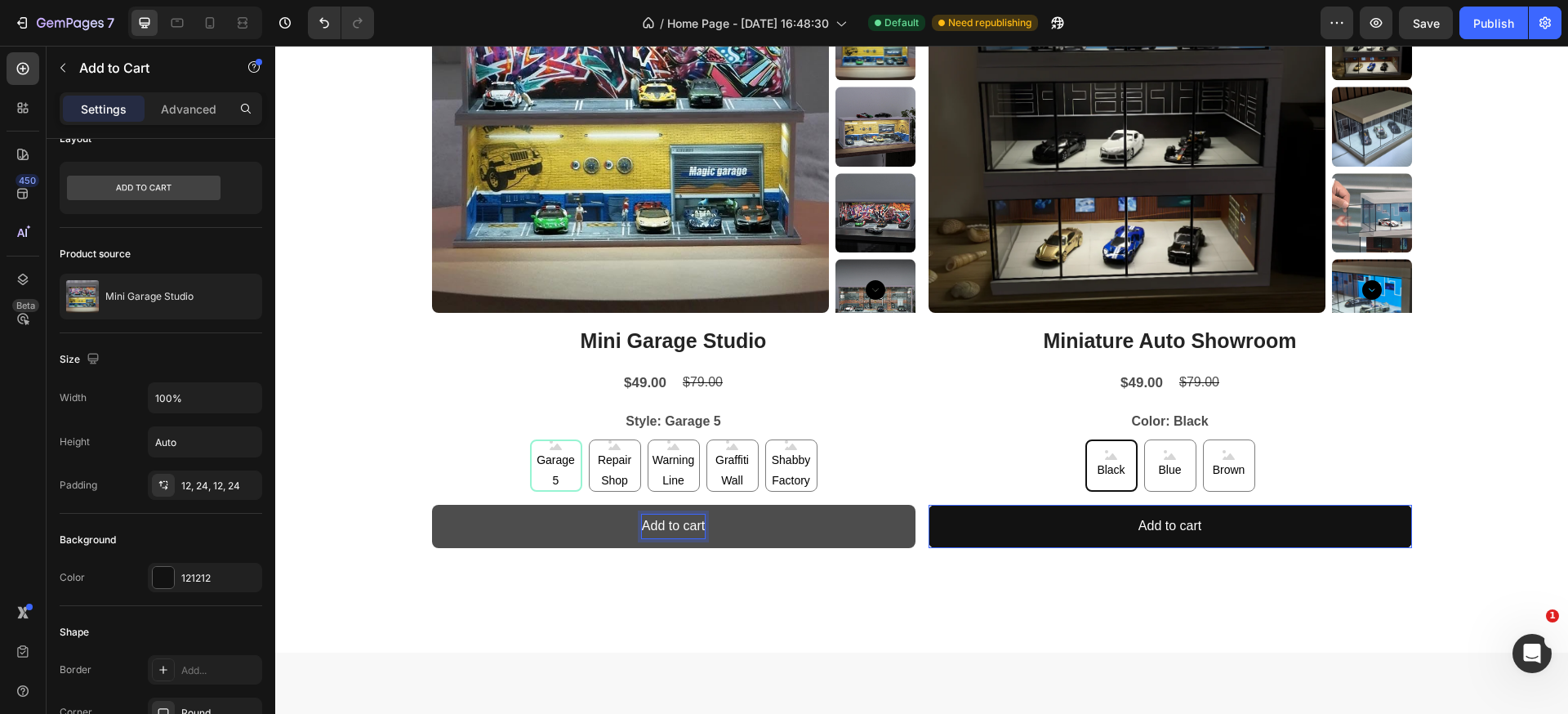
click at [649, 524] on p "Add to cart" at bounding box center [673, 526] width 63 height 24
click at [653, 524] on p "Add to cart" at bounding box center [673, 526] width 63 height 24
click at [653, 525] on p "Add to cart" at bounding box center [673, 526] width 63 height 24
click at [690, 531] on p "Add to cart" at bounding box center [673, 526] width 63 height 24
drag, startPoint x: 703, startPoint y: 525, endPoint x: 704, endPoint y: 533, distance: 8.1
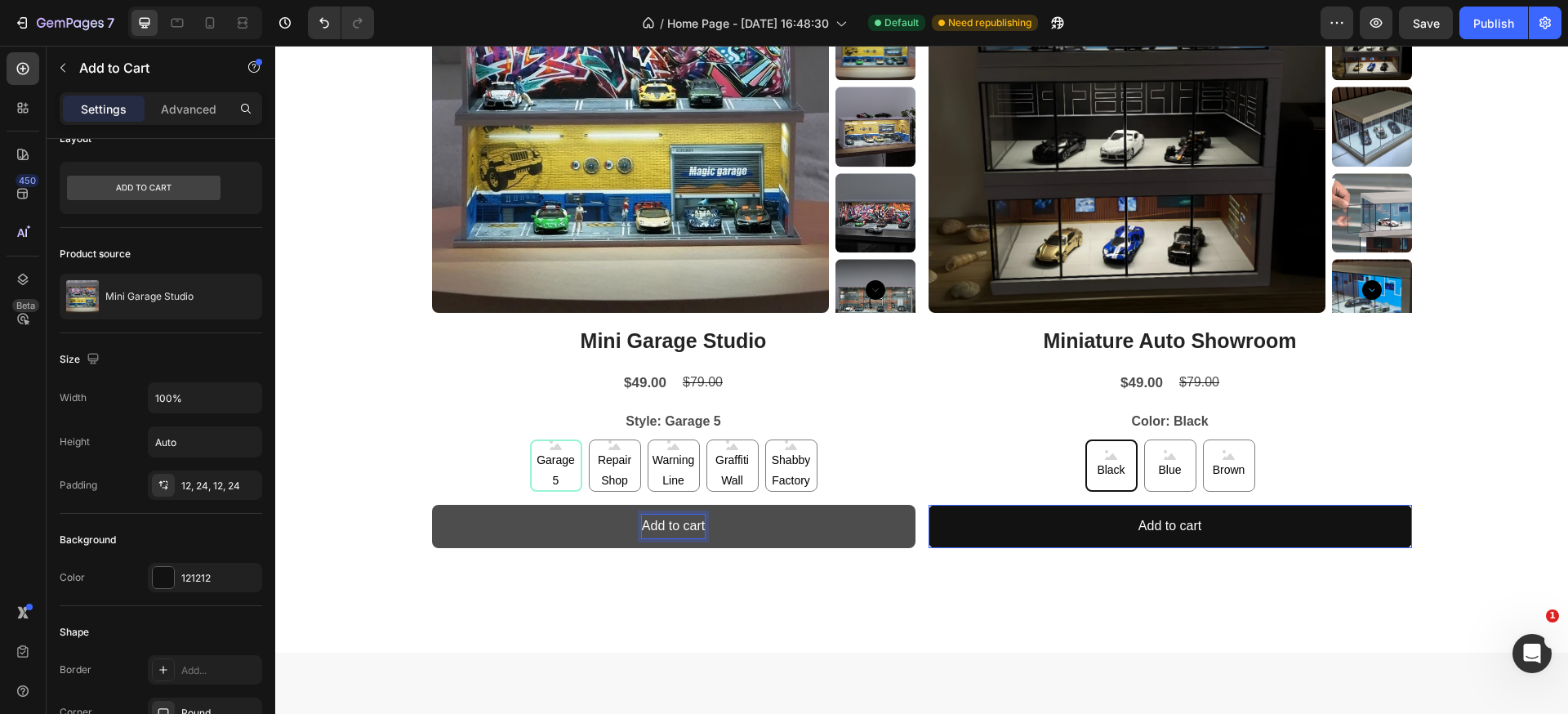
click at [703, 525] on button "Add to cart" at bounding box center [673, 527] width 483 height 44
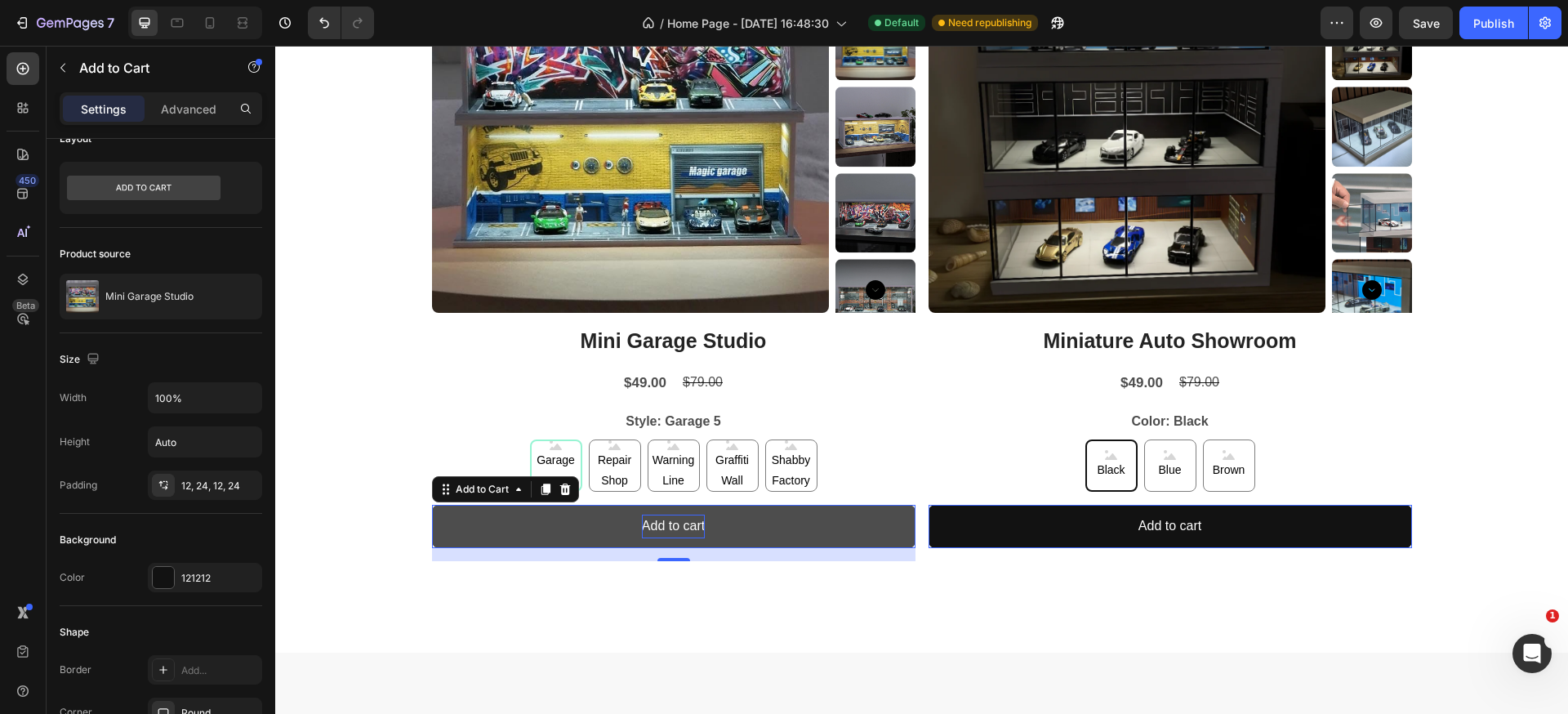
click at [697, 528] on p "Add to cart" at bounding box center [673, 526] width 63 height 24
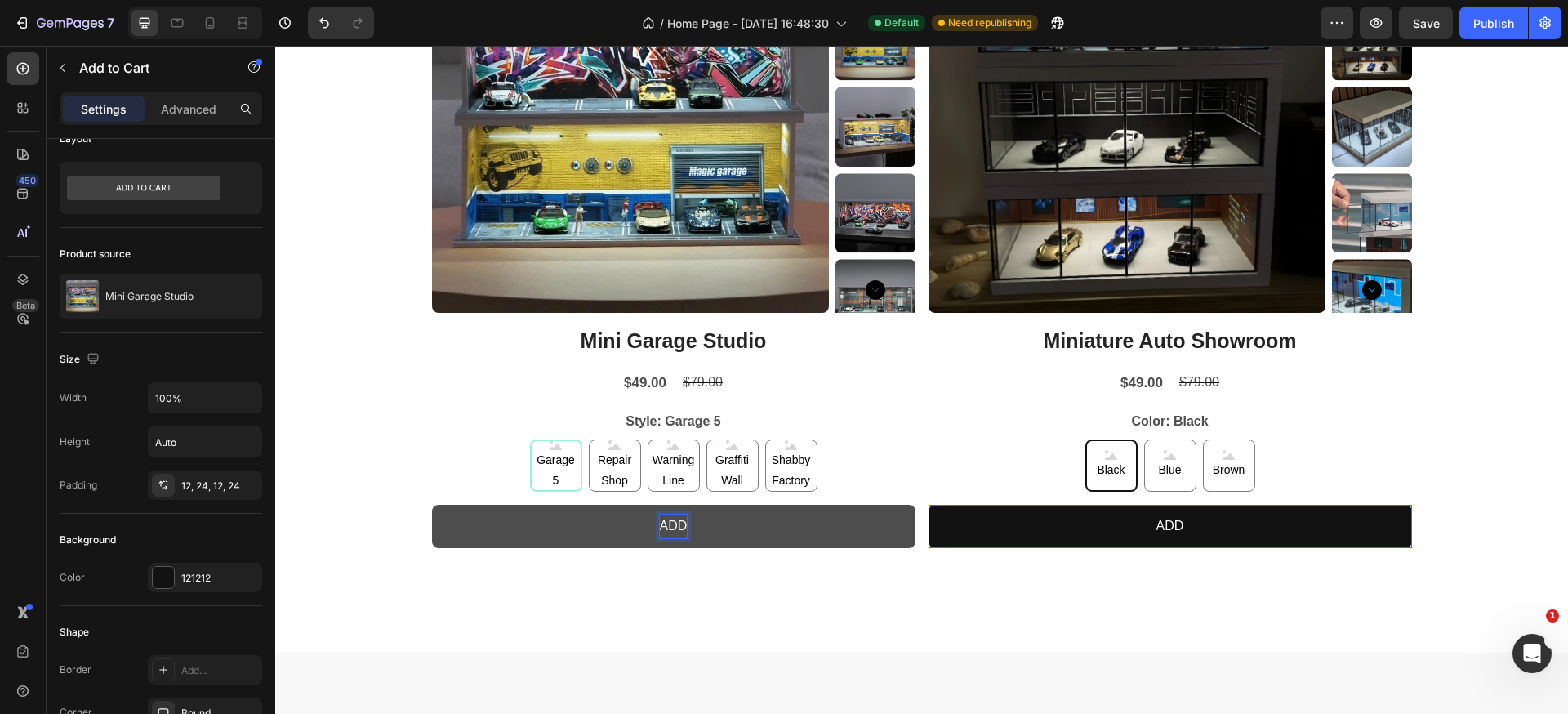
click at [432, 505] on button "ADD" at bounding box center [673, 527] width 483 height 44
click at [432, 505] on button "ADD TO" at bounding box center [673, 527] width 483 height 44
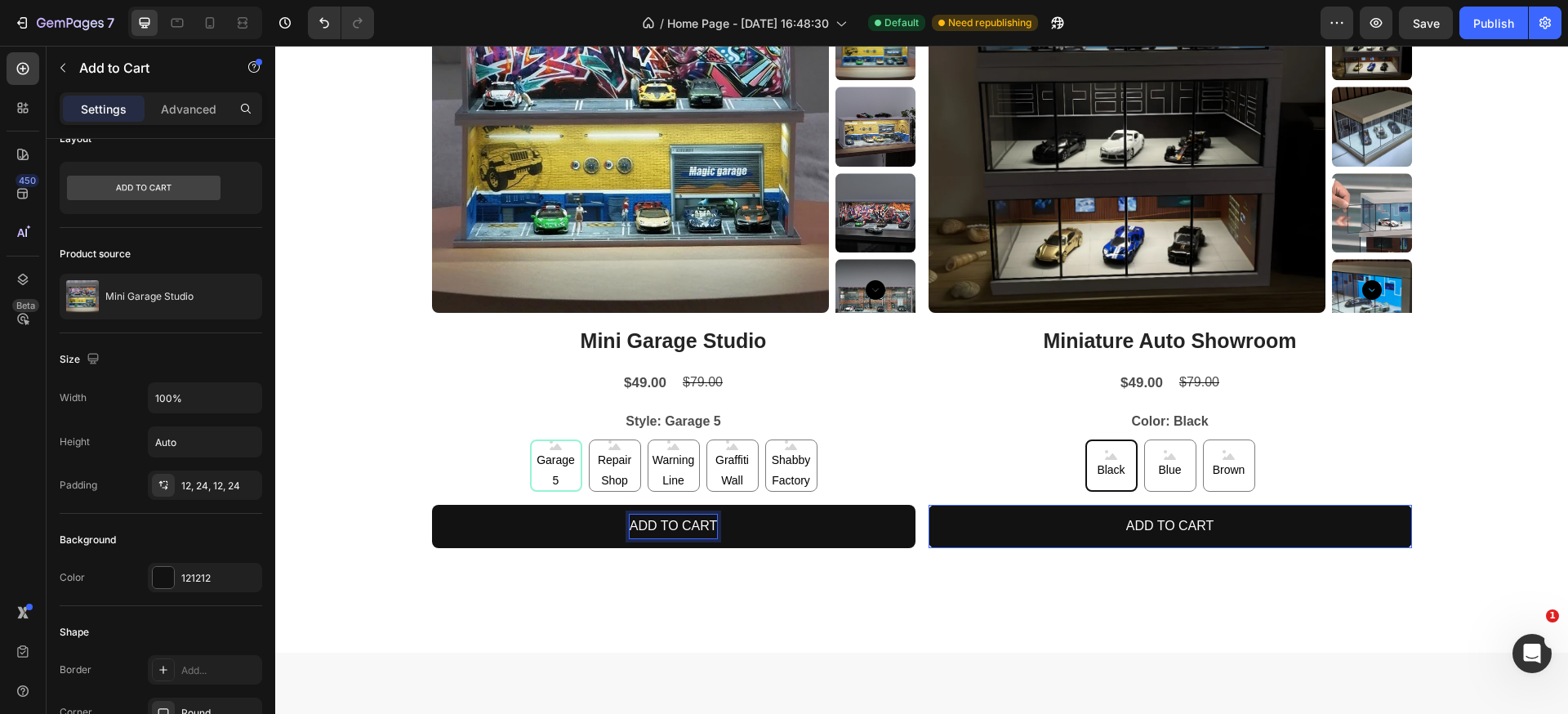
click at [663, 524] on p "ADD TO CART" at bounding box center [673, 526] width 88 height 24
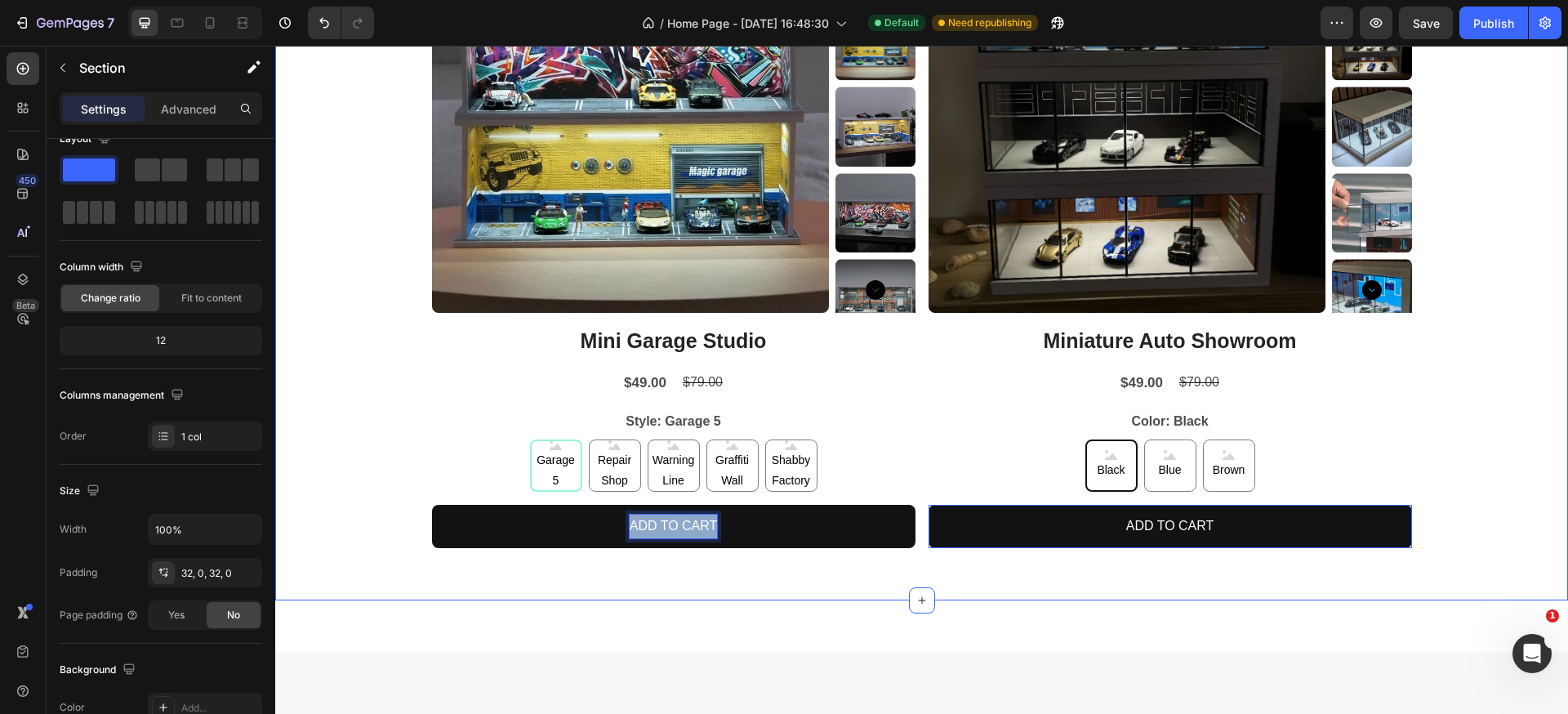
drag, startPoint x: 855, startPoint y: 589, endPoint x: 819, endPoint y: 574, distance: 39.0
click at [854, 588] on div "Product Images Mini Garage Studio Product Title $49.00 Product Price Product Pr…" at bounding box center [922, 245] width 1293 height 711
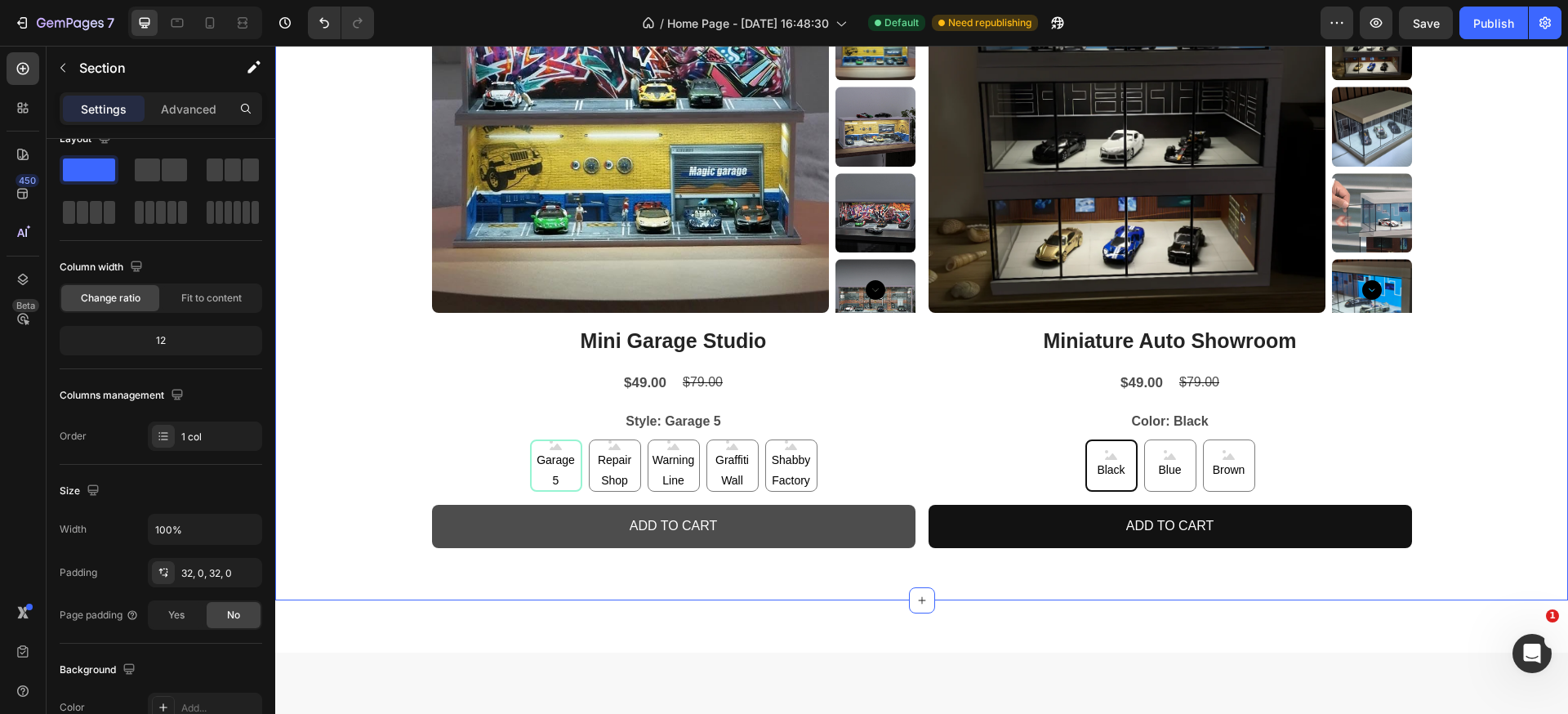
scroll to position [0, 0]
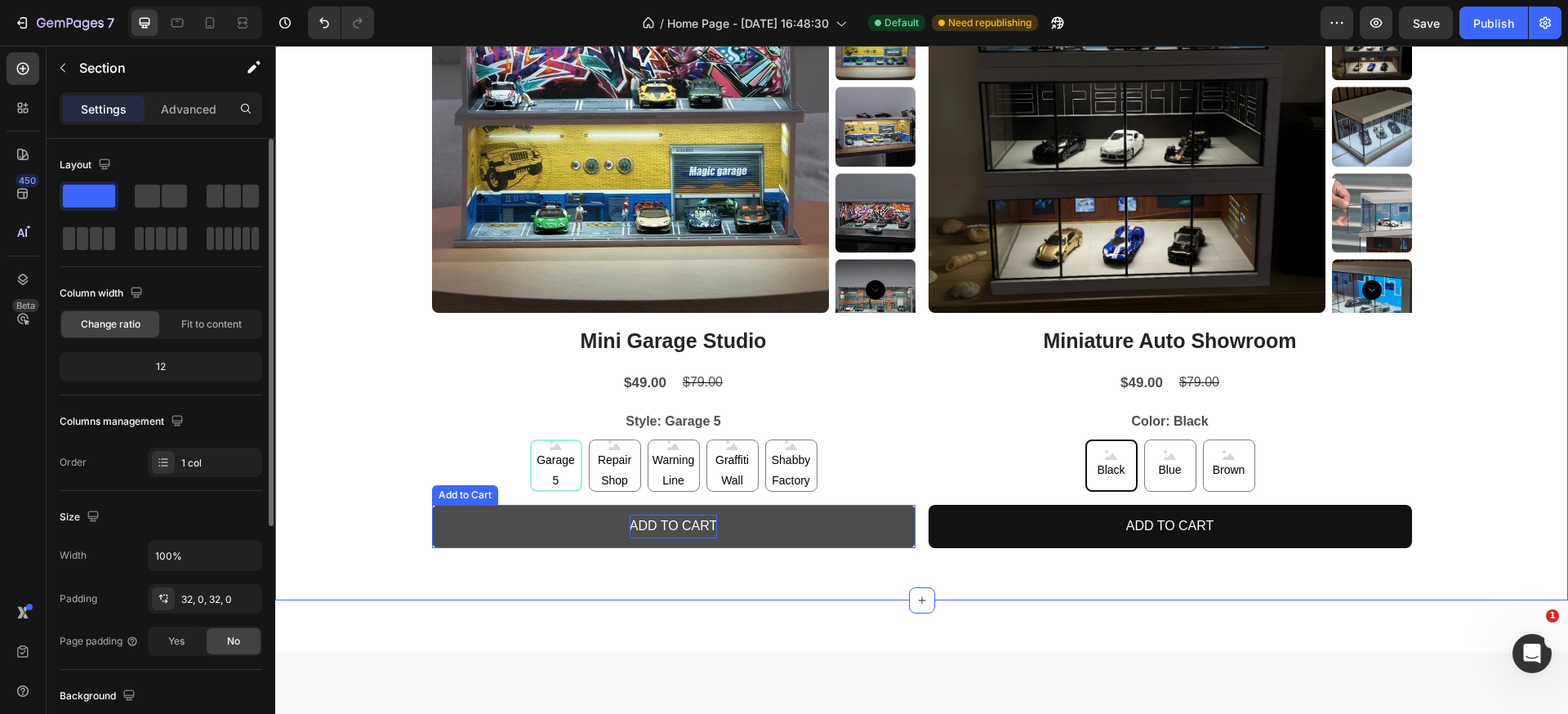
click at [656, 532] on p "ADD TO CART" at bounding box center [673, 526] width 88 height 24
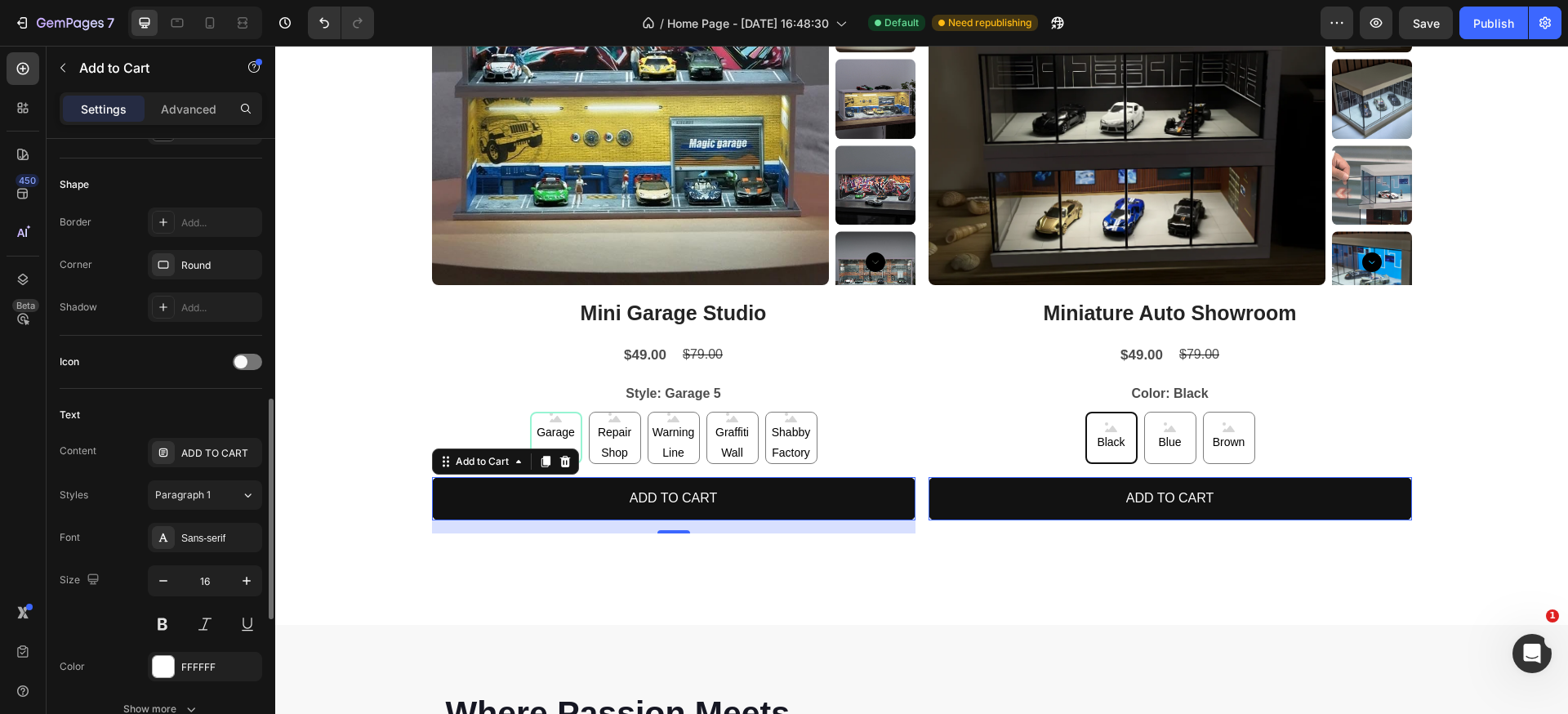
scroll to position [542, 0]
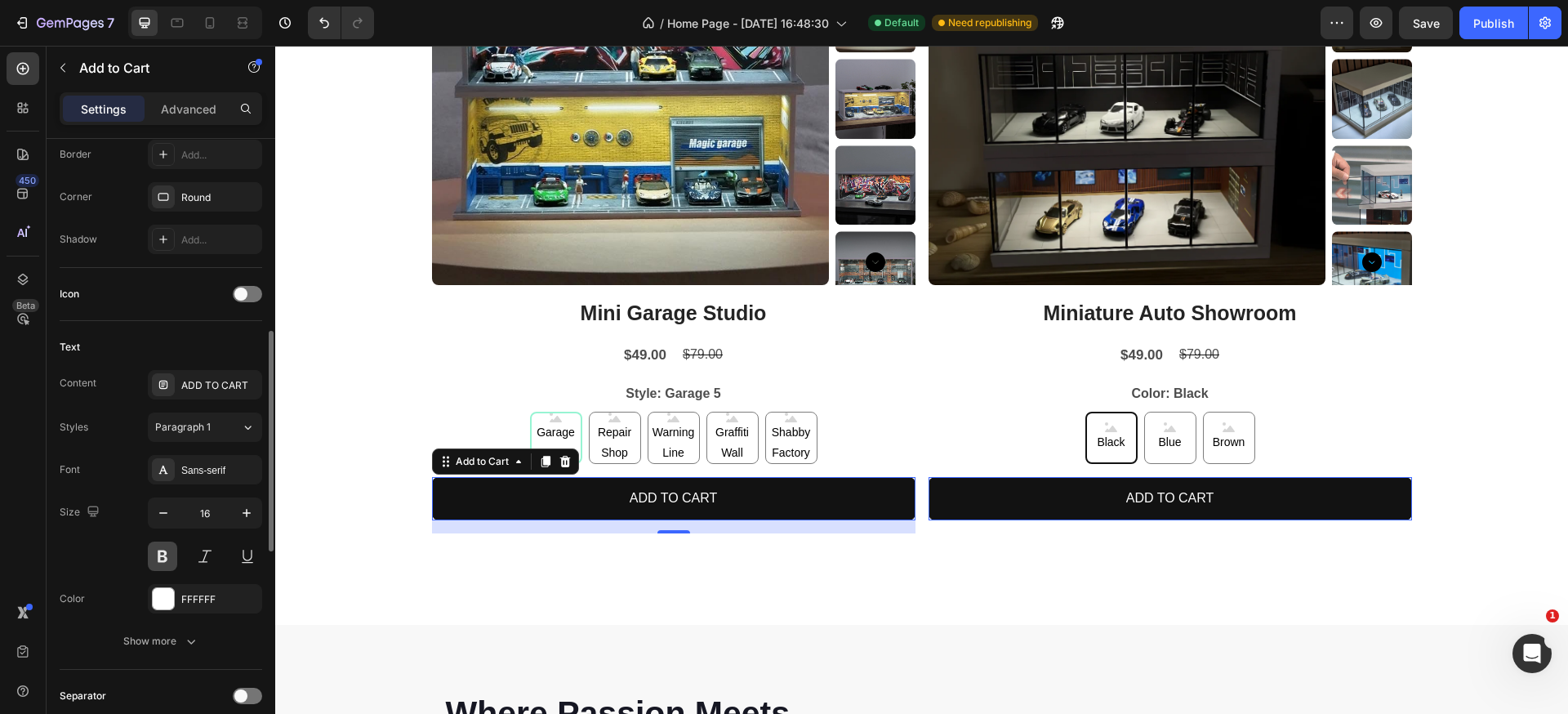
click at [174, 552] on button at bounding box center [162, 556] width 29 height 29
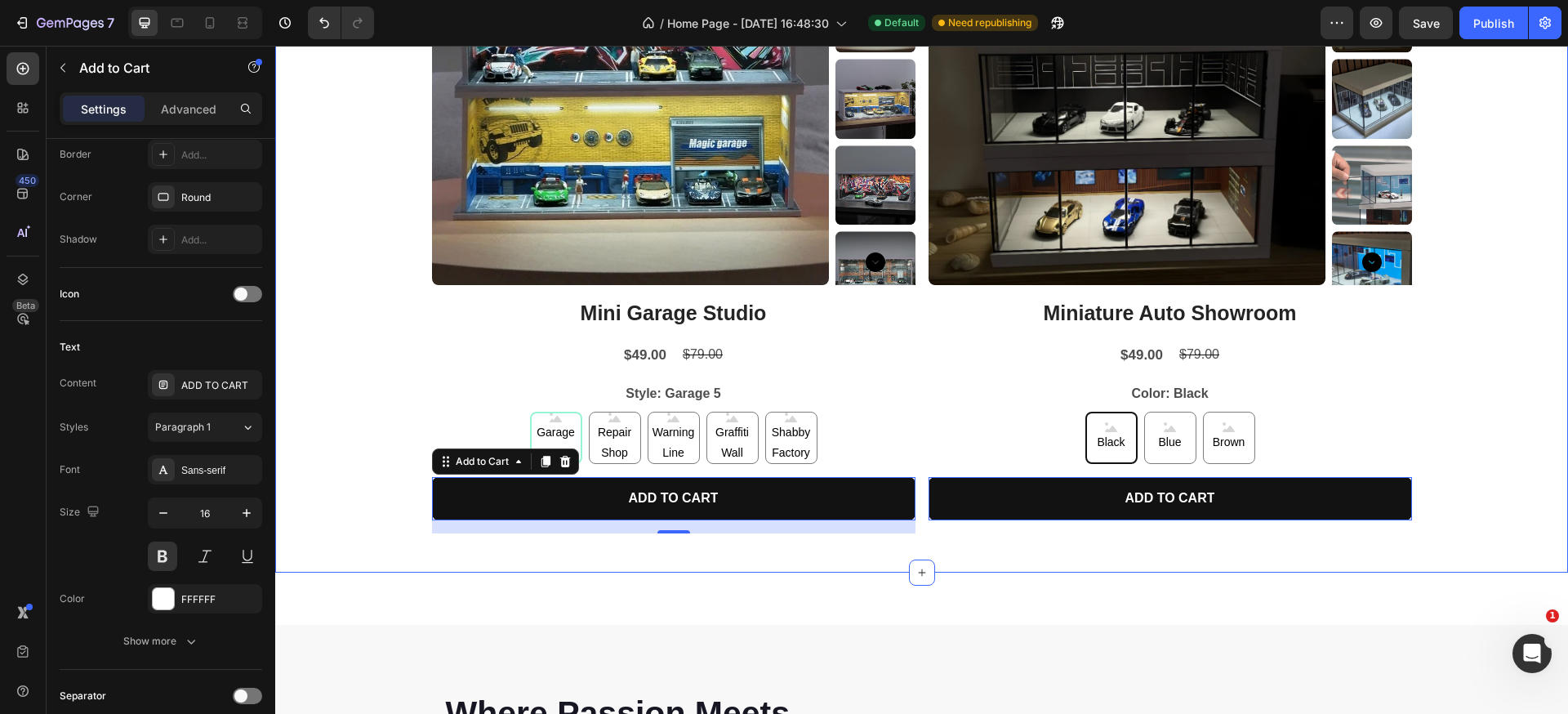
click at [1503, 493] on div "Product Images Mini Garage Studio Product Title $49.00 Product Price Product Pr…" at bounding box center [922, 217] width 1293 height 659
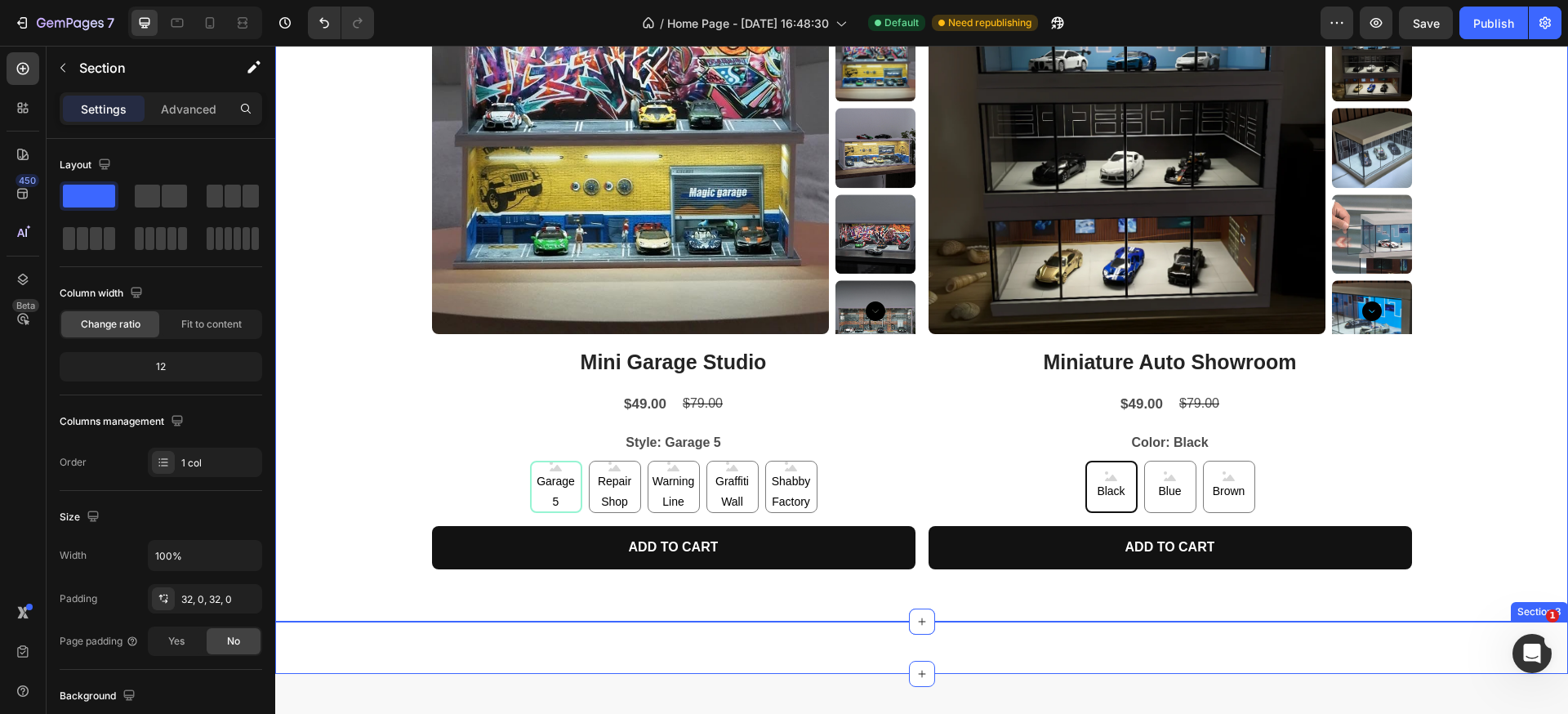
scroll to position [816, 0]
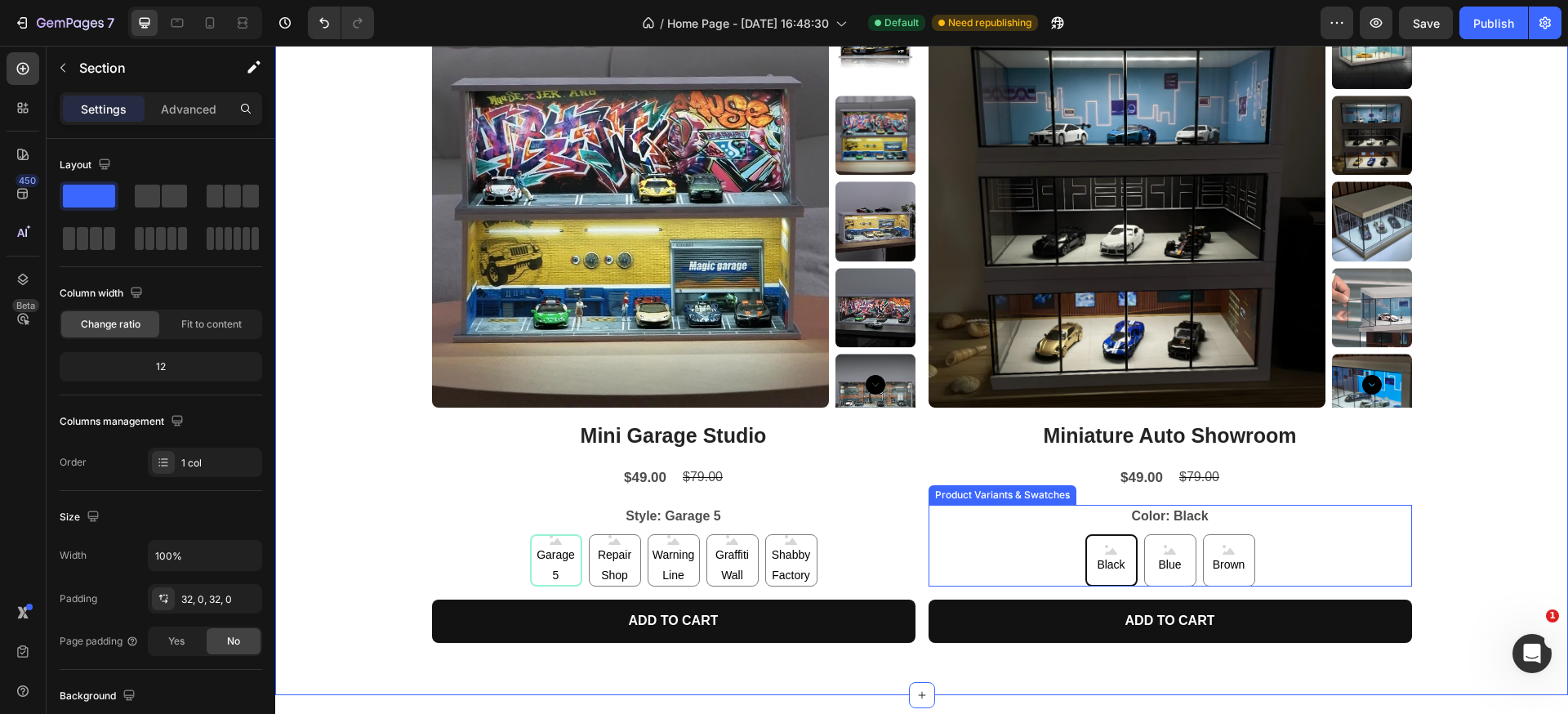
click at [1029, 545] on div "Black Black Black Blue Blue Blue Brown Brown Brown" at bounding box center [1169, 560] width 483 height 52
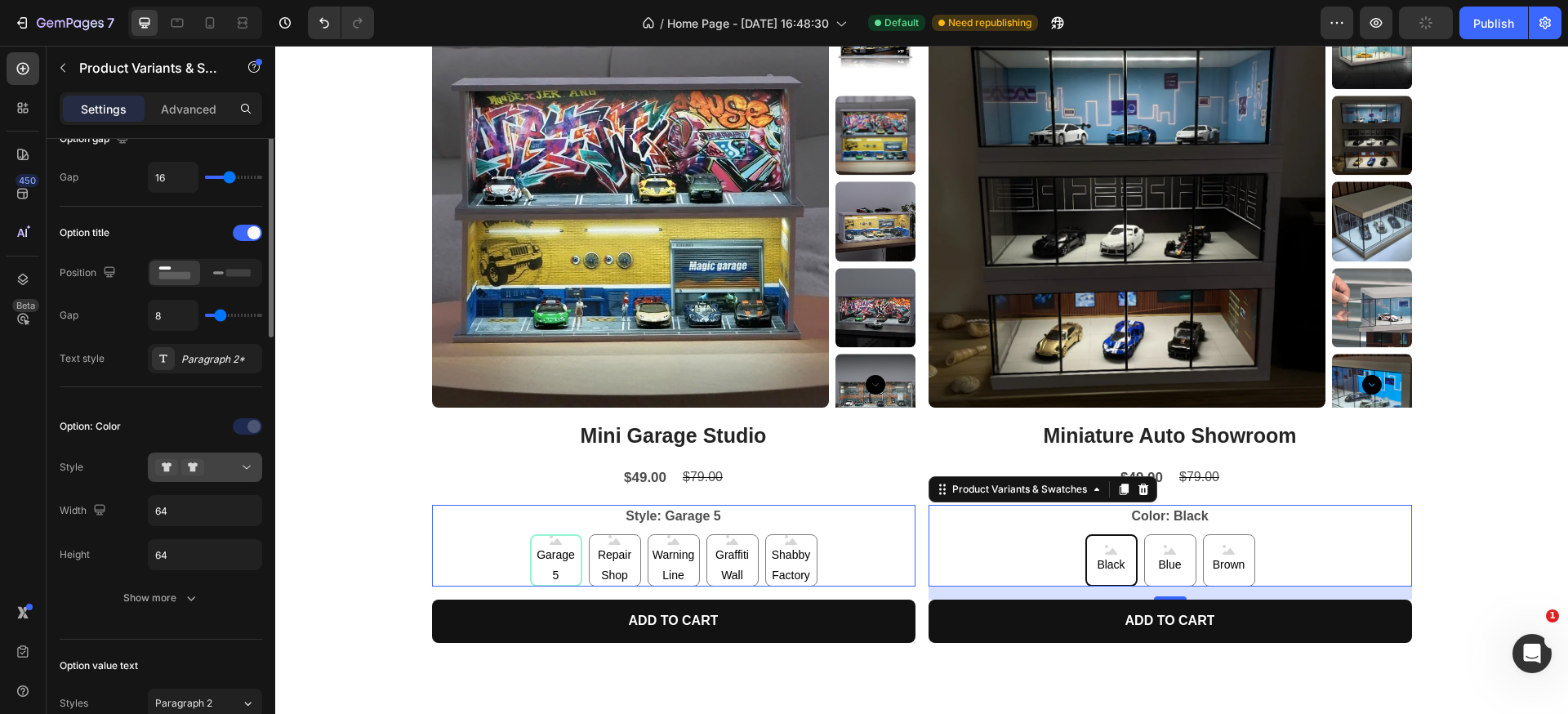
scroll to position [322, 0]
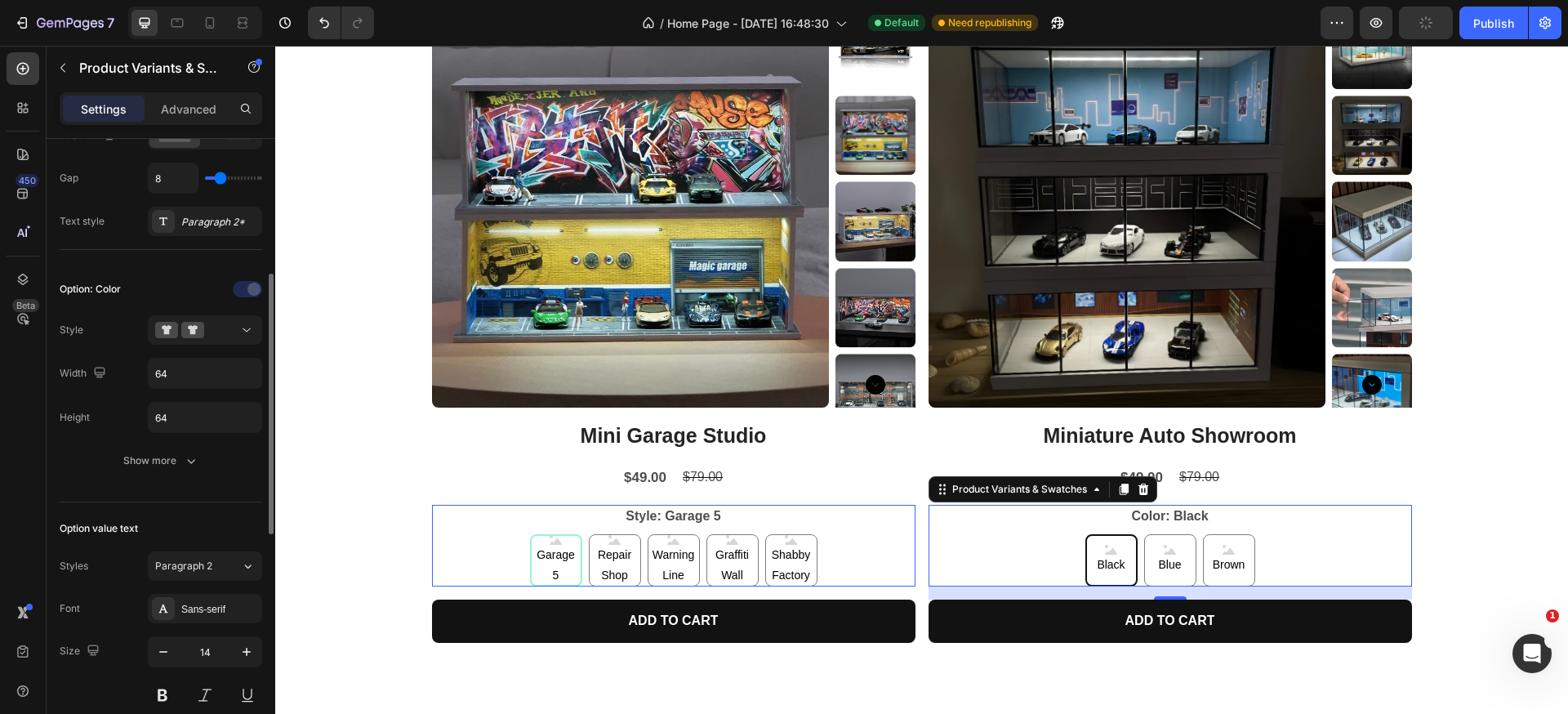
click at [540, 555] on span "Garage 5" at bounding box center [556, 565] width 49 height 41
click at [555, 534] on input "Garage 5 Garage 5 Garage 5" at bounding box center [555, 533] width 1 height 1
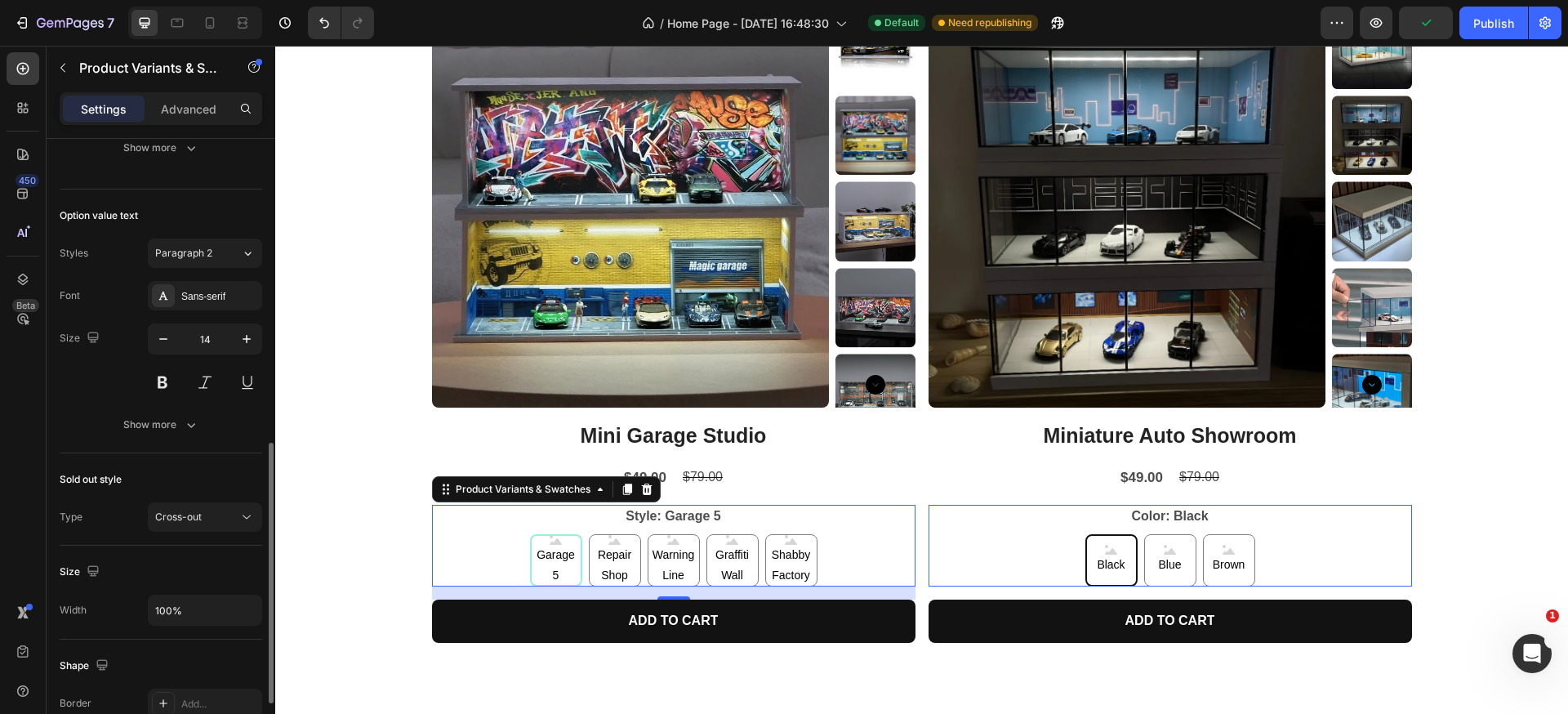
scroll to position [661, 0]
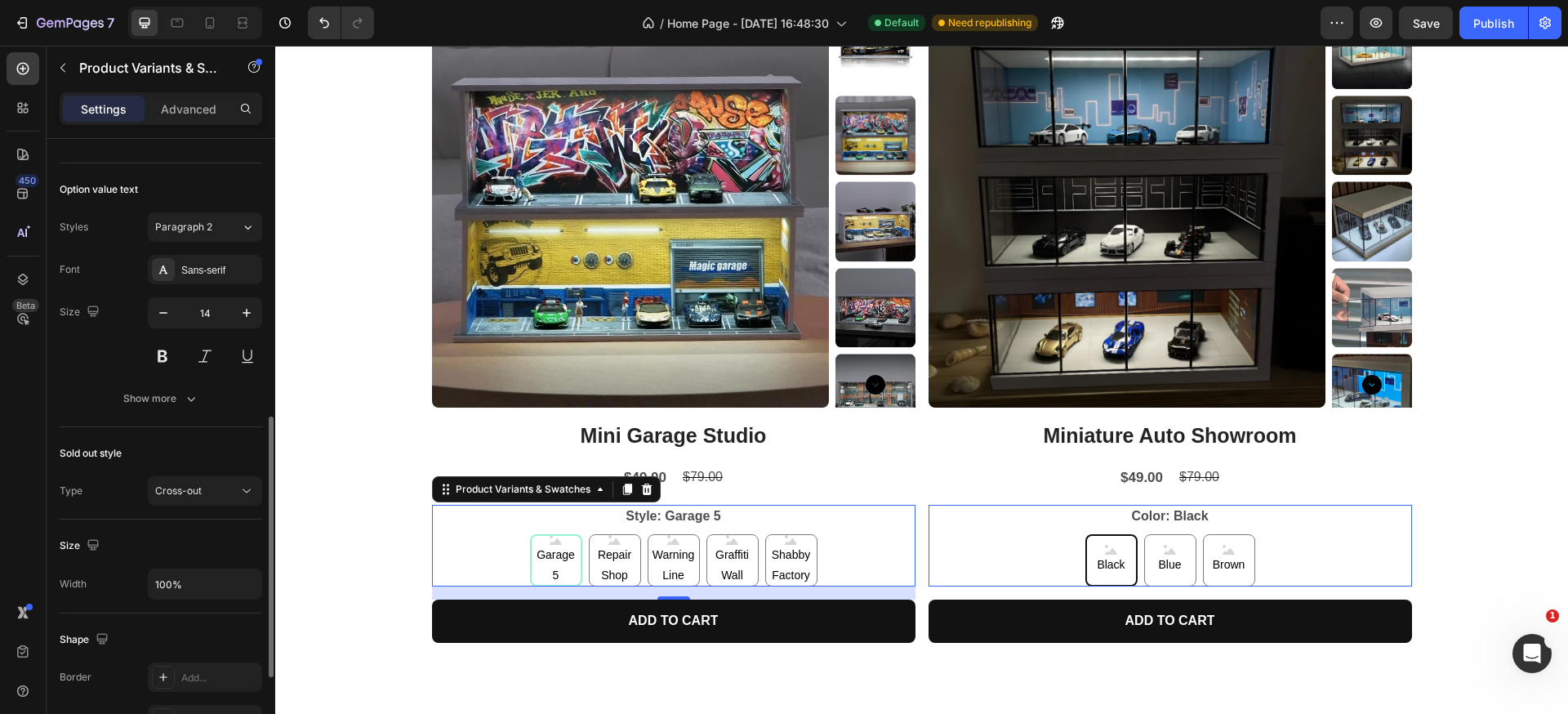
click at [165, 415] on div "Option value text Styles Paragraph 2 Font Sans-serif Size 14 Show more" at bounding box center [161, 295] width 202 height 264
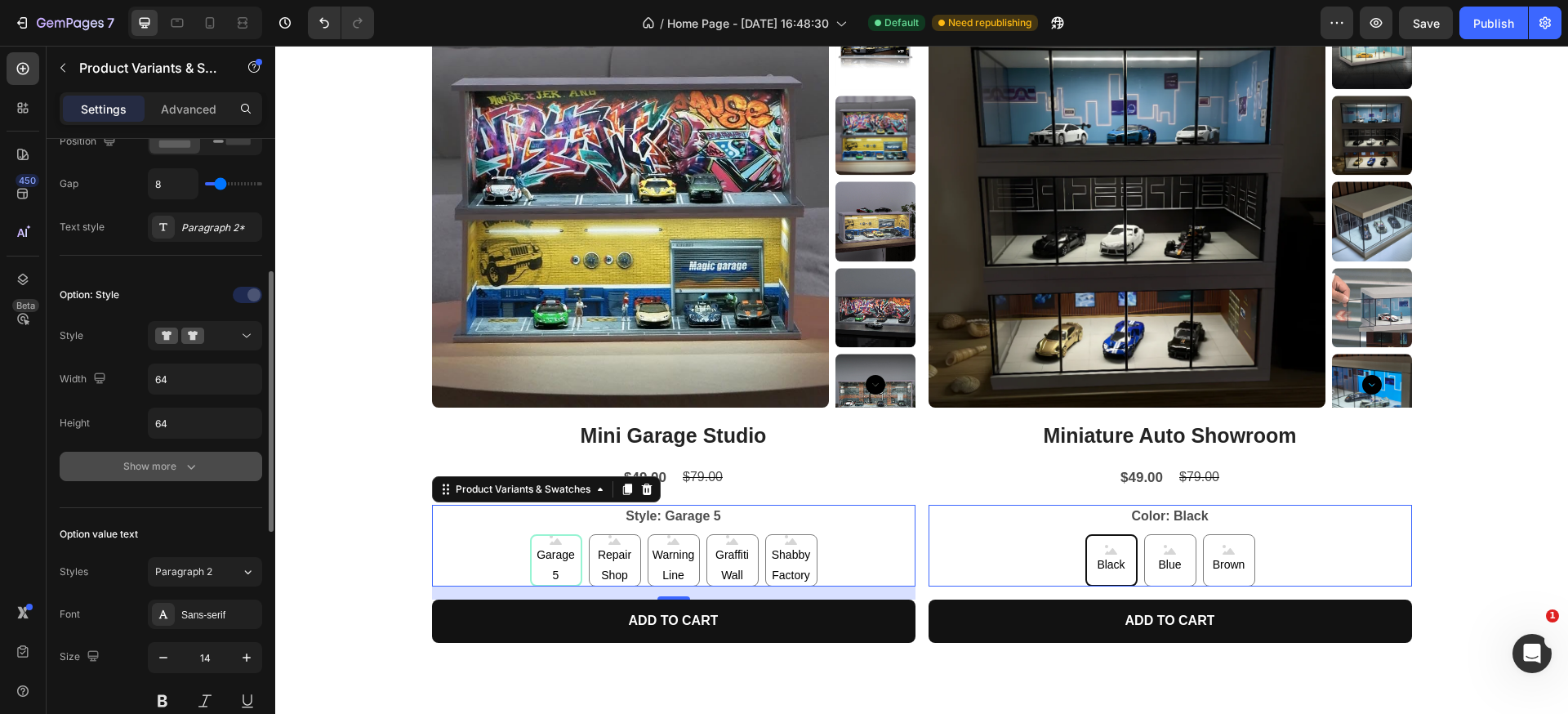
click at [189, 465] on icon "button" at bounding box center [191, 466] width 16 height 16
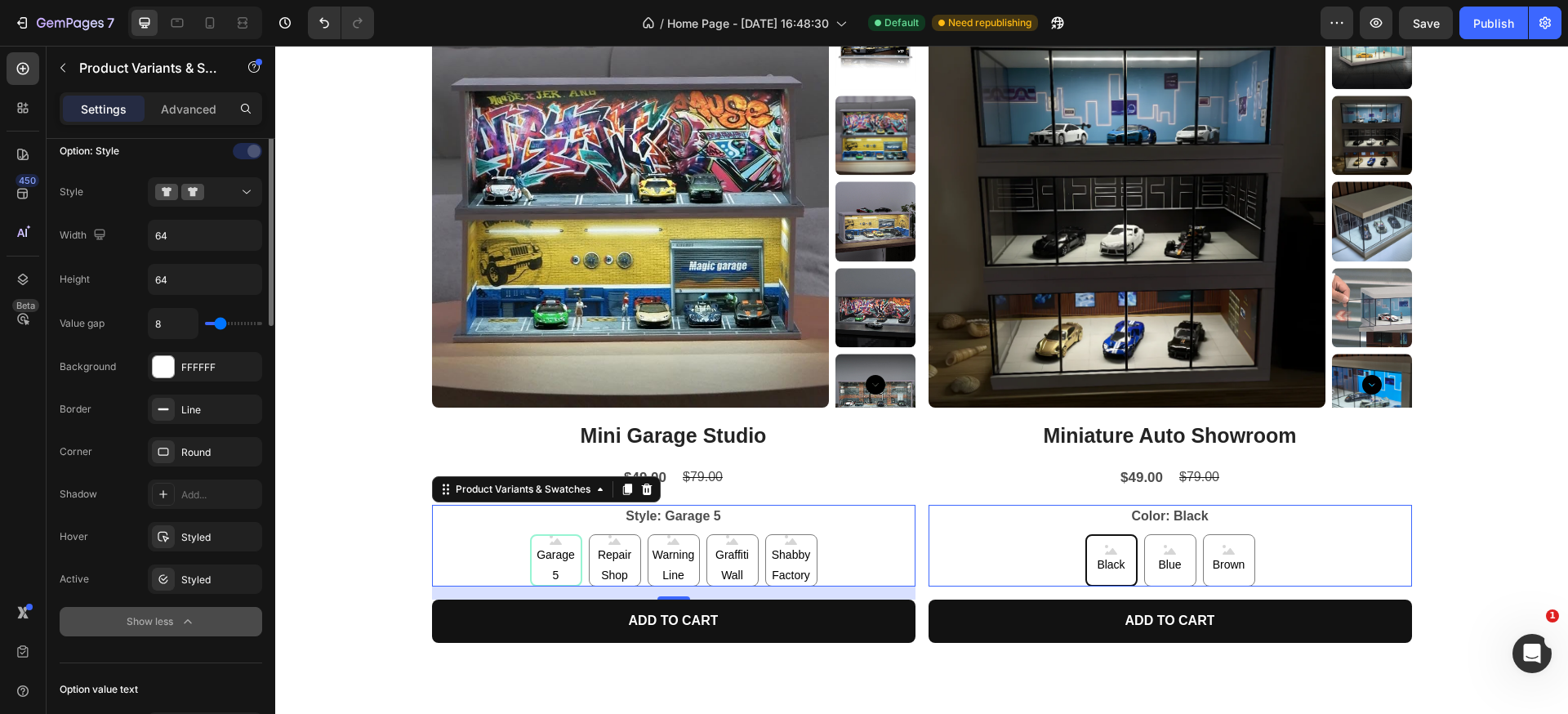
scroll to position [609, 0]
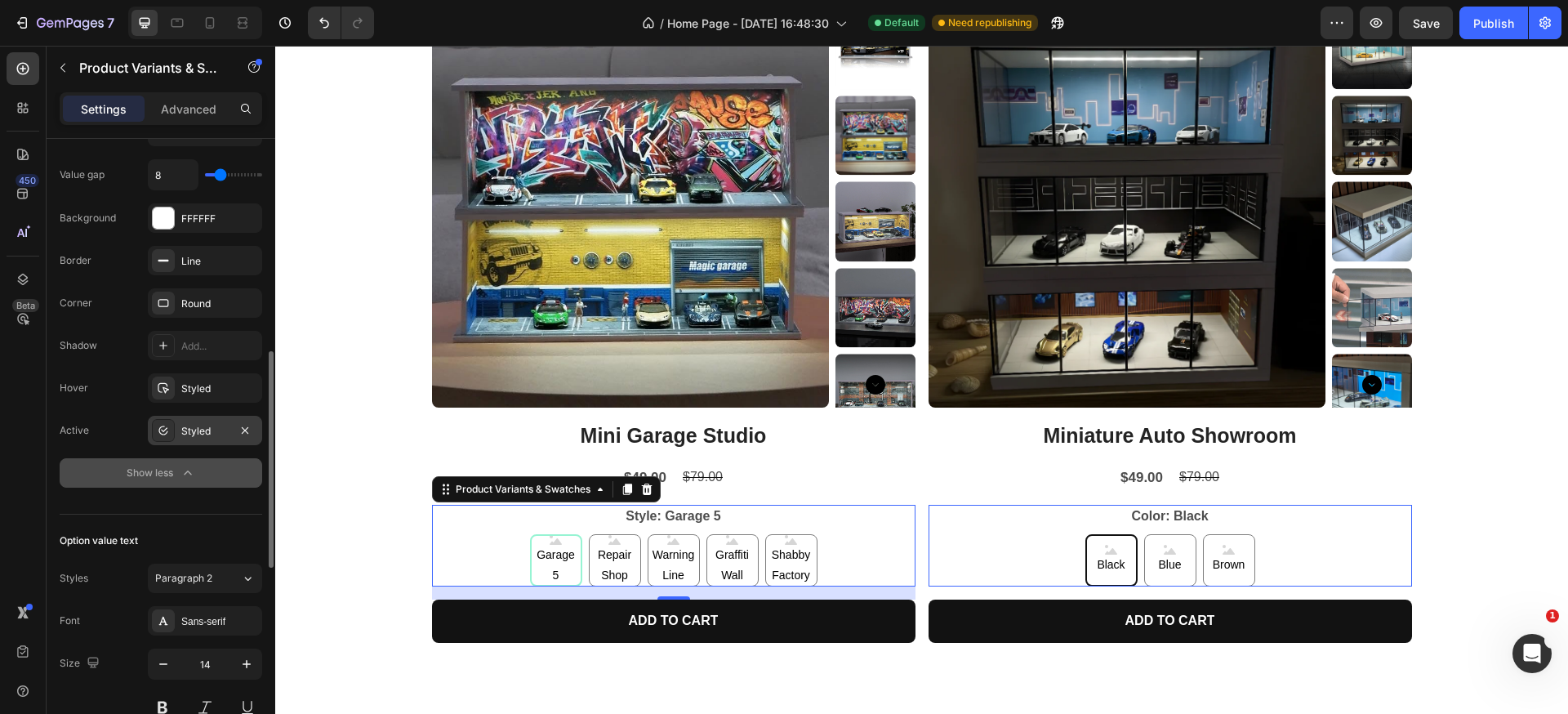
click at [186, 431] on div "Styled" at bounding box center [205, 431] width 47 height 15
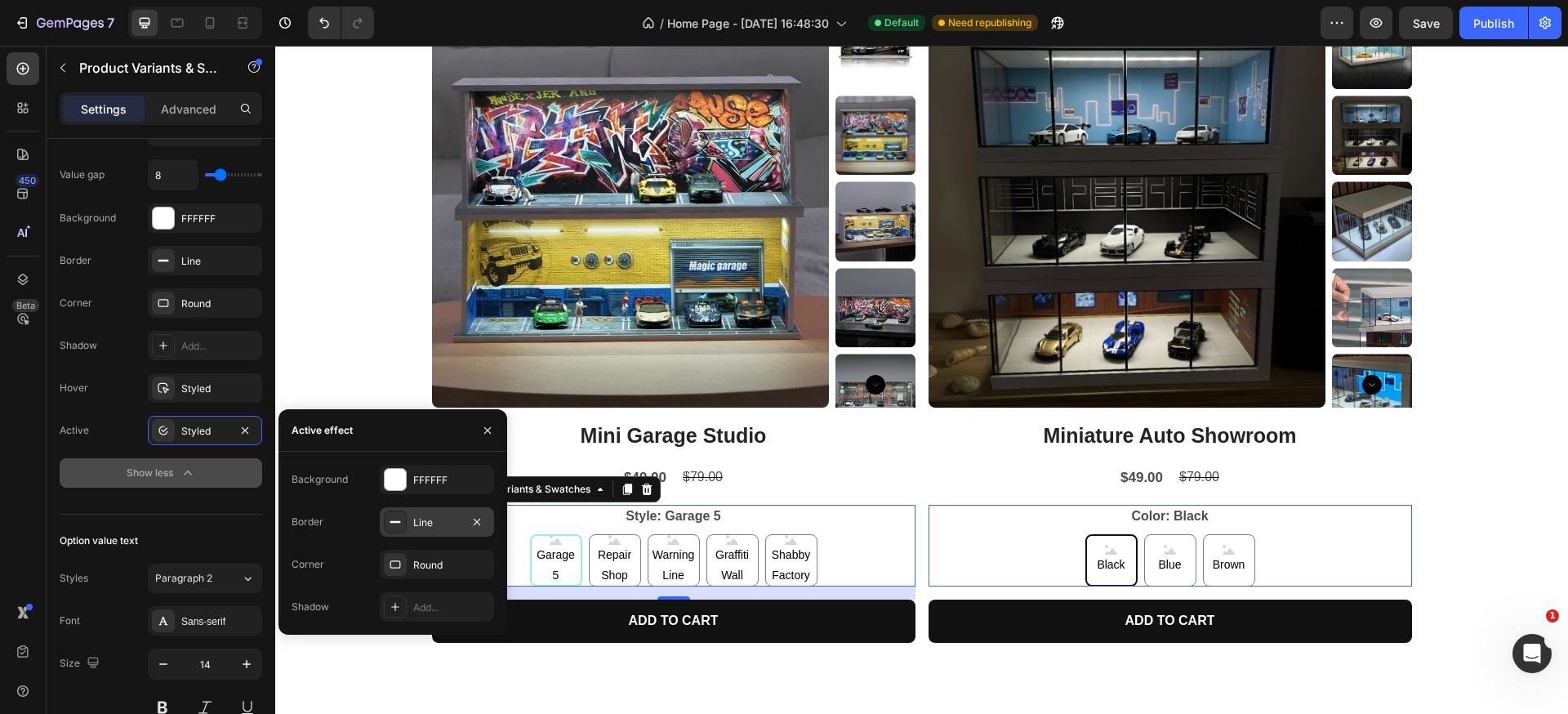
click at [417, 521] on div "Line" at bounding box center [437, 523] width 47 height 15
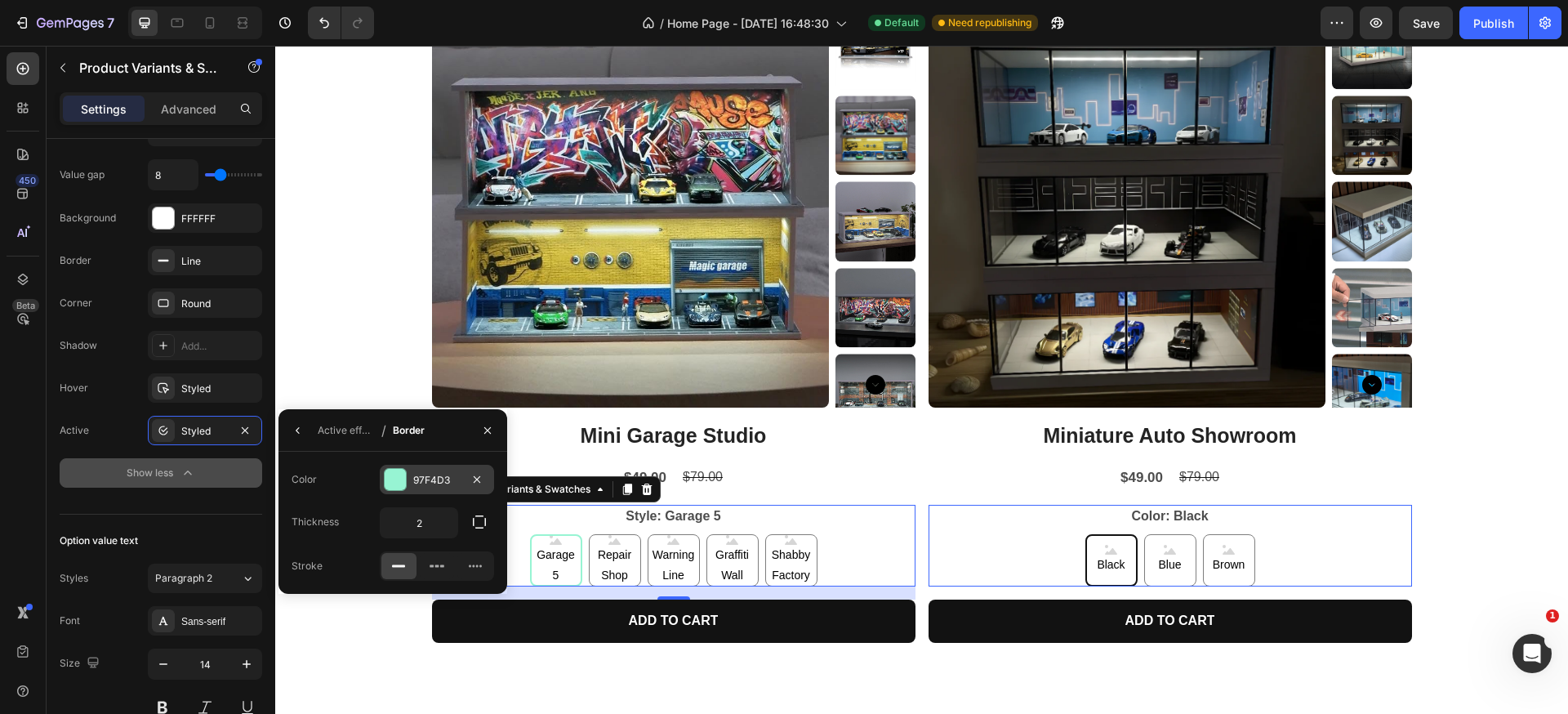
click at [425, 483] on div "97F4D3" at bounding box center [437, 480] width 47 height 15
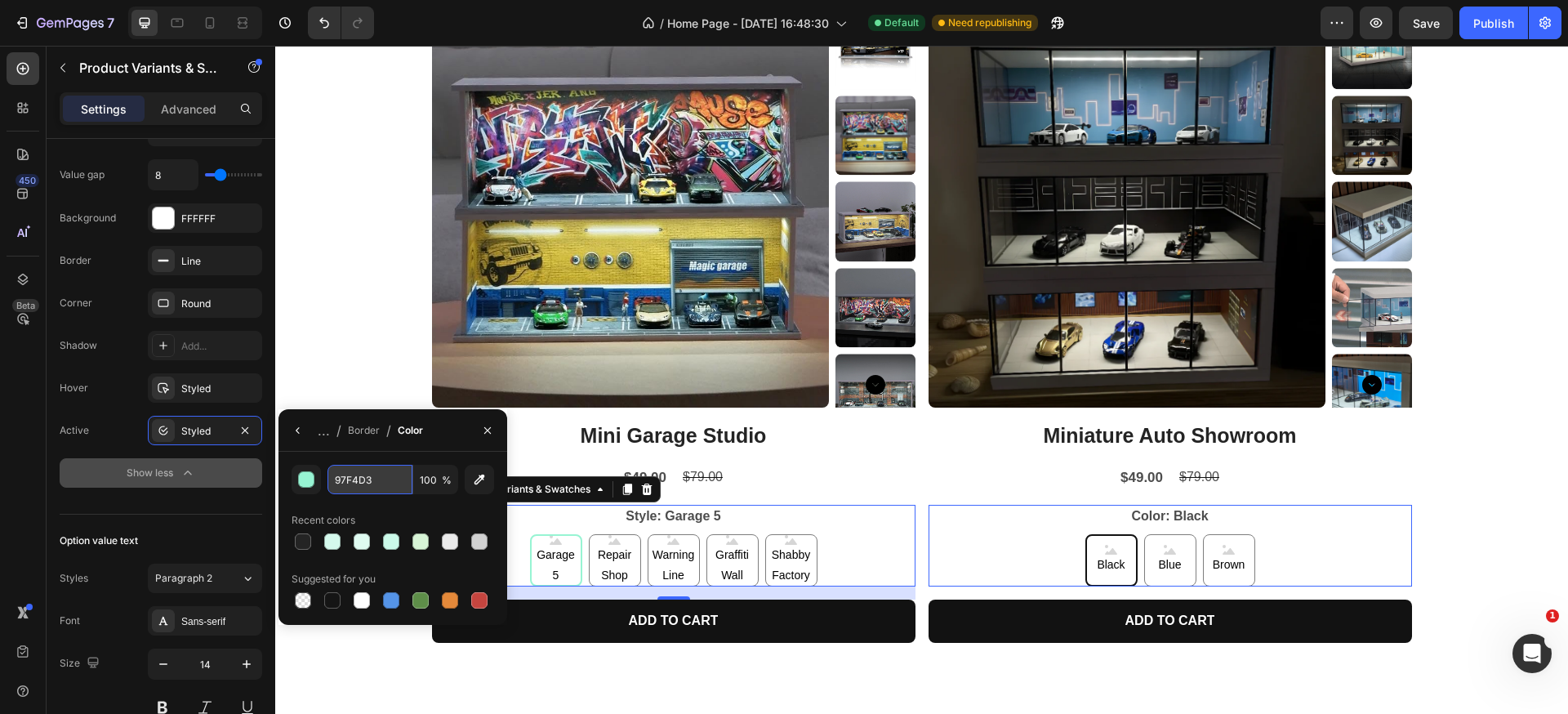
click at [352, 483] on input "97F4D3" at bounding box center [370, 479] width 85 height 29
click at [363, 479] on input "97F4D3" at bounding box center [370, 479] width 85 height 29
click at [1038, 554] on div "Black Black Black Blue Blue Blue Brown Brown Brown" at bounding box center [1169, 560] width 483 height 52
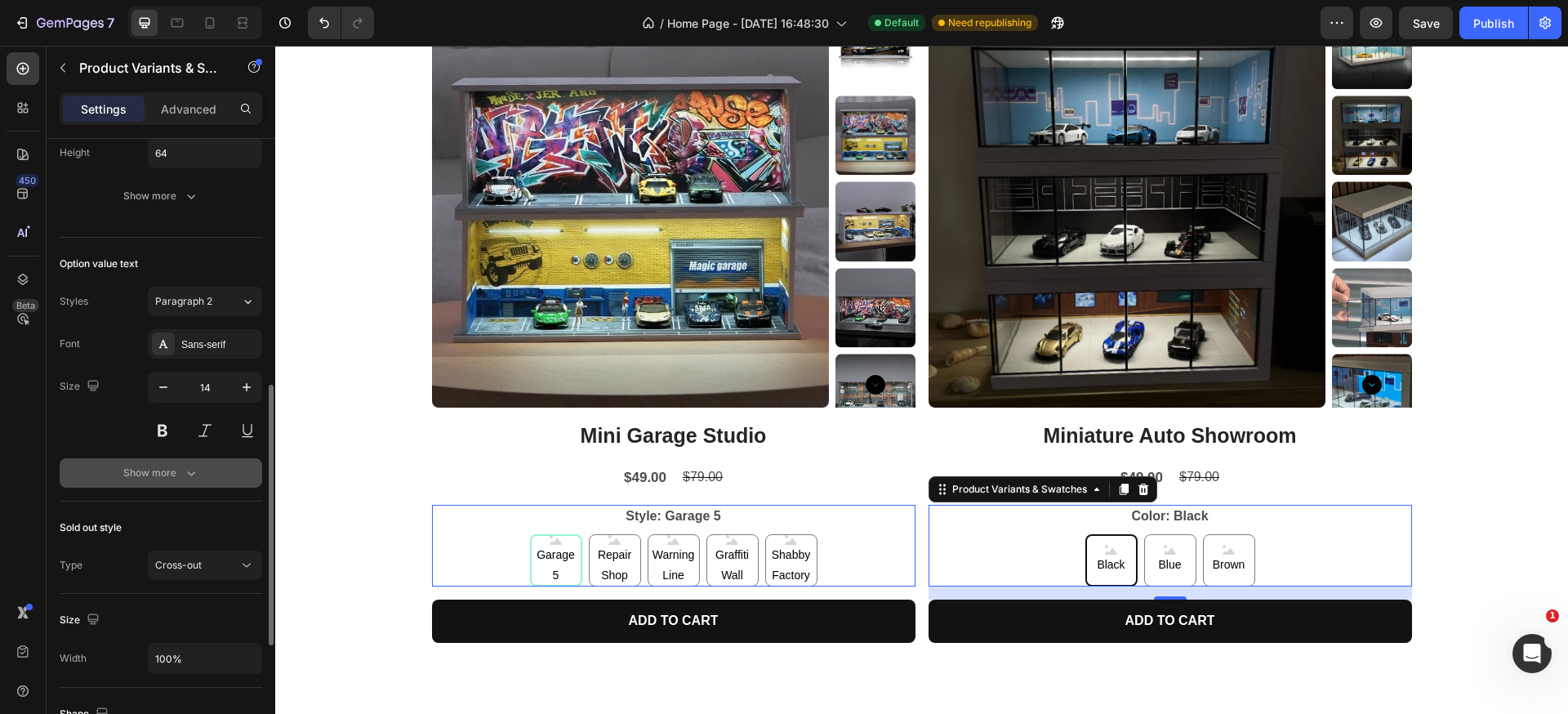
scroll to position [466, 0]
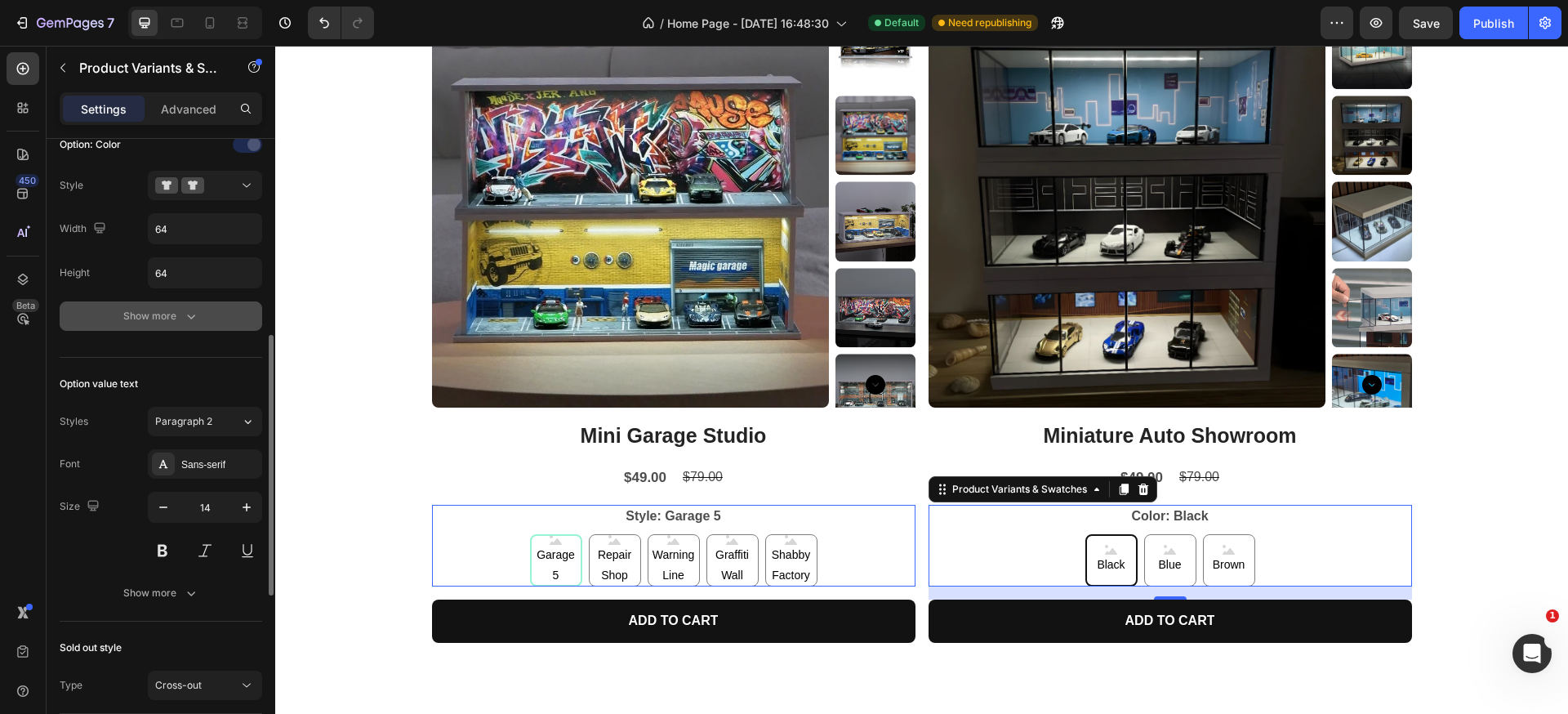
click at [158, 327] on button "Show more" at bounding box center [161, 316] width 202 height 29
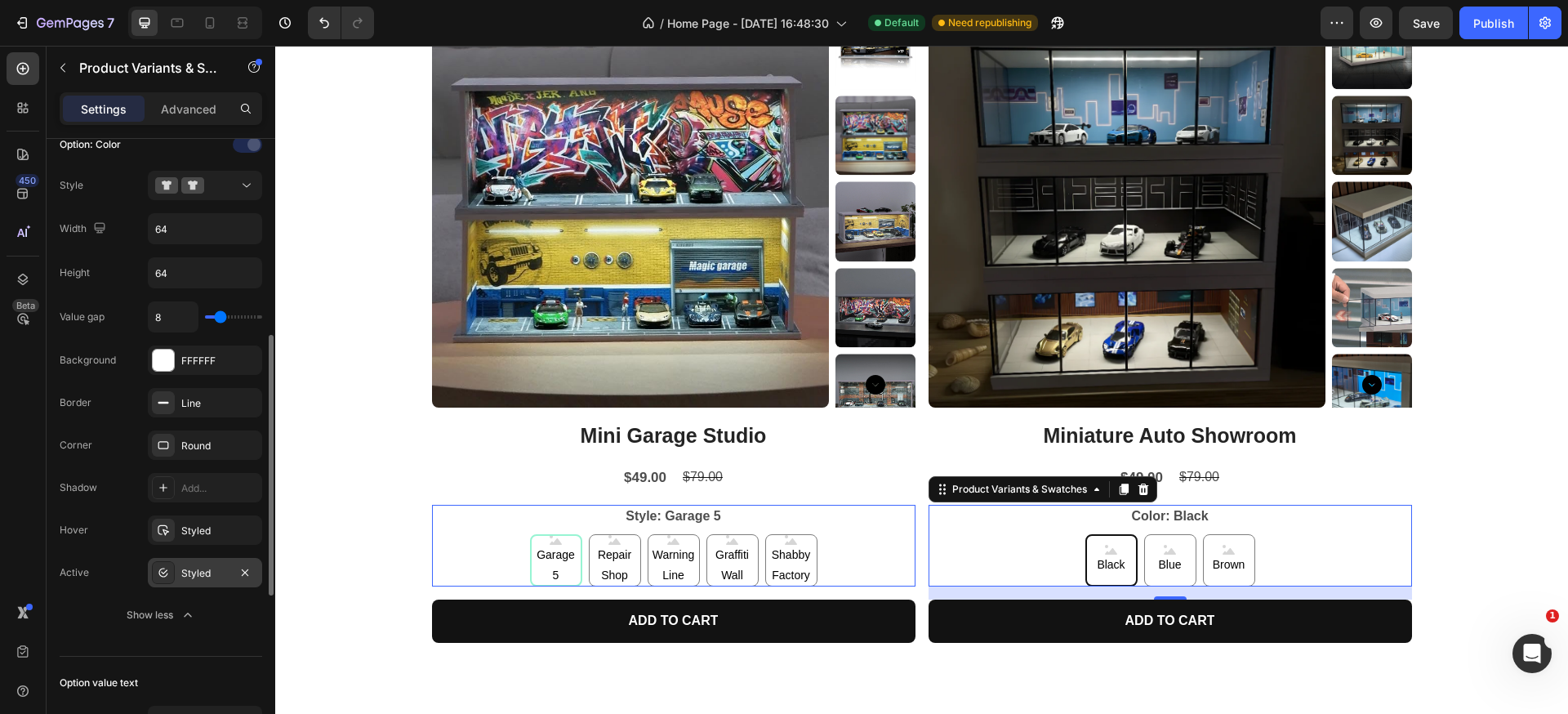
click at [192, 566] on div "Styled" at bounding box center [205, 574] width 47 height 15
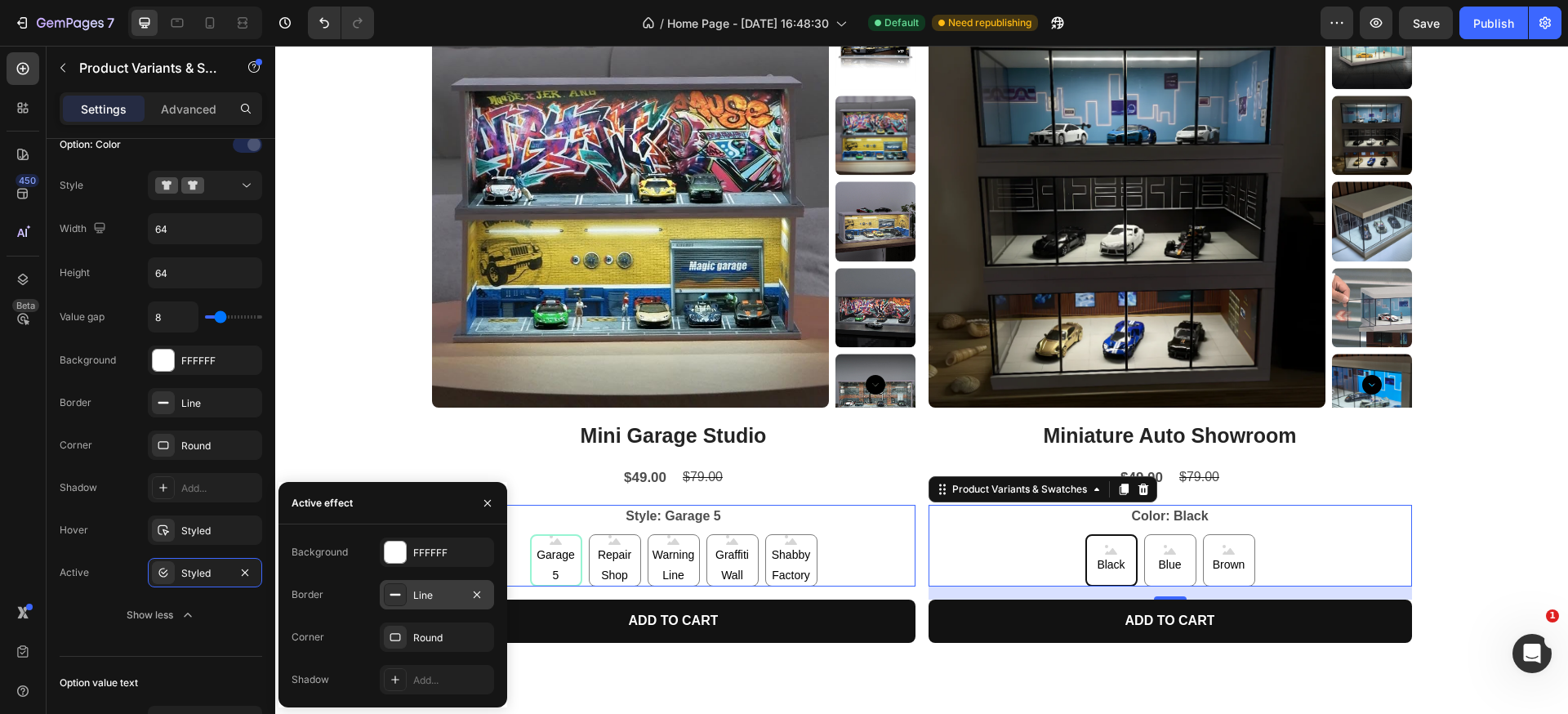
click at [397, 600] on icon at bounding box center [395, 595] width 13 height 13
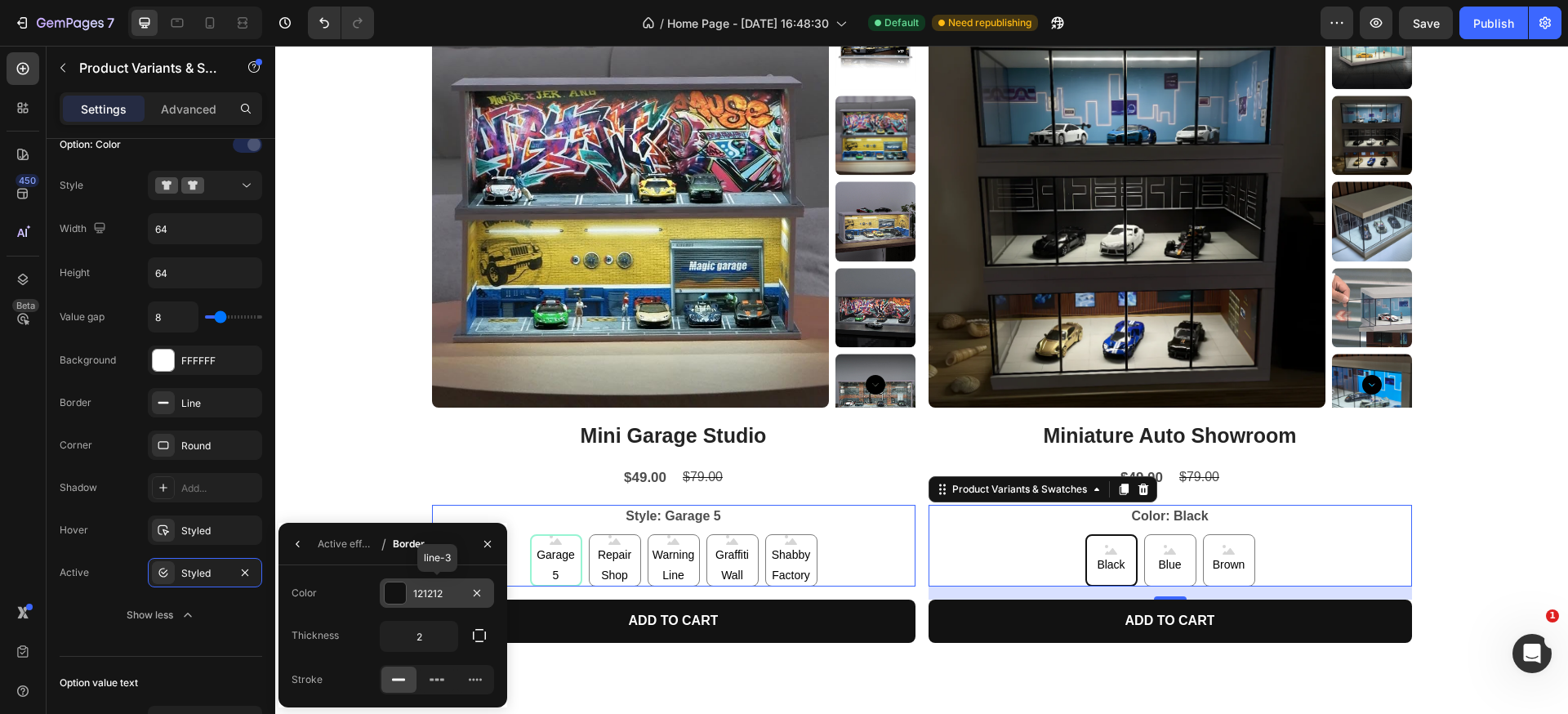
click at [423, 591] on div "121212" at bounding box center [437, 594] width 47 height 15
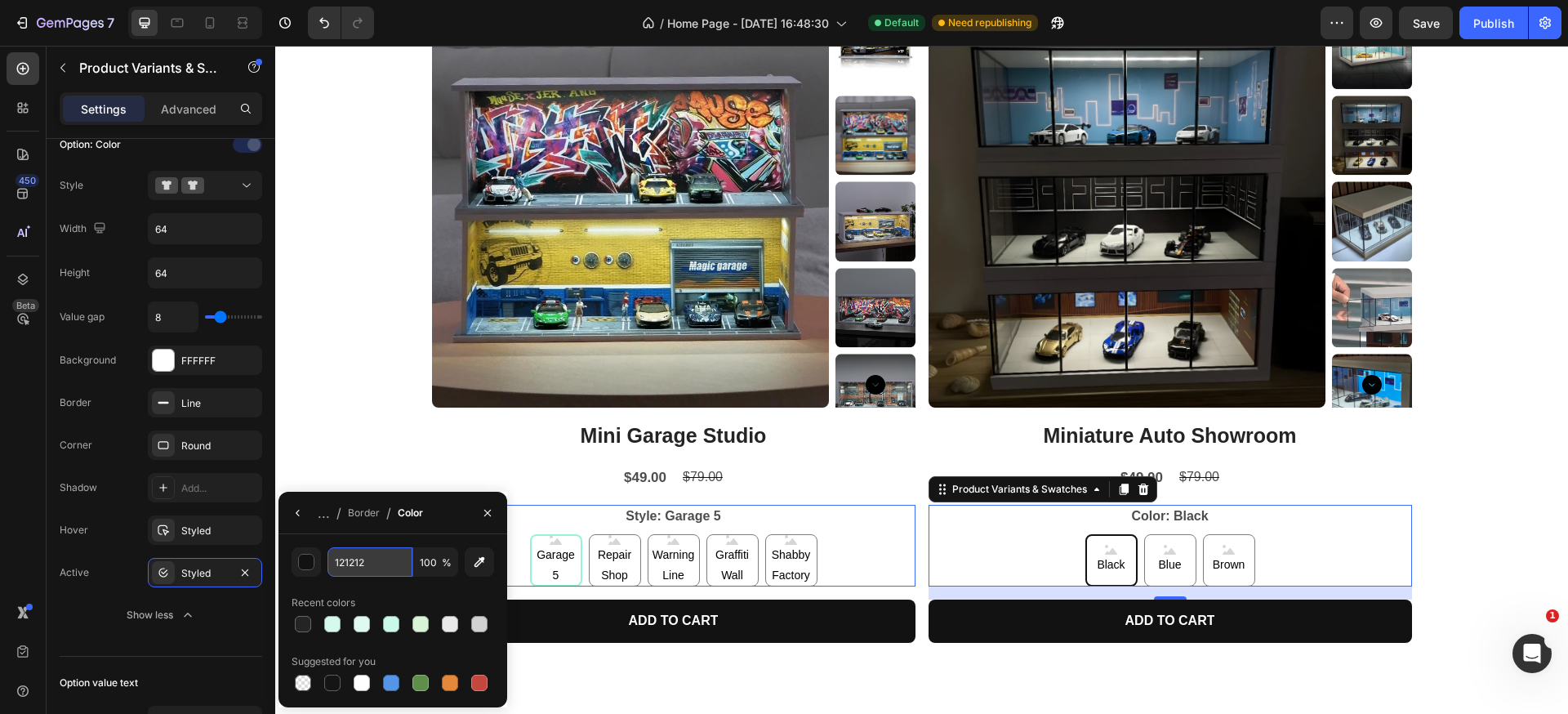
drag, startPoint x: 327, startPoint y: 566, endPoint x: 342, endPoint y: 564, distance: 15.1
click at [327, 566] on input "121212" at bounding box center [370, 562] width 85 height 29
click at [345, 564] on input "121212" at bounding box center [370, 562] width 85 height 29
paste input "97F4D3"
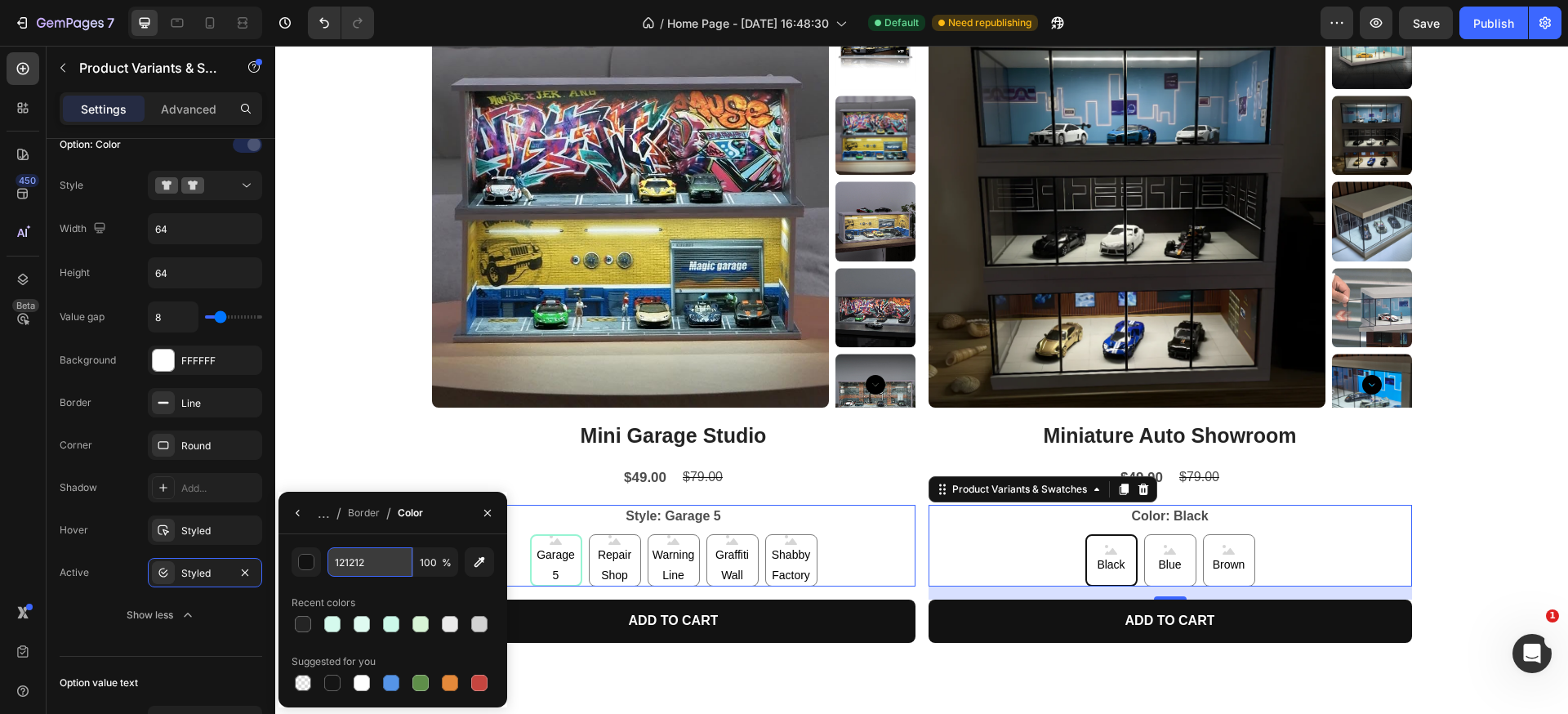
type input "97F4D3"
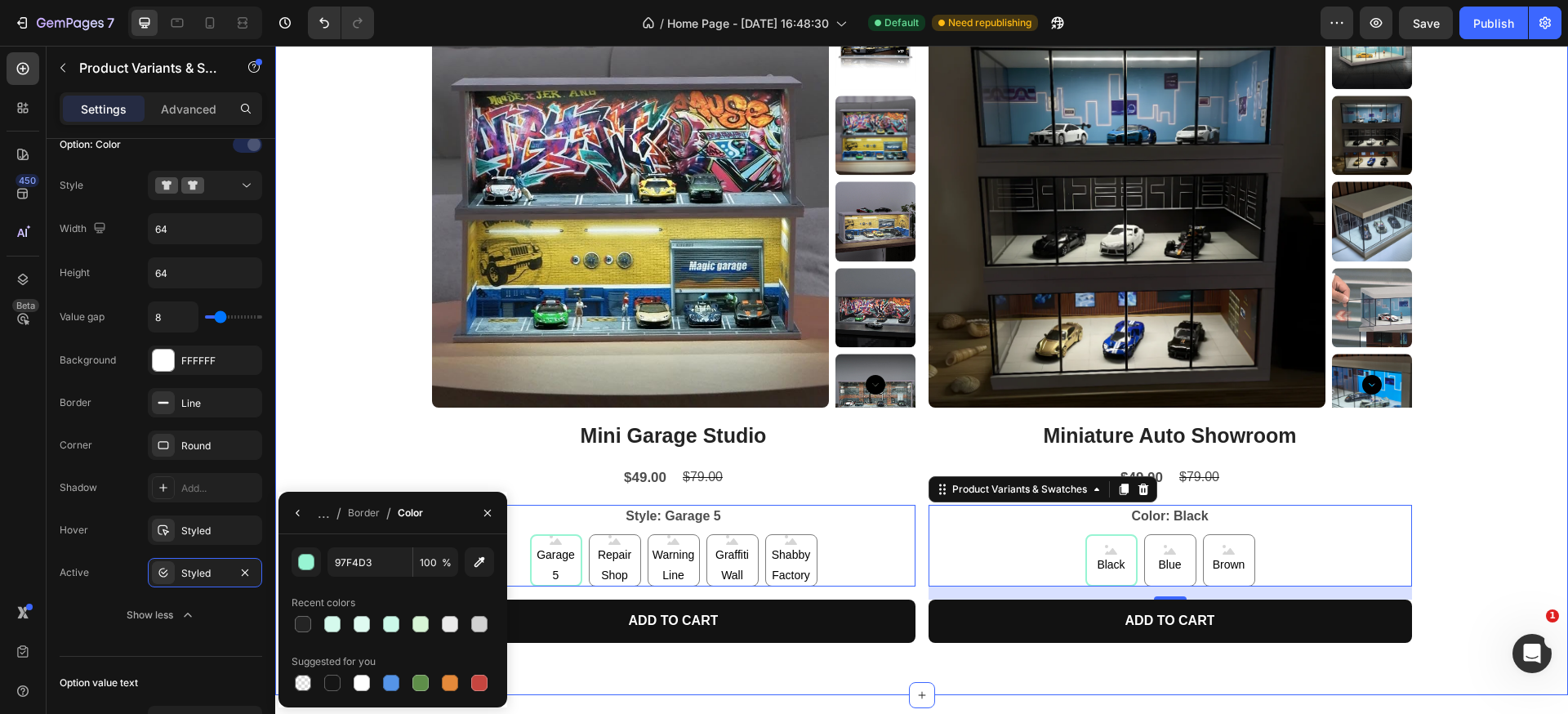
click at [350, 424] on div "Product Images Mini Garage Studio Product Title $49.00 Product Price Product Pr…" at bounding box center [922, 339] width 1293 height 659
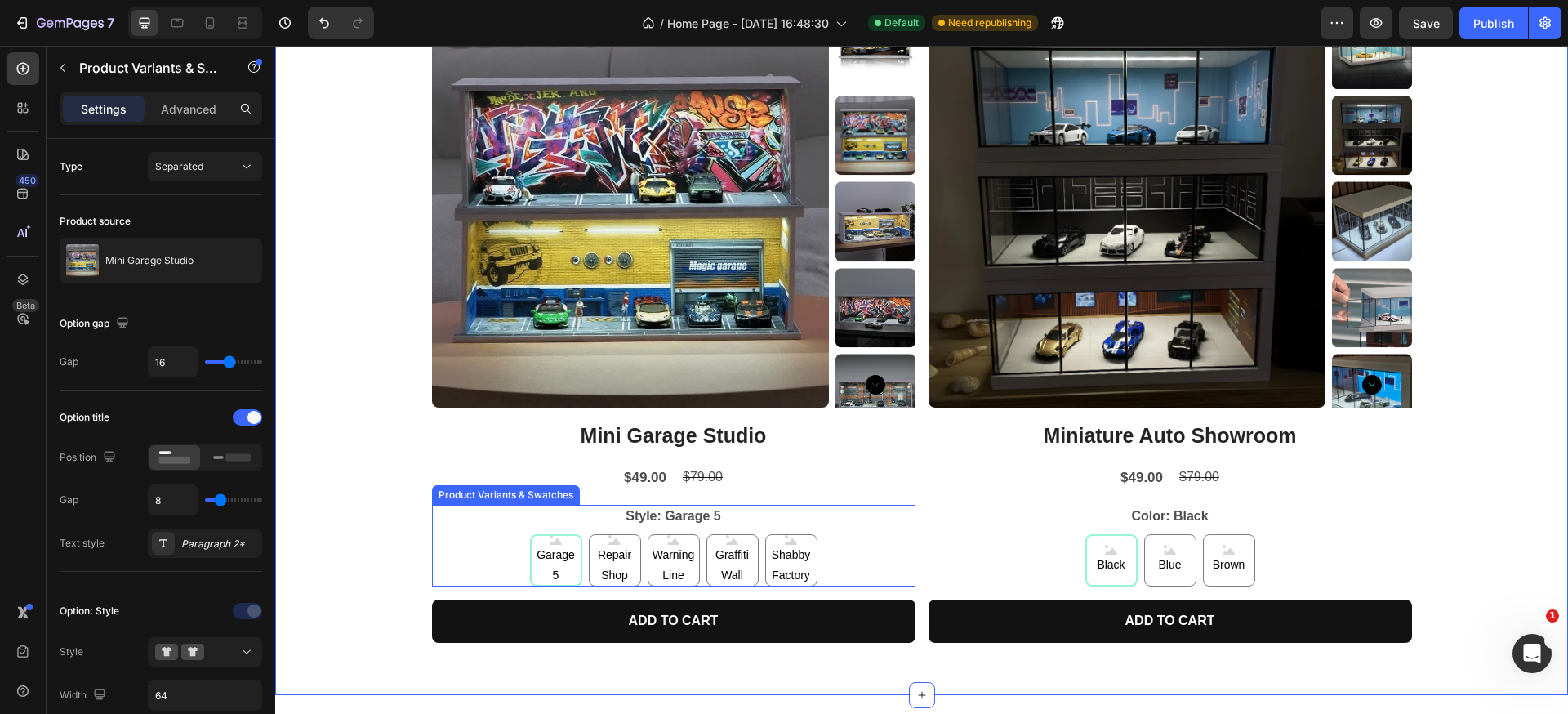
click at [624, 516] on legend "Style: Garage 5" at bounding box center [673, 516] width 99 height 23
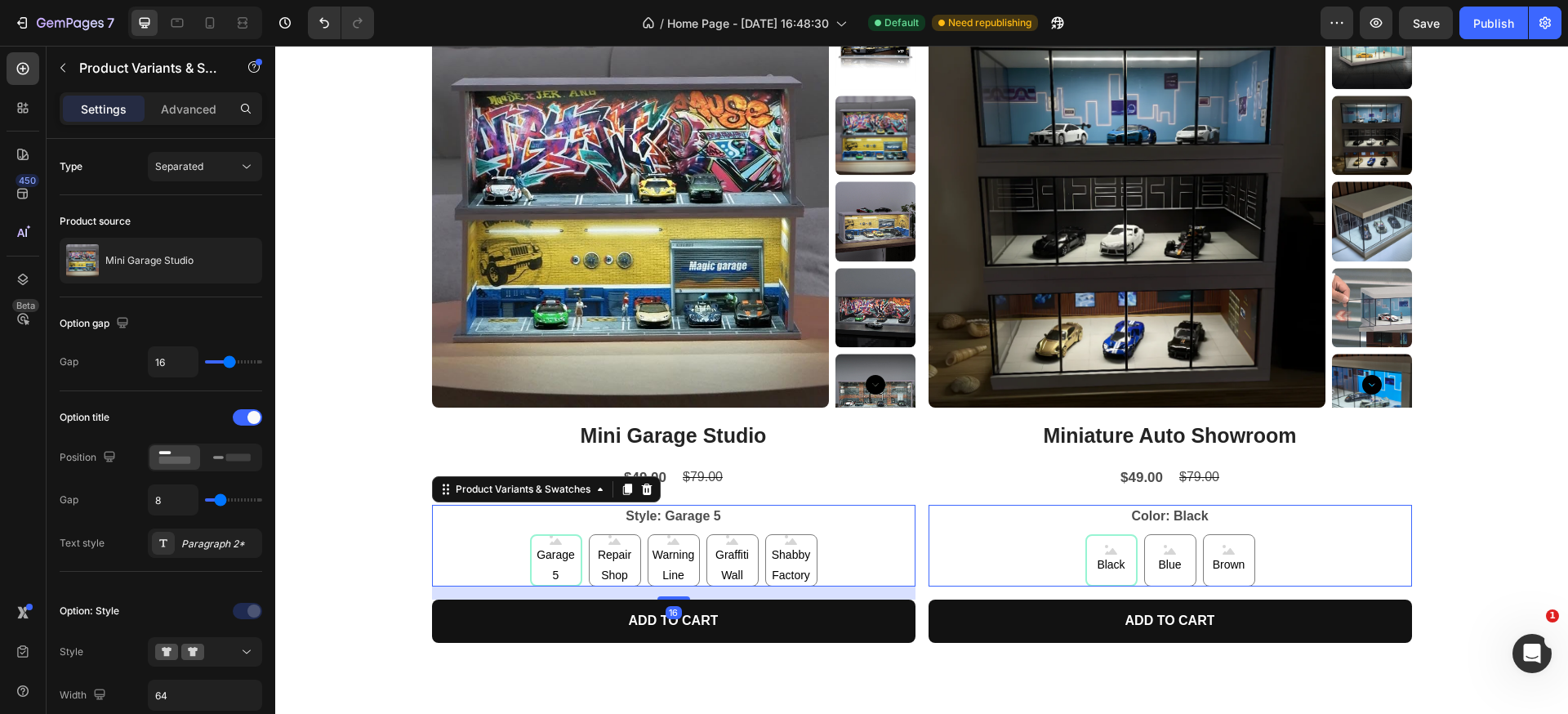
click at [640, 516] on legend "Style: Garage 5" at bounding box center [673, 516] width 99 height 23
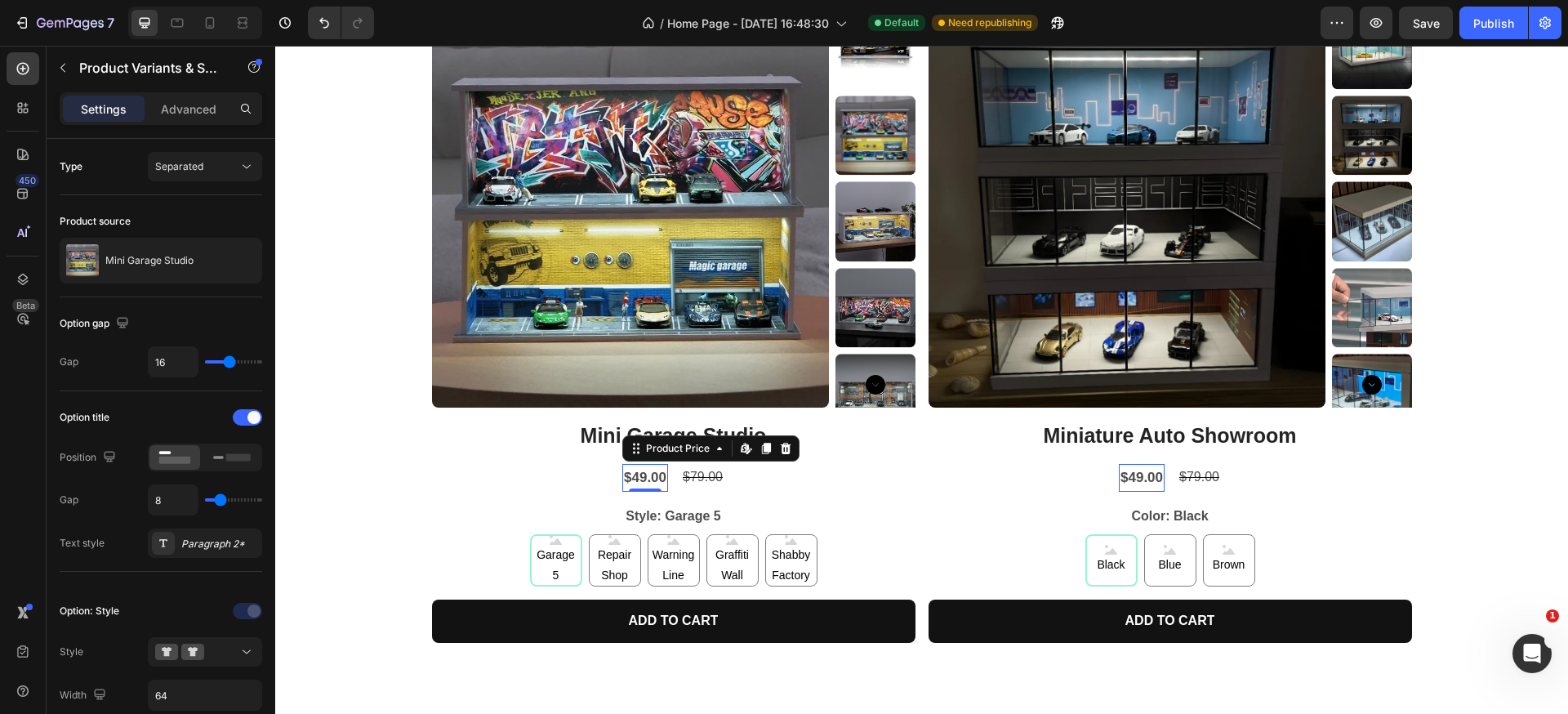
click at [648, 468] on div "$49.00" at bounding box center [645, 479] width 45 height 28
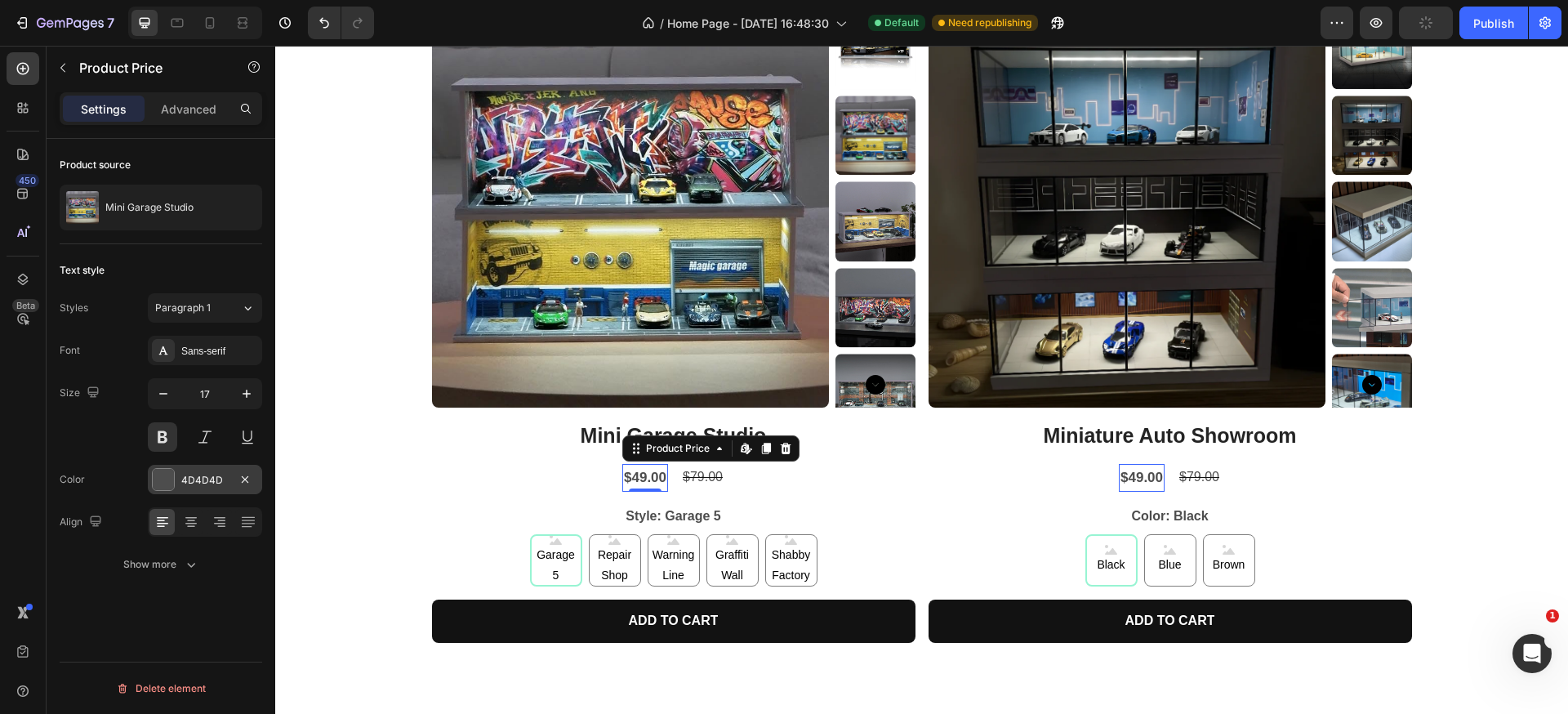
click at [201, 473] on div "4D4D4D" at bounding box center [205, 480] width 47 height 15
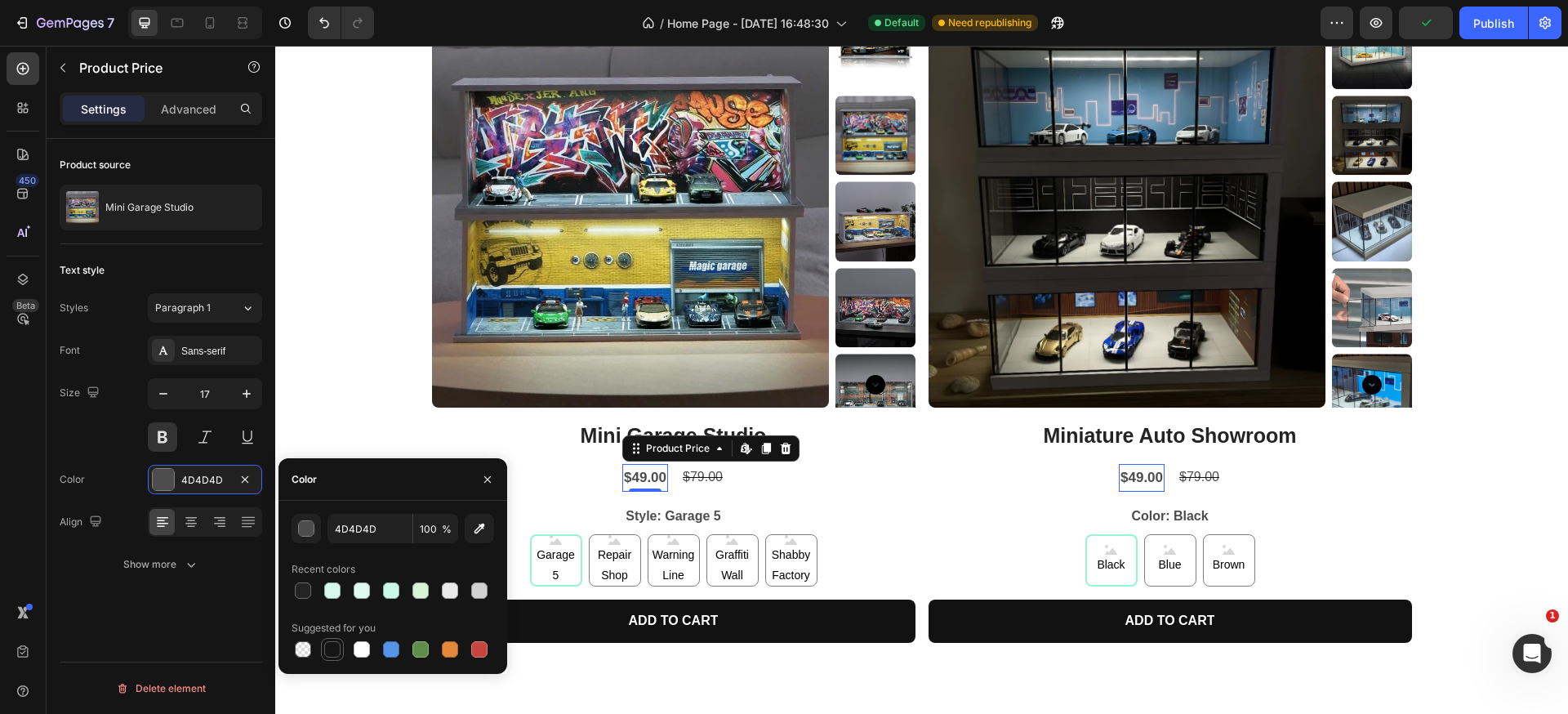
click at [339, 648] on div at bounding box center [332, 649] width 16 height 16
type input "151515"
click at [1539, 464] on div "Product Images Mini Garage Studio Product Title $49.00 Product Price Edit conte…" at bounding box center [922, 339] width 1293 height 659
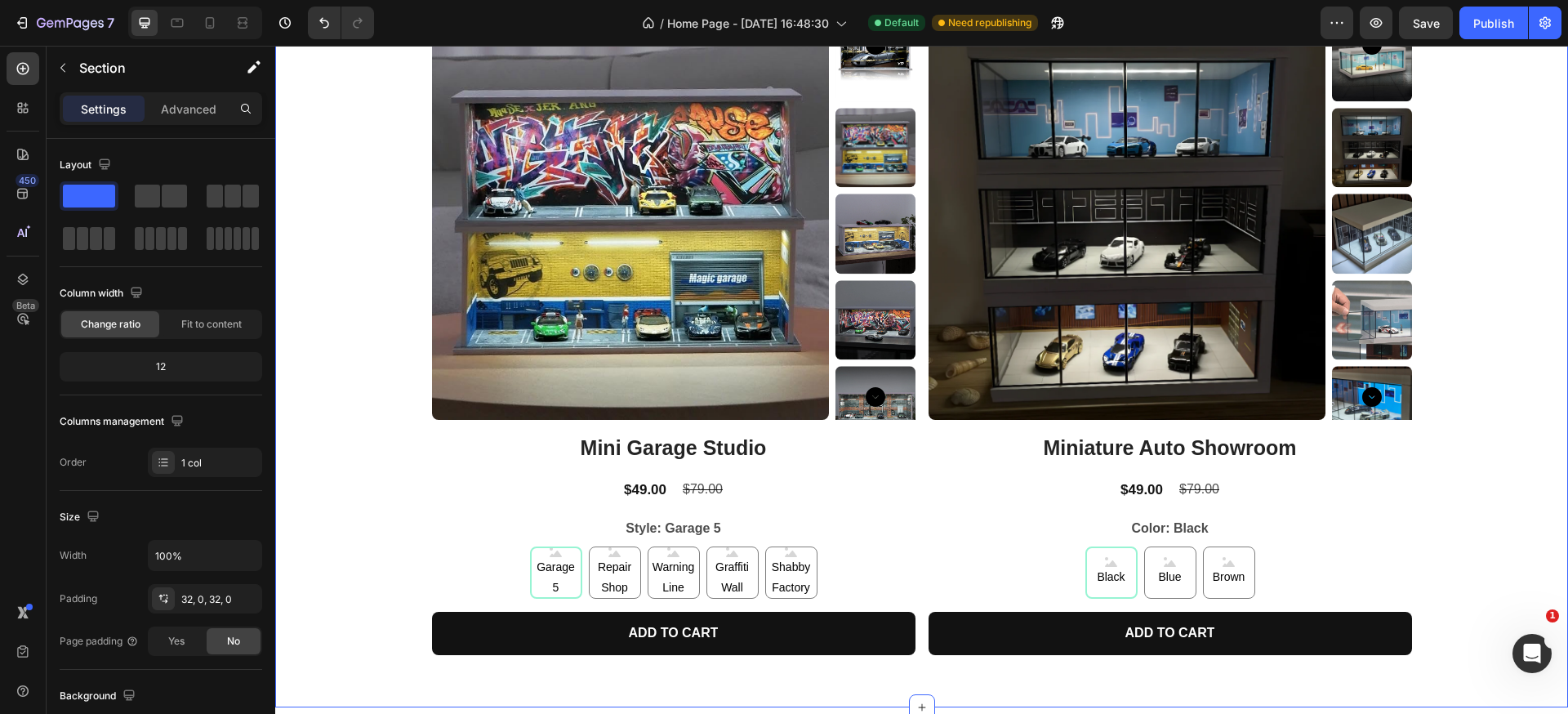
scroll to position [502, 0]
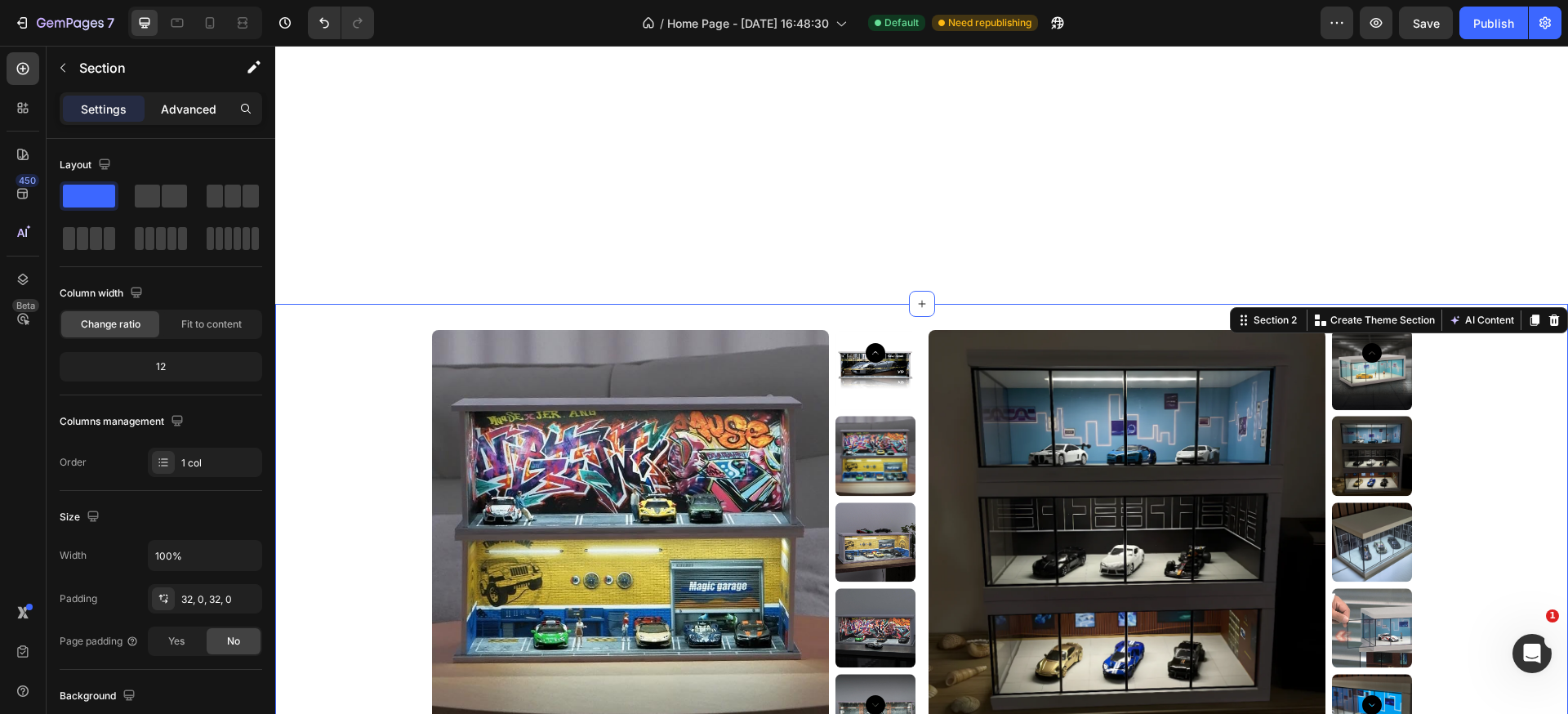
click at [177, 109] on p "Advanced" at bounding box center [188, 109] width 56 height 17
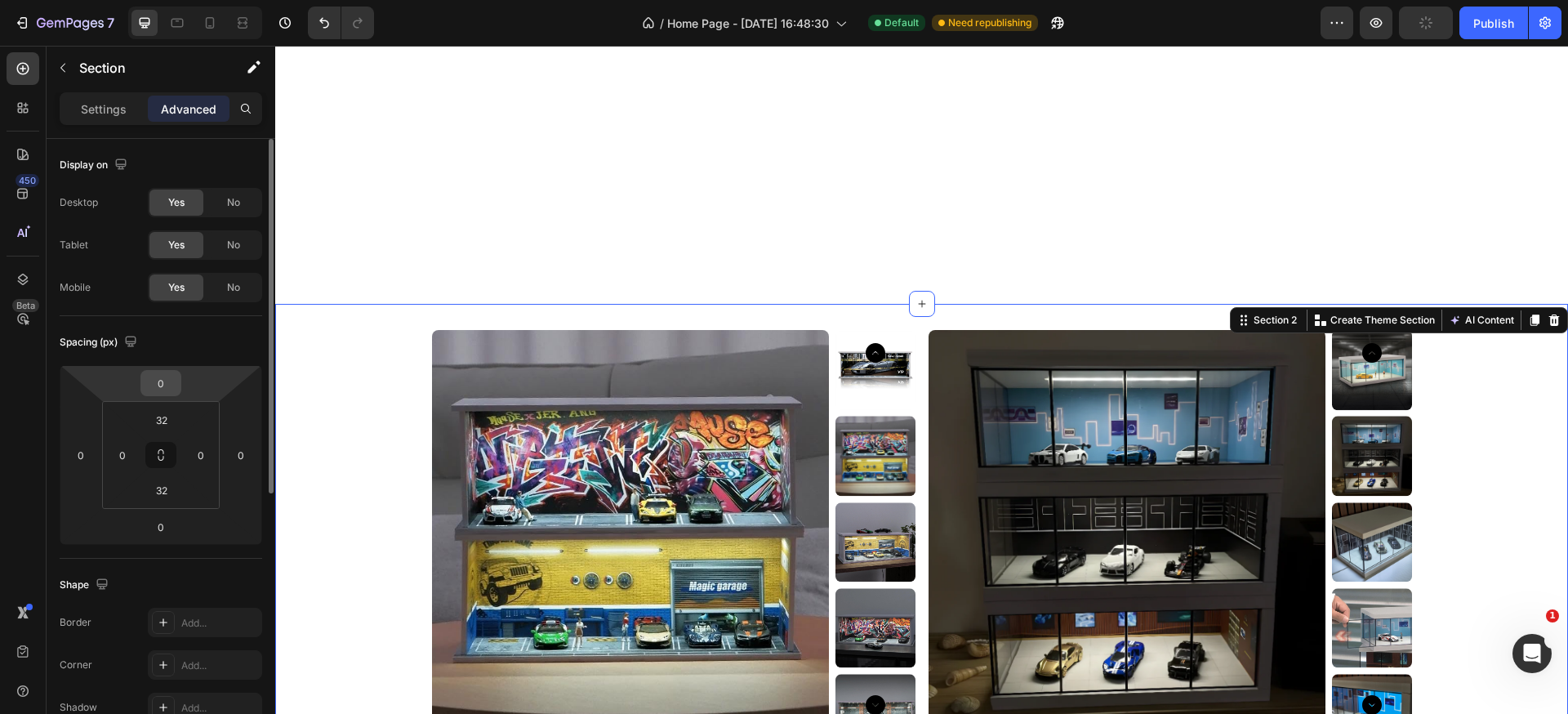
click at [175, 390] on input "0" at bounding box center [161, 383] width 33 height 25
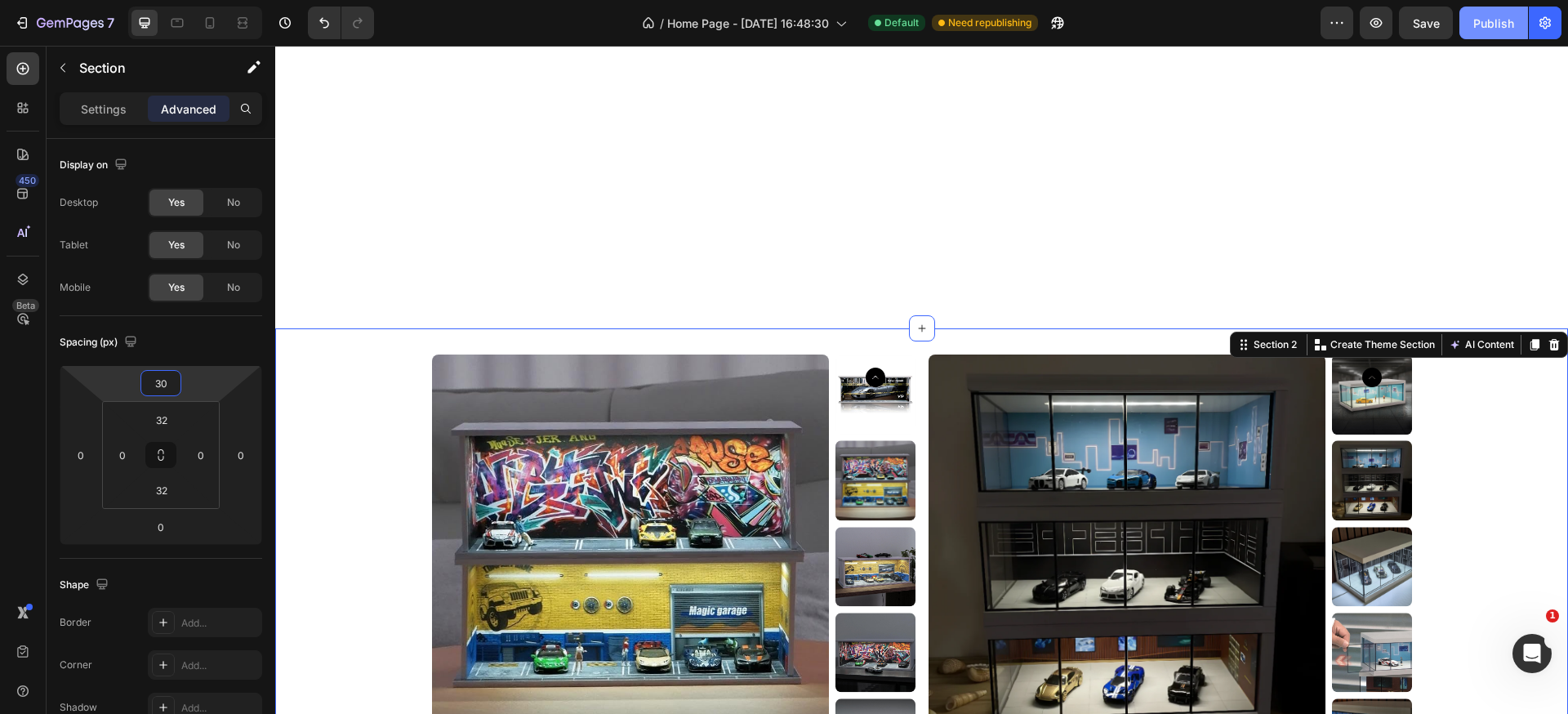
type input "30"
click at [1476, 29] on div "Publish" at bounding box center [1492, 24] width 41 height 17
click at [739, 332] on div "Product Images Mini Garage Studio Product Title $49.00 Product Price Product Pr…" at bounding box center [922, 684] width 1293 height 711
click at [98, 113] on p "Settings" at bounding box center [104, 109] width 45 height 17
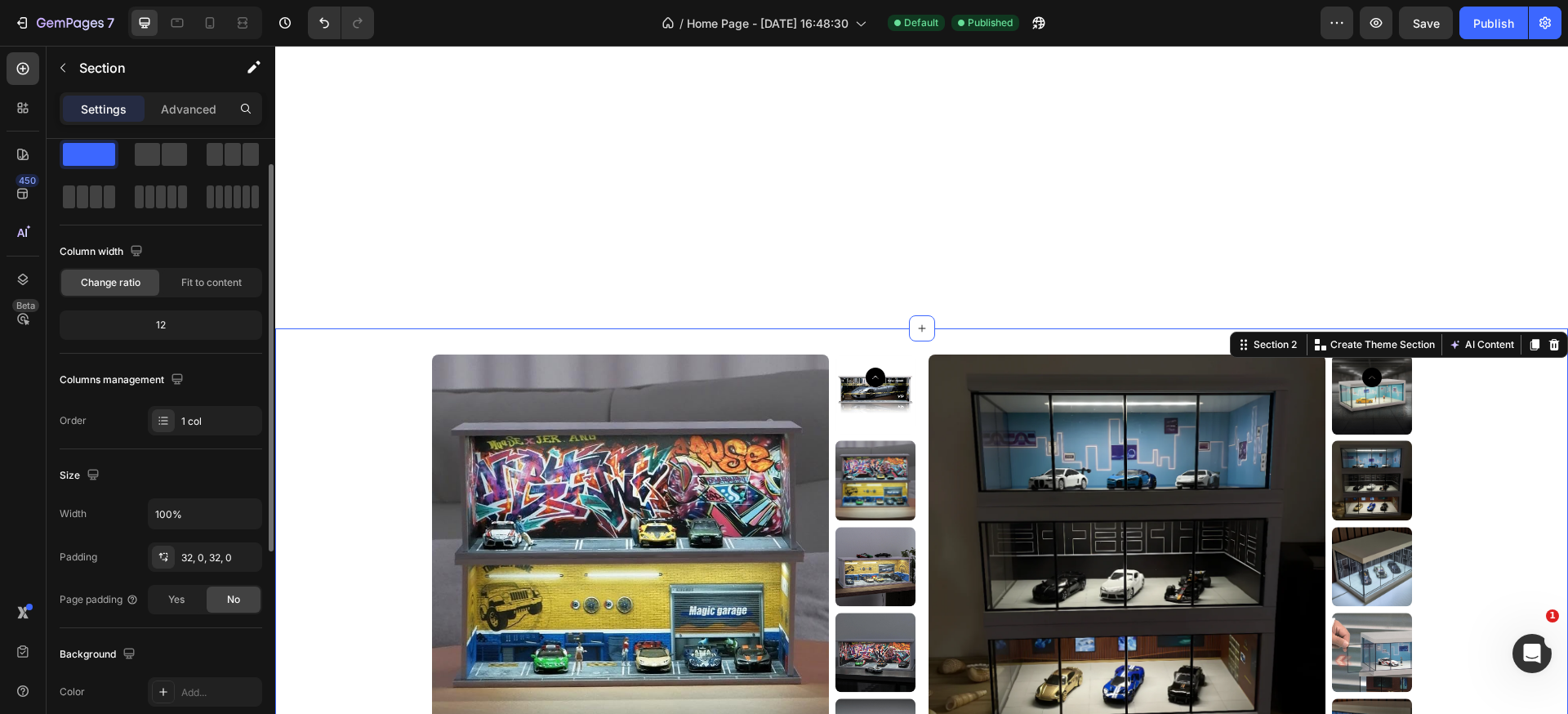
scroll to position [0, 0]
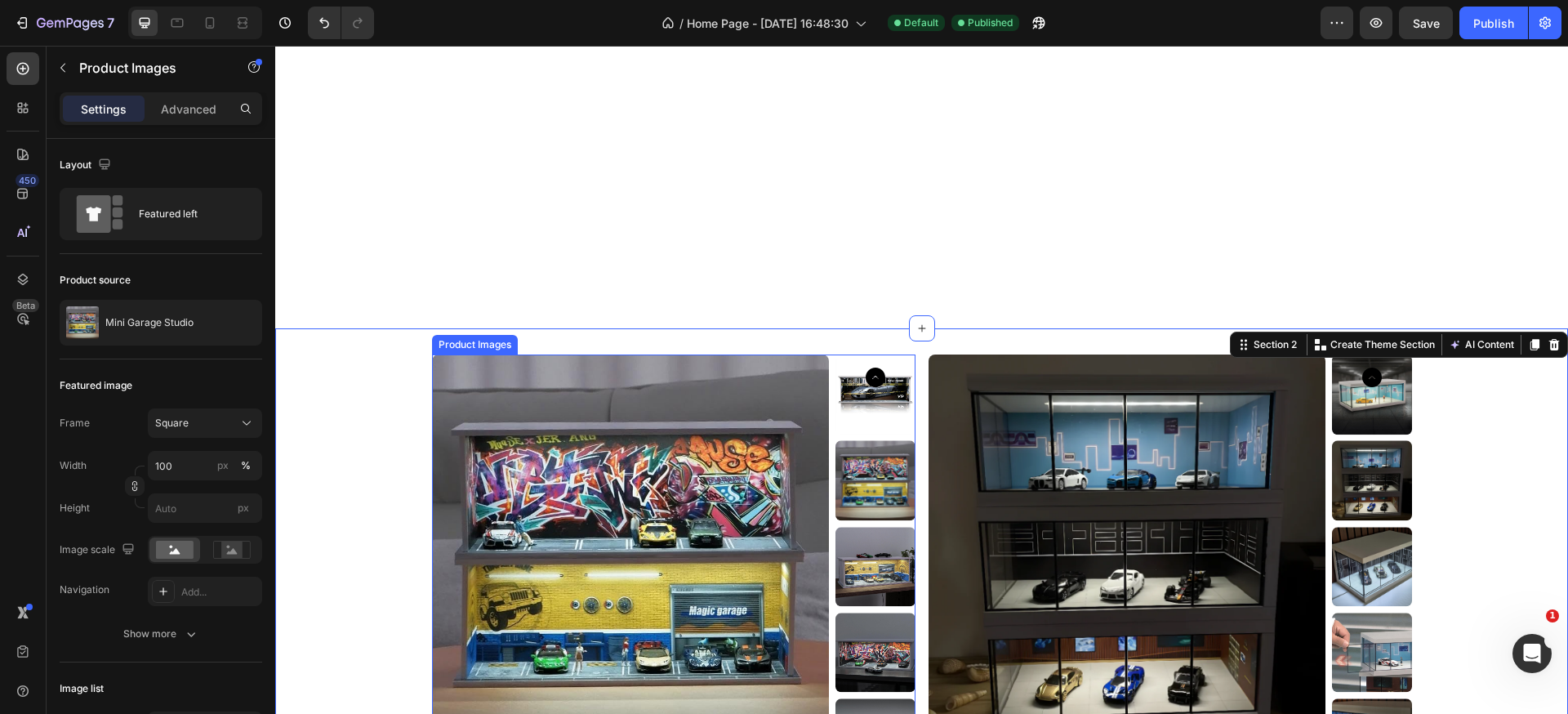
click at [701, 391] on img at bounding box center [630, 553] width 398 height 398
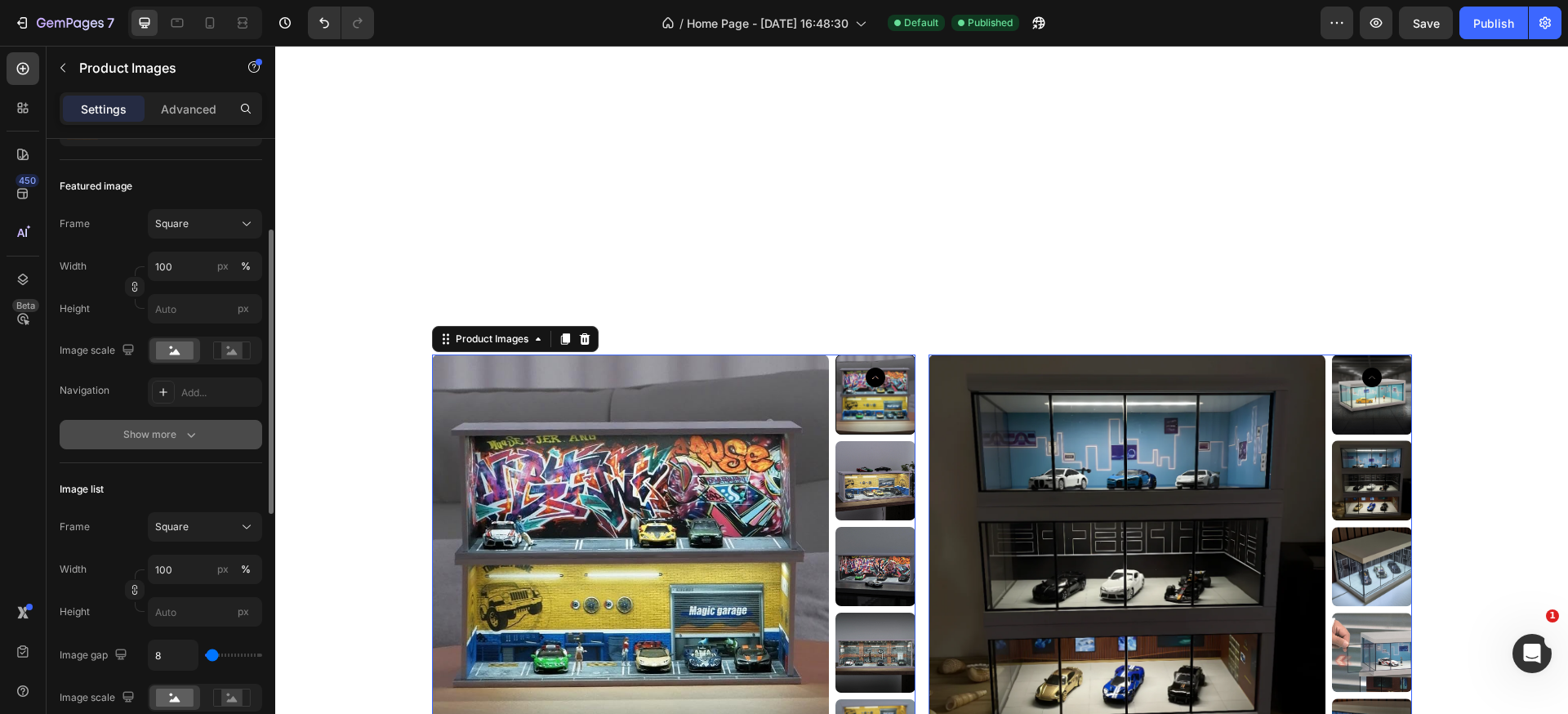
scroll to position [217, 0]
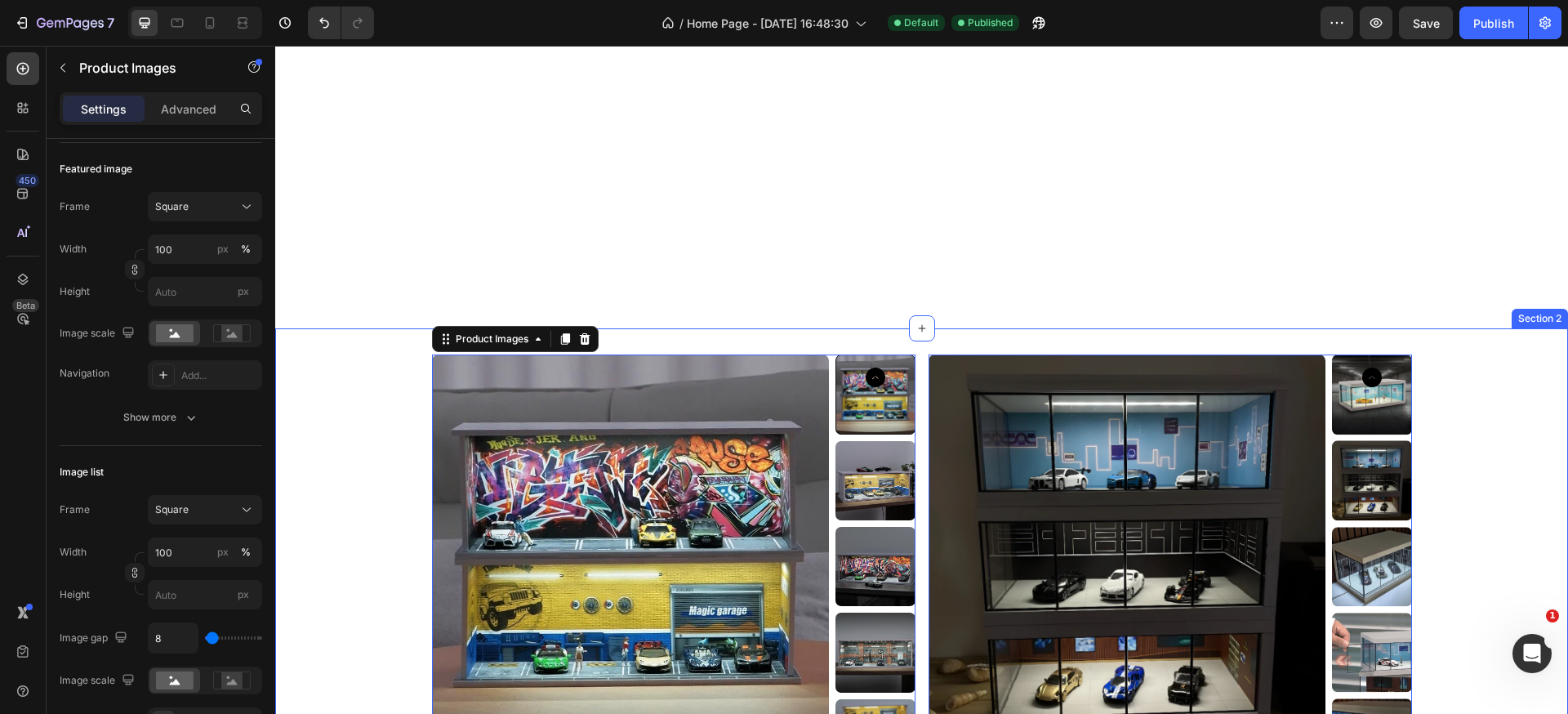
click at [1481, 355] on div "Product Images 16 Mini Garage Studio Product Title $49.00 Product Price Product…" at bounding box center [922, 684] width 1293 height 659
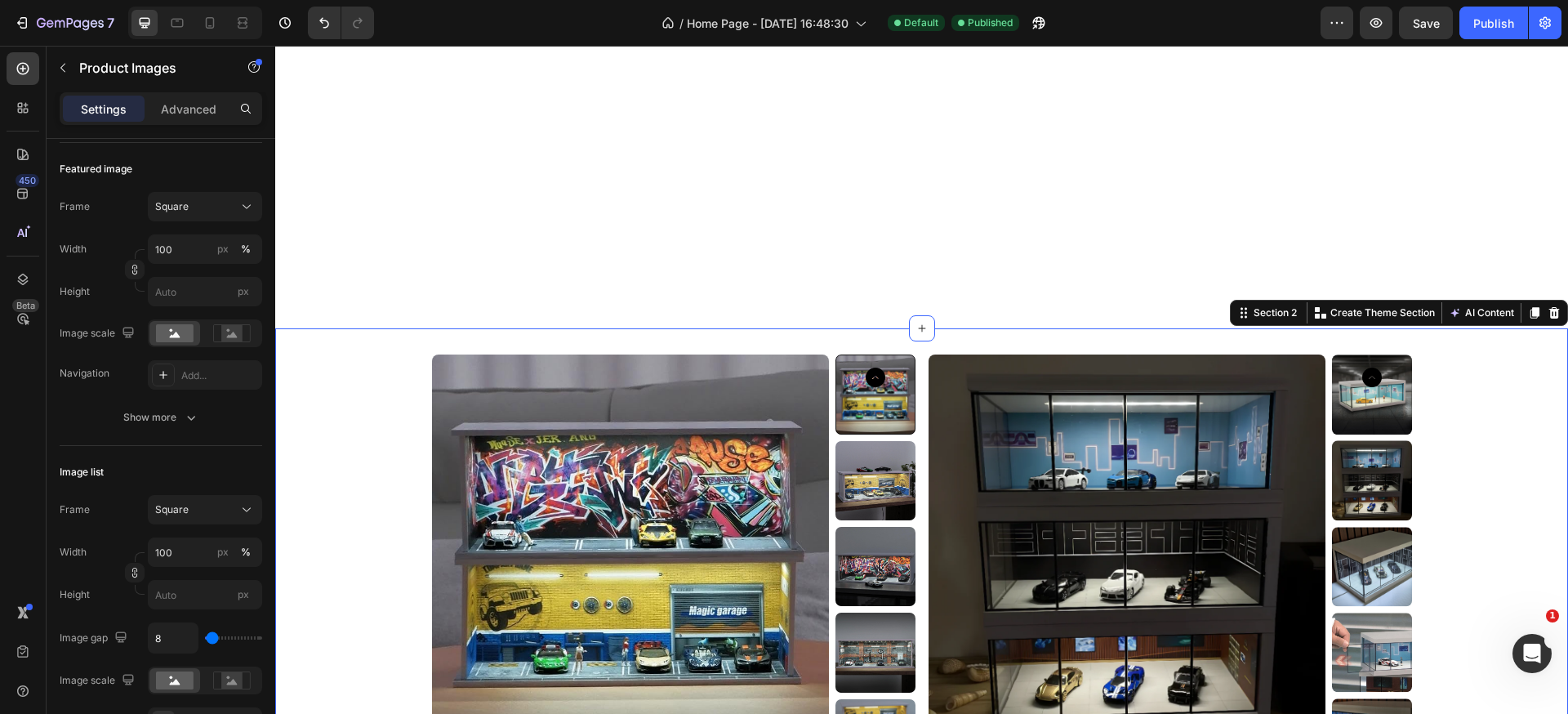
scroll to position [0, 0]
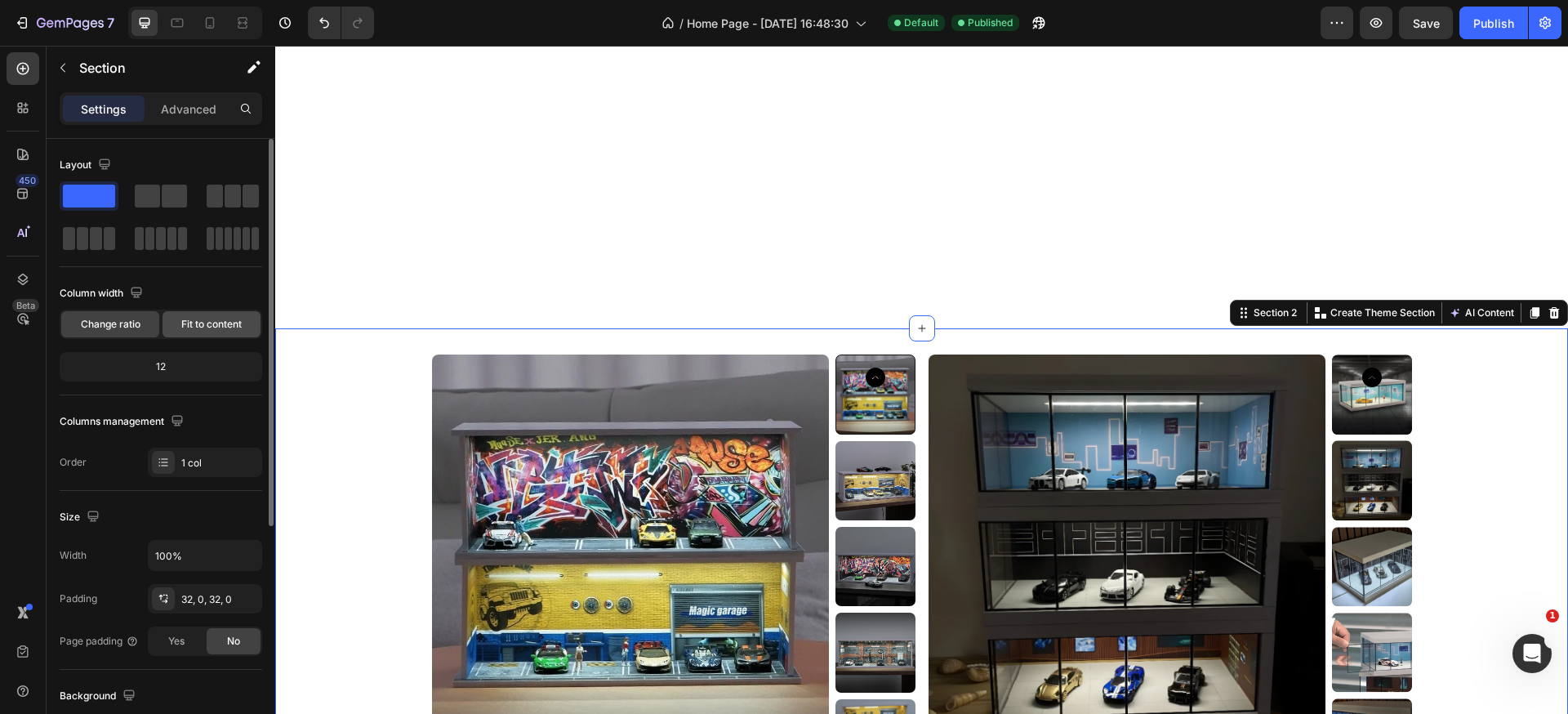
click at [217, 328] on span "Fit to content" at bounding box center [212, 324] width 60 height 15
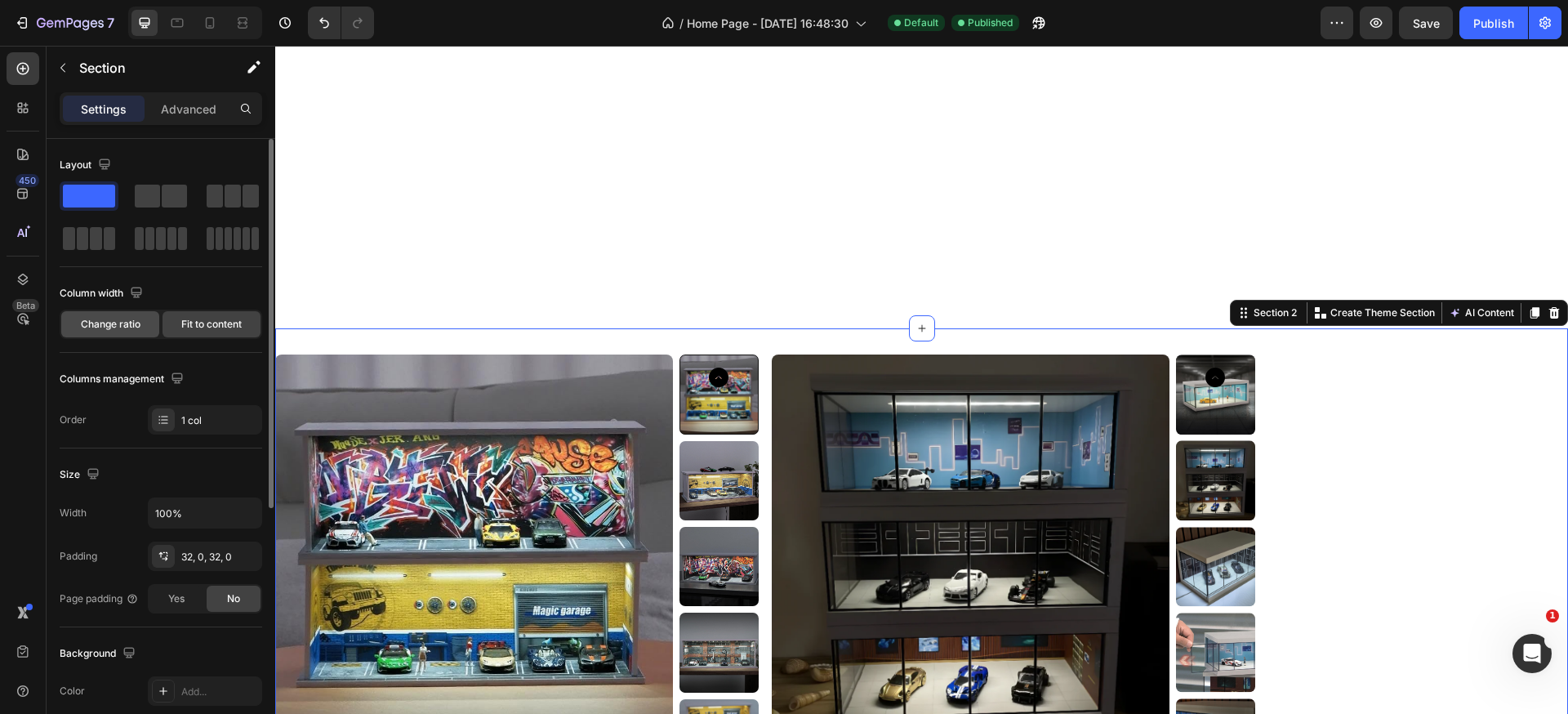
click at [86, 330] on span "Change ratio" at bounding box center [111, 324] width 60 height 15
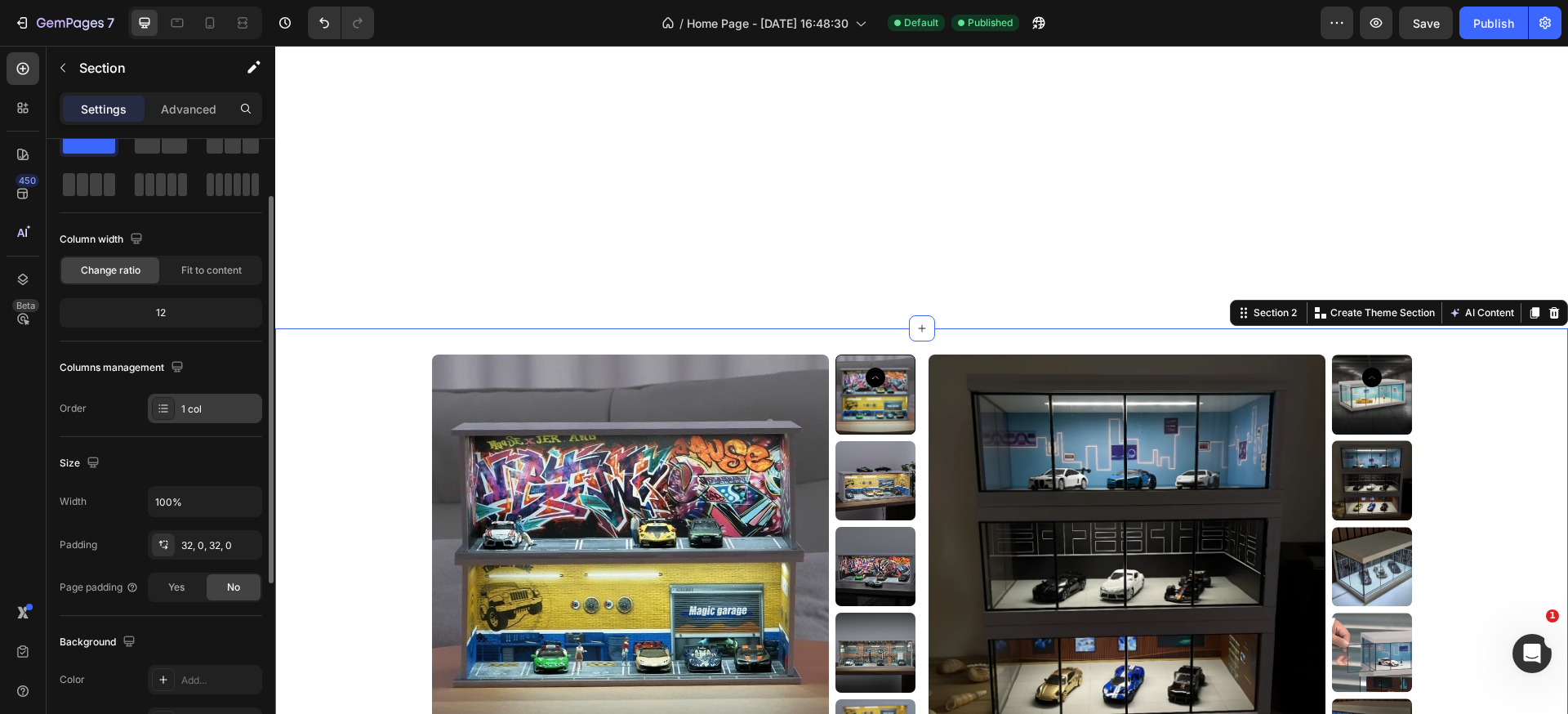
scroll to position [235, 0]
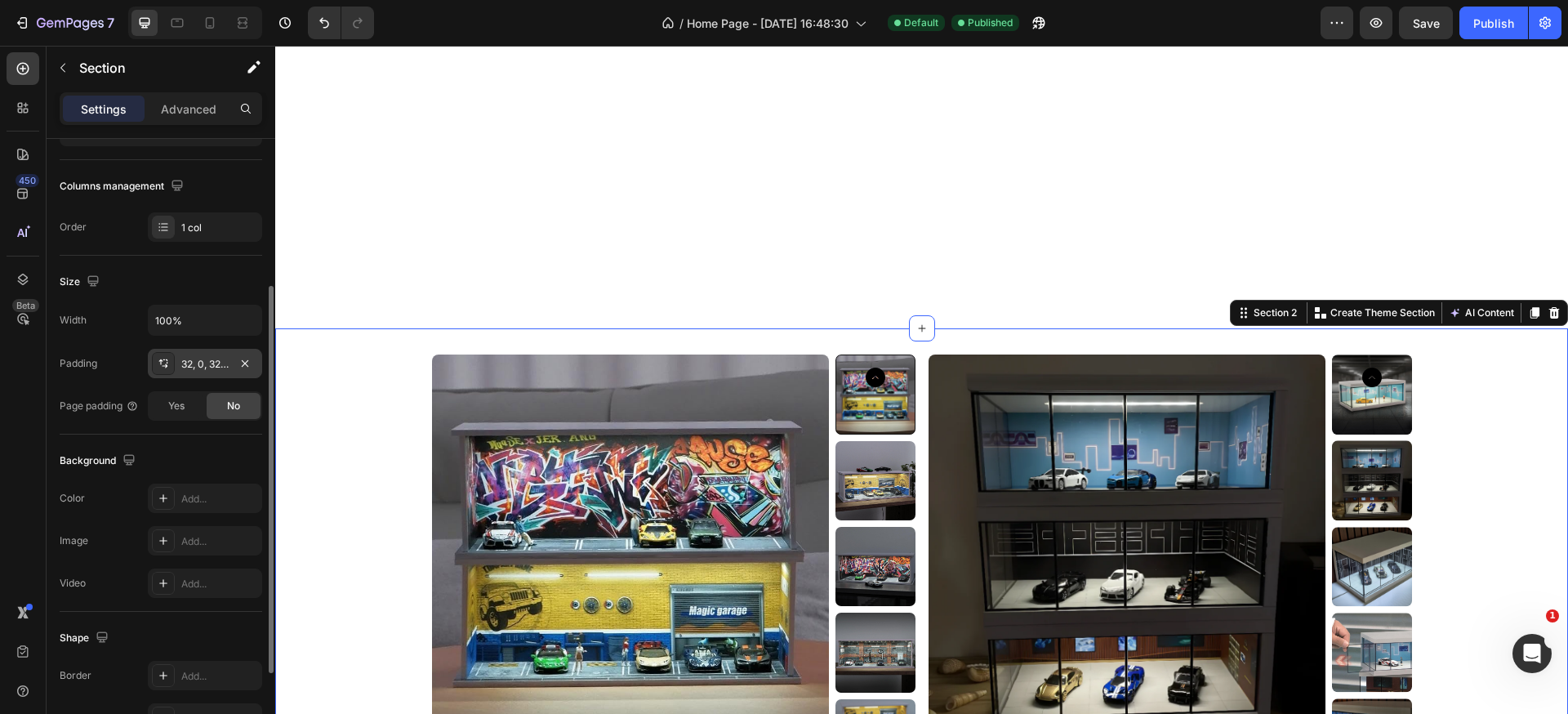
click at [204, 365] on div "32, 0, 32, 0" at bounding box center [205, 365] width 47 height 15
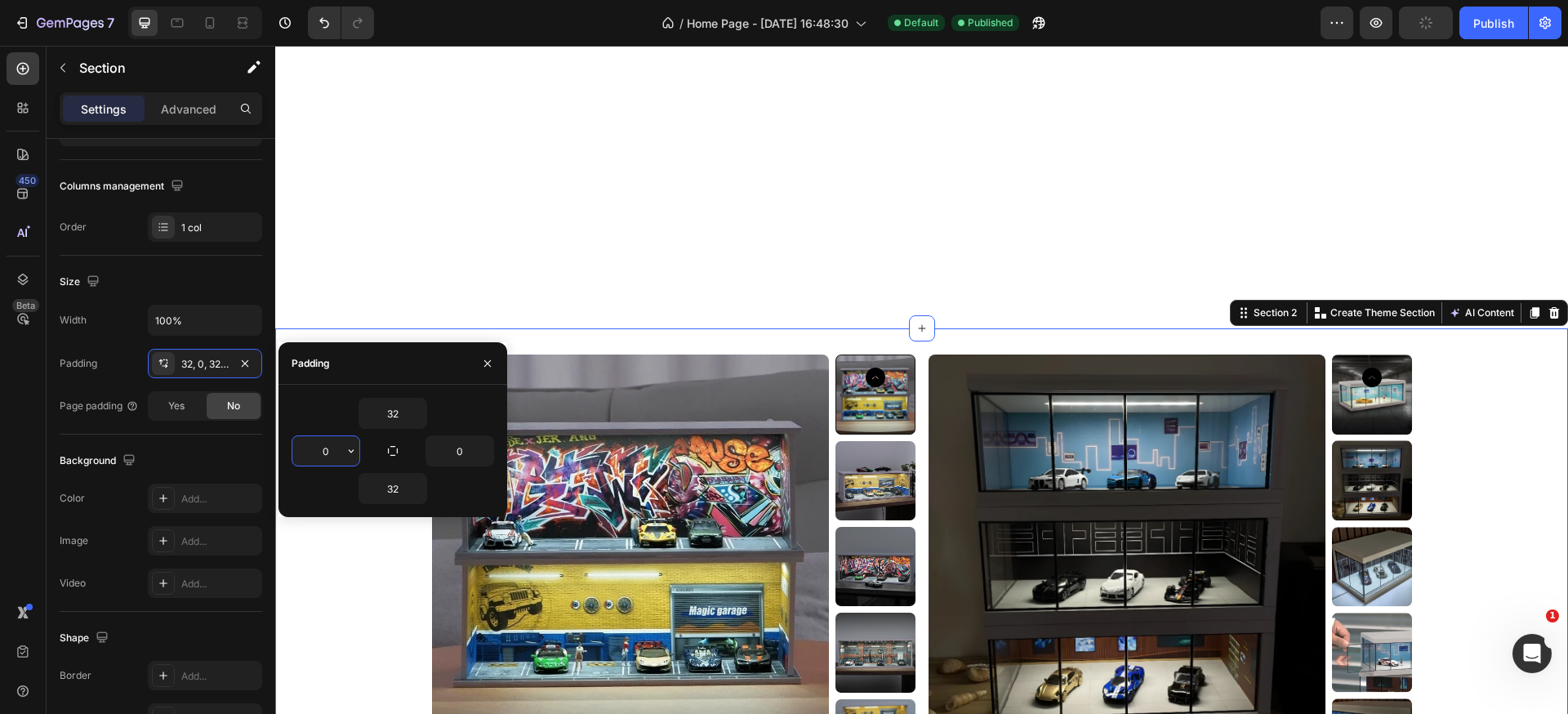
click at [324, 448] on input "0" at bounding box center [325, 450] width 67 height 29
click at [334, 447] on input "0" at bounding box center [325, 450] width 67 height 29
drag, startPoint x: 334, startPoint y: 447, endPoint x: 313, endPoint y: 447, distance: 21.0
click at [313, 447] on input "0" at bounding box center [325, 450] width 67 height 29
type input "1"
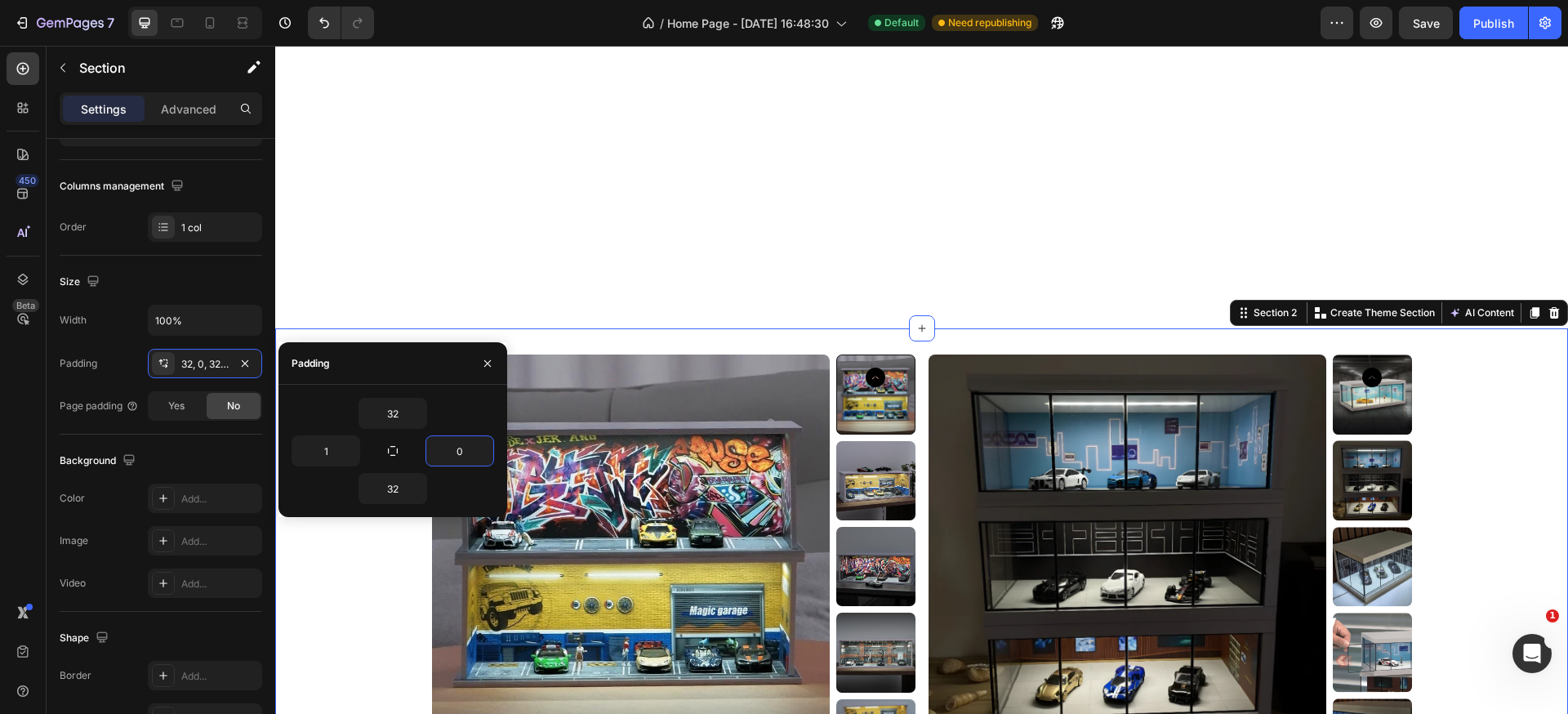
drag, startPoint x: 454, startPoint y: 449, endPoint x: 419, endPoint y: 455, distance: 35.5
click at [419, 455] on div "0" at bounding box center [443, 450] width 101 height 31
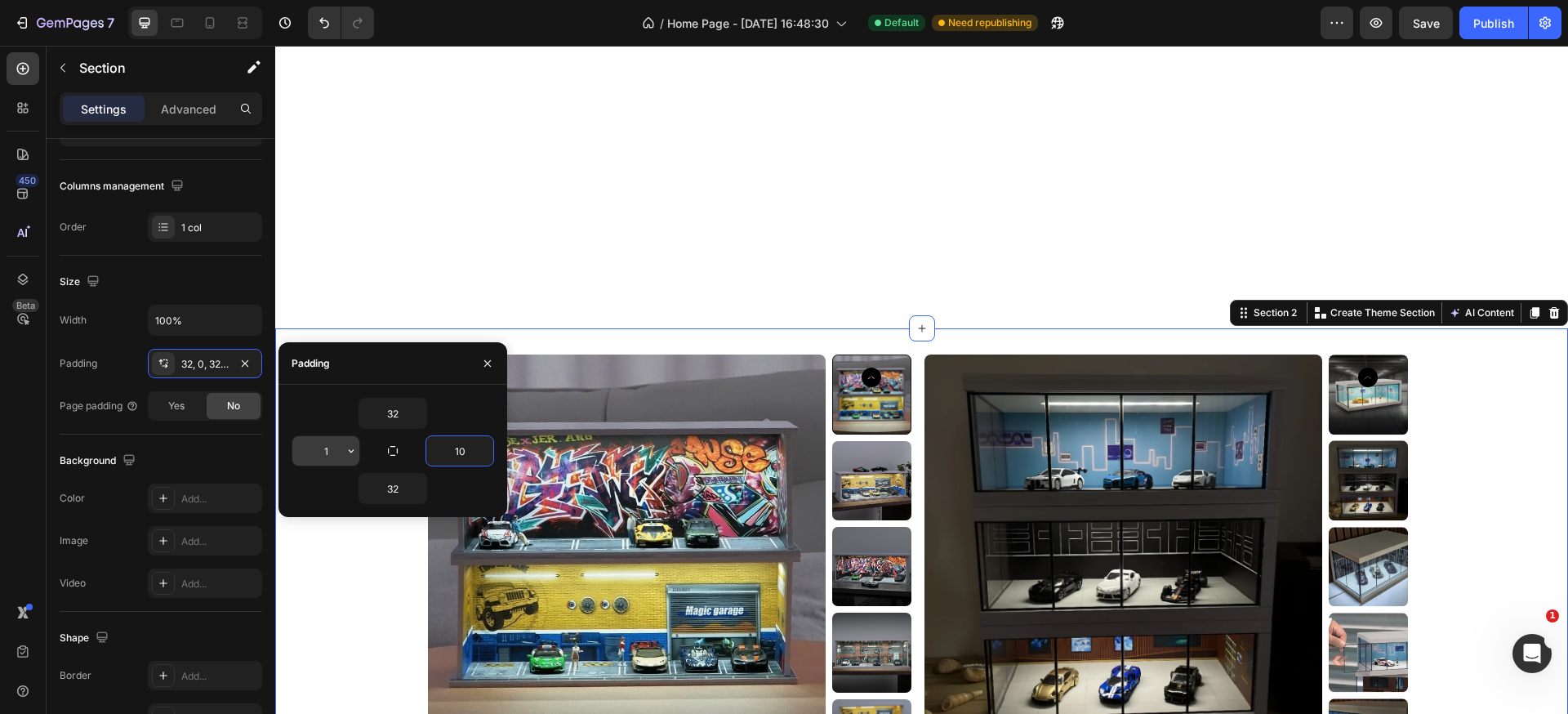
type input "10"
click at [337, 449] on input "1" at bounding box center [325, 450] width 67 height 29
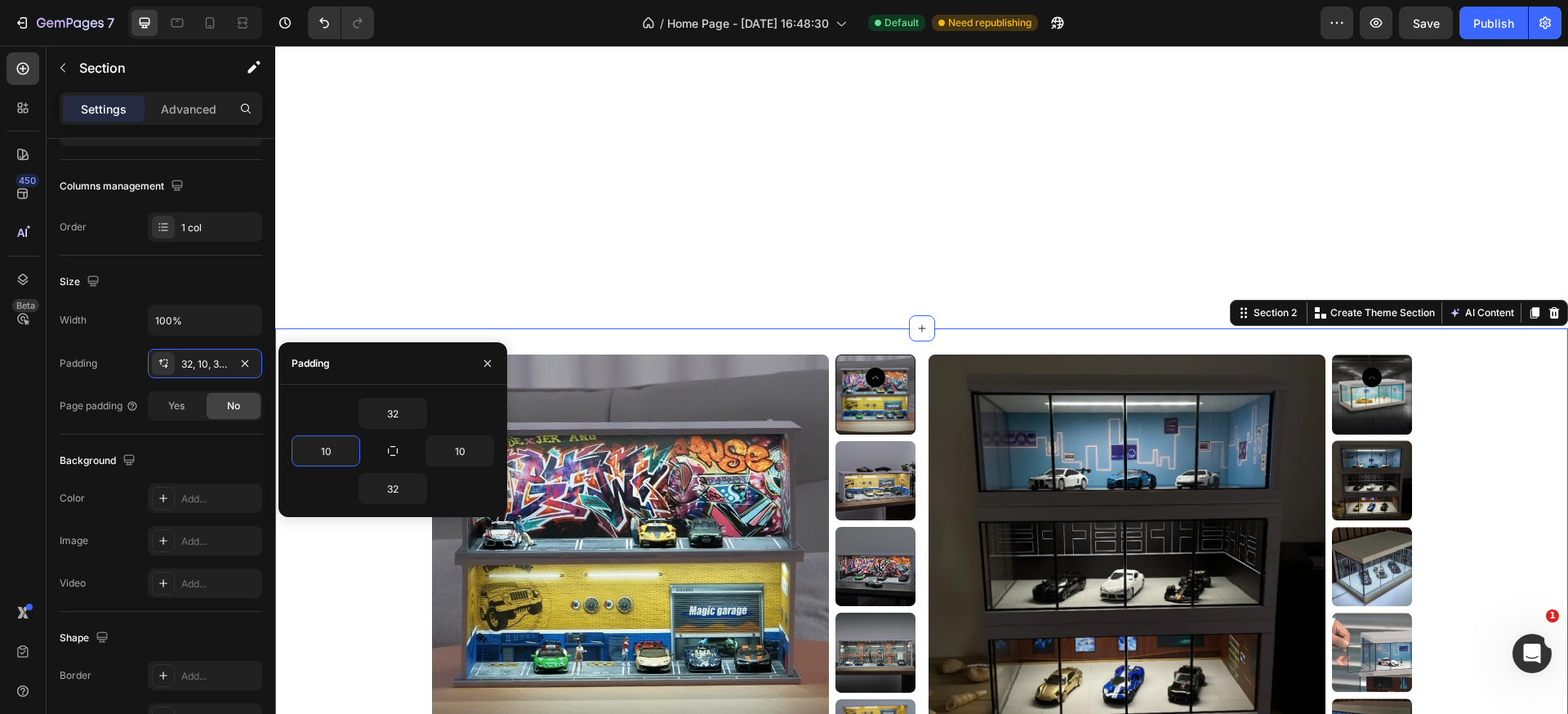
type input "1"
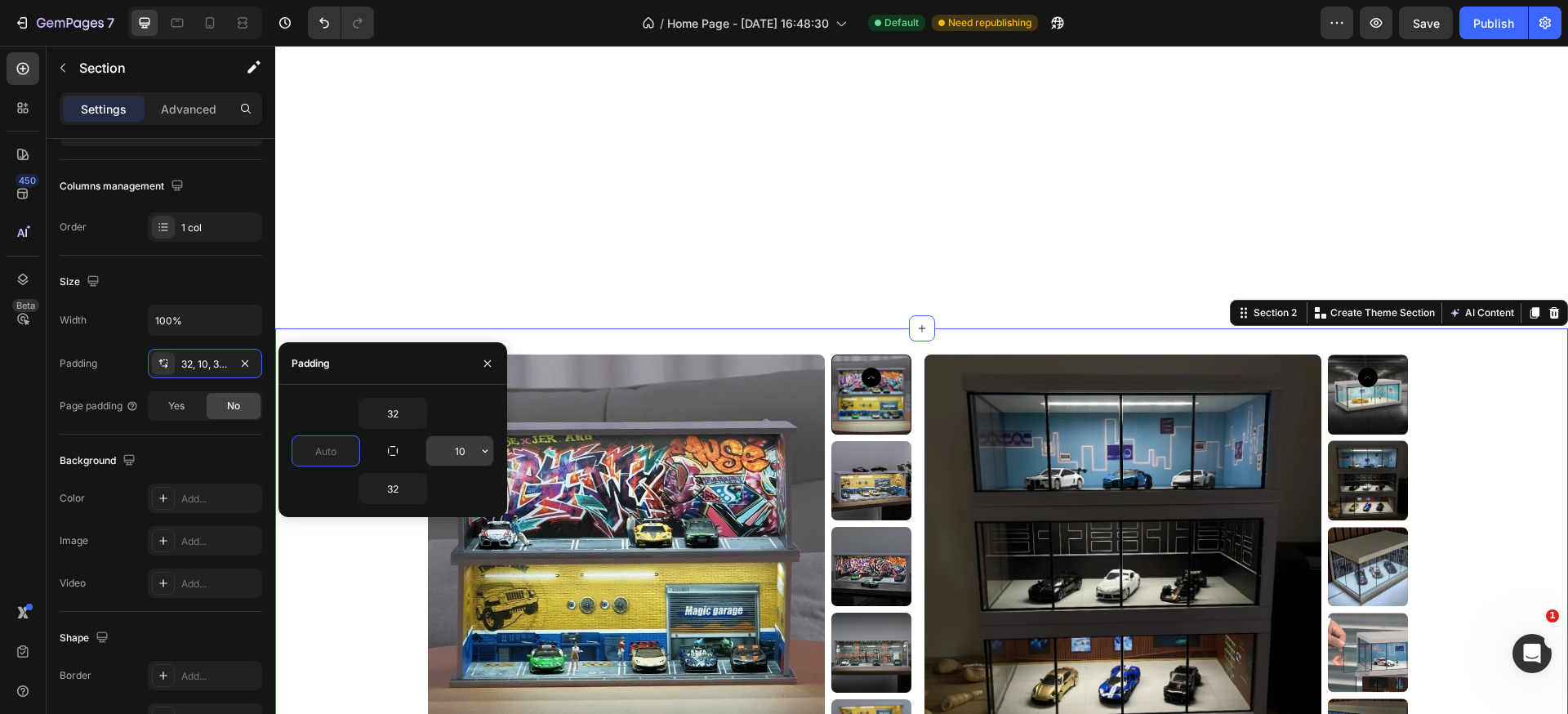
type input "0"
click at [452, 452] on input "10" at bounding box center [459, 450] width 67 height 29
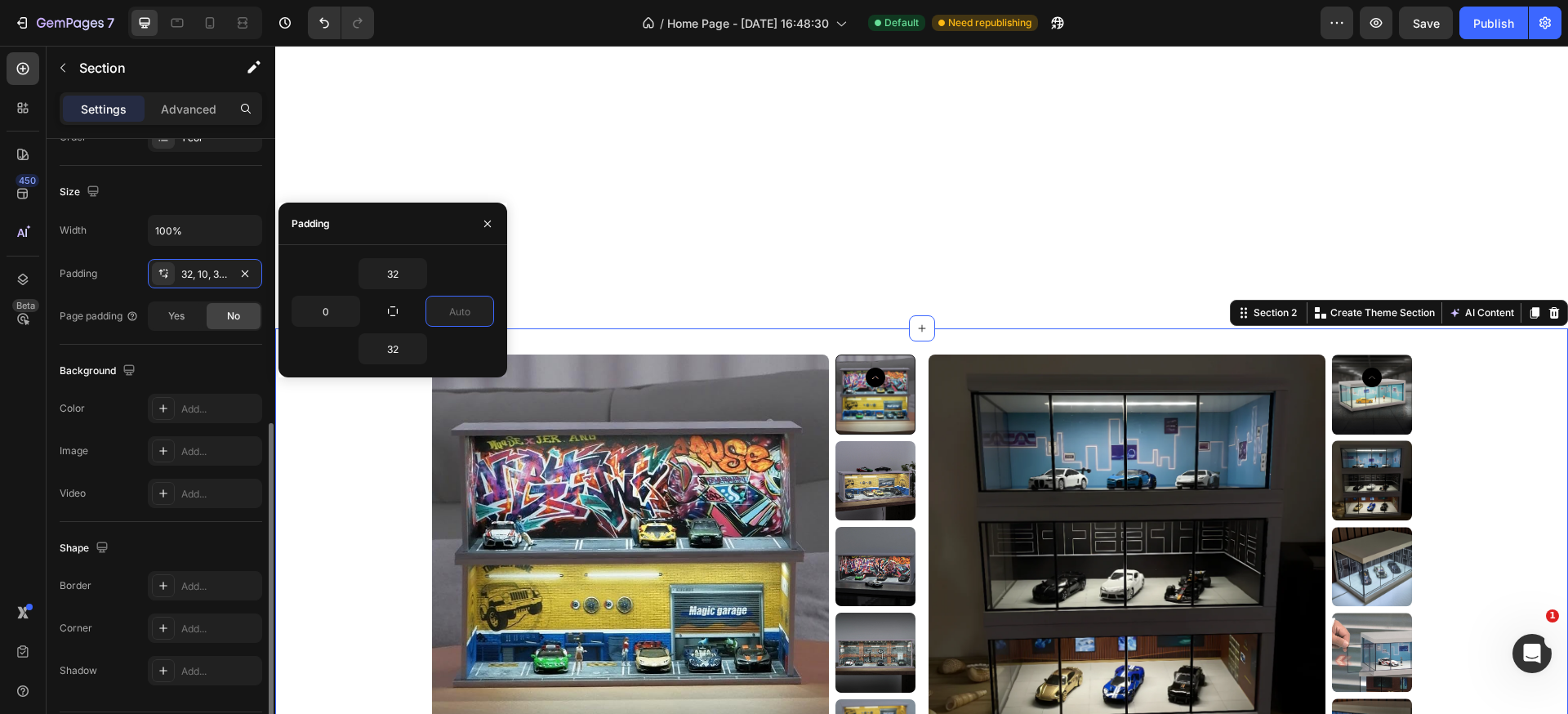
scroll to position [375, 0]
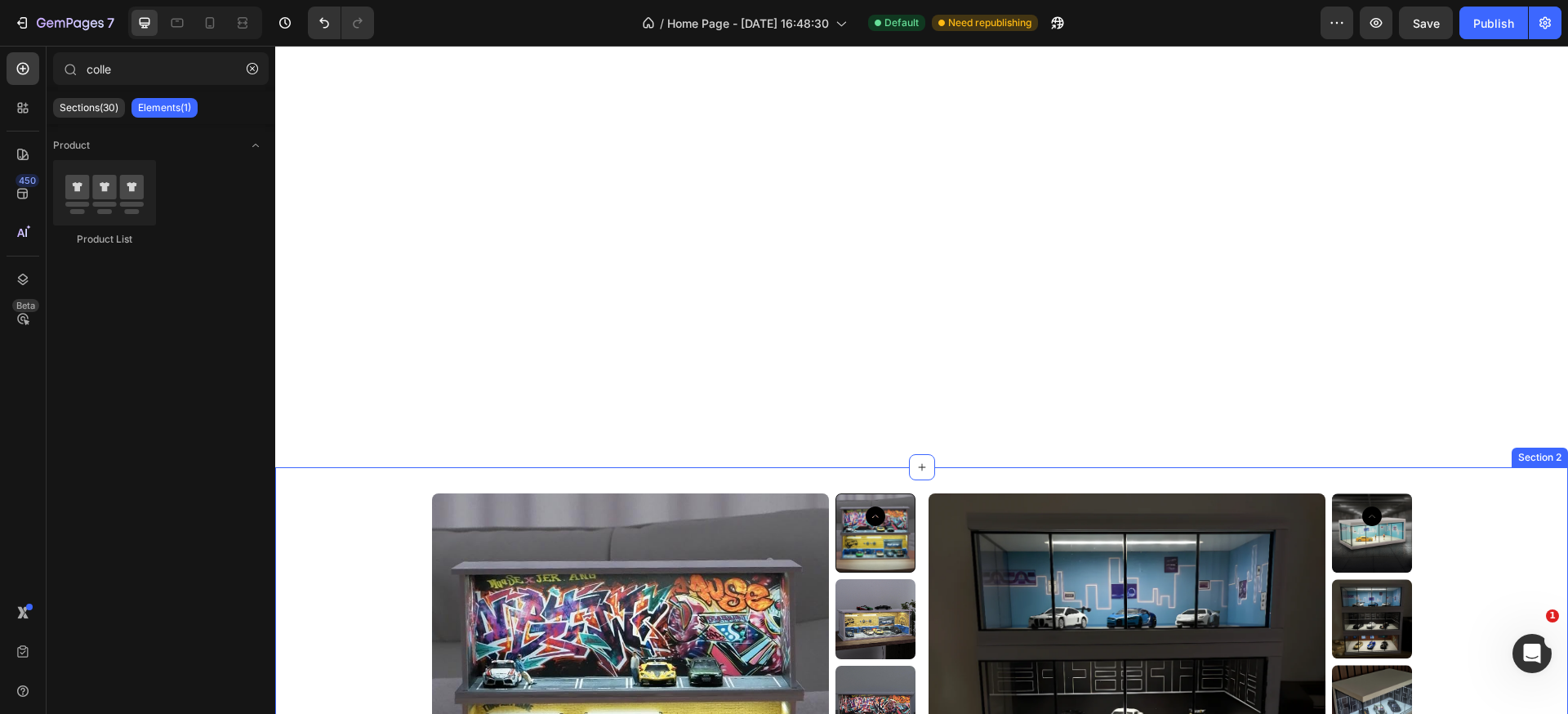
scroll to position [357, 0]
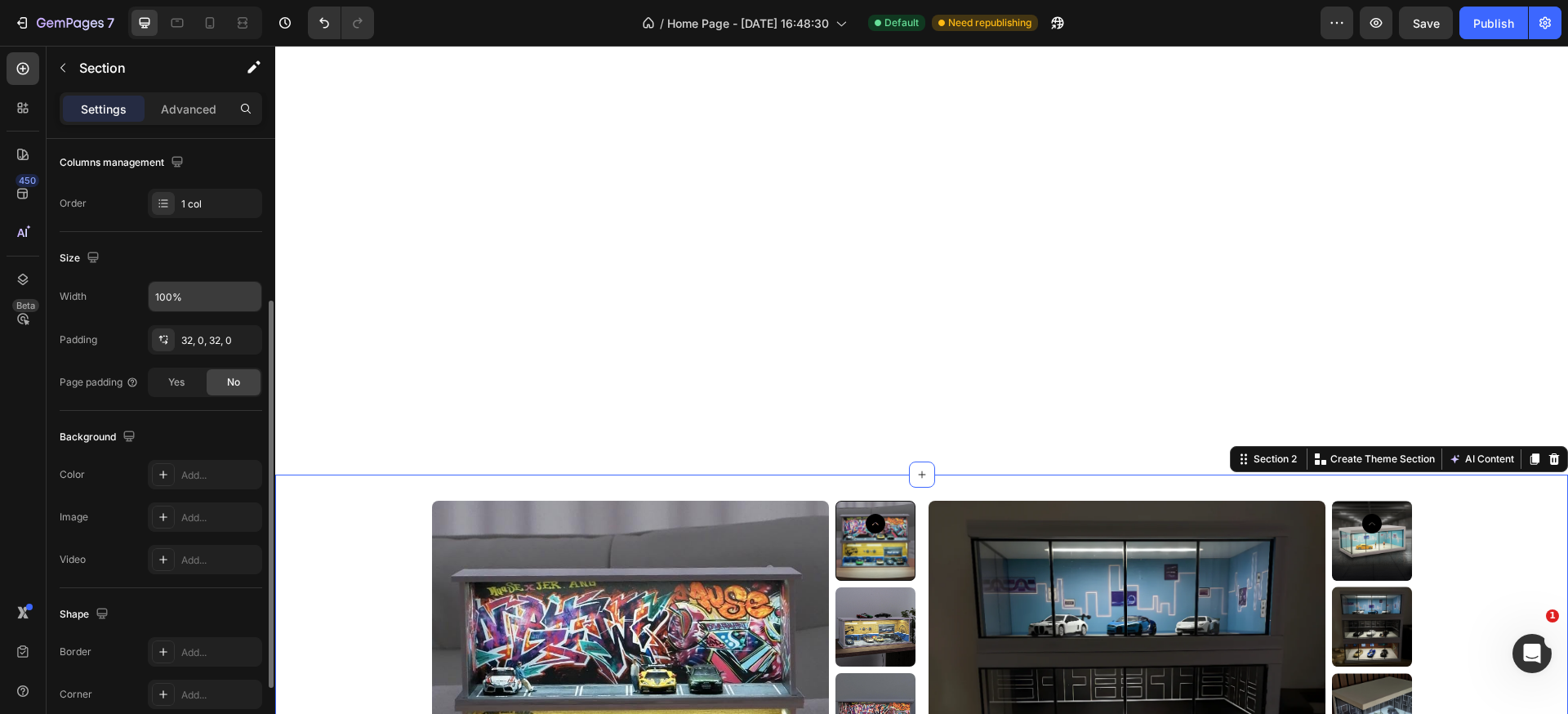
scroll to position [153, 0]
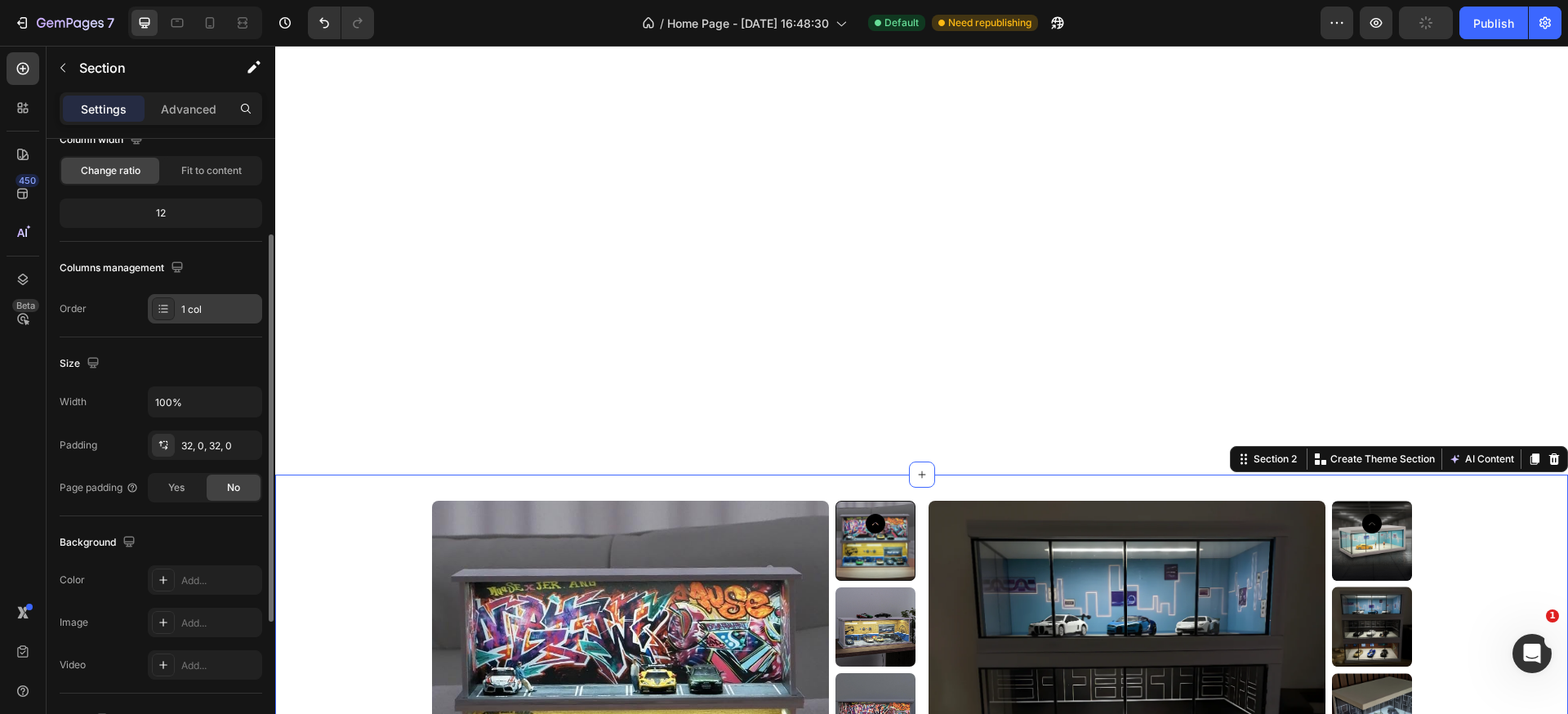
click at [185, 307] on div "1 col" at bounding box center [219, 310] width 77 height 15
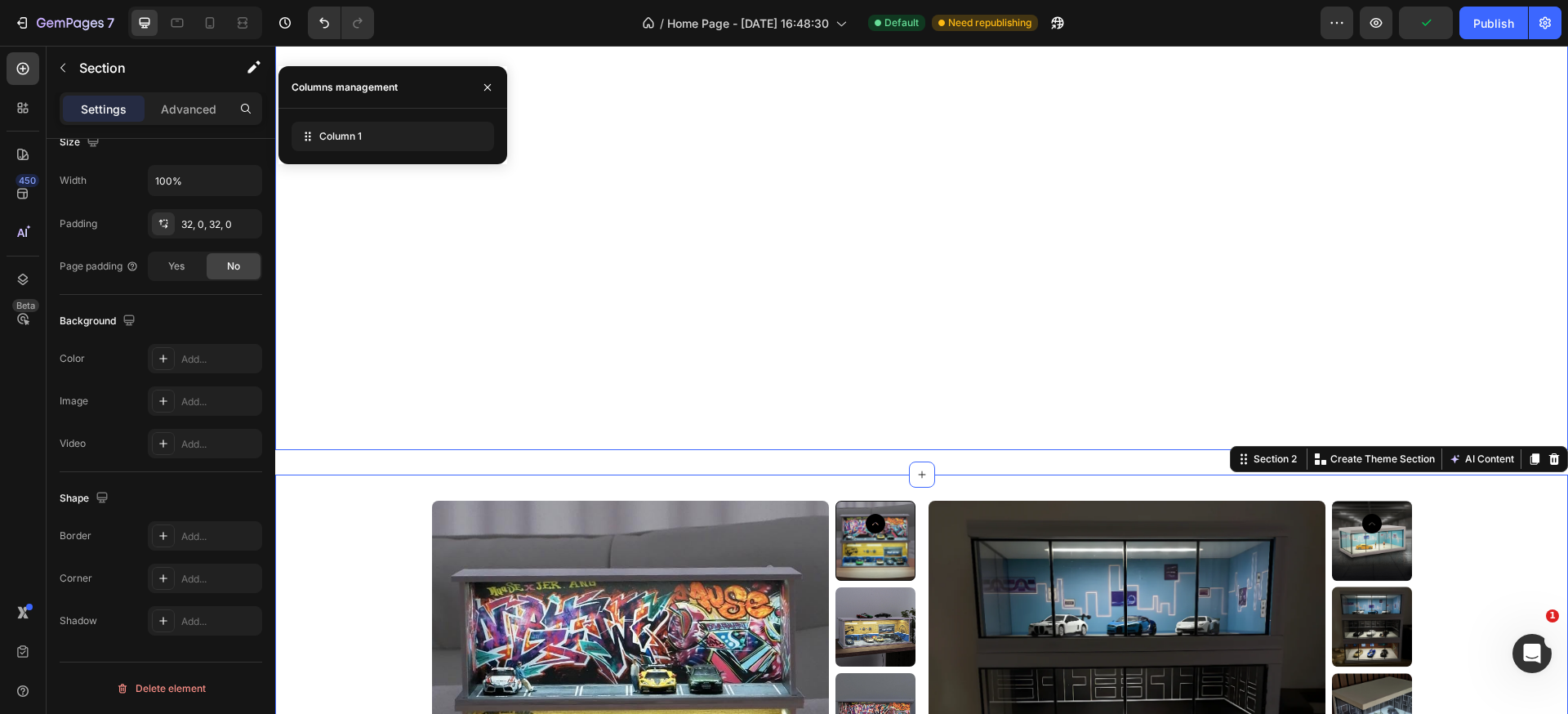
scroll to position [9, 0]
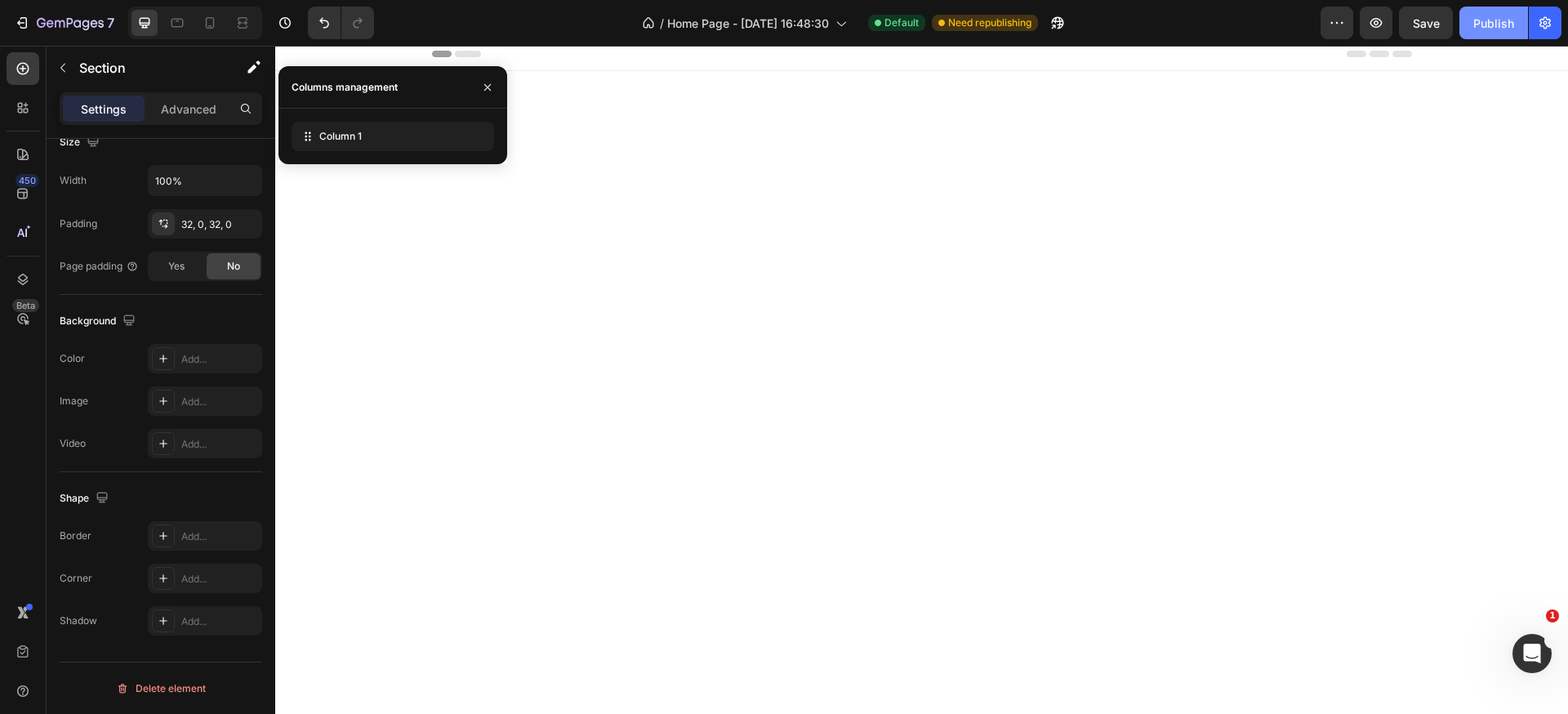
click at [1497, 21] on div "Publish" at bounding box center [1492, 24] width 41 height 17
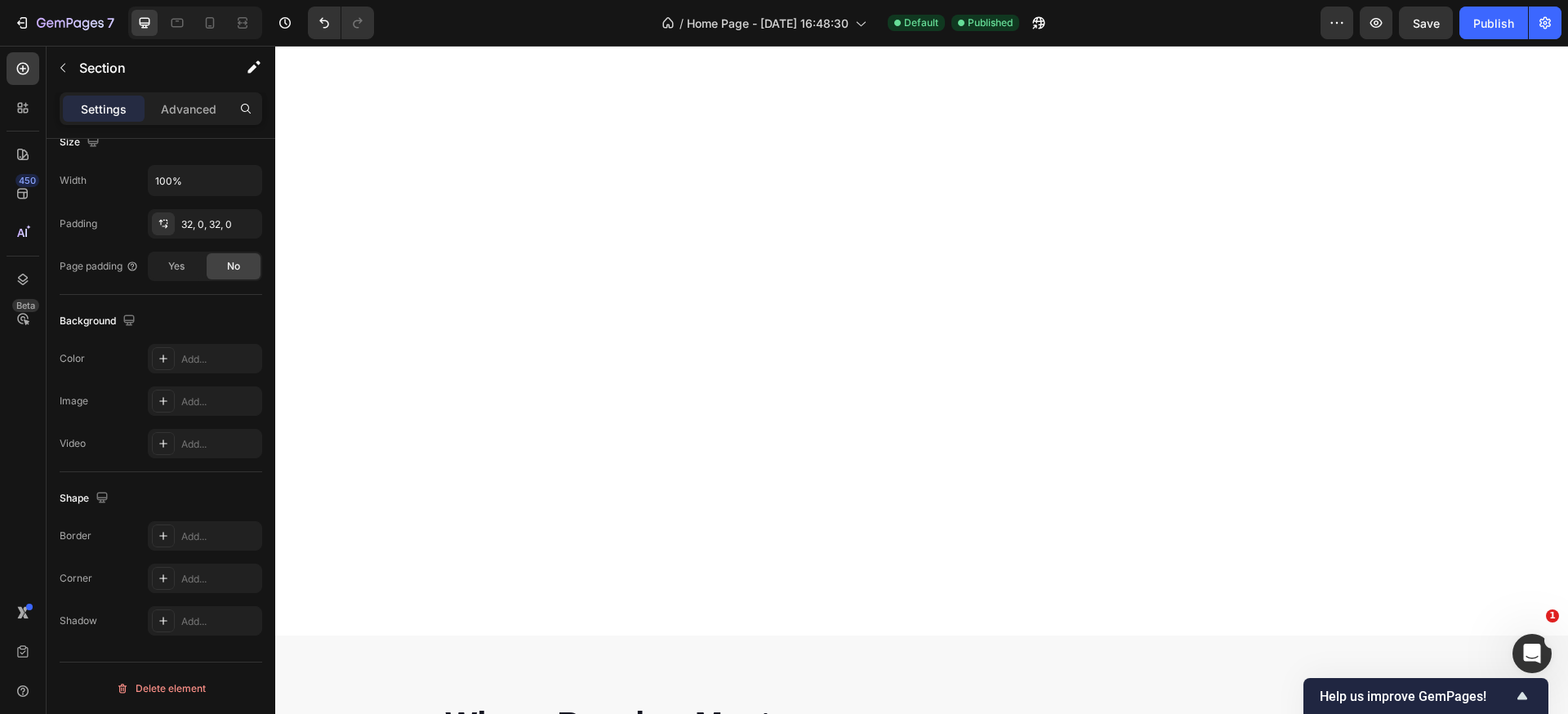
scroll to position [1687, 0]
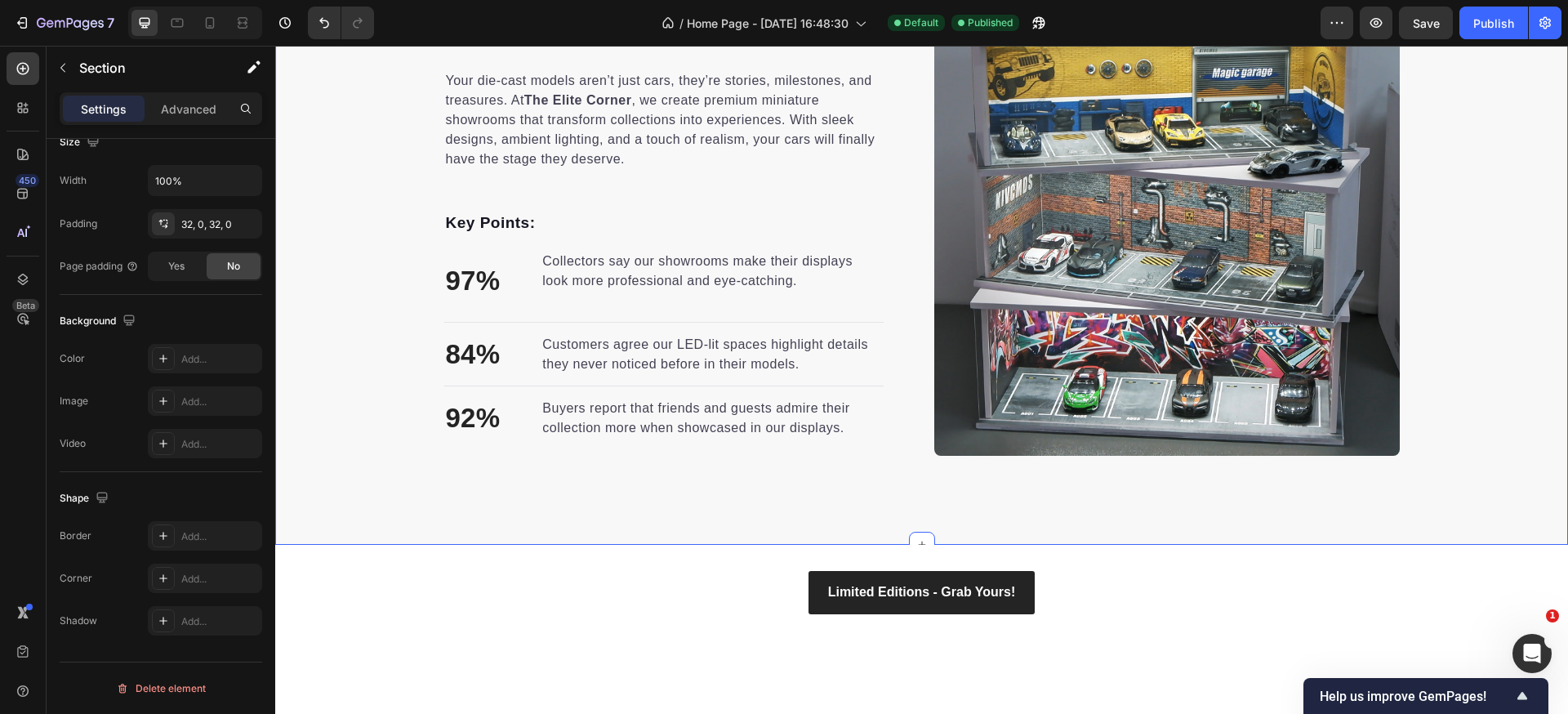
click at [375, 496] on div "Where Passion Meets Presentation Heading Your die-cast models aren’t just cars,…" at bounding box center [922, 222] width 1293 height 644
click at [209, 357] on div "F8F8F8" at bounding box center [205, 359] width 47 height 15
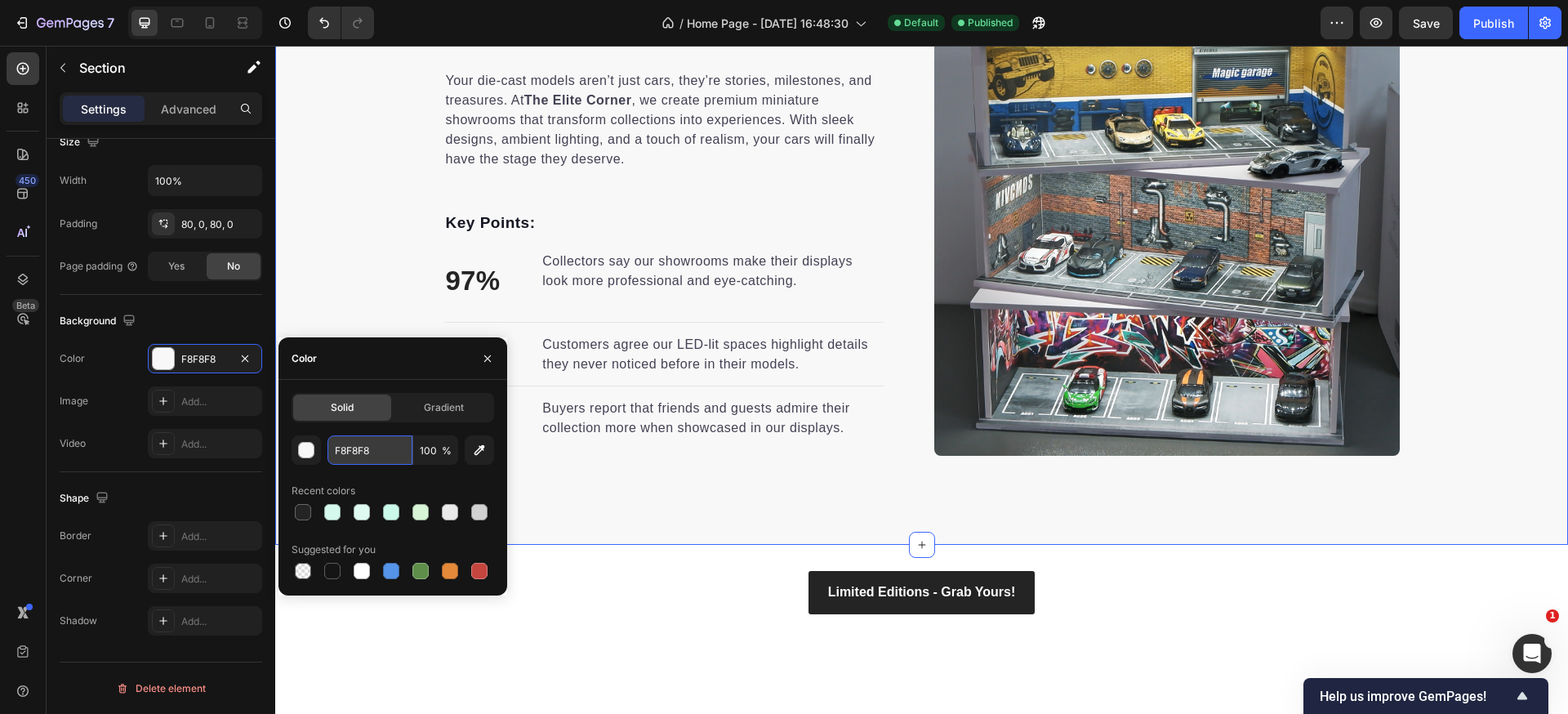
click at [370, 461] on input "F8F8F8" at bounding box center [370, 449] width 85 height 29
